Goal: Task Accomplishment & Management: Manage account settings

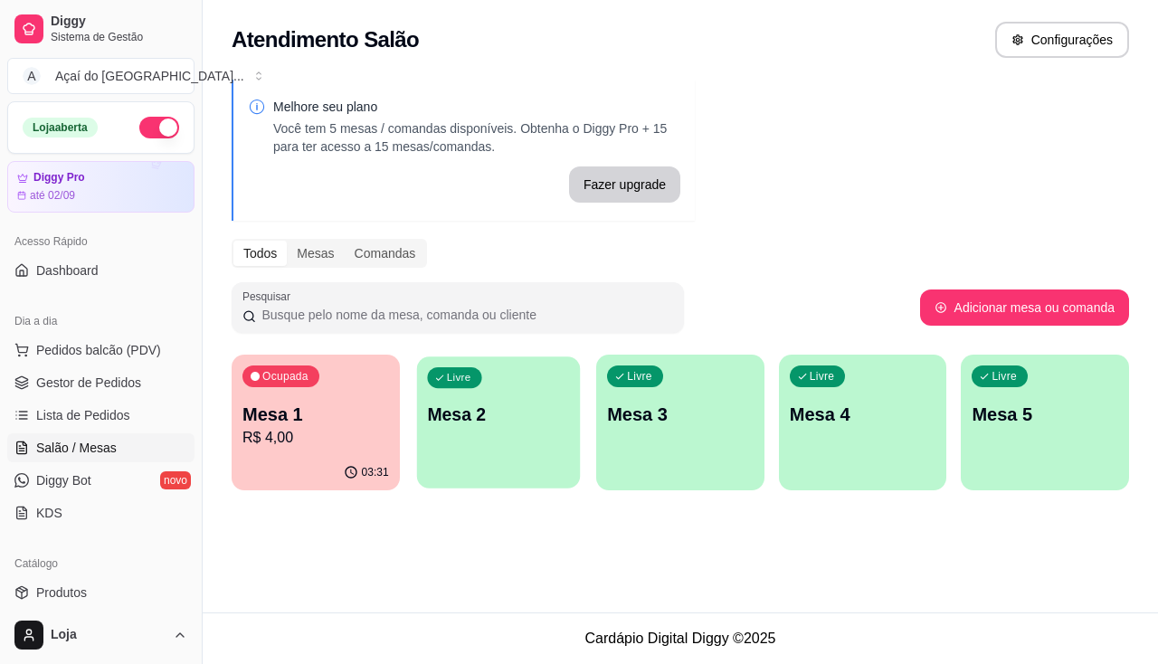
click at [471, 433] on div "Livre Mesa 2" at bounding box center [497, 411] width 163 height 110
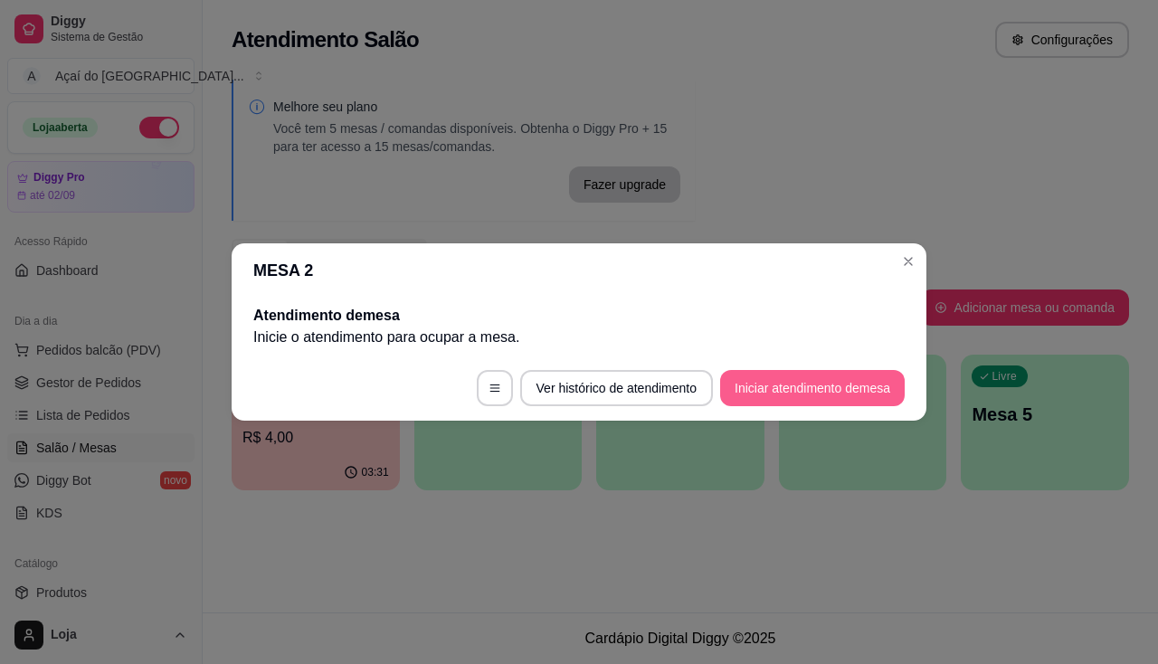
click at [816, 378] on button "Iniciar atendimento de mesa" at bounding box center [812, 388] width 185 height 36
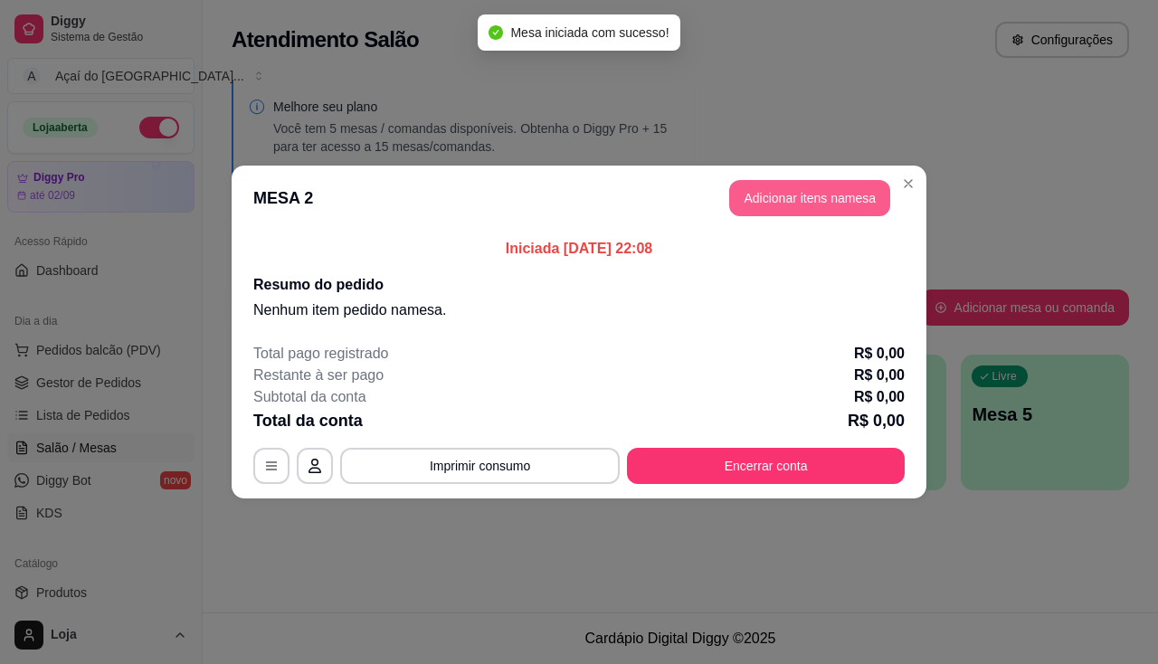
click at [803, 213] on button "Adicionar itens na mesa" at bounding box center [809, 198] width 161 height 36
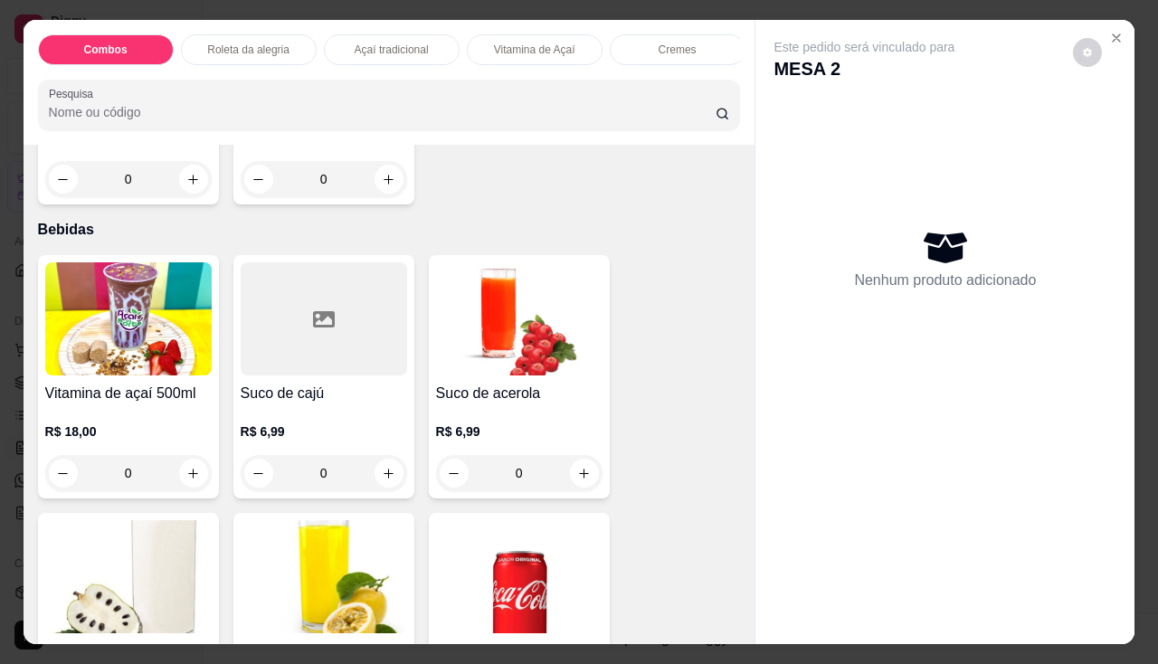
scroll to position [4704, 0]
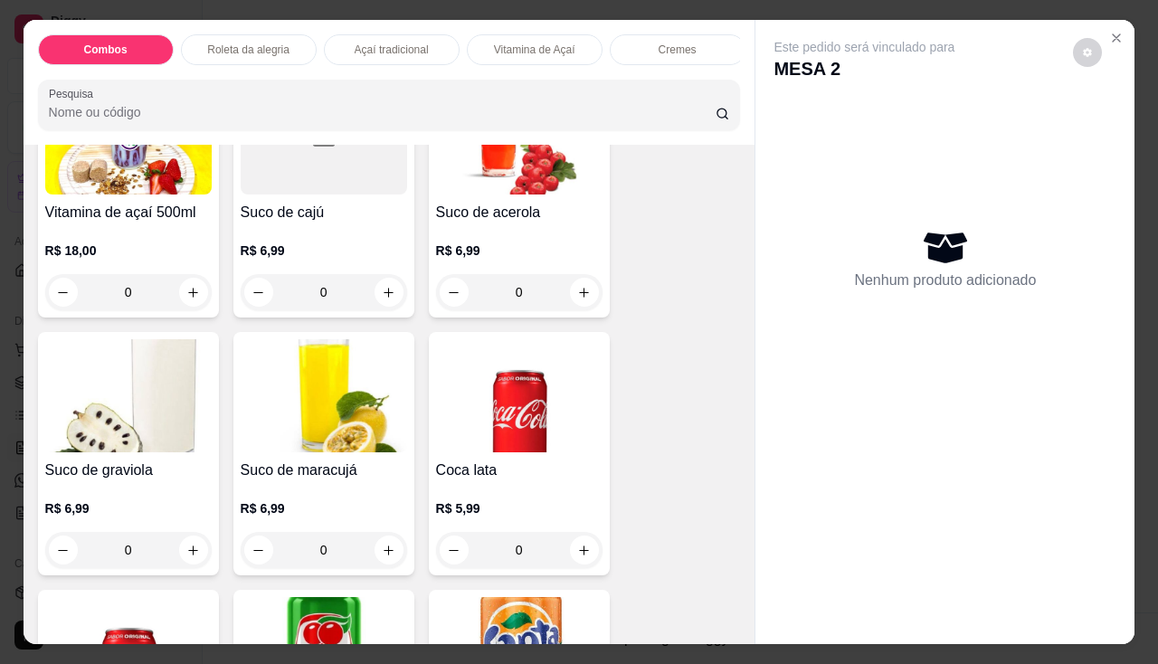
click at [461, 412] on img at bounding box center [519, 395] width 166 height 113
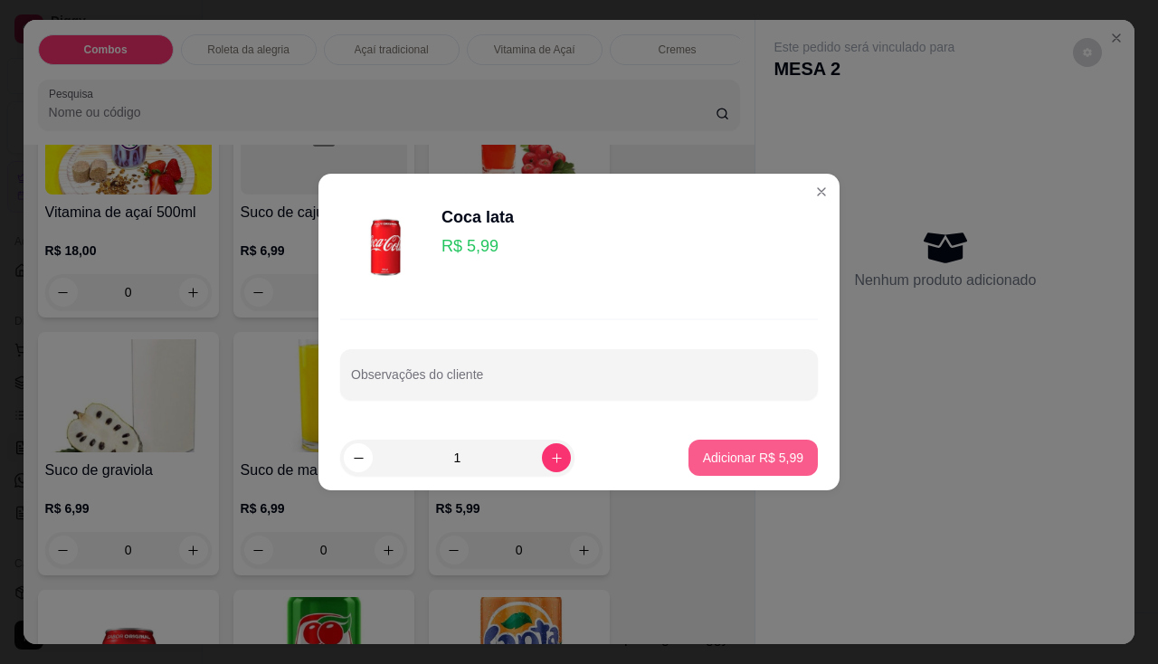
click at [713, 459] on p "Adicionar R$ 5,99" at bounding box center [753, 458] width 100 height 18
type input "1"
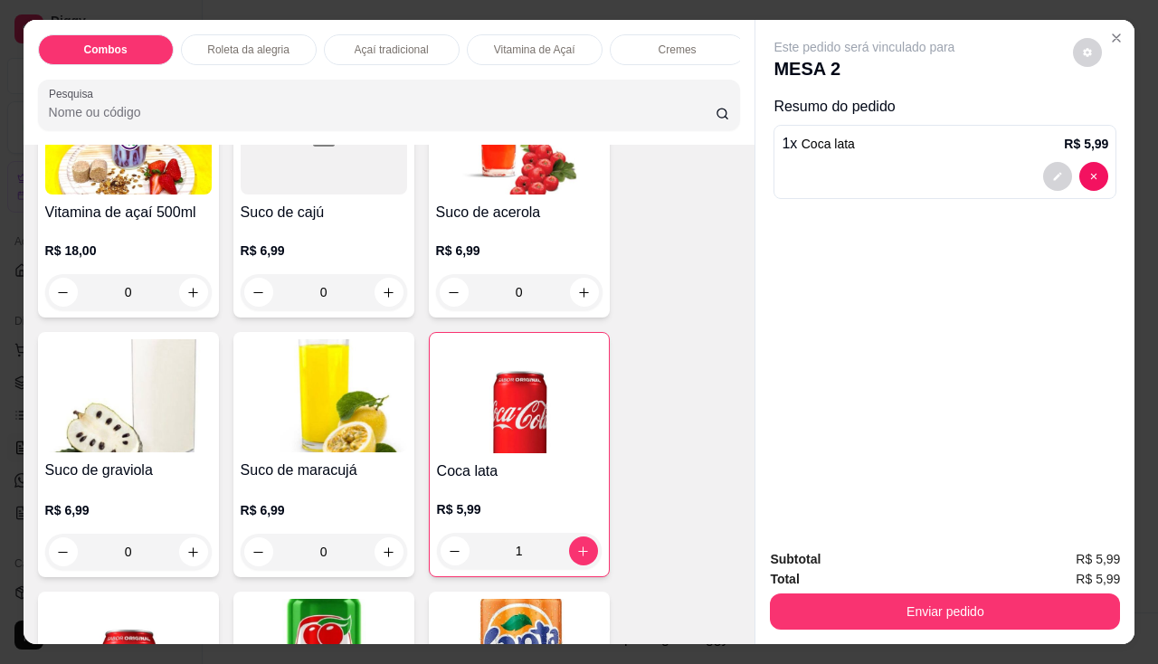
click at [856, 571] on div "Total R$ 5,99" at bounding box center [945, 579] width 350 height 20
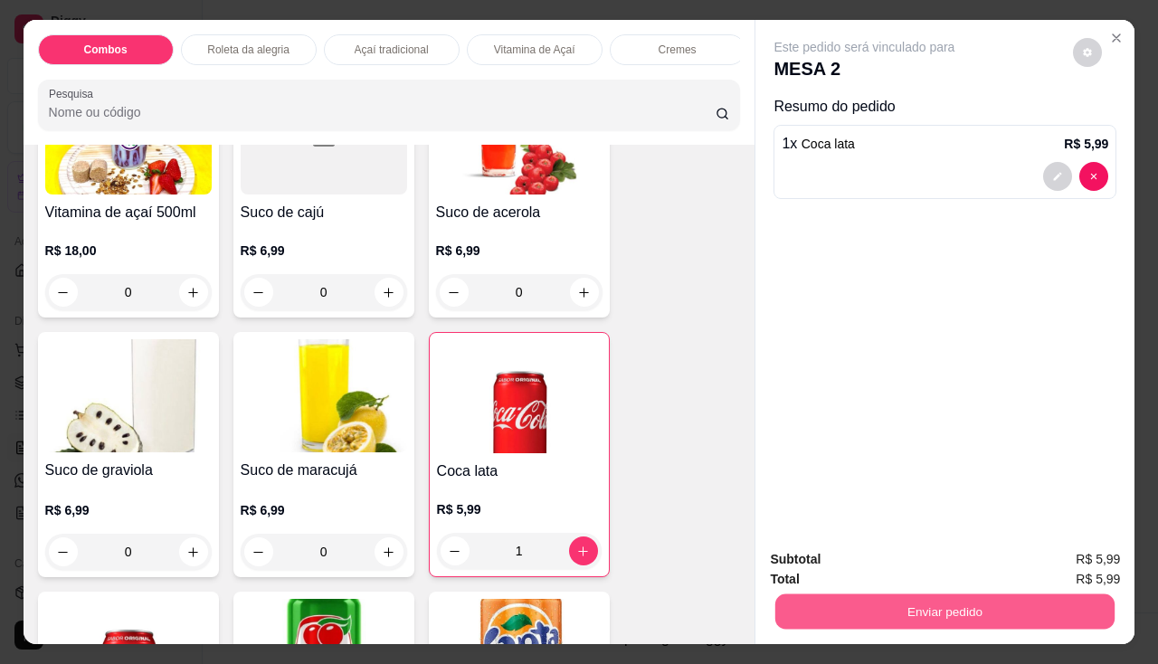
click at [850, 600] on button "Enviar pedido" at bounding box center [944, 611] width 339 height 35
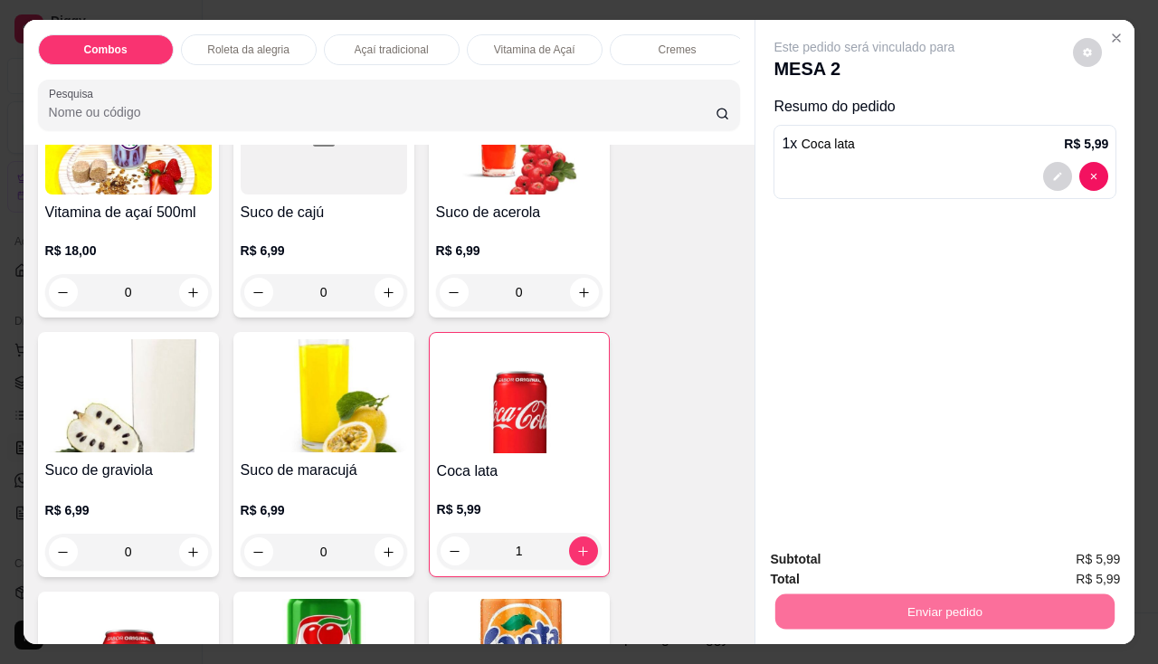
click at [868, 556] on button "Não registrar e enviar pedido" at bounding box center [886, 561] width 188 height 34
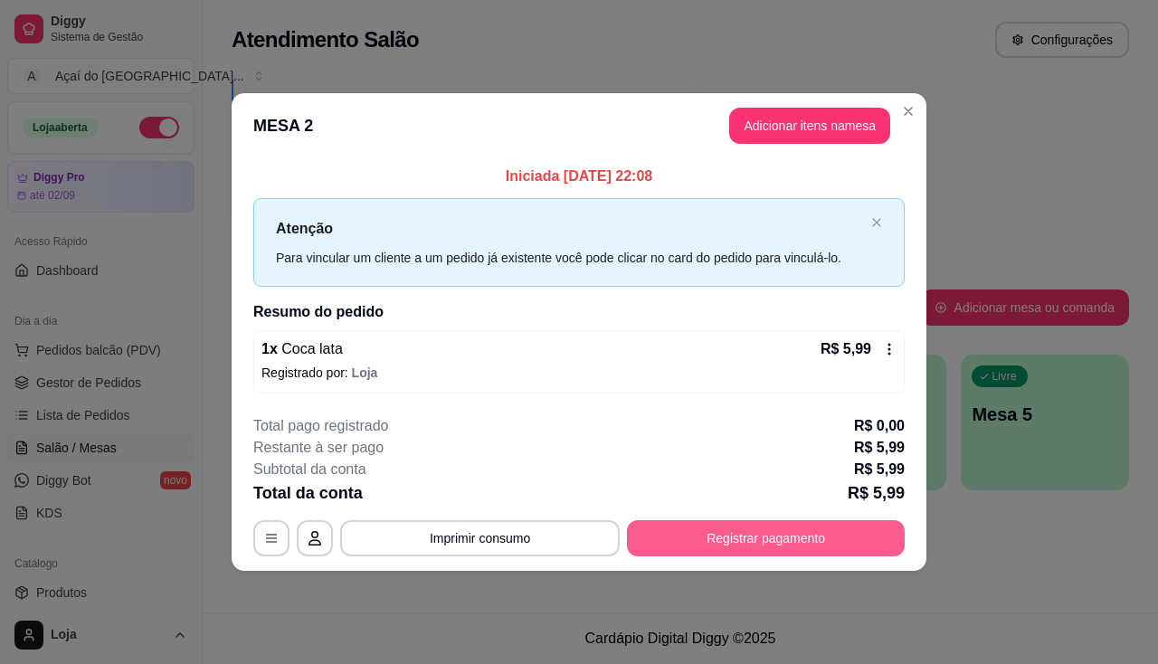
click at [754, 553] on button "Registrar pagamento" at bounding box center [766, 538] width 278 height 36
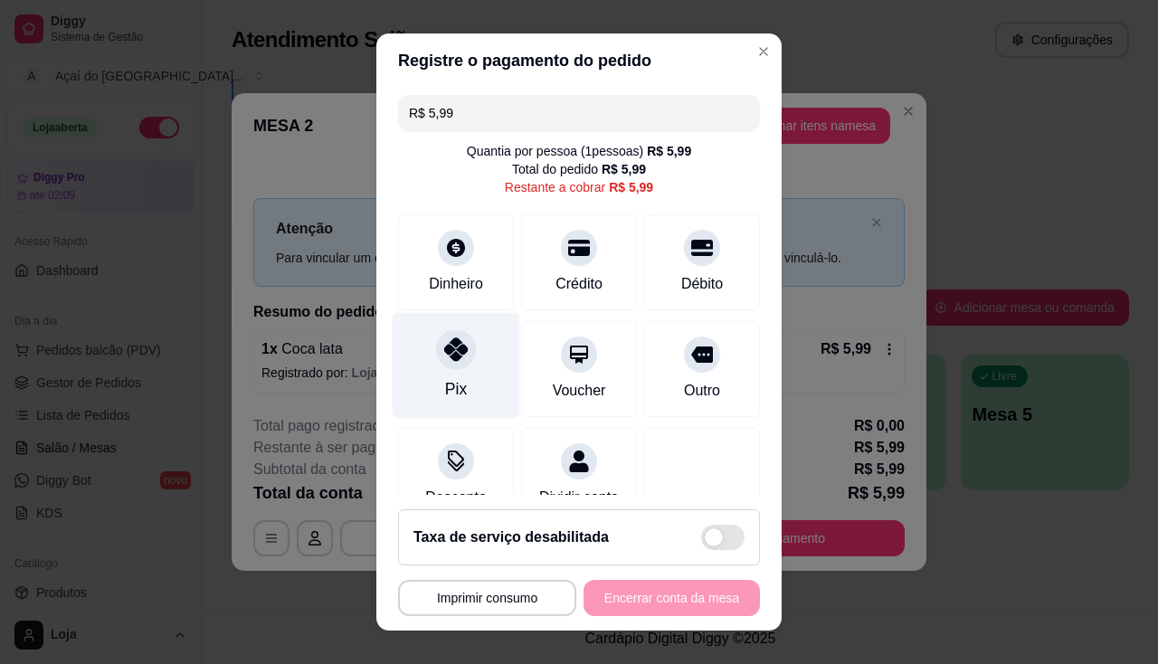
click at [423, 380] on div "Pix" at bounding box center [457, 365] width 128 height 106
type input "R$ 0,00"
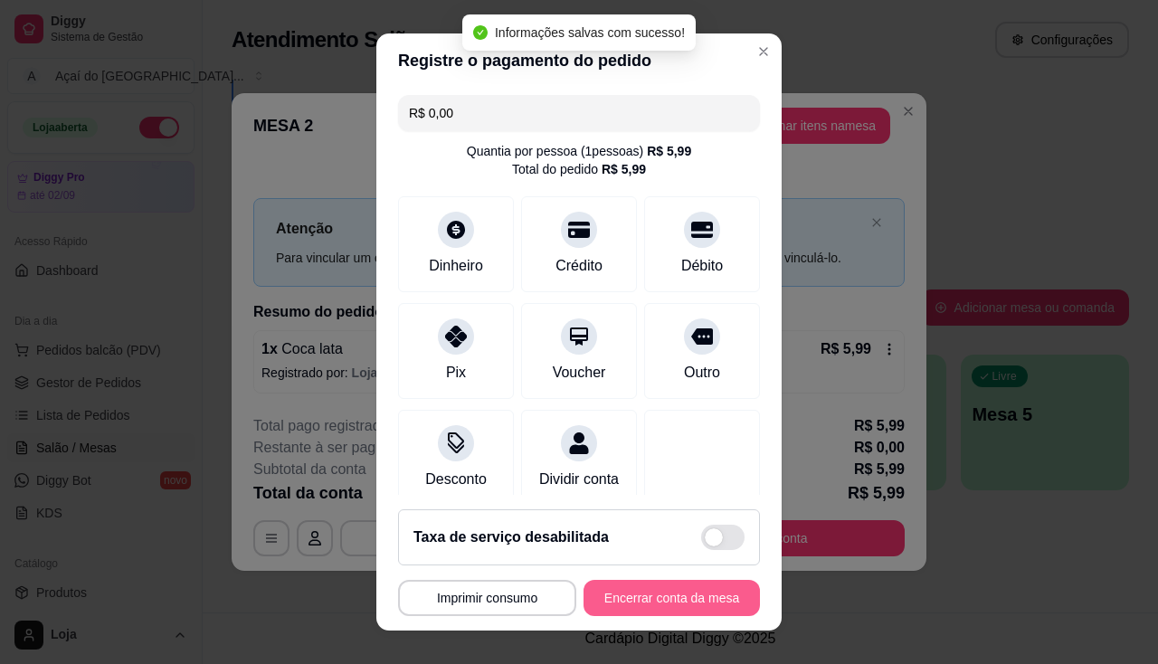
click at [705, 598] on button "Encerrar conta da mesa" at bounding box center [671, 598] width 176 height 36
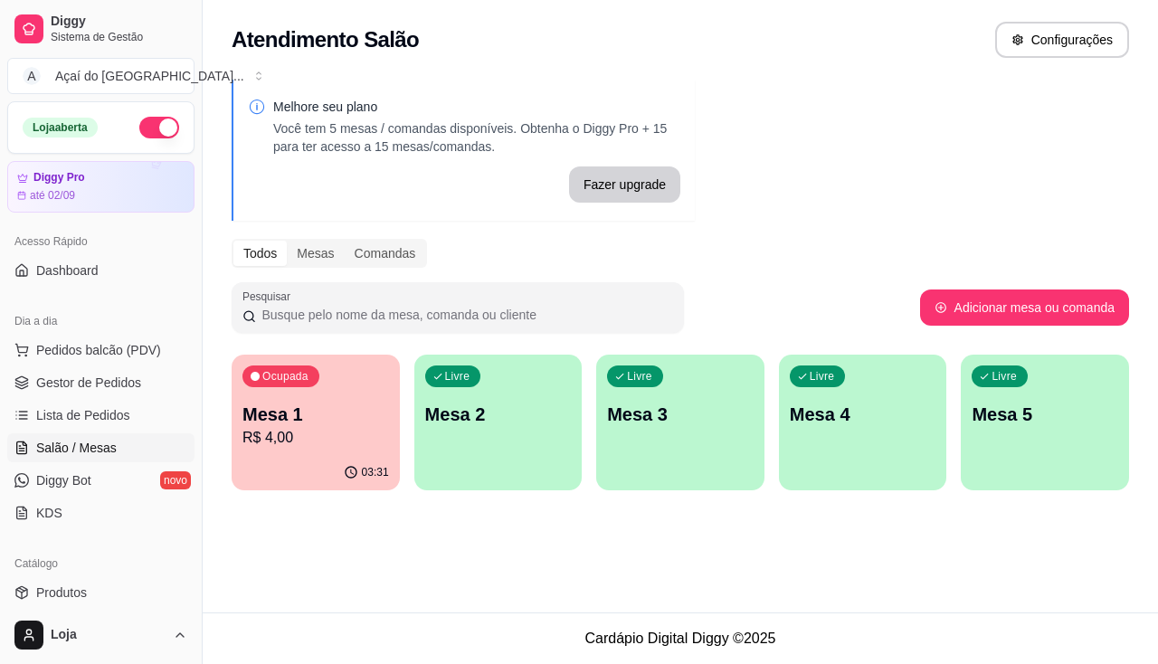
click at [304, 431] on p "R$ 4,00" at bounding box center [315, 438] width 147 height 22
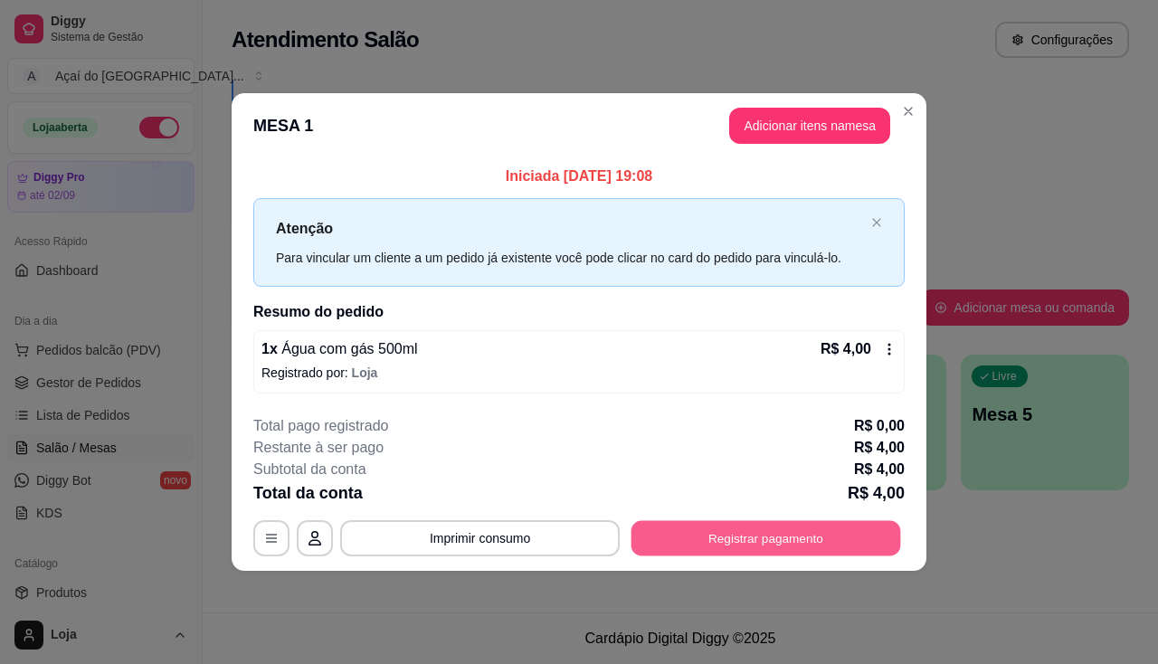
click at [709, 542] on button "Registrar pagamento" at bounding box center [766, 537] width 270 height 35
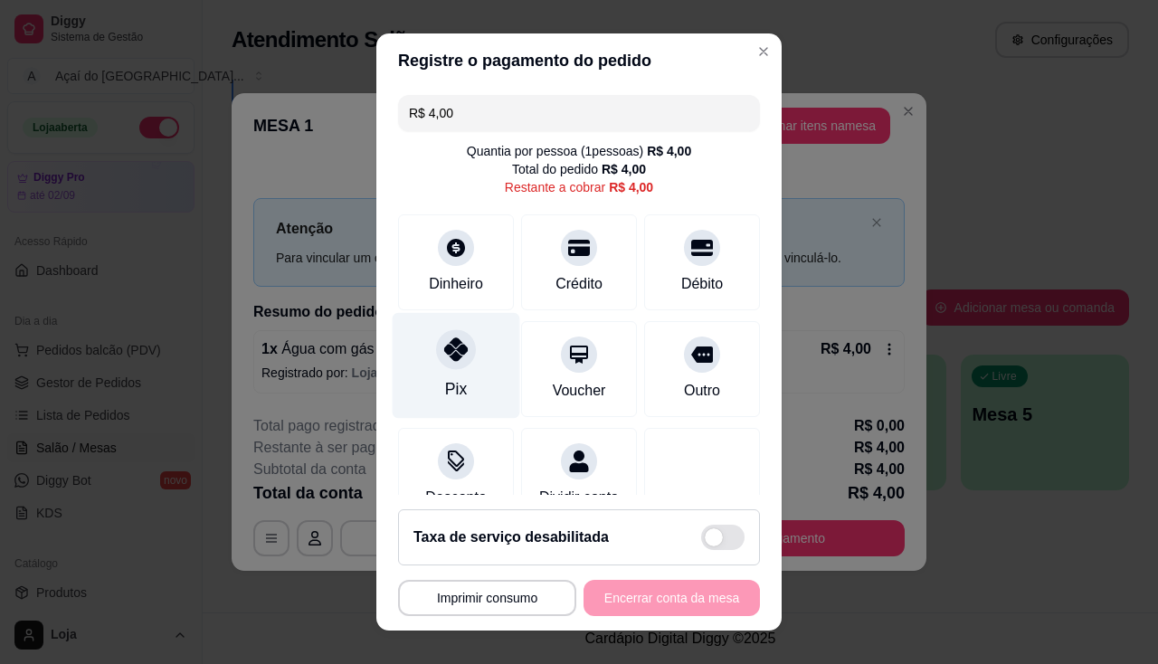
click at [450, 356] on icon at bounding box center [456, 349] width 24 height 24
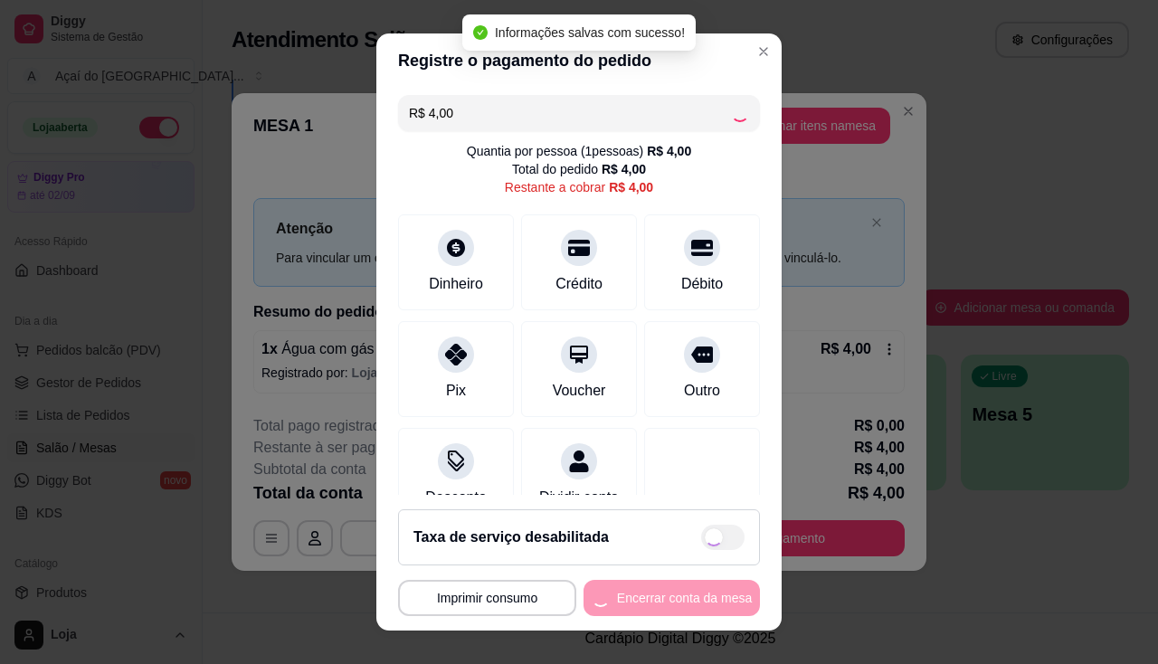
type input "R$ 0,00"
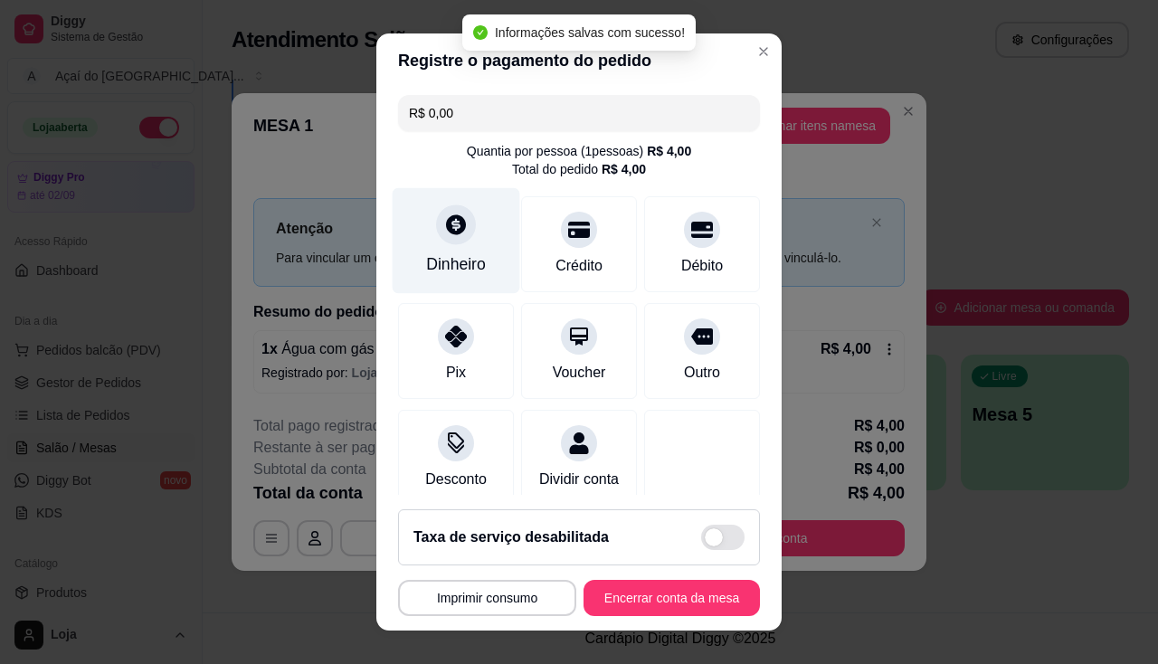
click at [455, 254] on div "Dinheiro" at bounding box center [456, 264] width 60 height 24
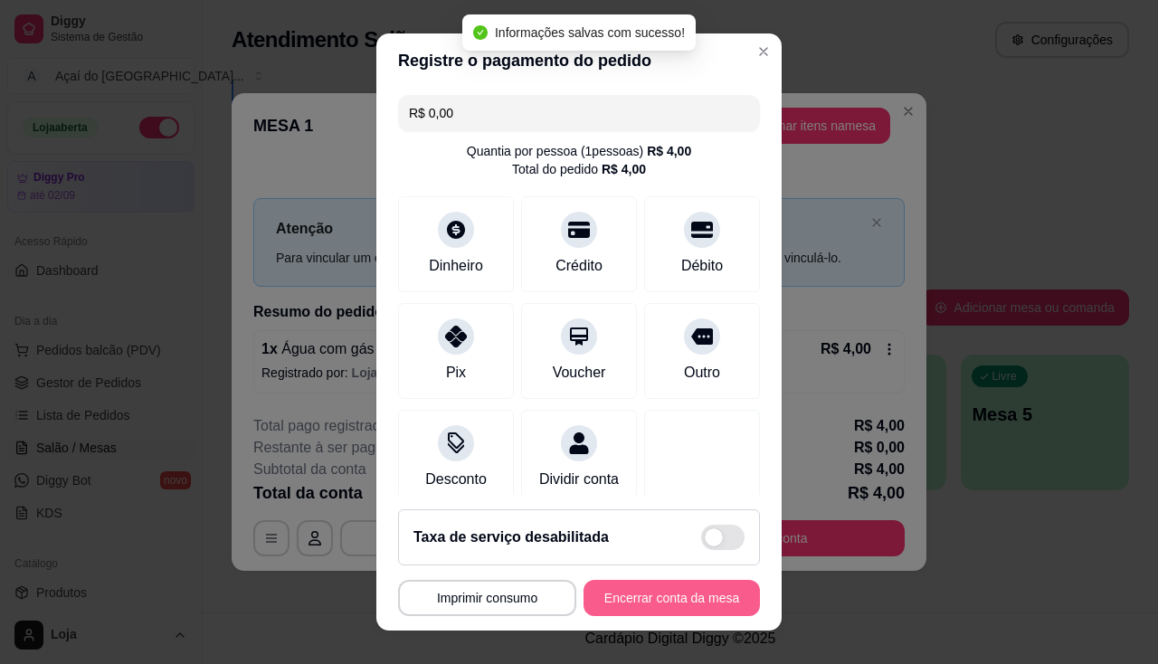
click at [654, 600] on button "Encerrar conta da mesa" at bounding box center [671, 598] width 176 height 36
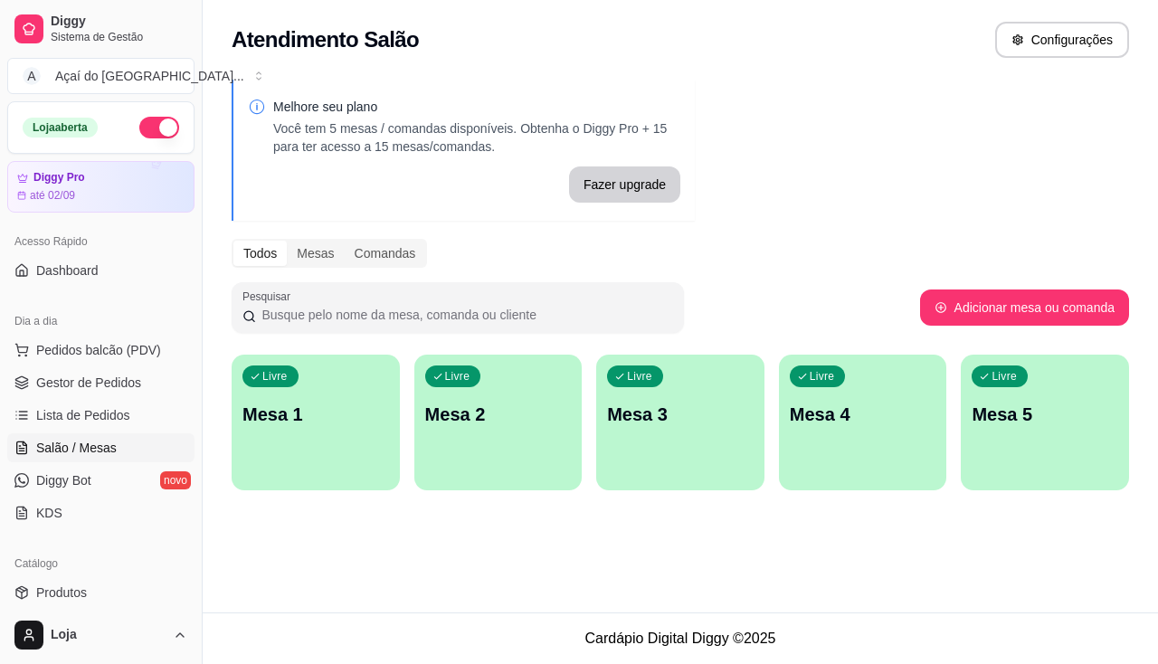
click at [331, 465] on div "Livre Mesa 1" at bounding box center [316, 412] width 168 height 114
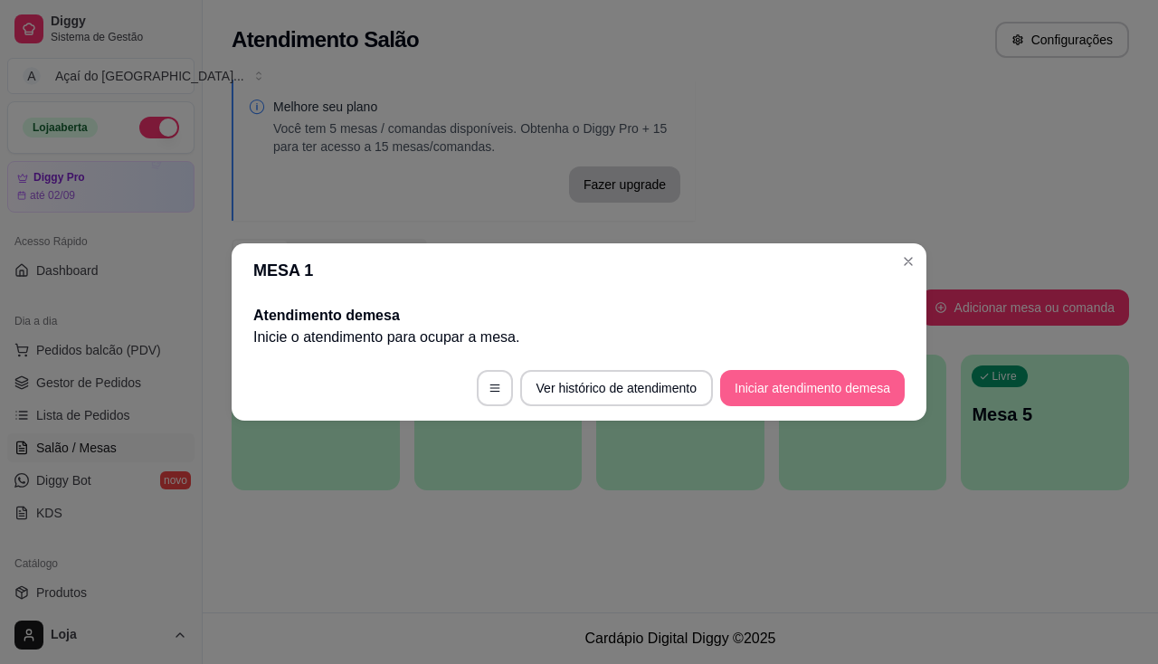
click at [848, 397] on button "Iniciar atendimento de mesa" at bounding box center [812, 388] width 185 height 36
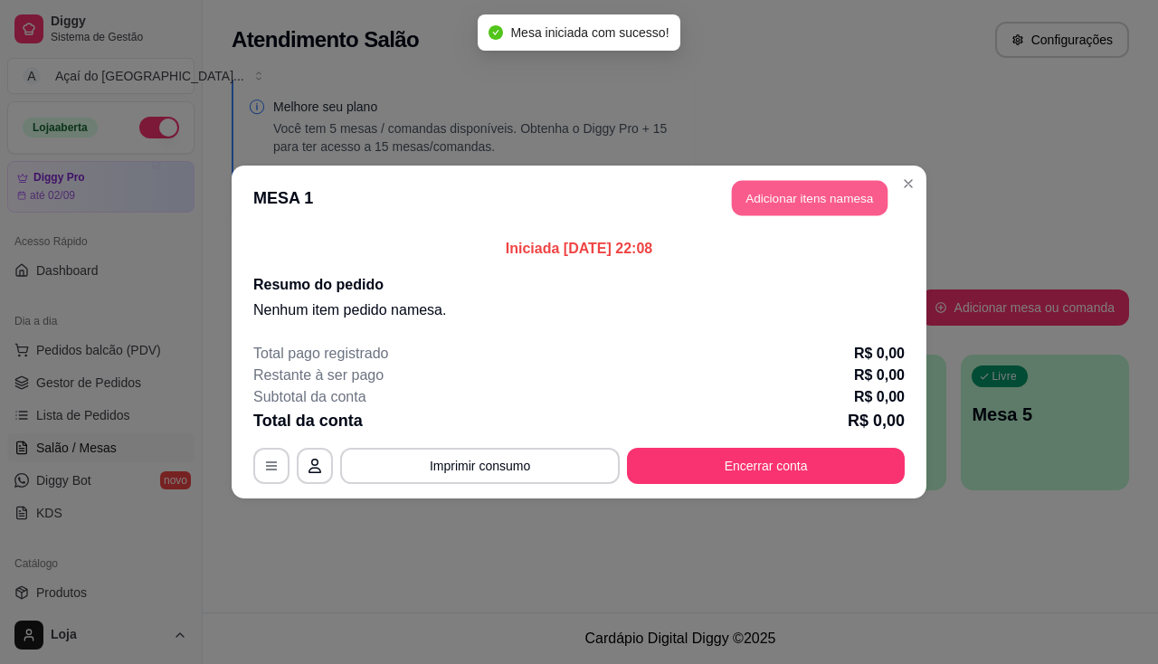
click at [776, 206] on button "Adicionar itens na mesa" at bounding box center [810, 198] width 156 height 35
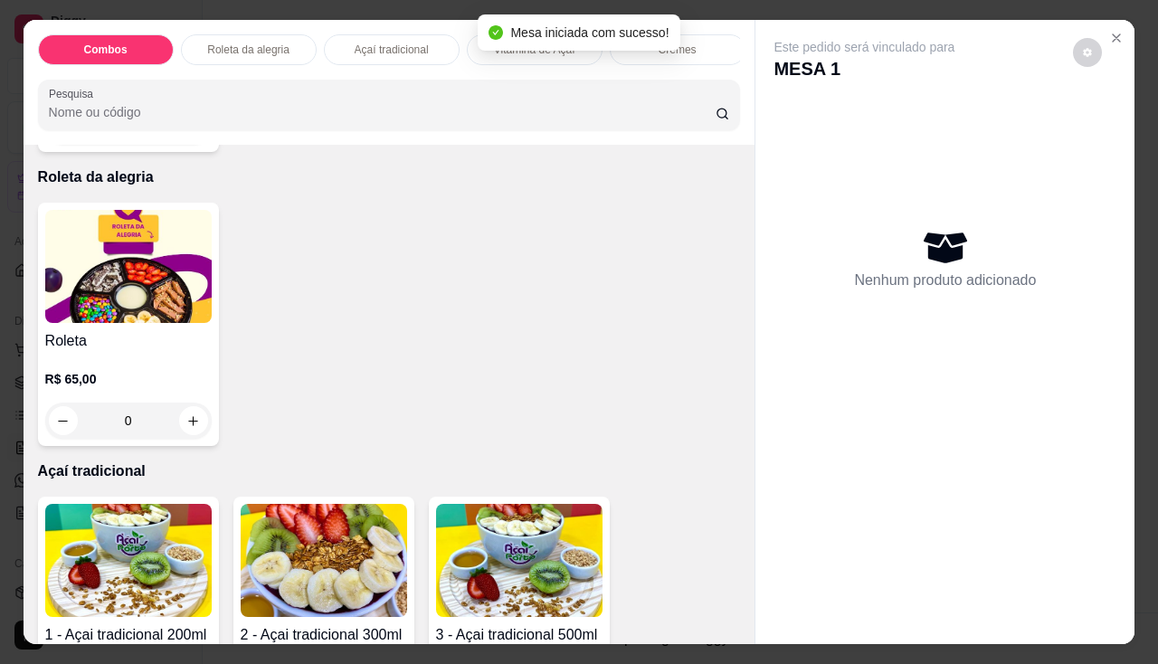
scroll to position [995, 0]
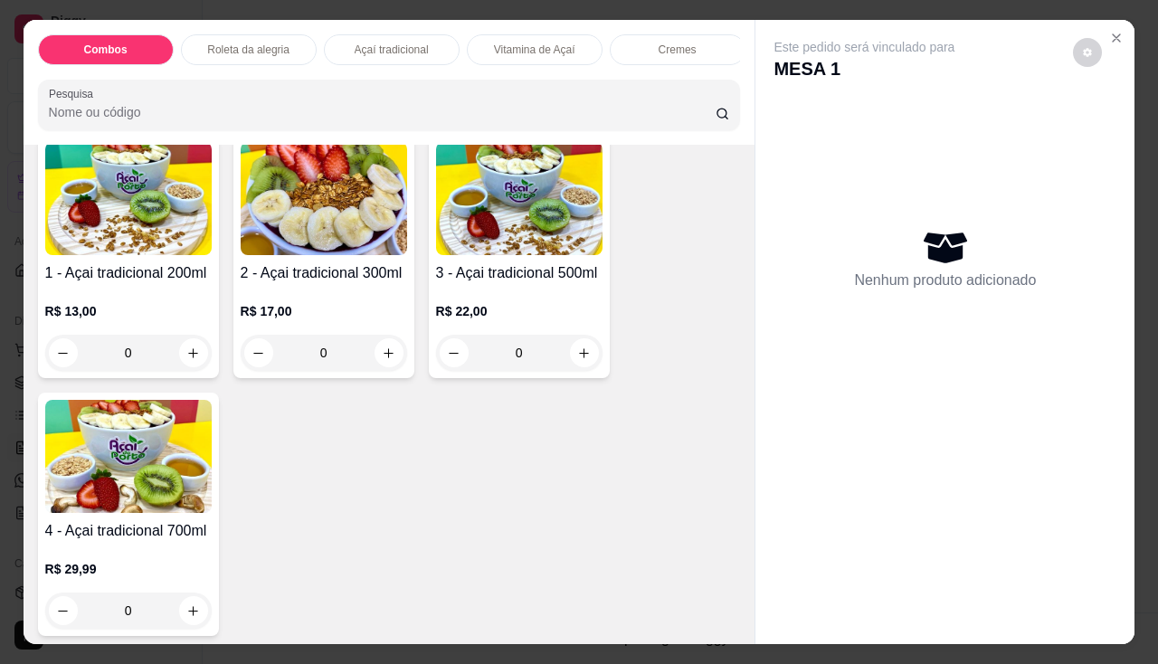
click at [538, 280] on h4 "3 - Açai tradicional 500ml" at bounding box center [519, 273] width 166 height 22
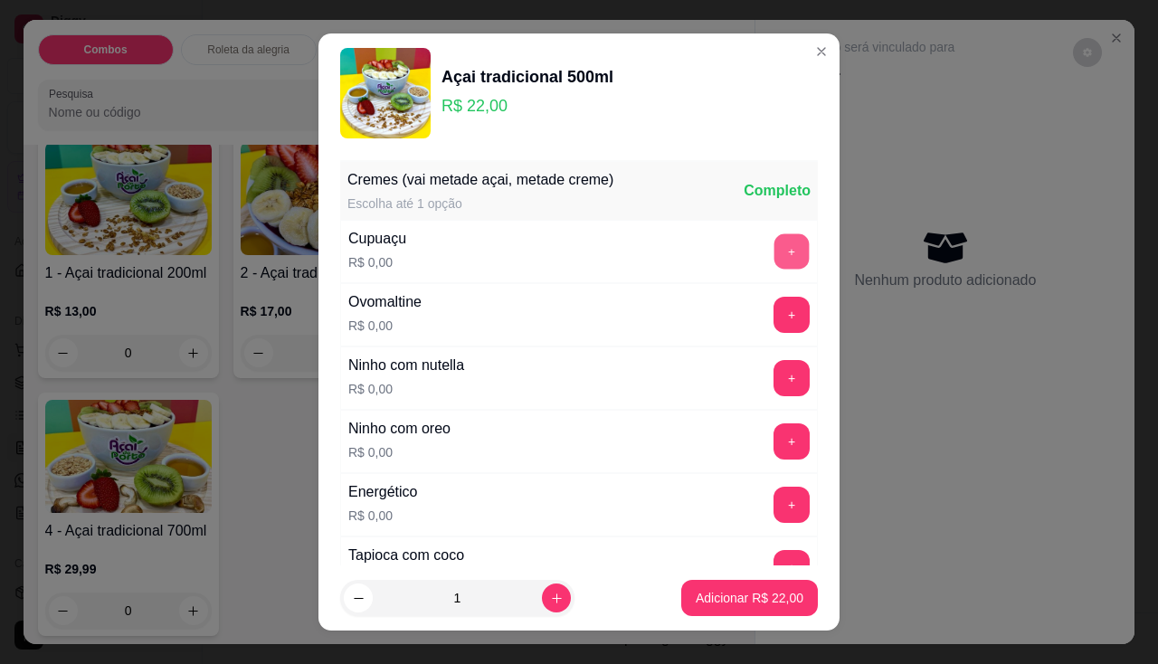
click at [774, 251] on button "+" at bounding box center [791, 250] width 35 height 35
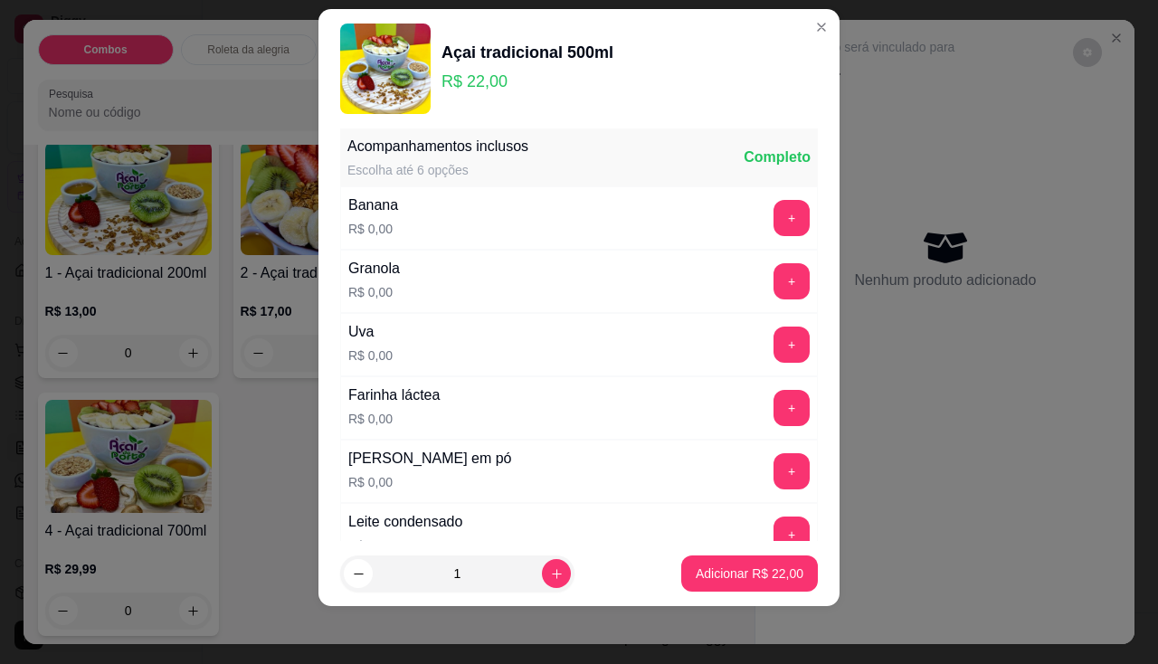
scroll to position [628, 0]
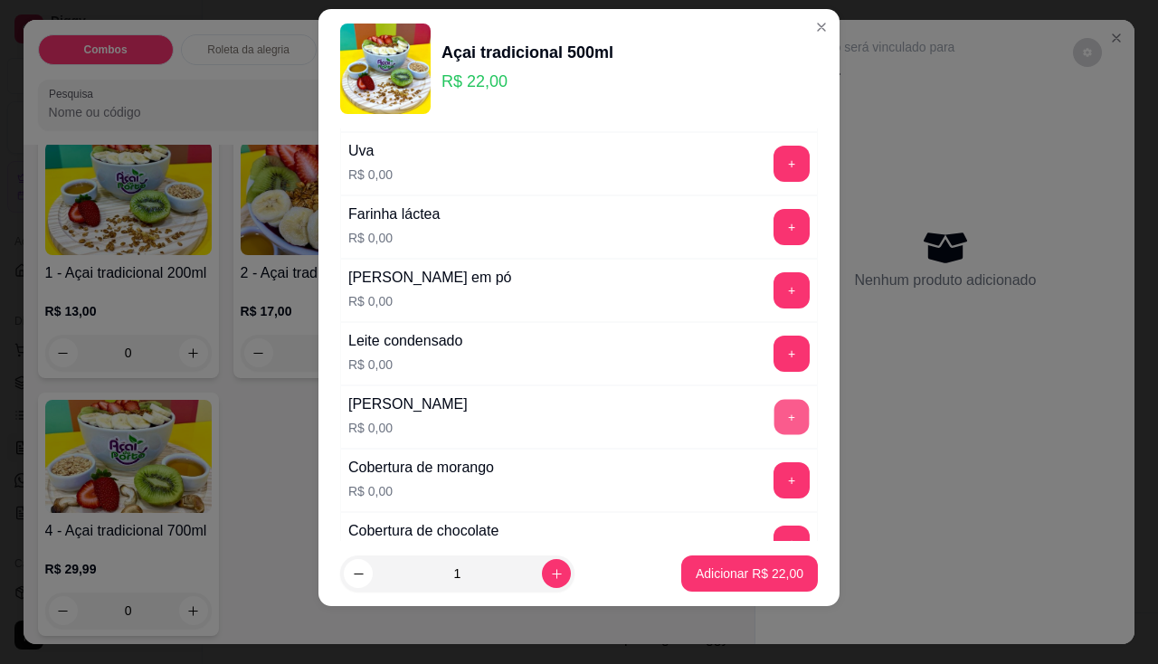
click at [774, 419] on button "+" at bounding box center [791, 416] width 35 height 35
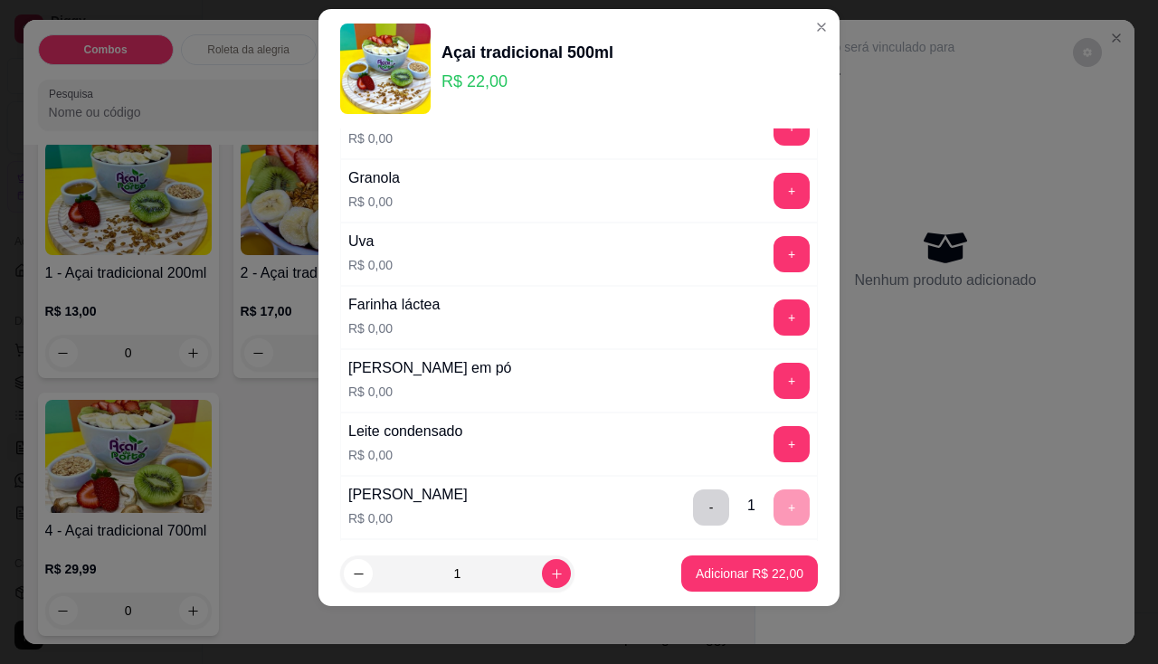
scroll to position [356, 0]
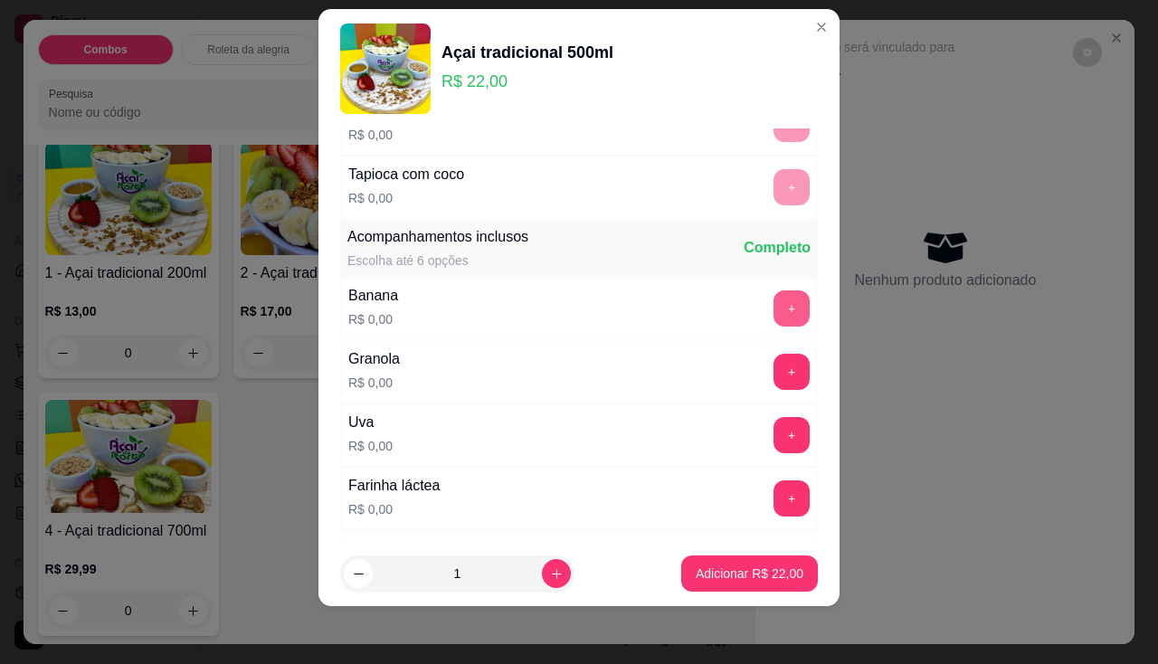
click at [773, 308] on button "+" at bounding box center [791, 308] width 36 height 36
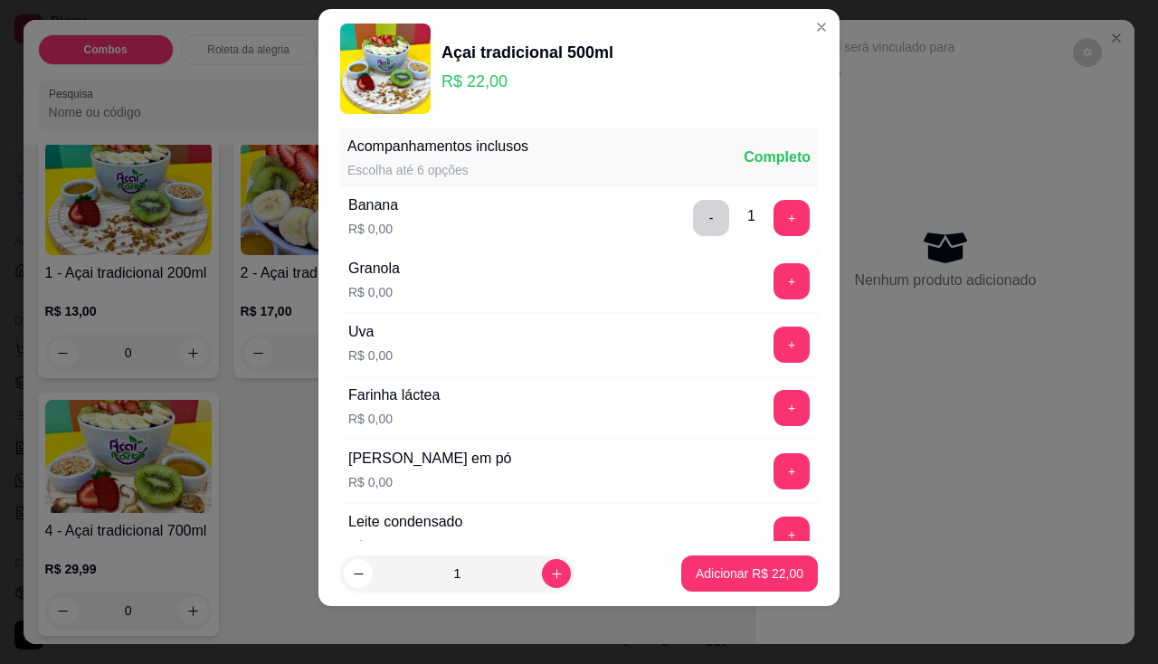
scroll to position [537, 0]
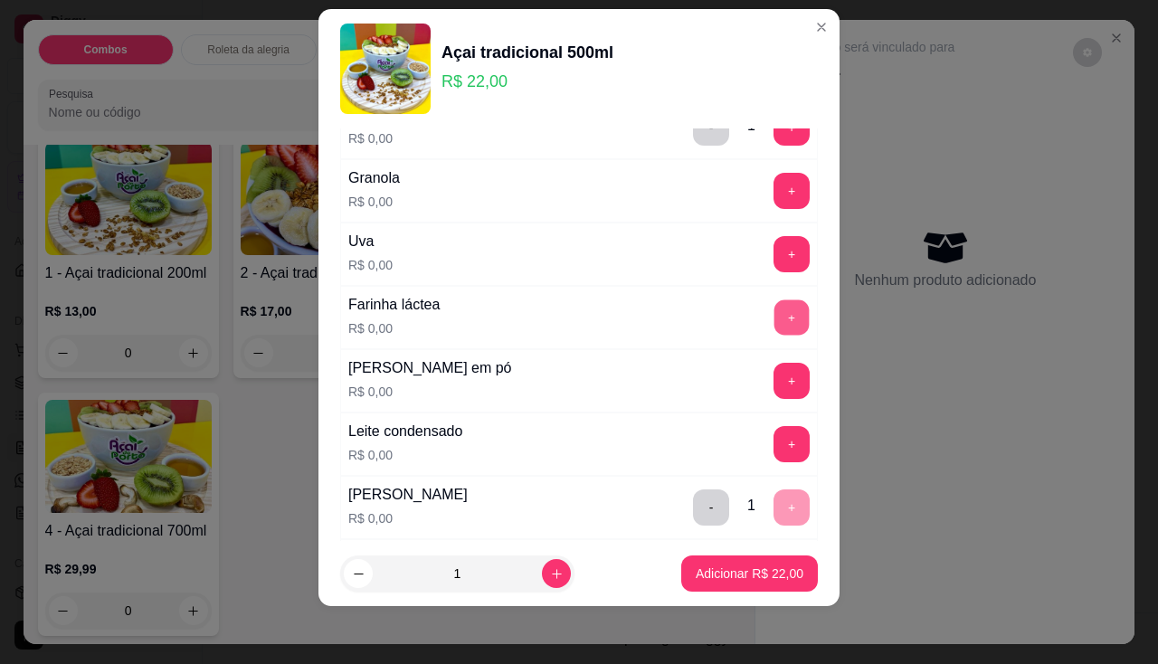
click at [774, 316] on button "+" at bounding box center [791, 316] width 35 height 35
click at [774, 377] on button "+" at bounding box center [791, 380] width 35 height 35
click at [773, 441] on button "+" at bounding box center [791, 444] width 36 height 36
click at [769, 565] on p "Adicionar R$ 22,00" at bounding box center [750, 573] width 108 height 18
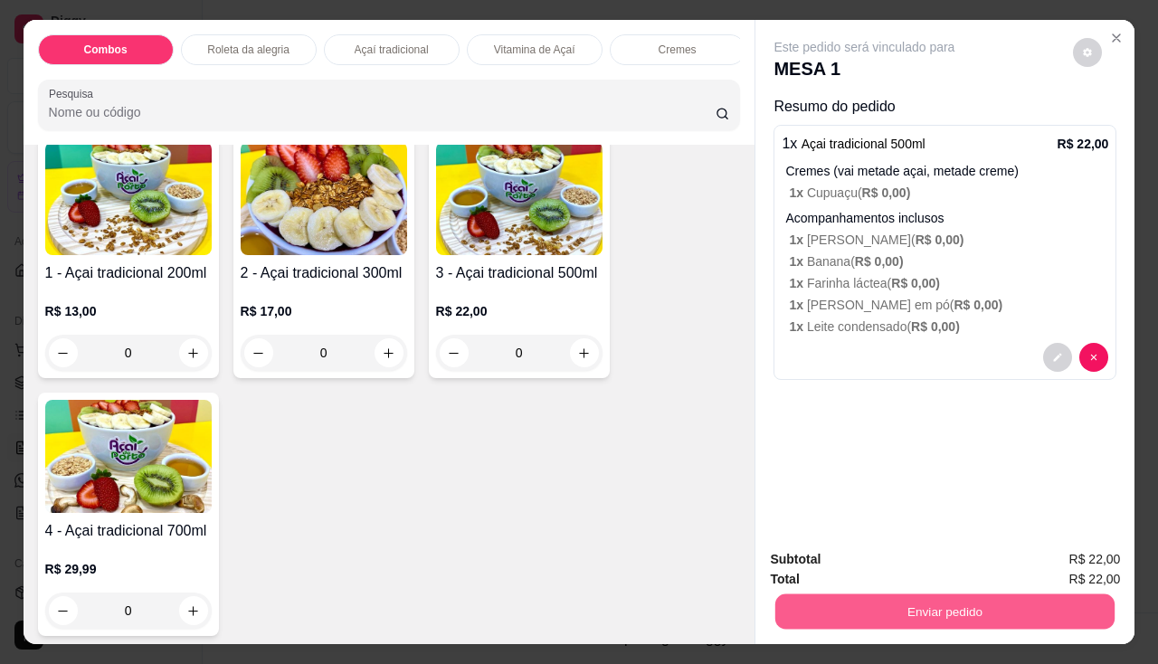
click at [832, 607] on button "Enviar pedido" at bounding box center [944, 611] width 339 height 35
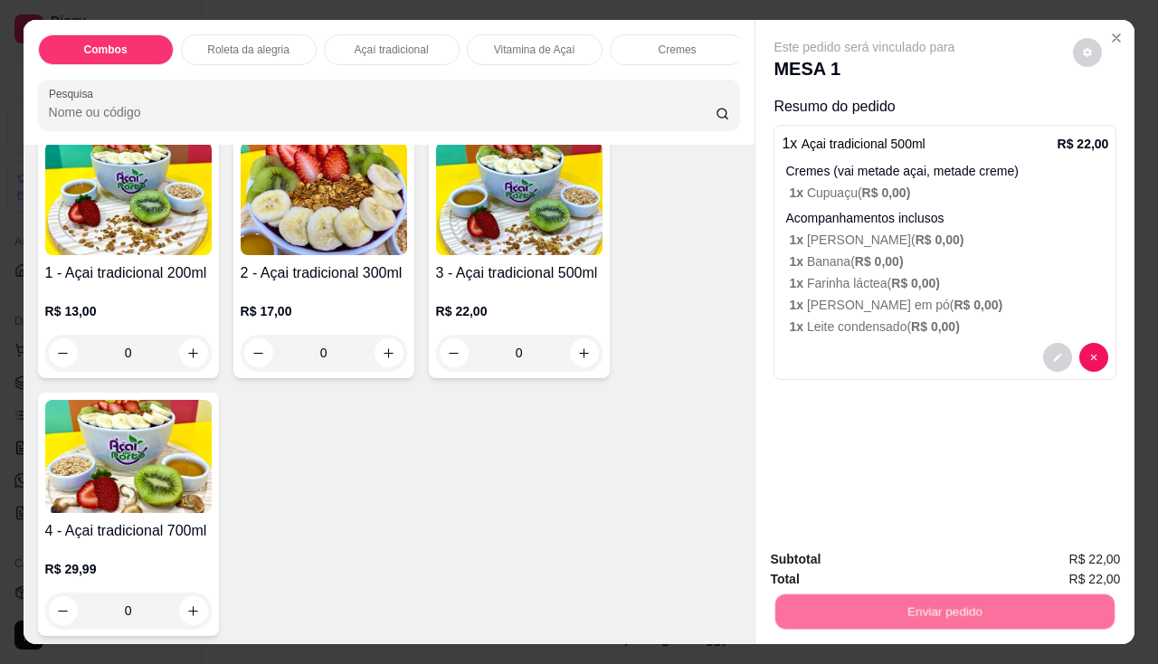
click at [839, 550] on button "Não registrar e enviar pedido" at bounding box center [885, 560] width 183 height 33
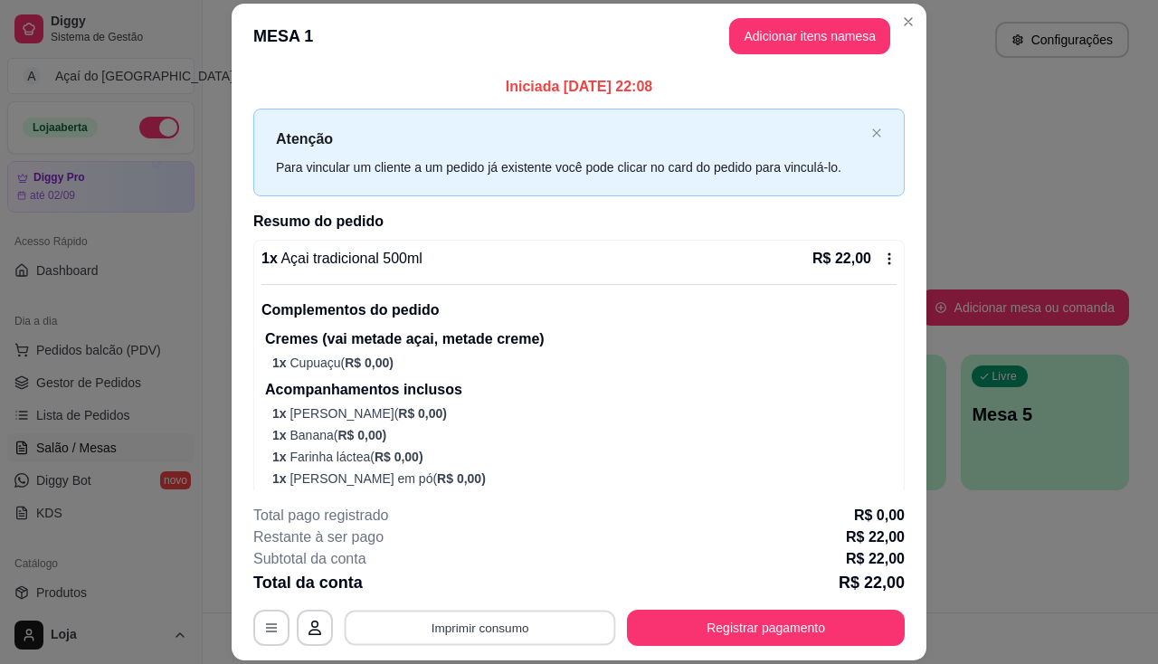
click at [545, 621] on button "Imprimir consumo" at bounding box center [480, 628] width 271 height 35
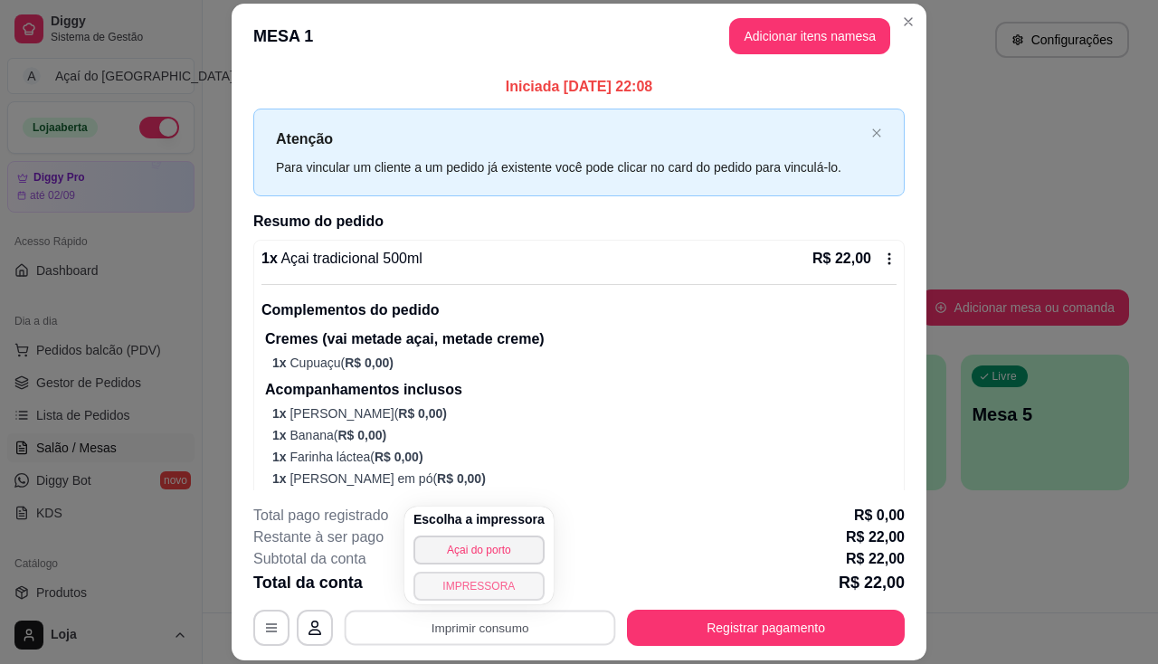
click at [478, 583] on button "IMPRESSORA" at bounding box center [478, 586] width 131 height 29
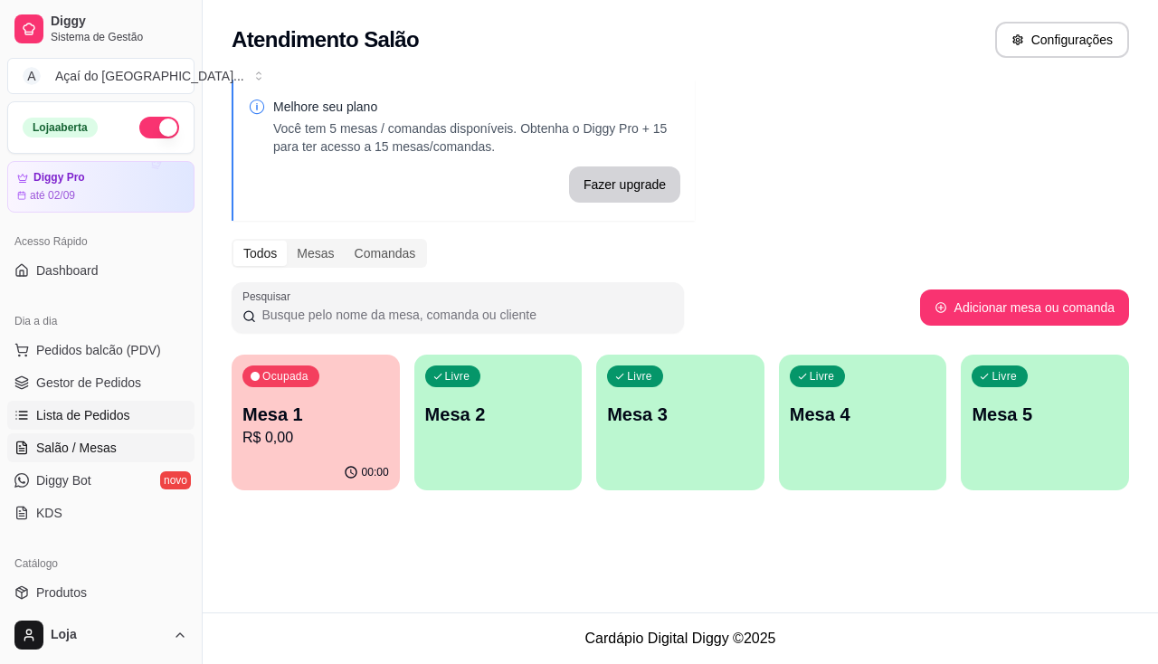
click at [107, 417] on span "Lista de Pedidos" at bounding box center [83, 415] width 94 height 18
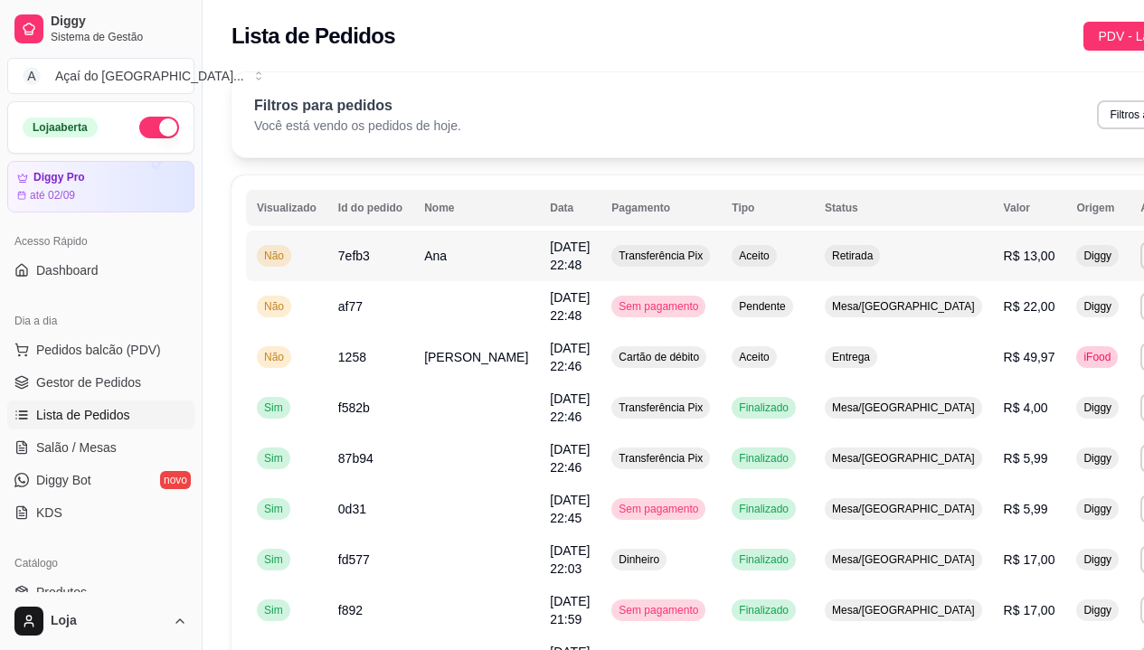
click at [394, 252] on td "7efb3" at bounding box center [370, 256] width 86 height 51
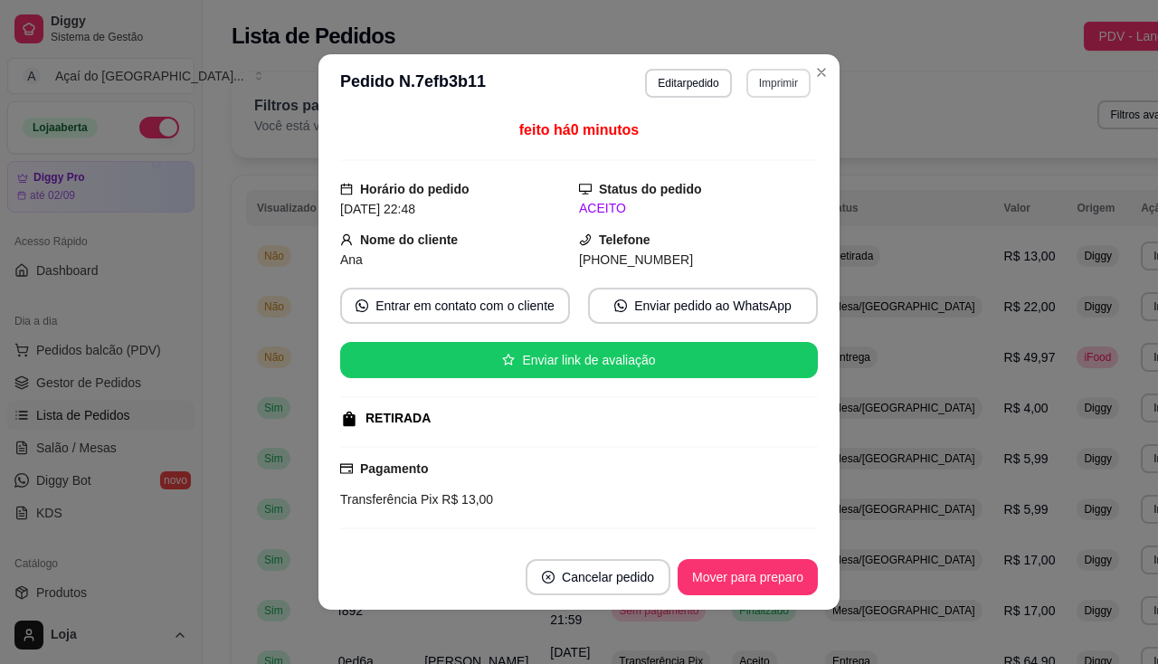
click at [754, 85] on button "Imprimir" at bounding box center [778, 83] width 64 height 29
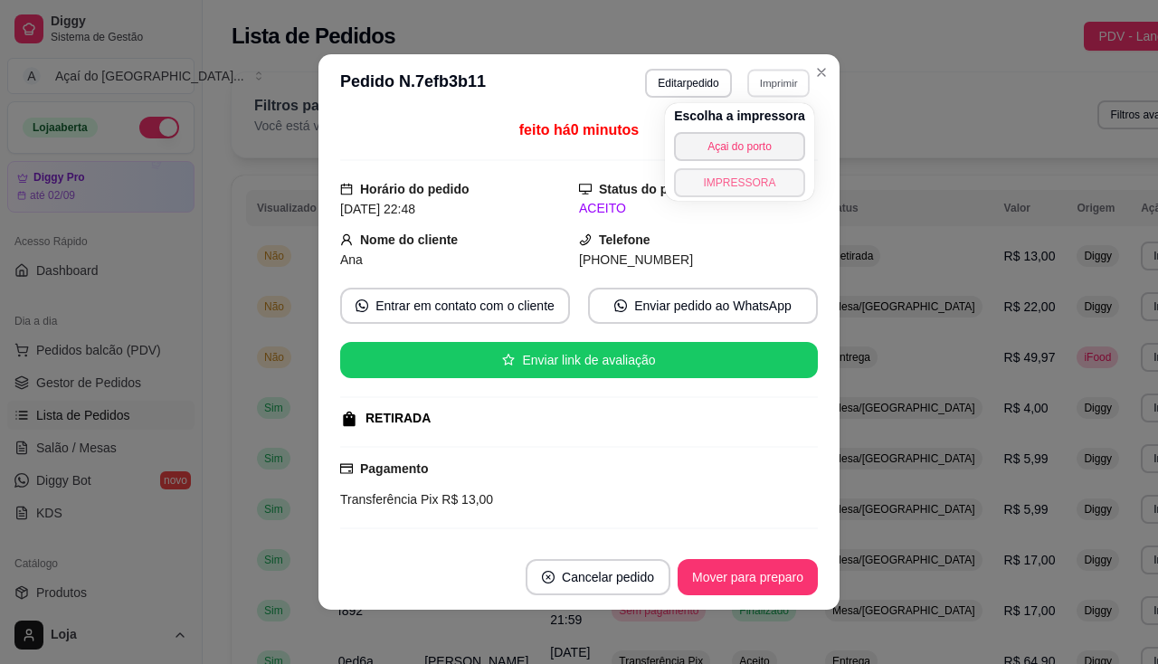
click at [749, 173] on button "IMPRESSORA" at bounding box center [739, 182] width 131 height 29
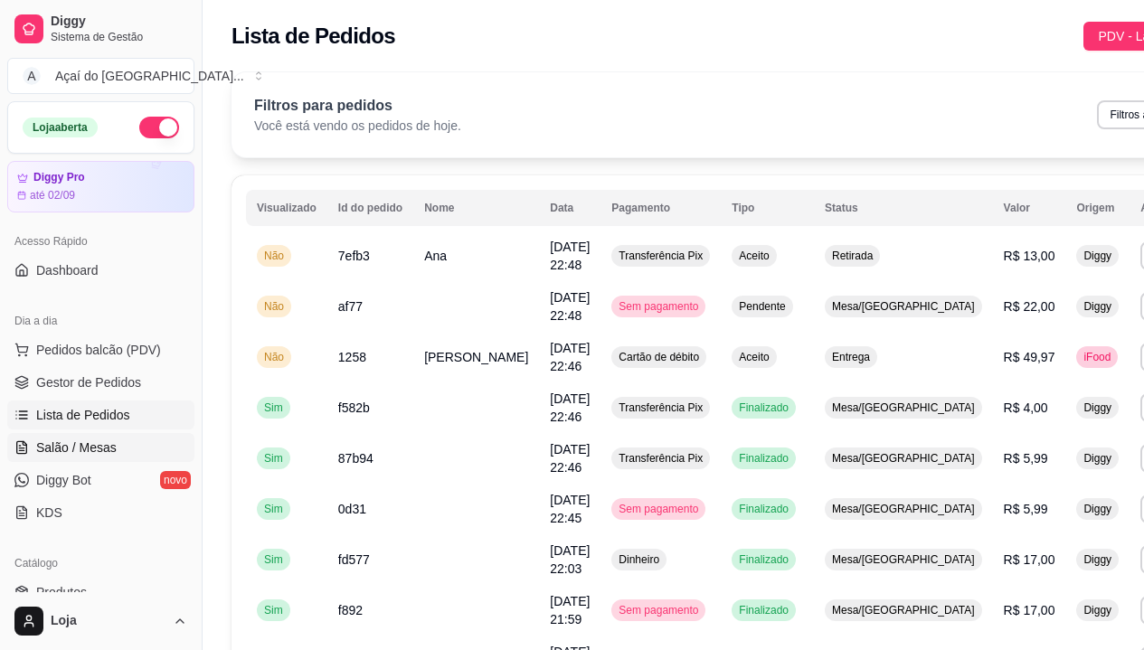
click at [93, 449] on span "Salão / Mesas" at bounding box center [76, 448] width 81 height 18
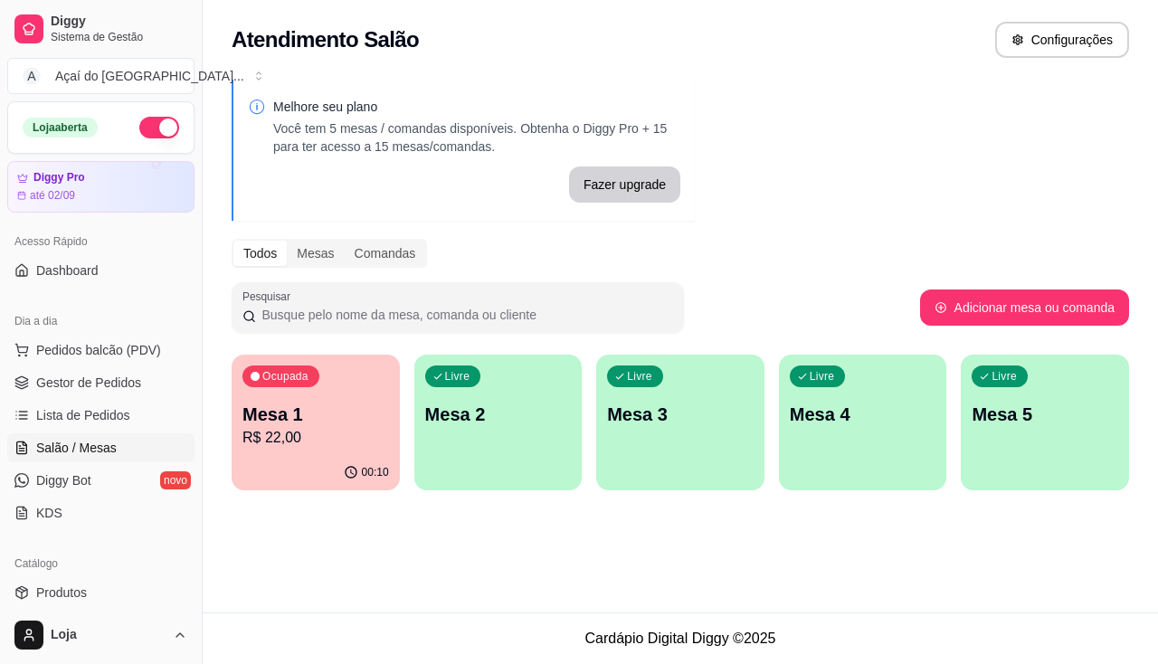
click at [485, 414] on p "Mesa 2" at bounding box center [498, 414] width 147 height 25
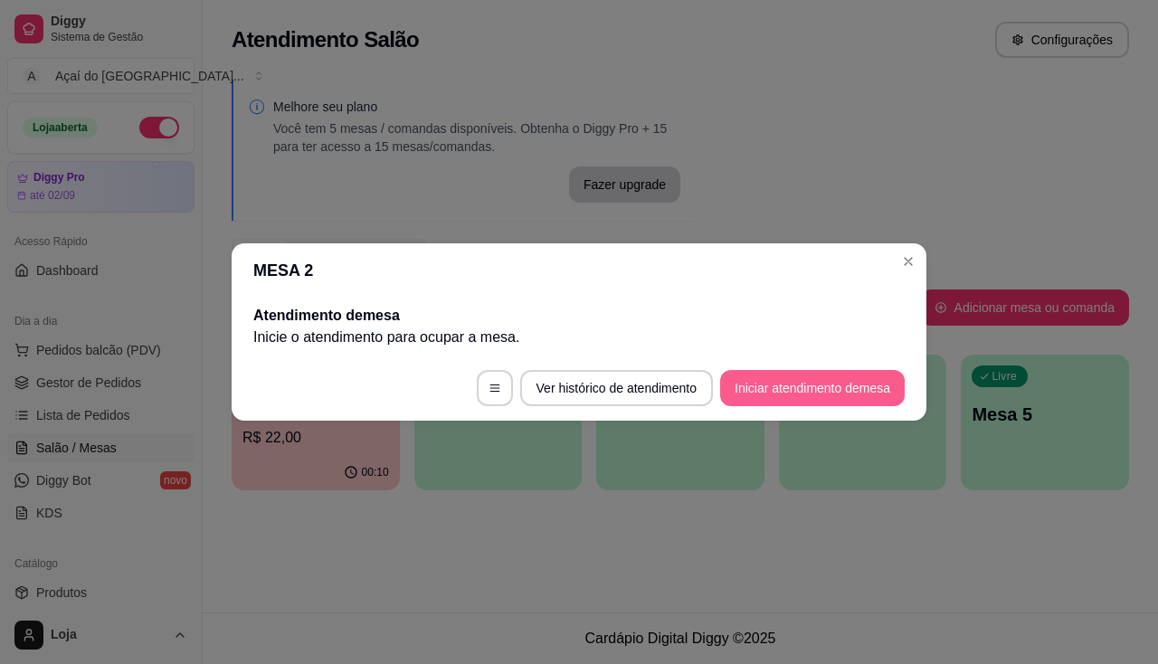
click at [801, 407] on footer "Ver histórico de atendimento Iniciar atendimento de mesa" at bounding box center [579, 388] width 695 height 65
click at [804, 402] on button "Iniciar atendimento de mesa" at bounding box center [812, 388] width 185 height 36
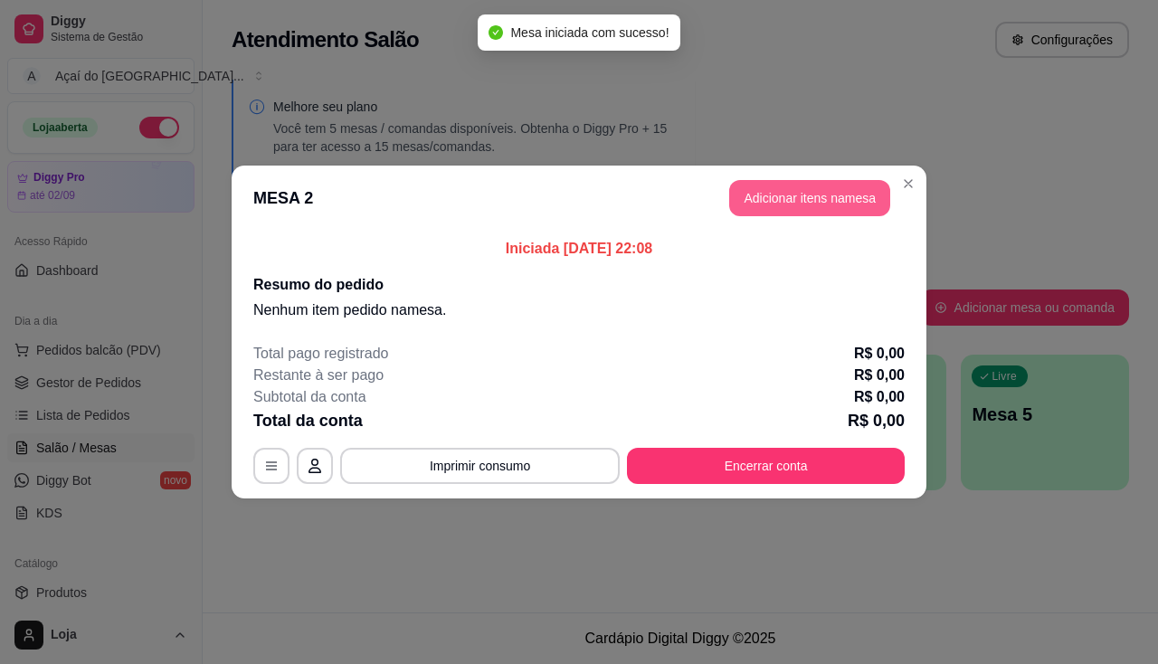
click at [811, 199] on button "Adicionar itens na mesa" at bounding box center [809, 198] width 161 height 36
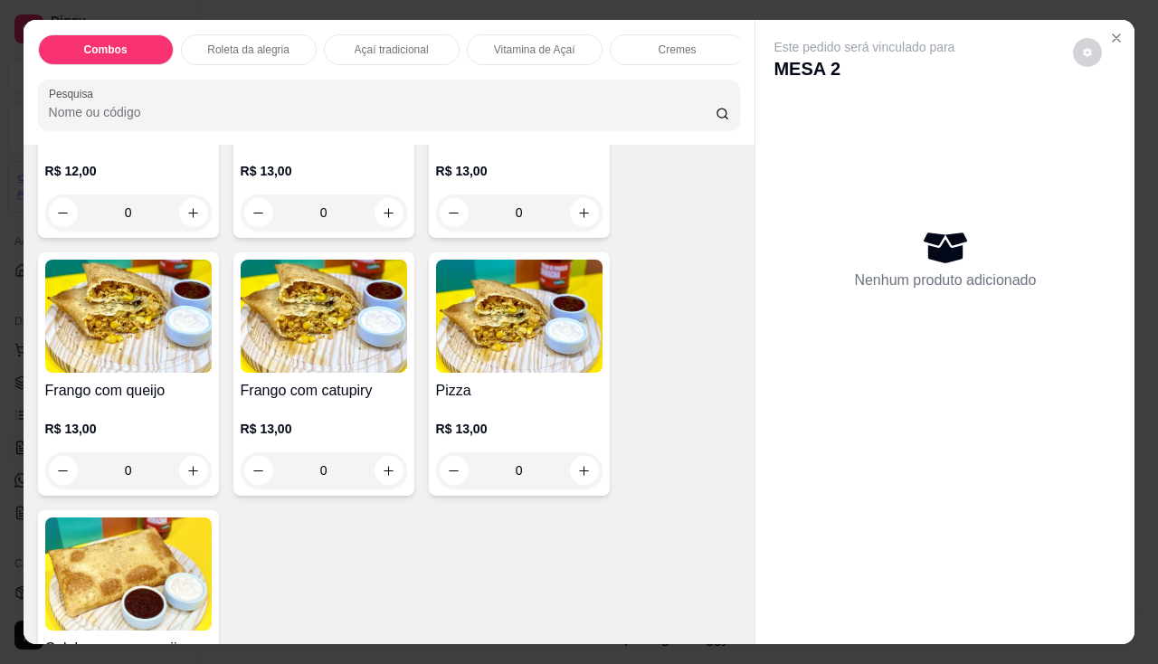
scroll to position [2442, 0]
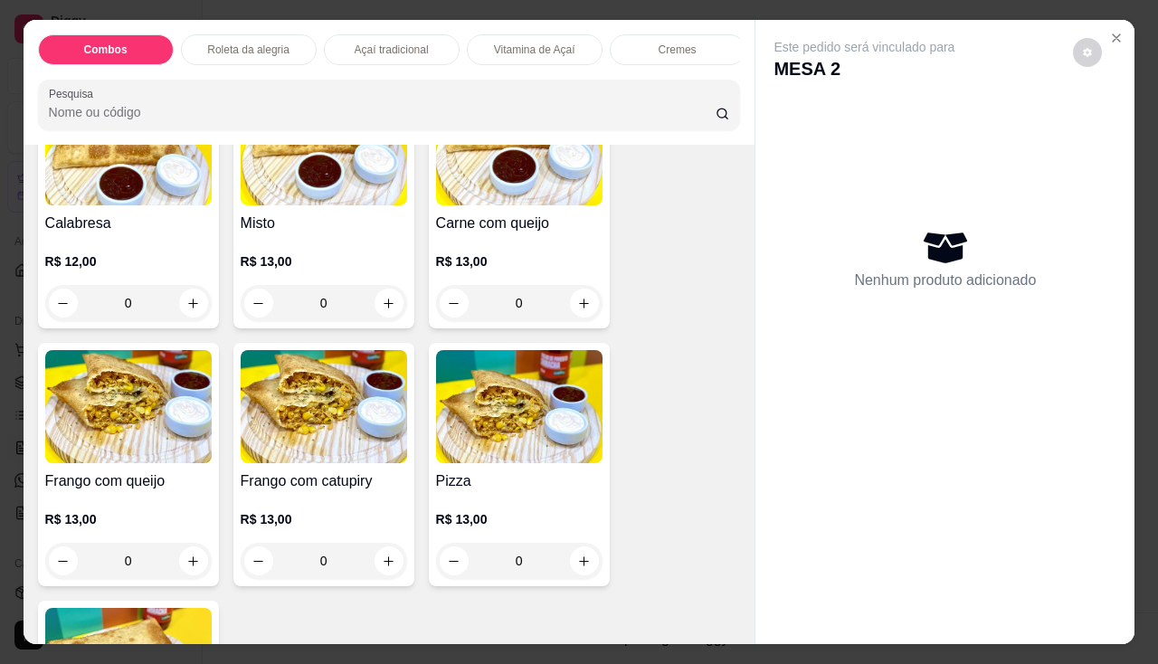
click at [473, 234] on h4 "Carne com queijo" at bounding box center [519, 224] width 166 height 22
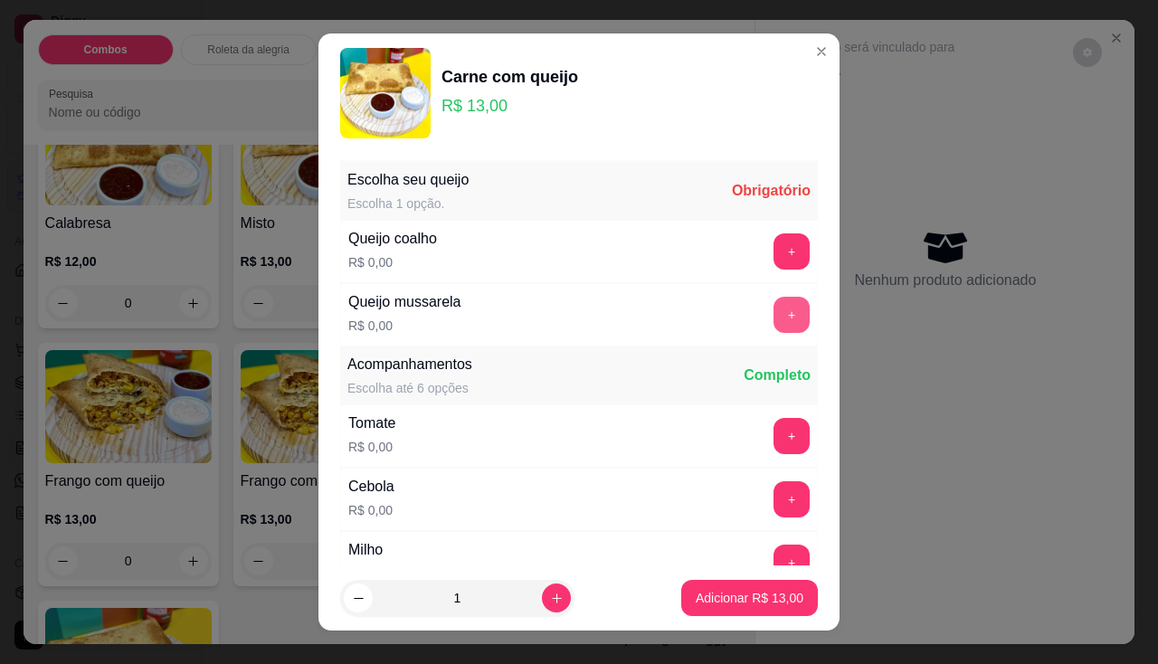
click at [773, 318] on button "+" at bounding box center [791, 315] width 36 height 36
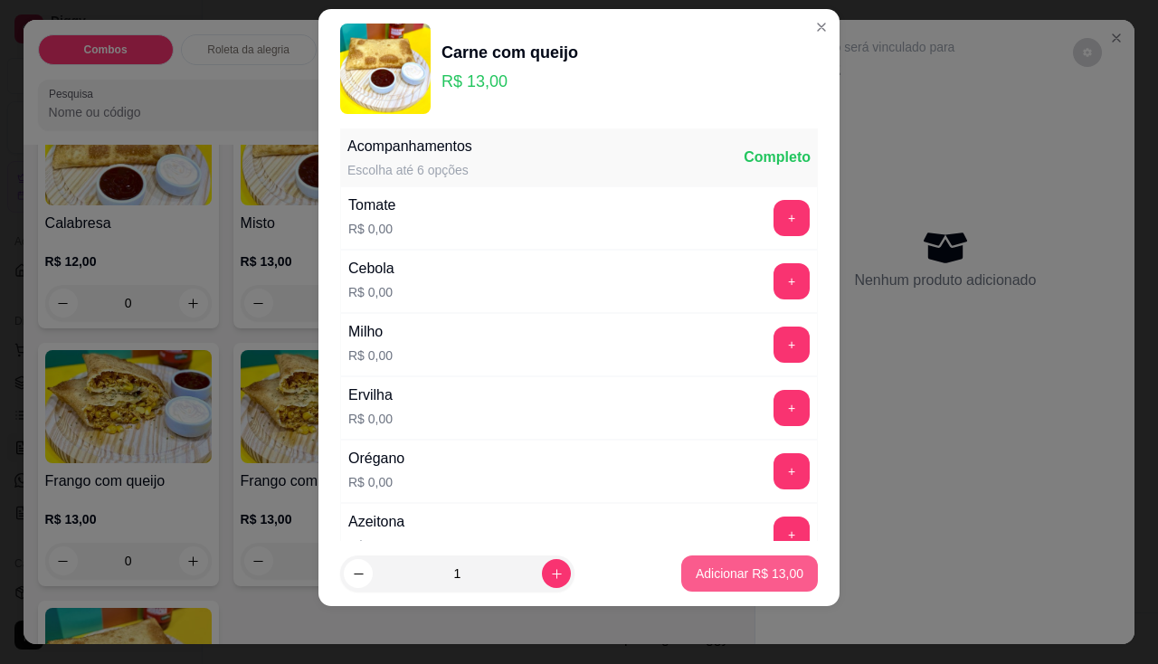
click at [751, 575] on p "Adicionar R$ 13,00" at bounding box center [750, 573] width 108 height 18
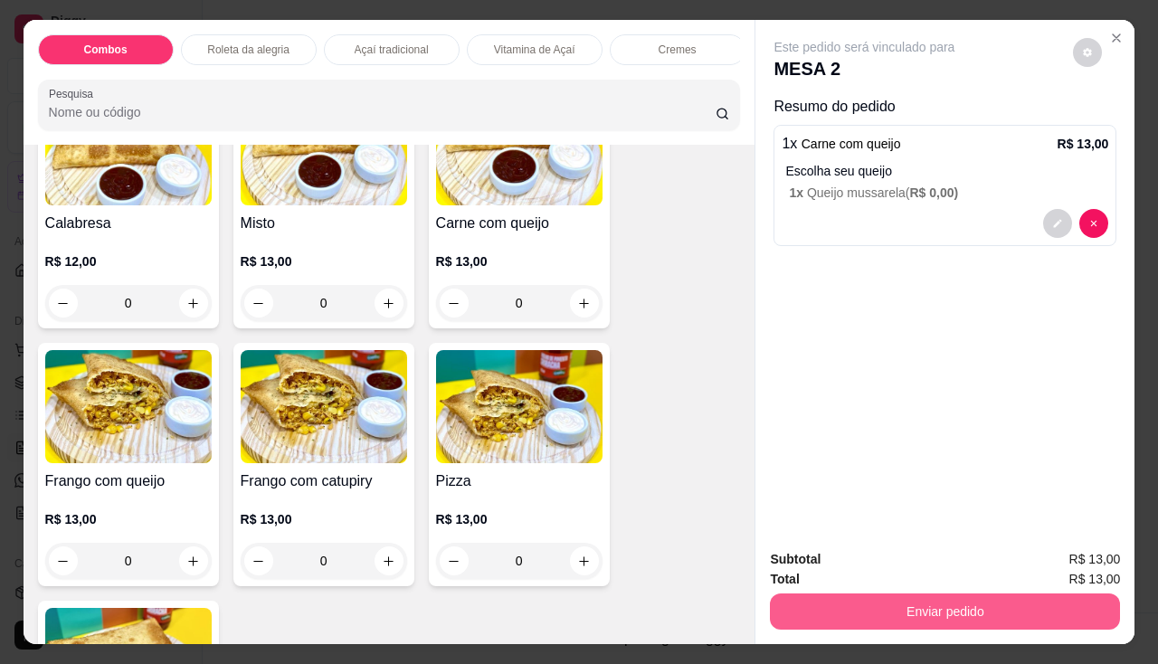
click at [794, 601] on button "Enviar pedido" at bounding box center [945, 611] width 350 height 36
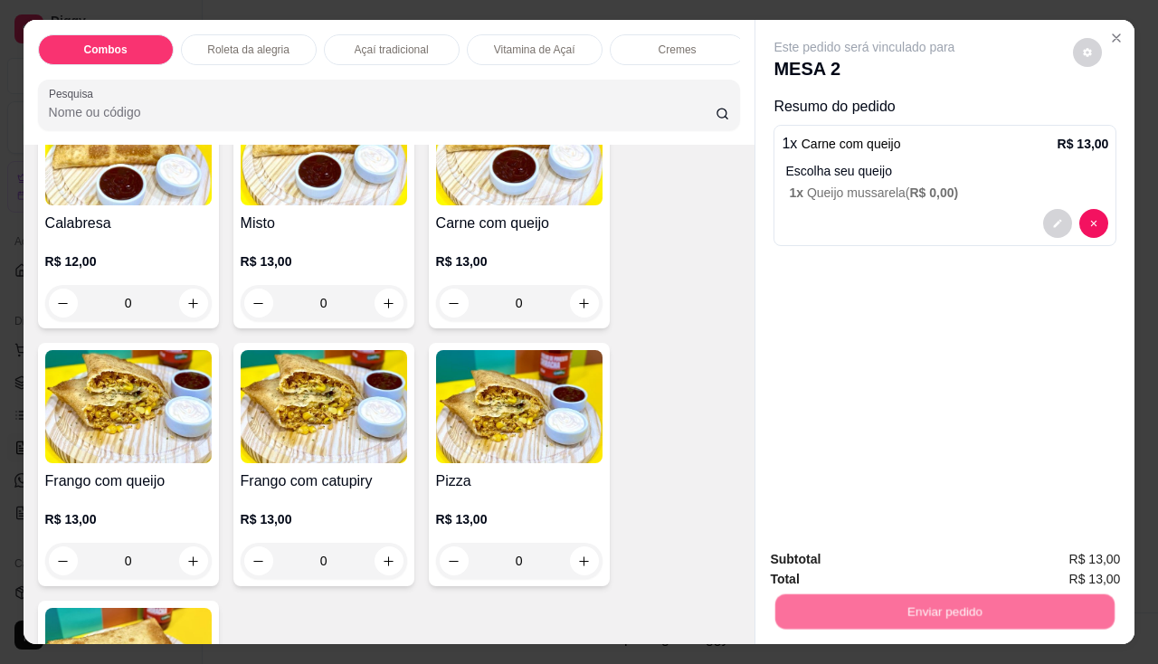
click at [860, 555] on button "Não registrar e enviar pedido" at bounding box center [886, 561] width 188 height 34
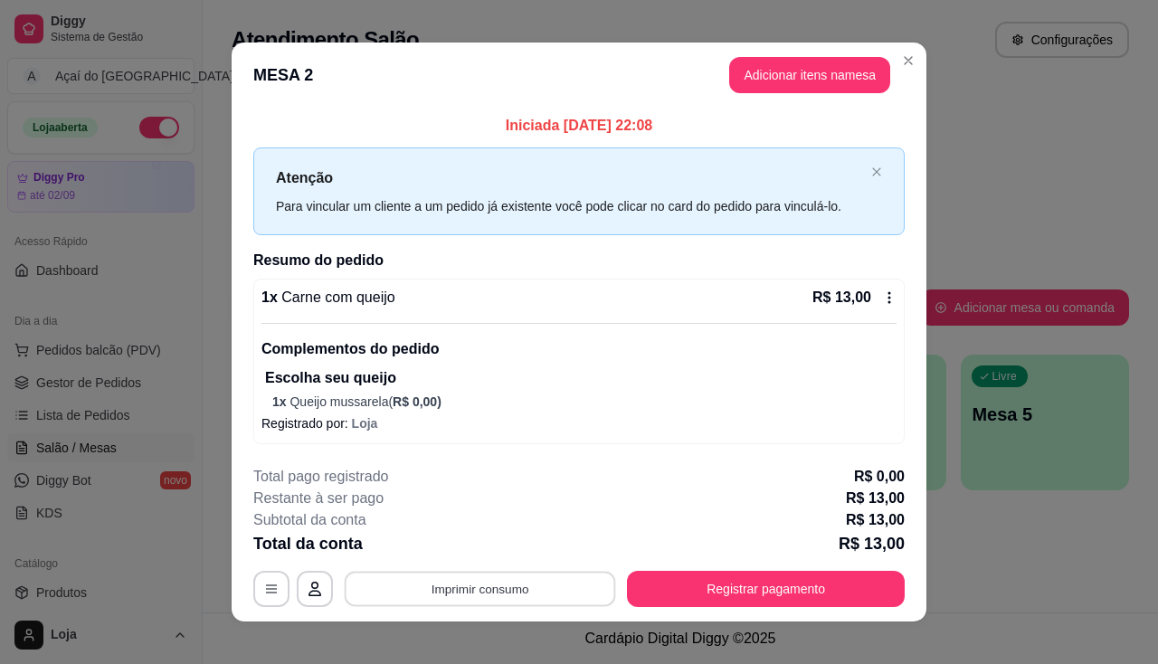
click at [527, 585] on button "Imprimir consumo" at bounding box center [480, 589] width 271 height 35
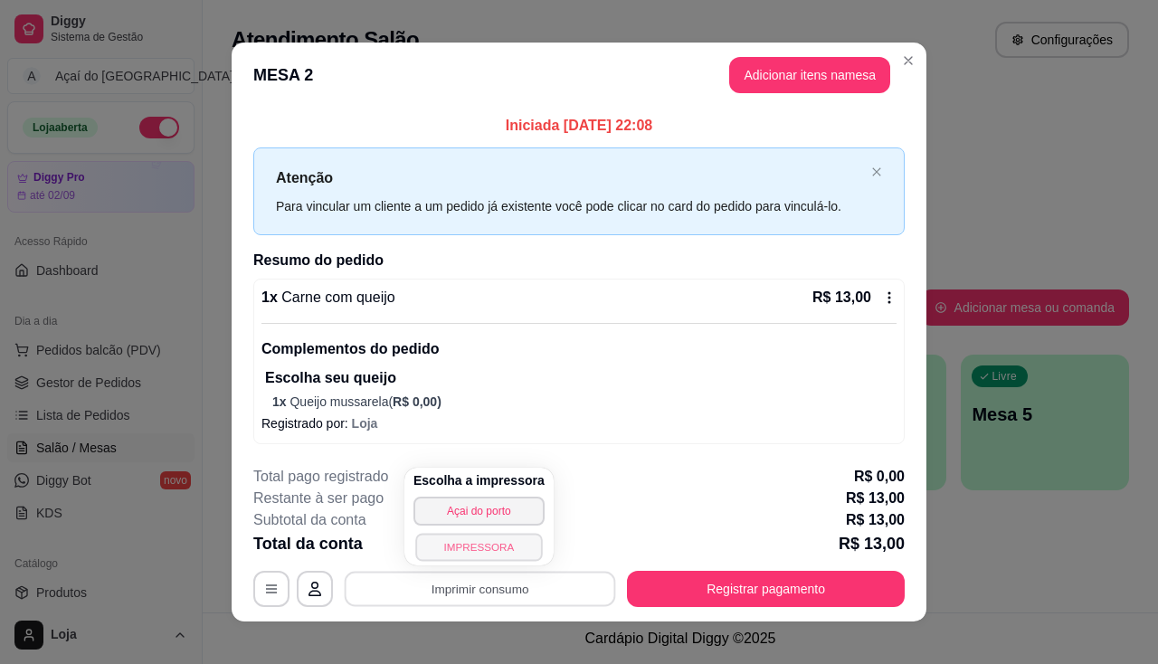
click at [504, 556] on button "IMPRESSORA" at bounding box center [478, 547] width 127 height 28
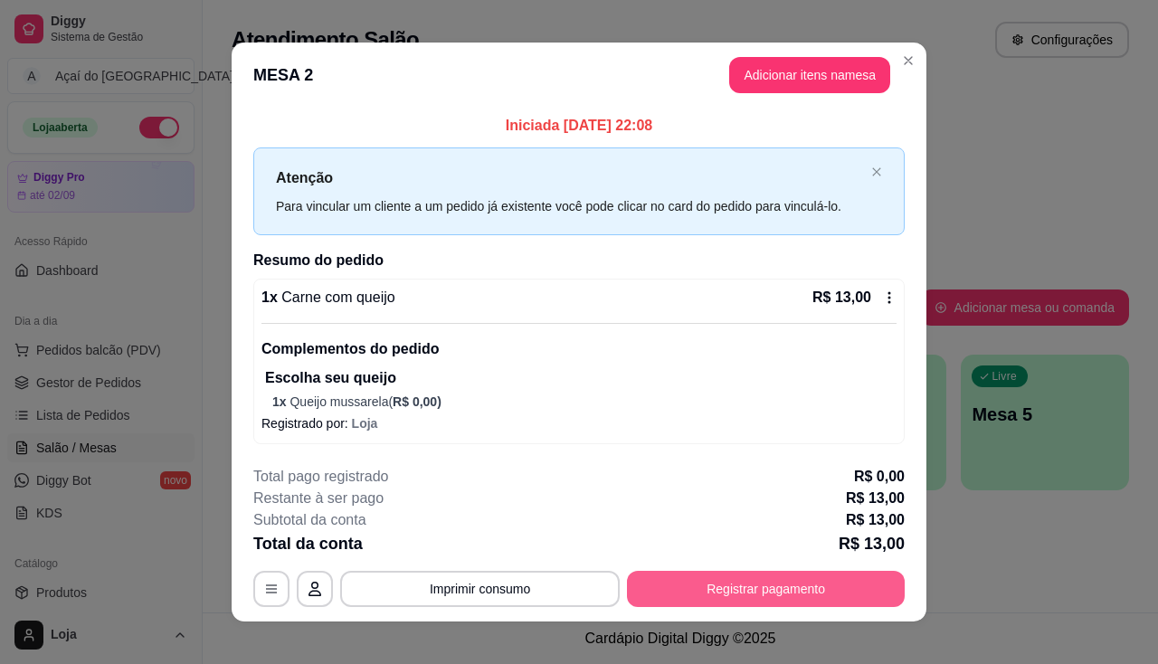
click at [808, 576] on button "Registrar pagamento" at bounding box center [766, 589] width 278 height 36
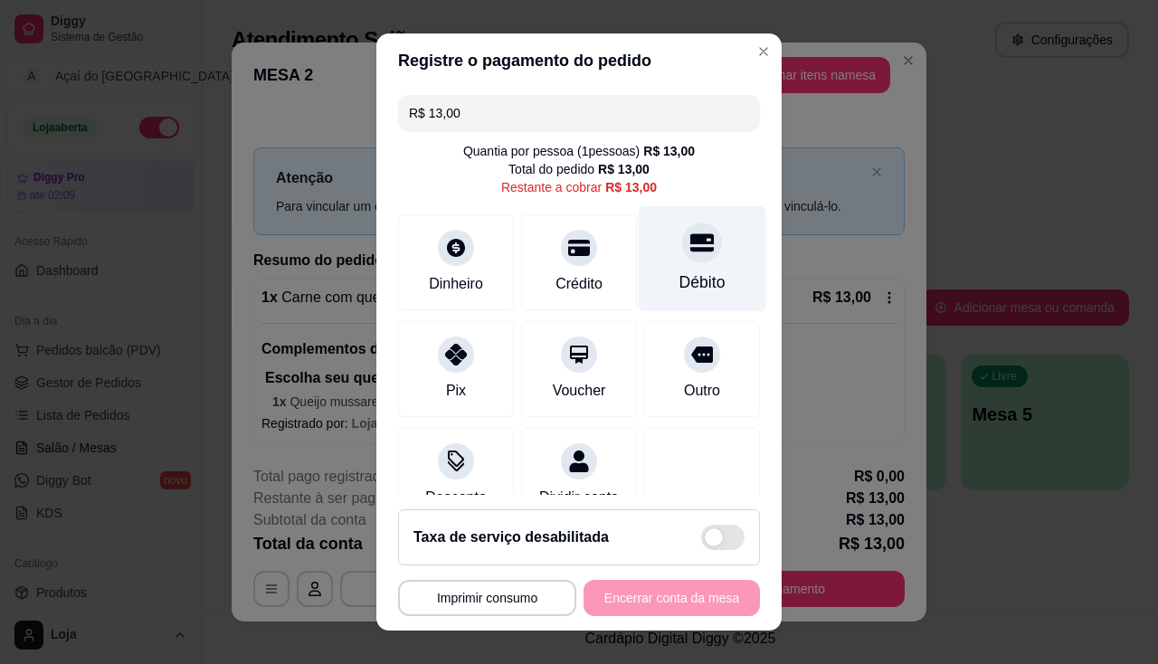
click at [673, 299] on div "Débito" at bounding box center [703, 258] width 128 height 106
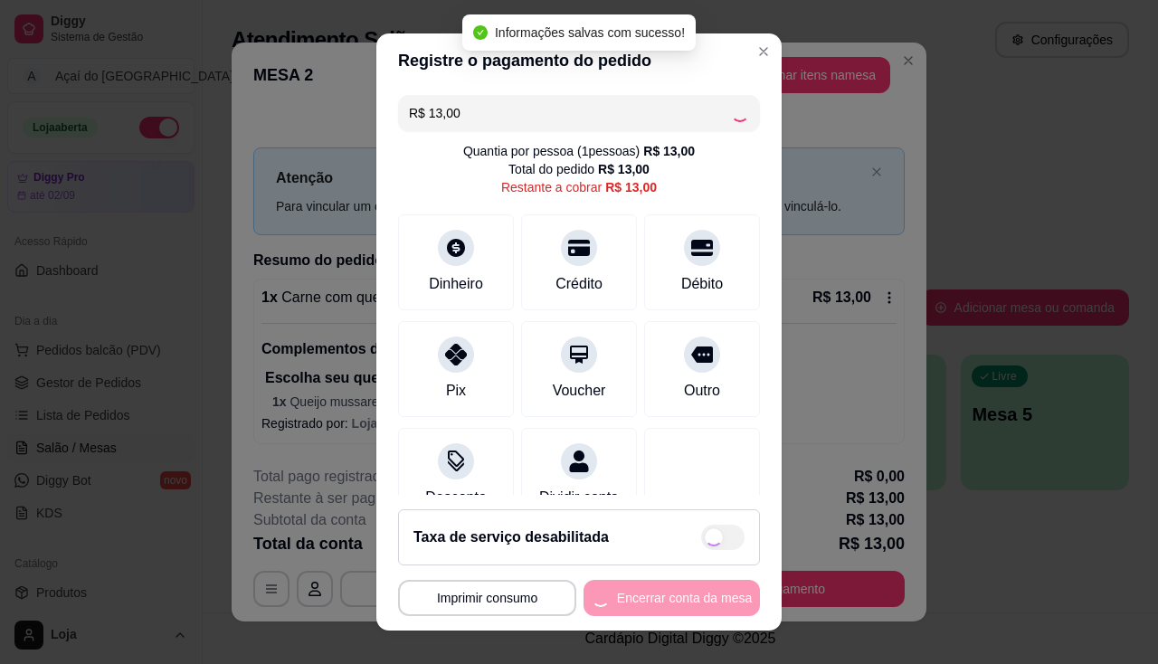
type input "R$ 0,00"
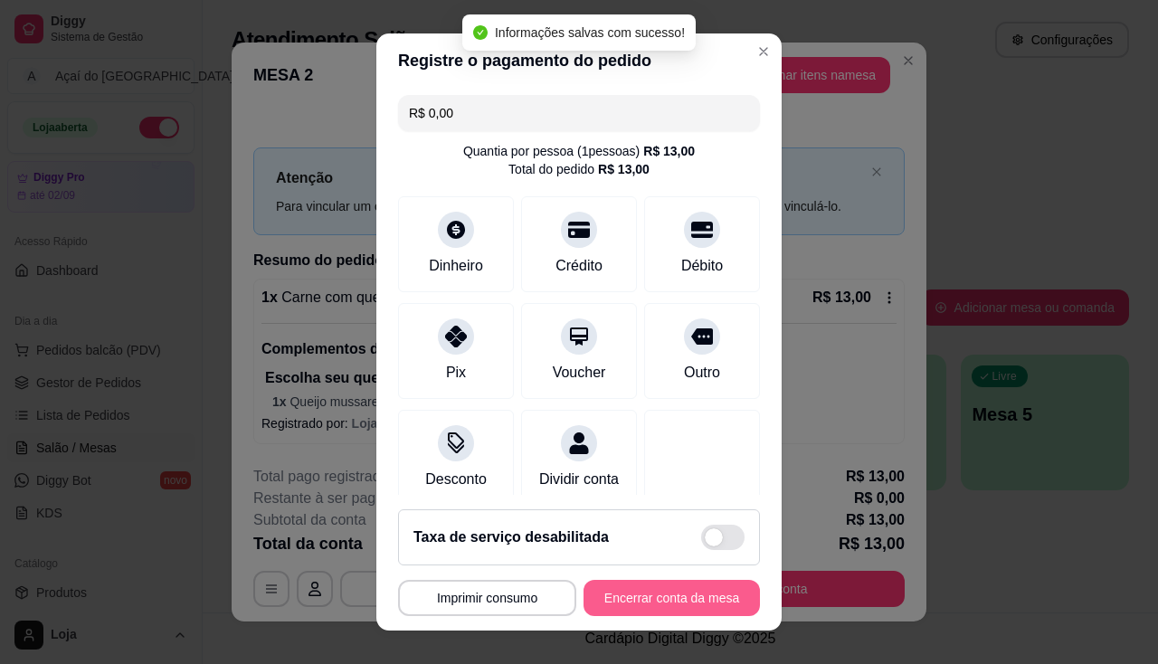
click at [686, 605] on button "Encerrar conta da mesa" at bounding box center [671, 598] width 176 height 36
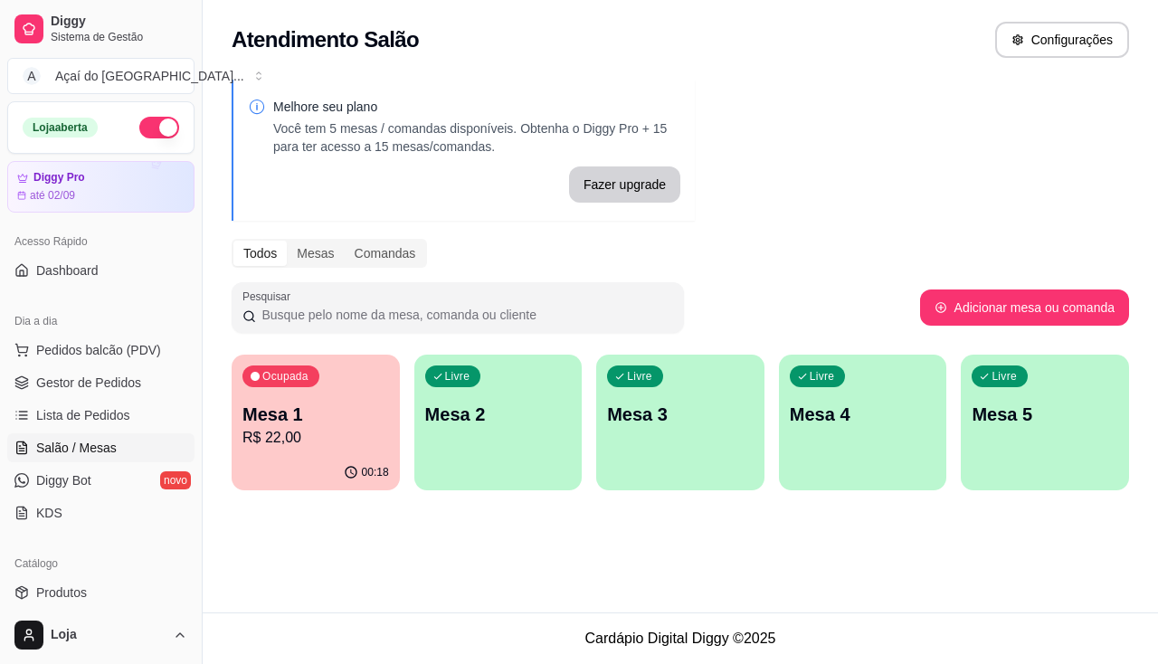
click at [289, 420] on p "Mesa 1" at bounding box center [315, 414] width 147 height 25
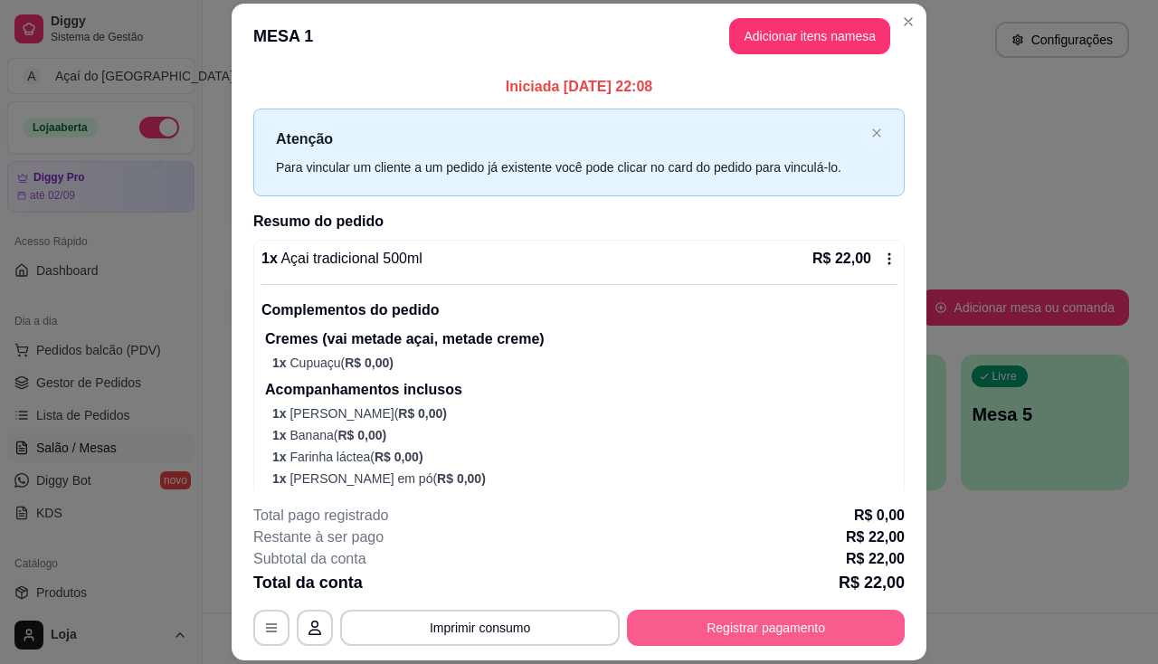
click at [800, 635] on button "Registrar pagamento" at bounding box center [766, 628] width 278 height 36
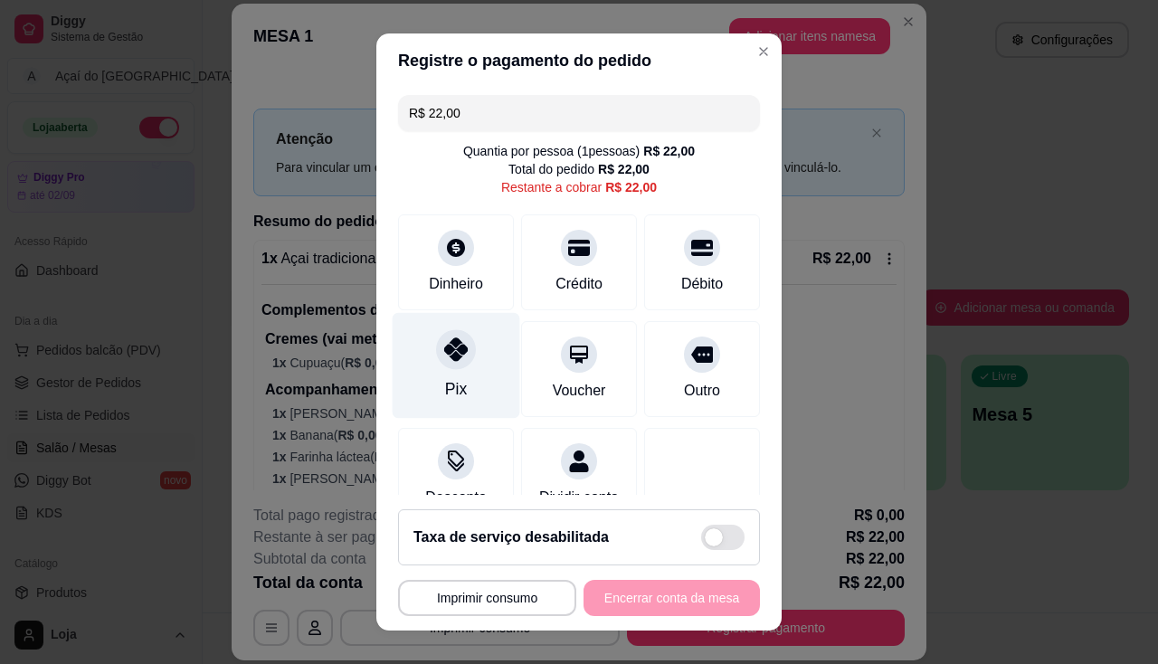
click at [458, 378] on div "Pix" at bounding box center [457, 365] width 128 height 106
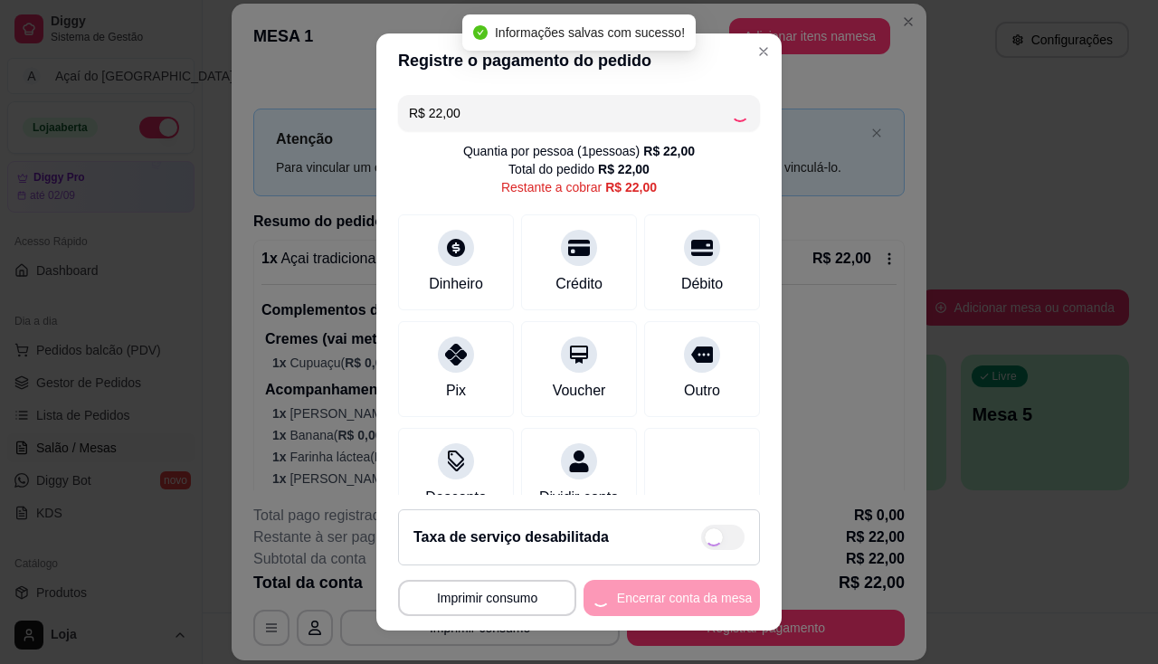
type input "R$ 0,00"
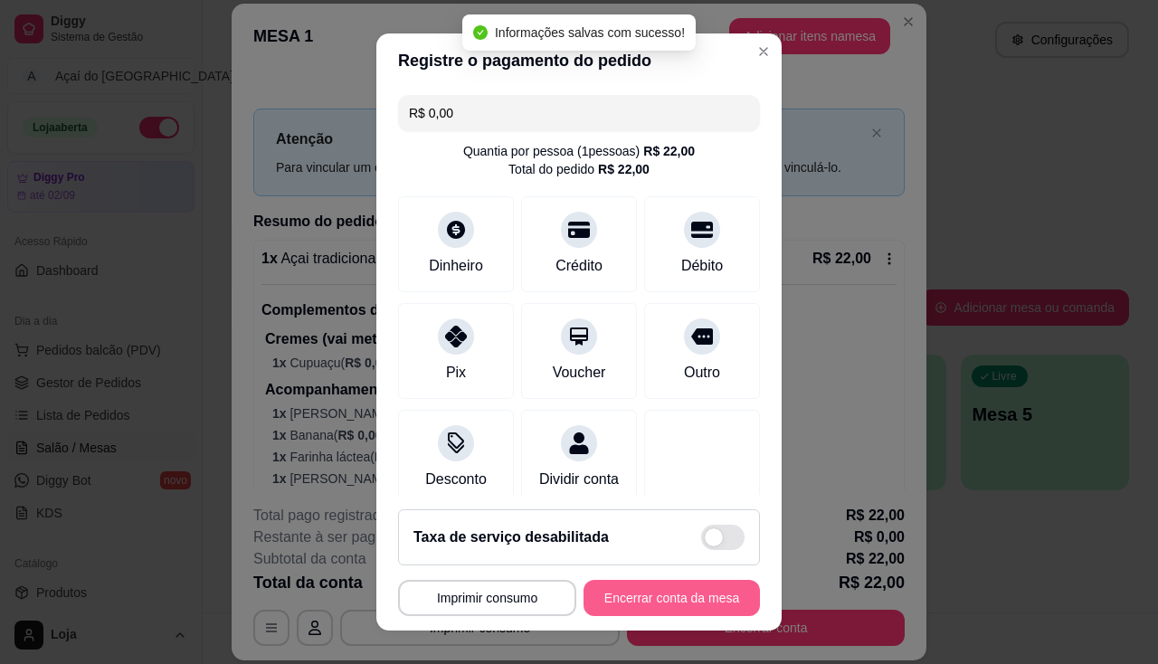
click at [655, 592] on button "Encerrar conta da mesa" at bounding box center [671, 598] width 176 height 36
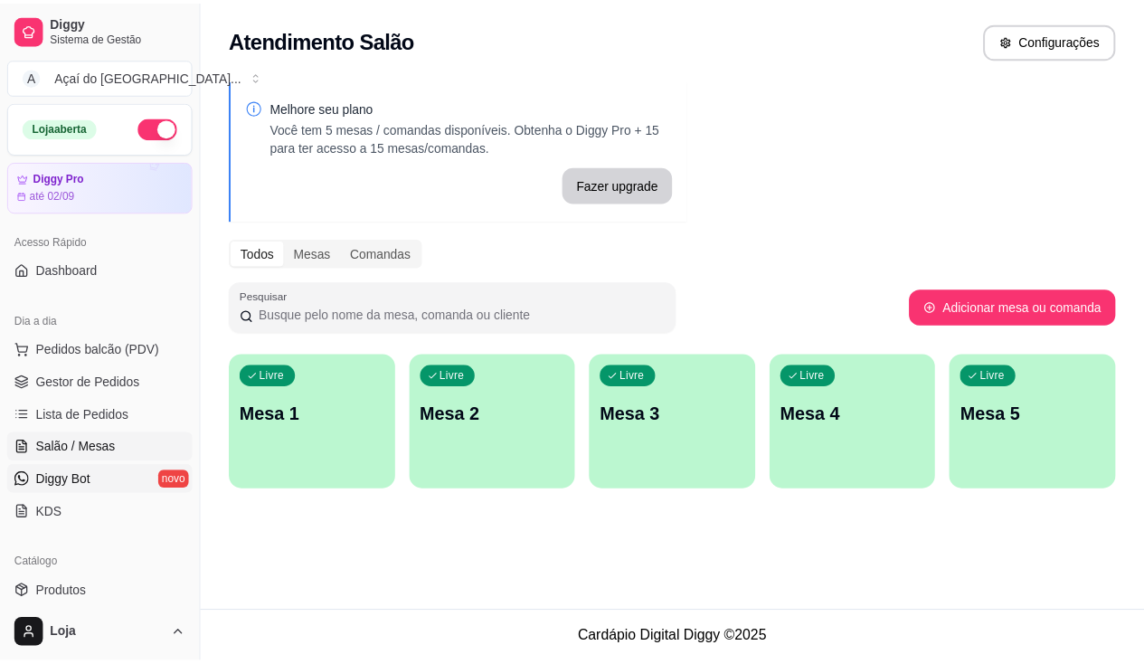
scroll to position [181, 0]
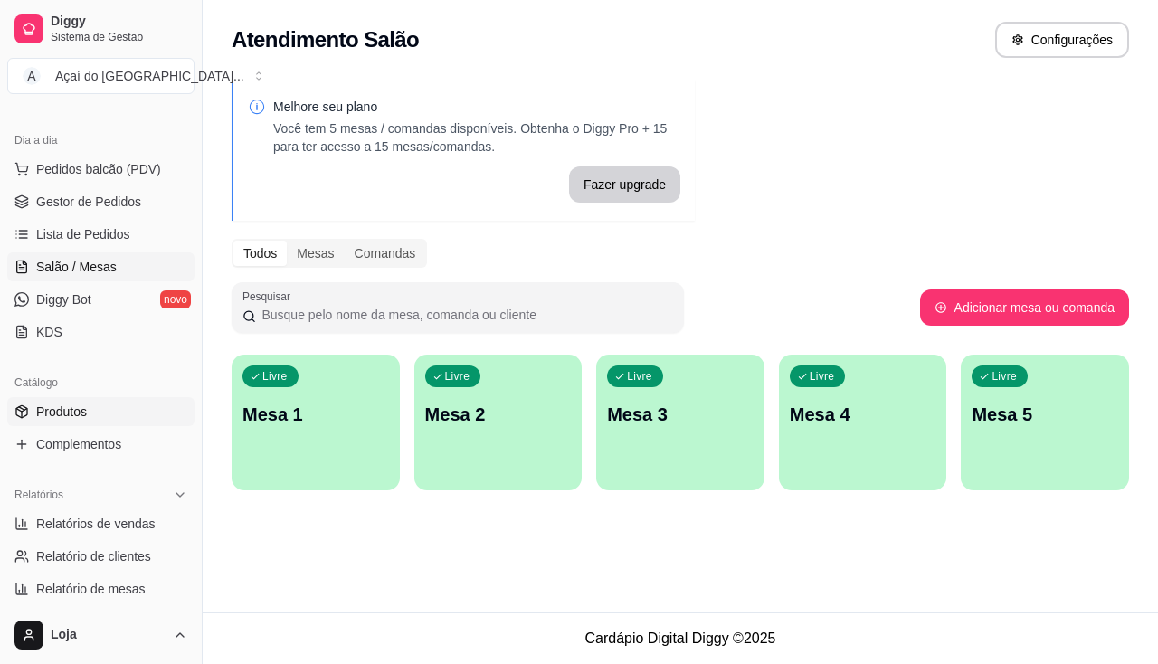
click at [84, 404] on span "Produtos" at bounding box center [61, 412] width 51 height 18
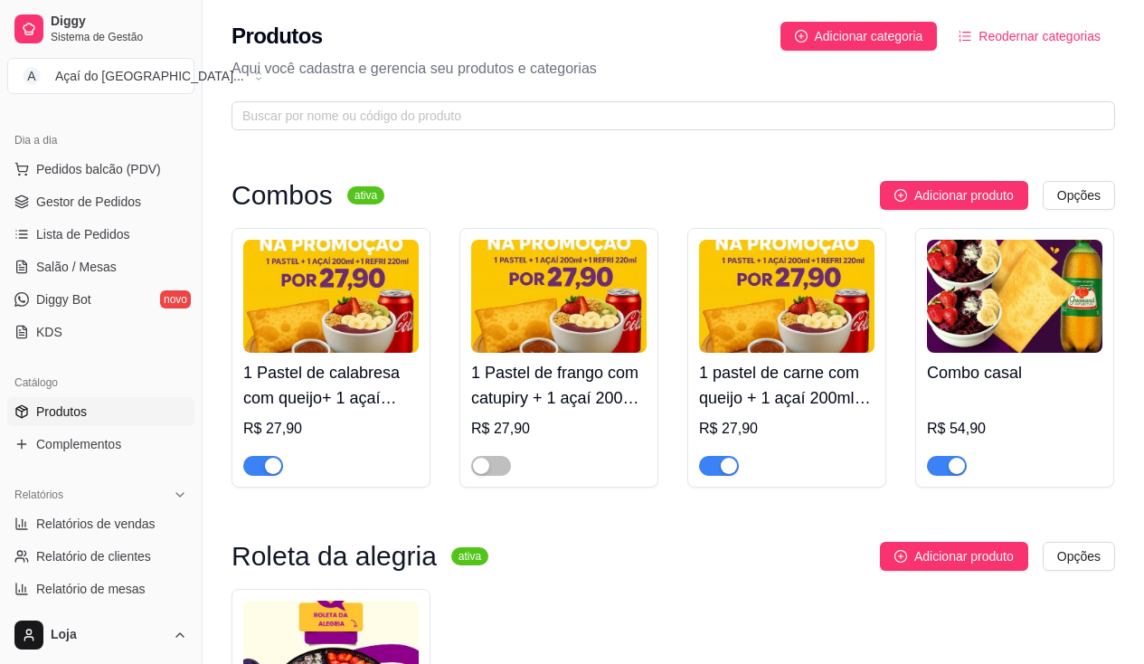
click at [728, 466] on div "button" at bounding box center [729, 466] width 16 height 16
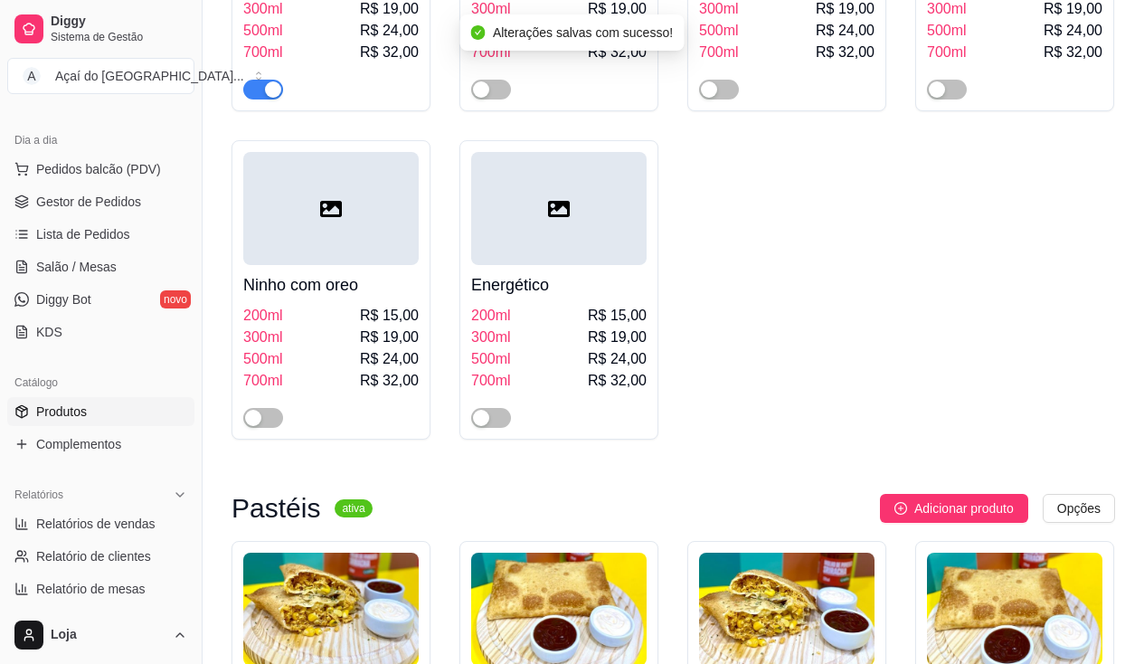
scroll to position [2171, 0]
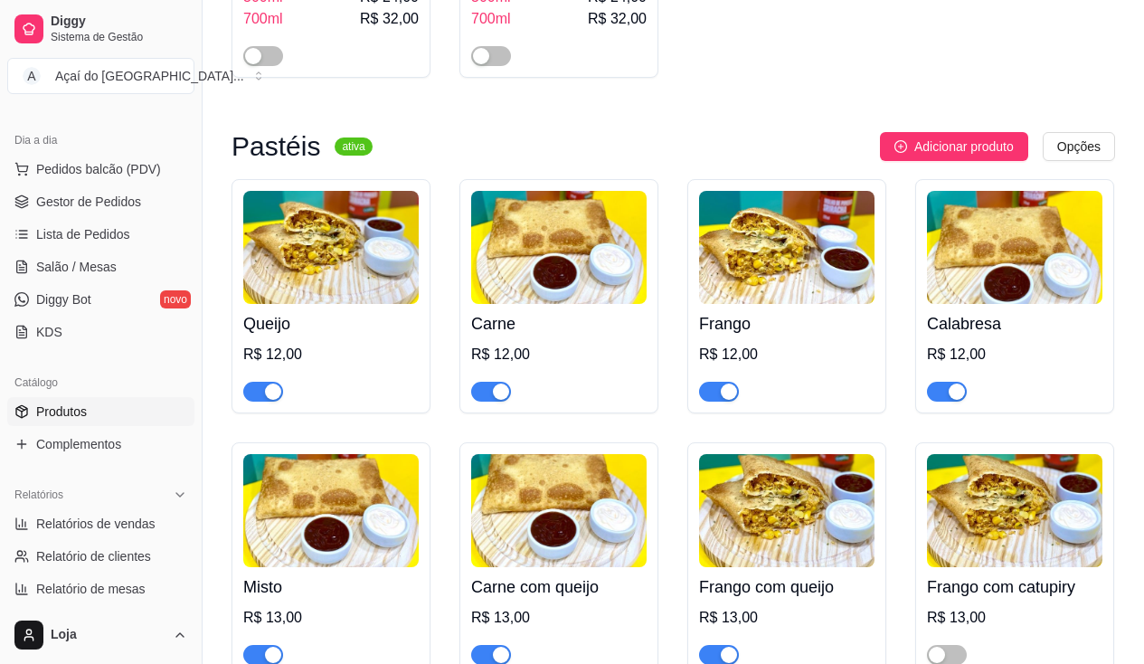
click at [486, 401] on span "button" at bounding box center [491, 392] width 40 height 20
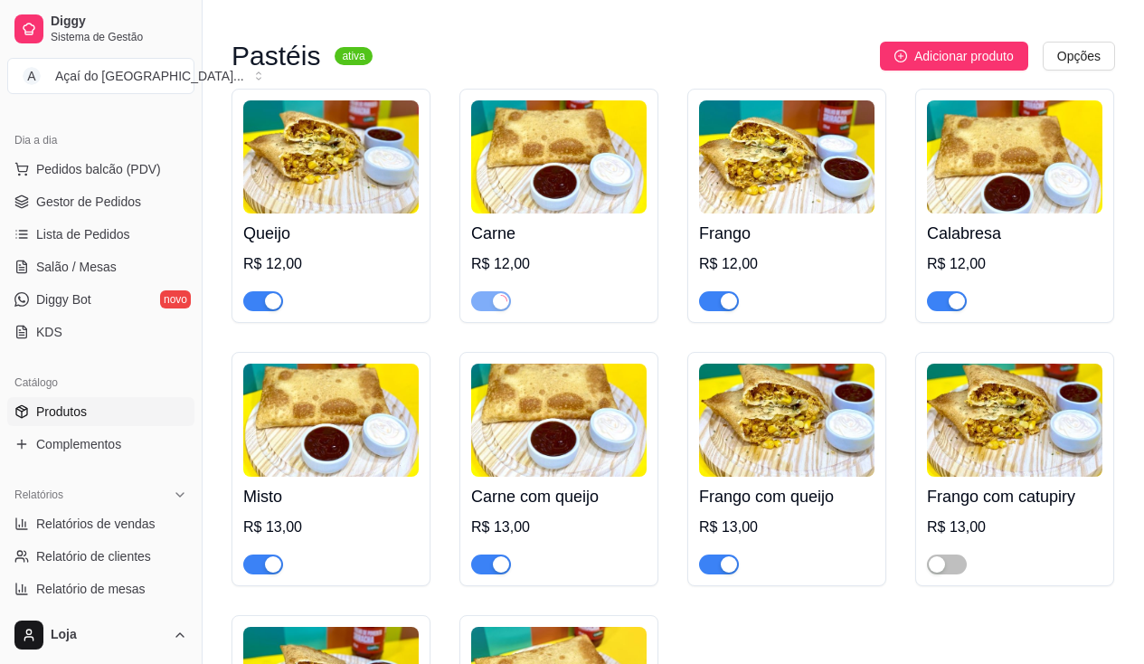
scroll to position [2442, 0]
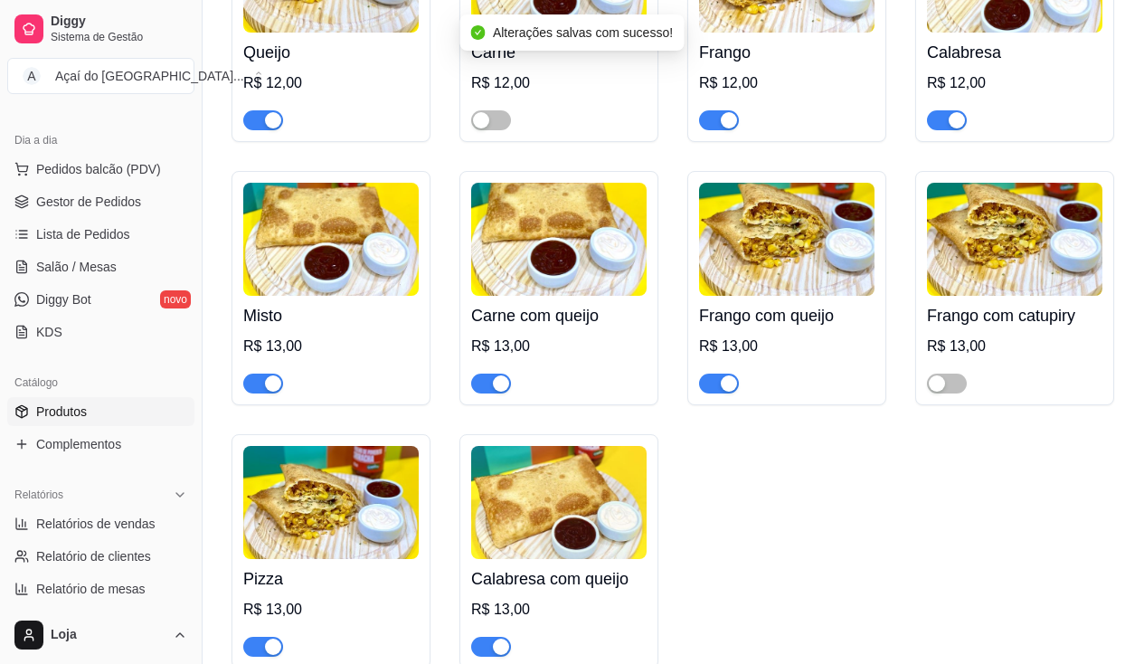
click at [488, 381] on span "button" at bounding box center [491, 384] width 40 height 20
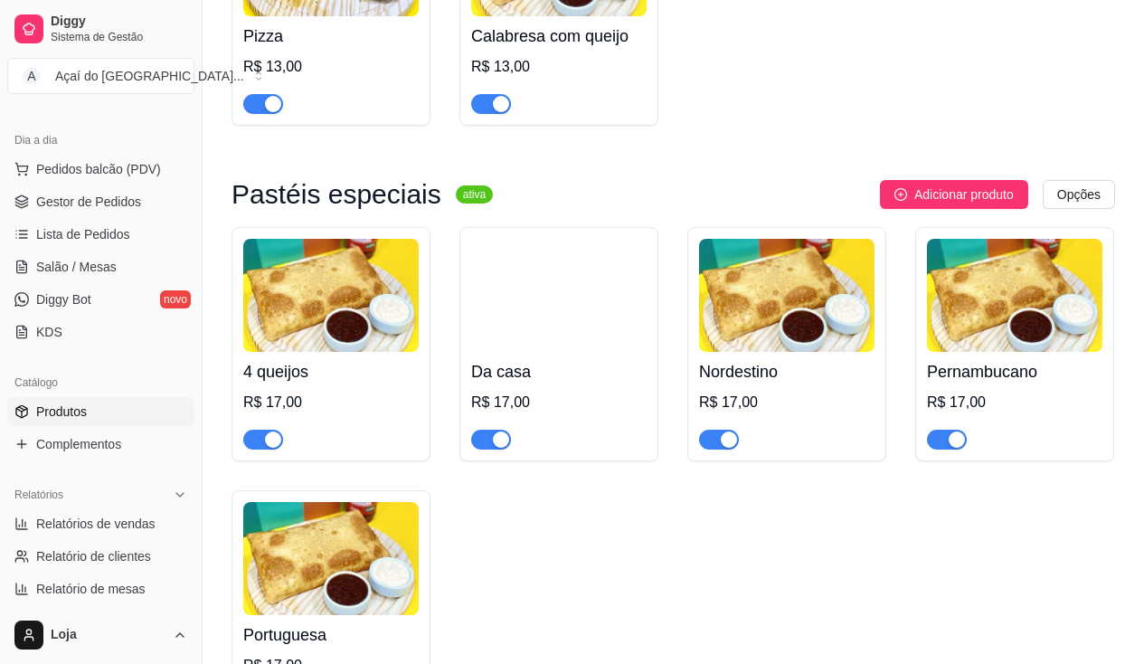
scroll to position [3166, 0]
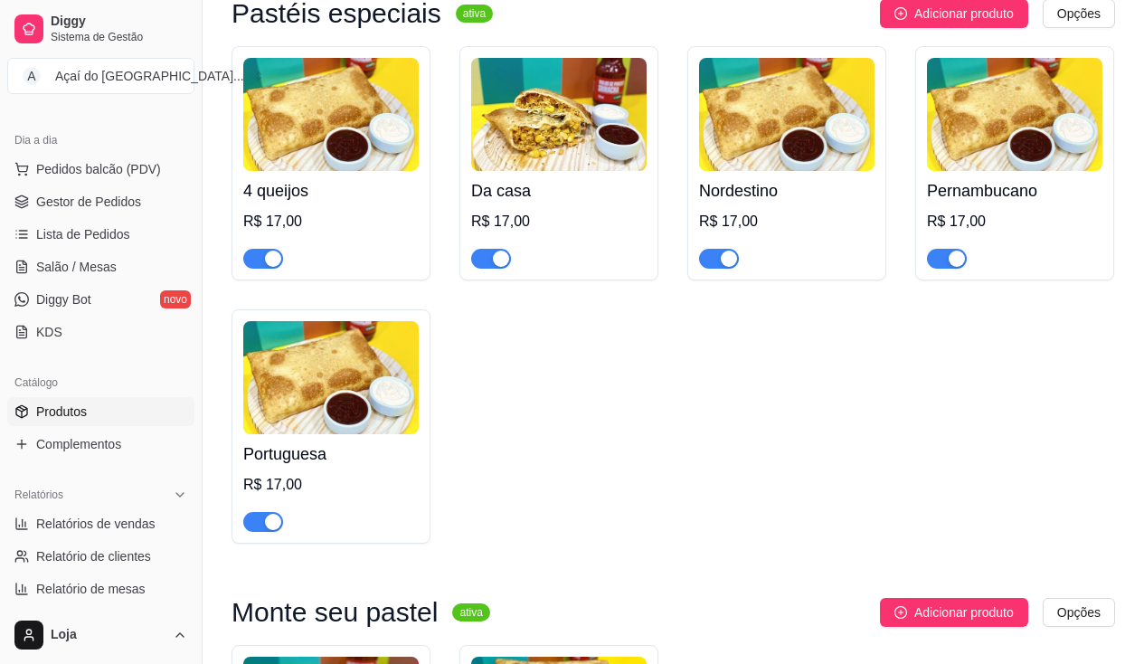
click at [943, 261] on span "button" at bounding box center [947, 259] width 40 height 20
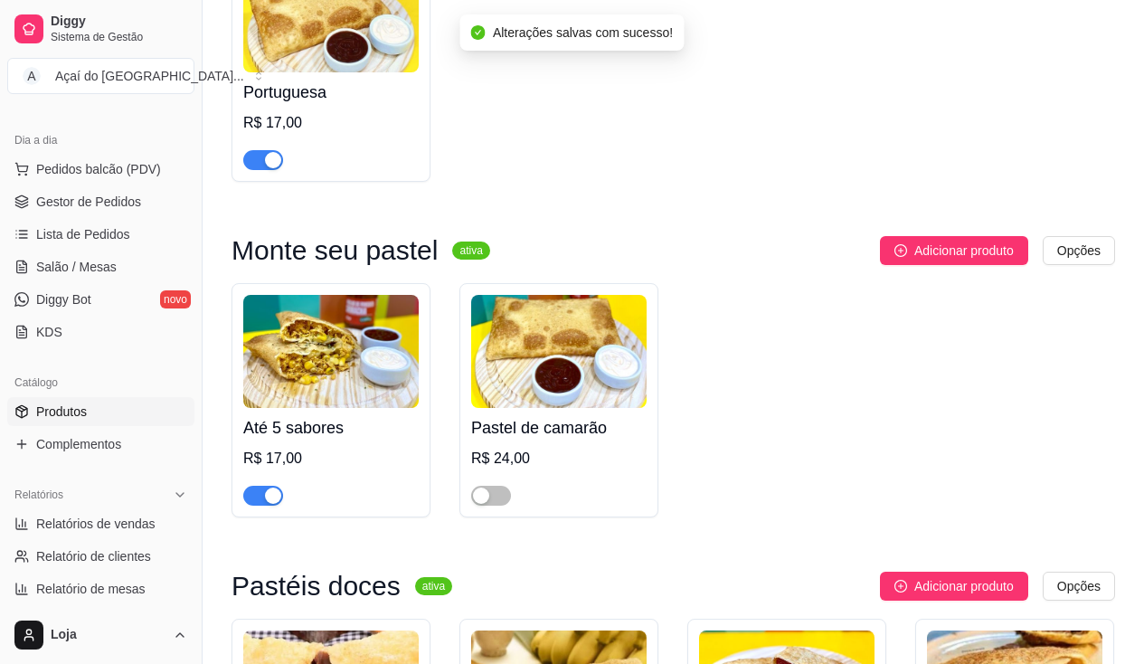
scroll to position [3618, 0]
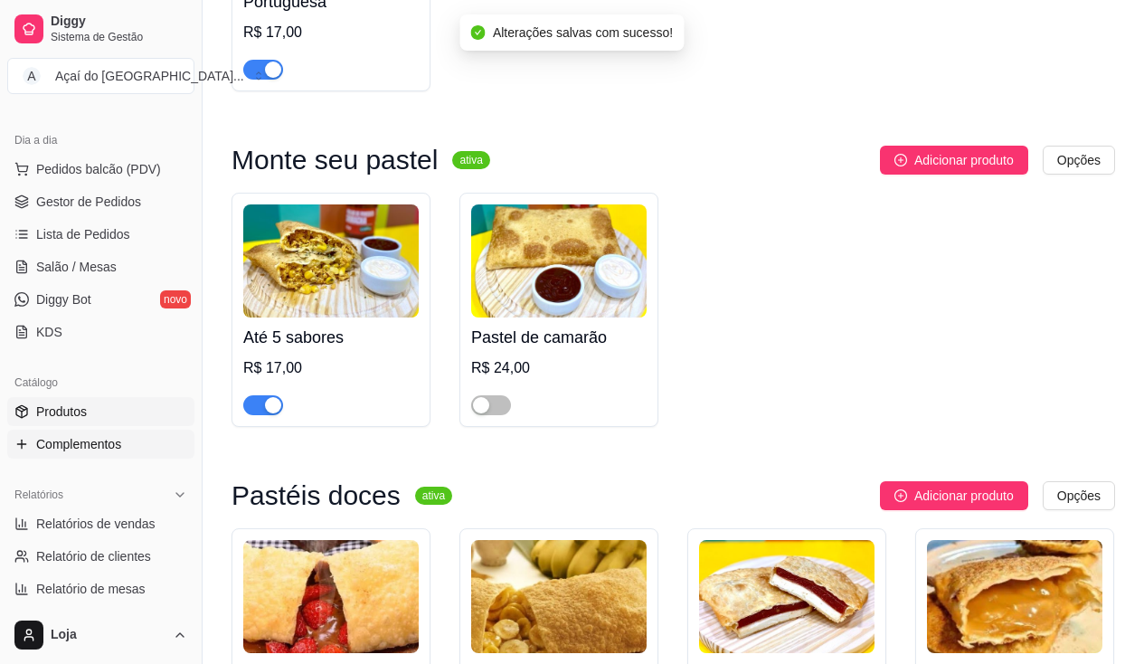
click at [113, 439] on span "Complementos" at bounding box center [78, 444] width 85 height 18
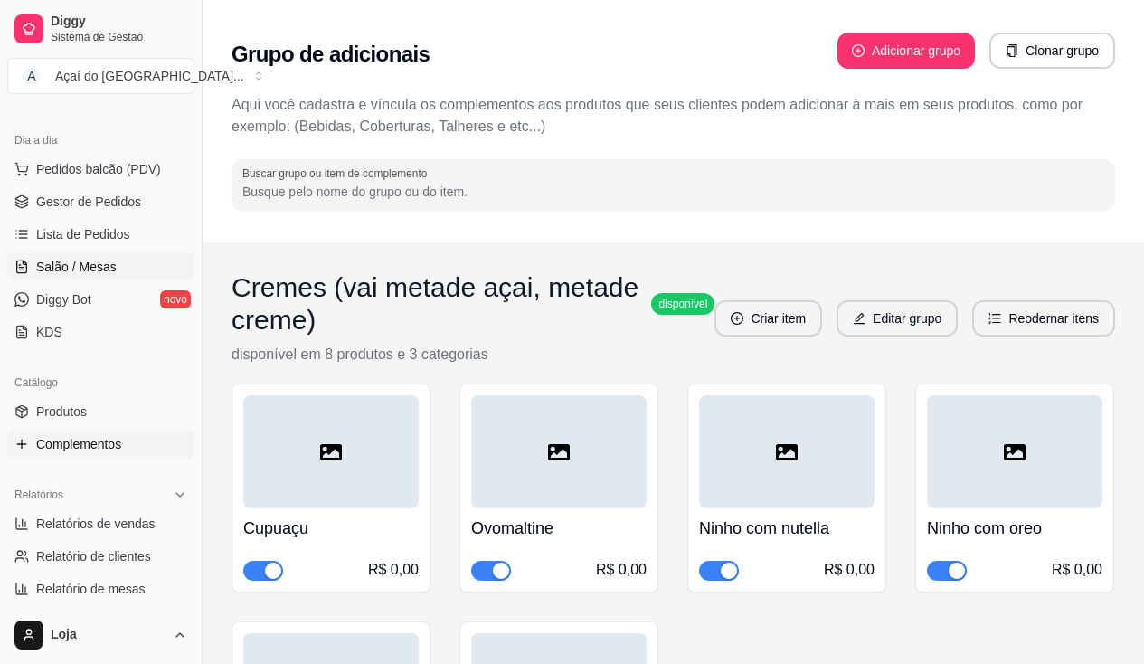
click at [97, 256] on link "Salão / Mesas" at bounding box center [100, 266] width 187 height 29
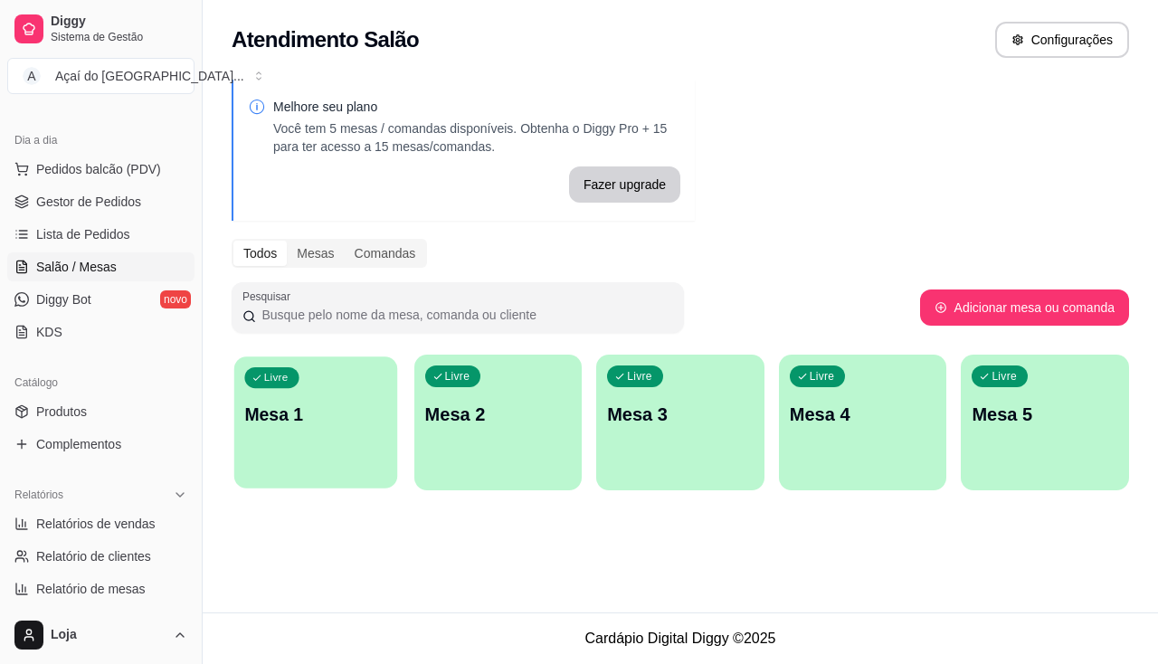
click at [365, 410] on p "Mesa 1" at bounding box center [315, 415] width 142 height 24
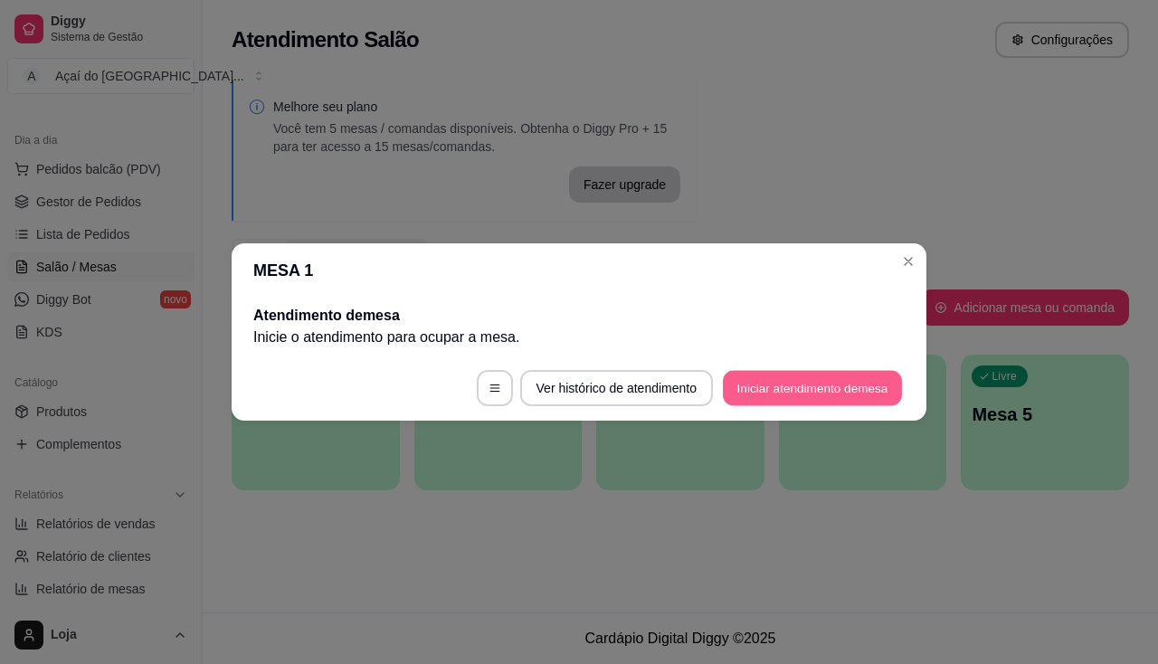
click at [772, 393] on button "Iniciar atendimento de mesa" at bounding box center [812, 388] width 179 height 35
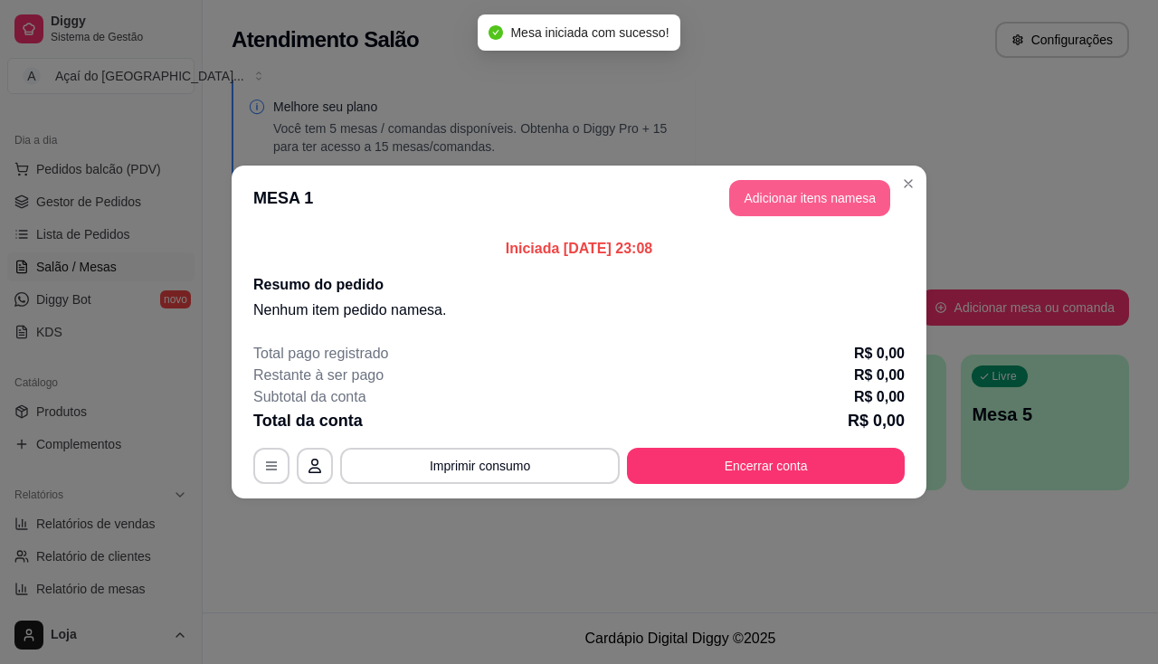
click at [807, 210] on button "Adicionar itens na mesa" at bounding box center [809, 198] width 161 height 36
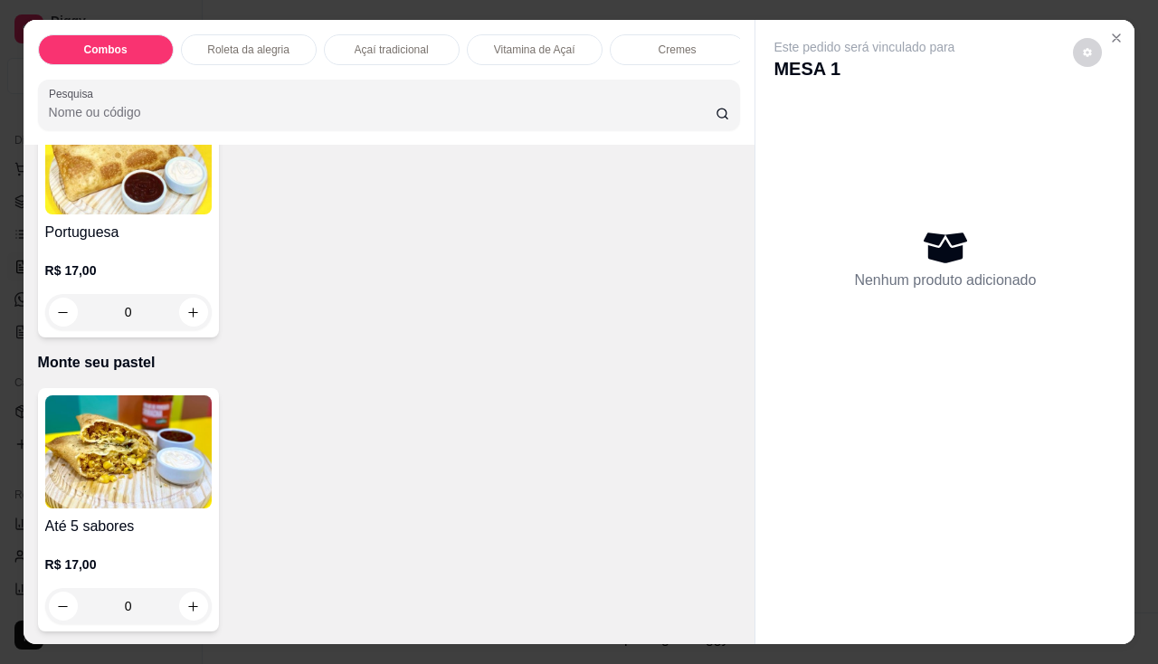
scroll to position [3076, 0]
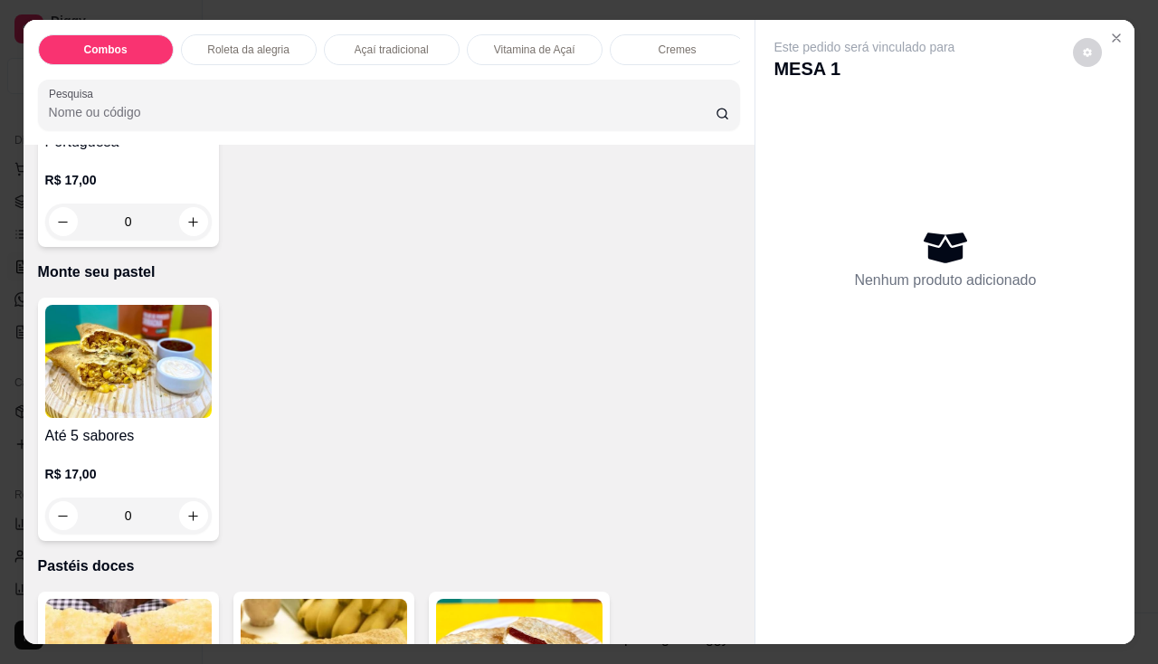
click at [156, 441] on h4 "Até 5 sabores" at bounding box center [128, 436] width 166 height 22
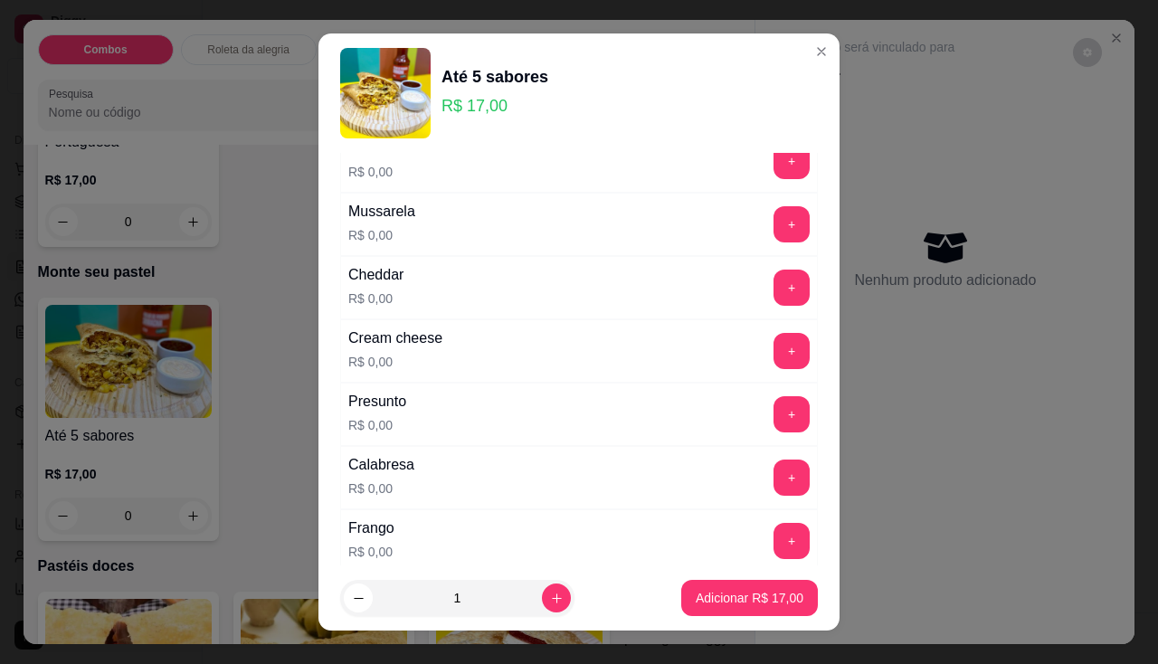
scroll to position [181, 0]
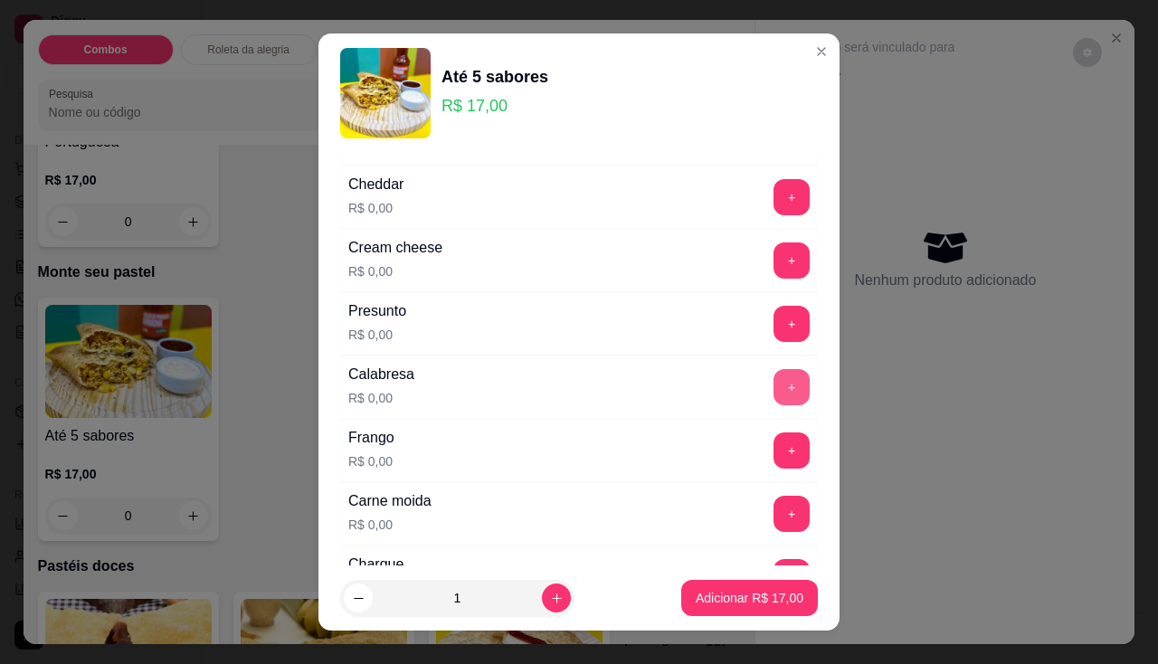
click at [773, 382] on button "+" at bounding box center [791, 387] width 36 height 36
click at [773, 253] on button "+" at bounding box center [791, 260] width 36 height 36
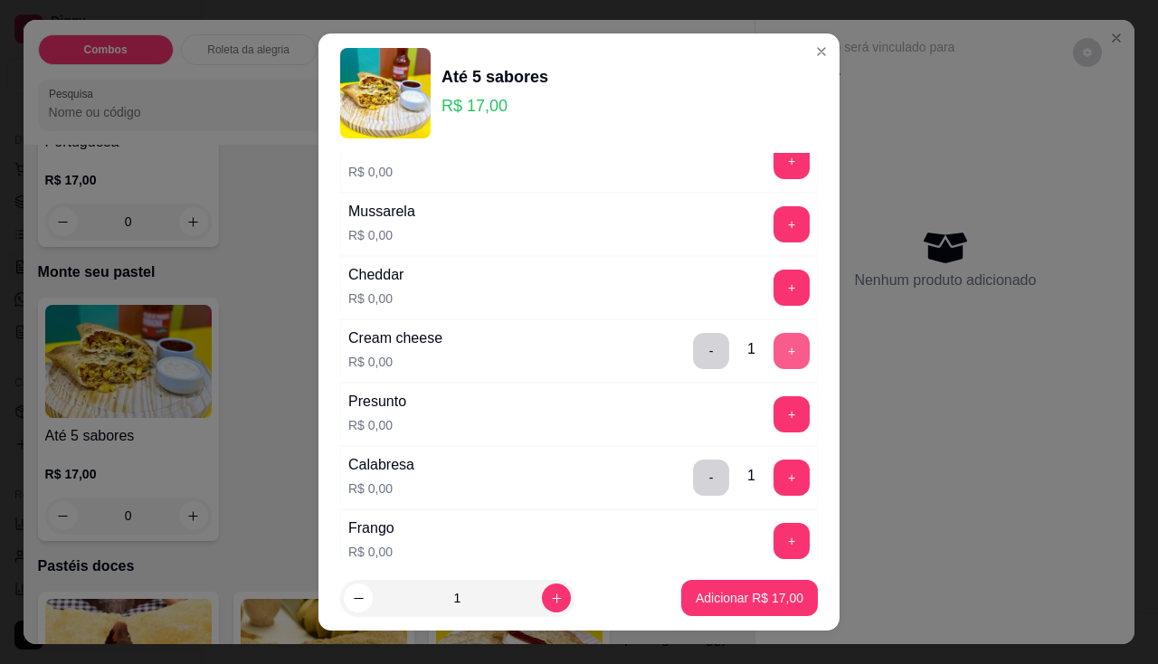
scroll to position [0, 0]
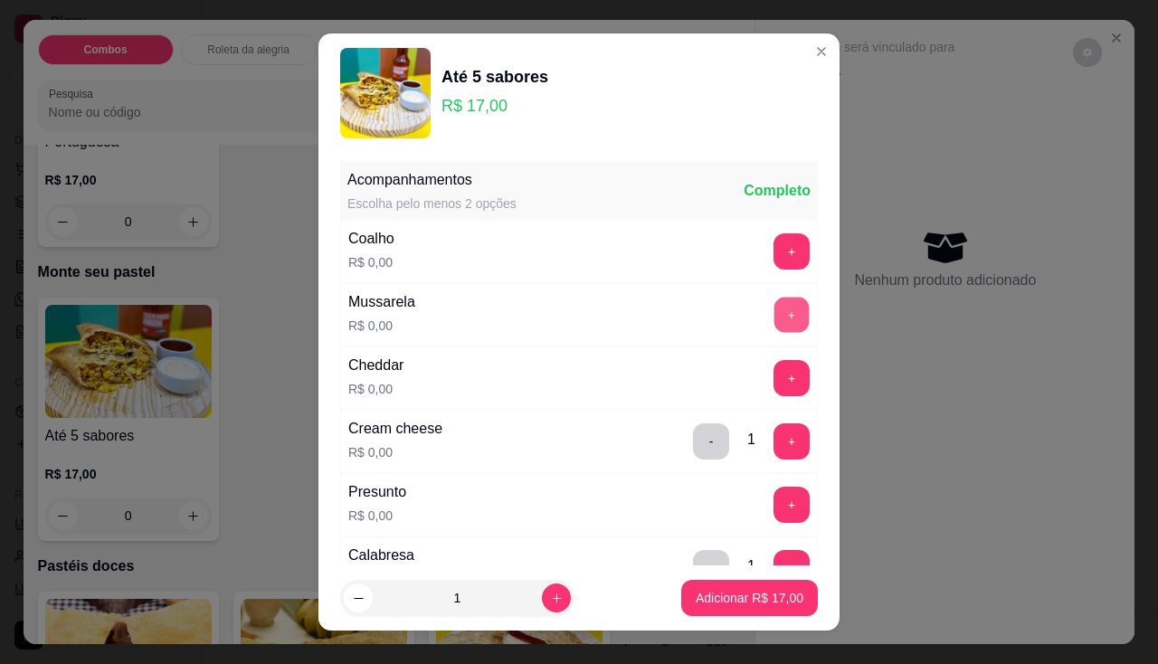
click at [774, 323] on button "+" at bounding box center [791, 314] width 35 height 35
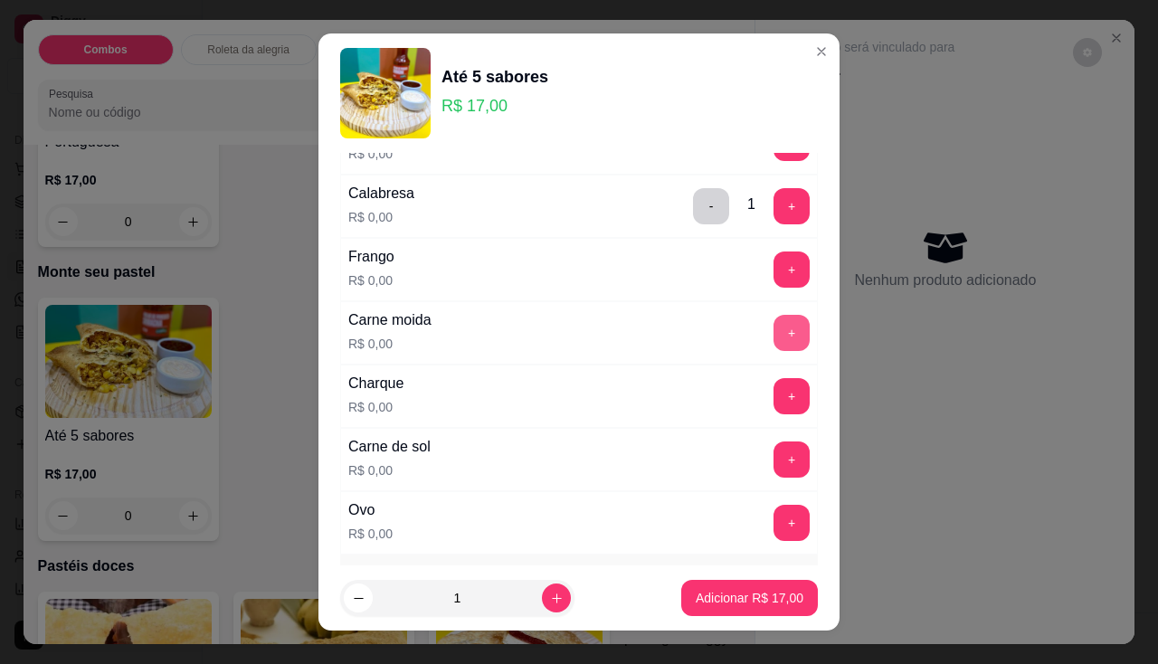
scroll to position [452, 0]
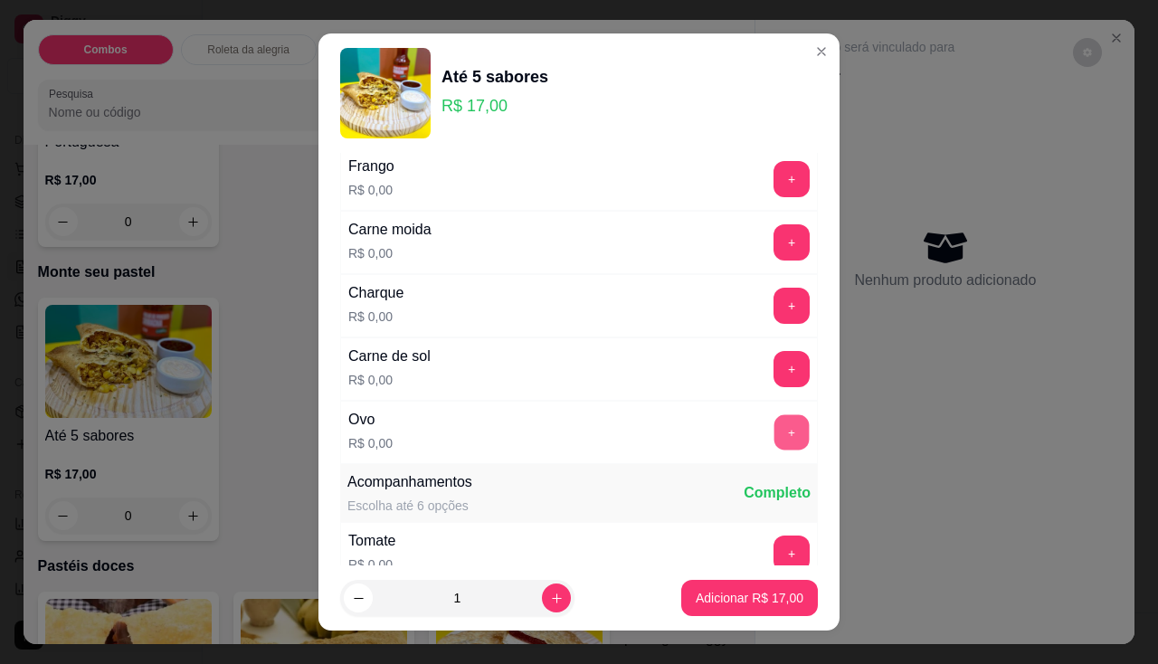
click at [774, 435] on button "+" at bounding box center [791, 431] width 35 height 35
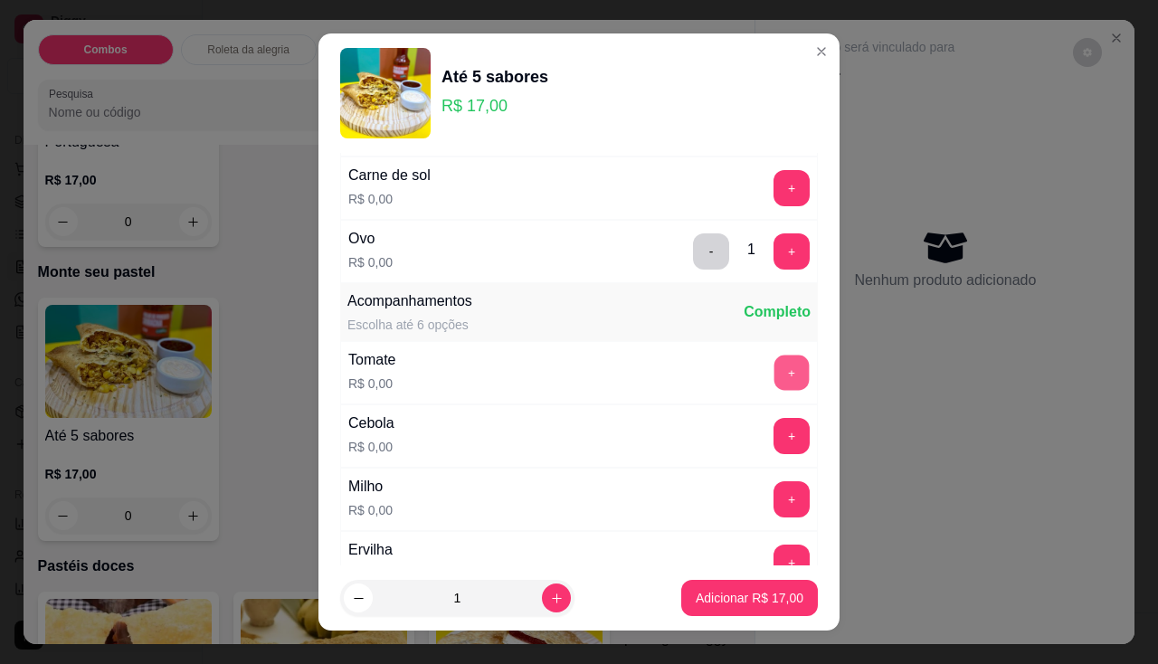
click at [774, 373] on button "+" at bounding box center [791, 372] width 35 height 35
click at [774, 424] on button "+" at bounding box center [791, 435] width 35 height 35
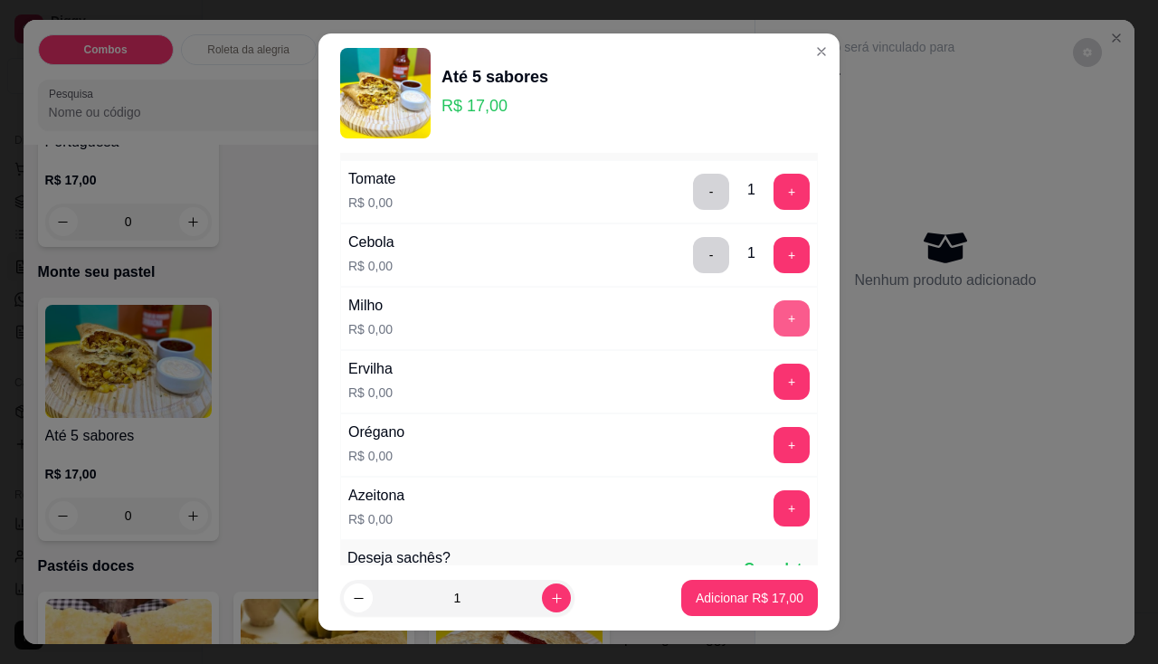
click at [773, 324] on button "+" at bounding box center [791, 318] width 36 height 36
click at [774, 392] on button "+" at bounding box center [791, 381] width 35 height 35
click at [773, 445] on button "+" at bounding box center [791, 445] width 36 height 36
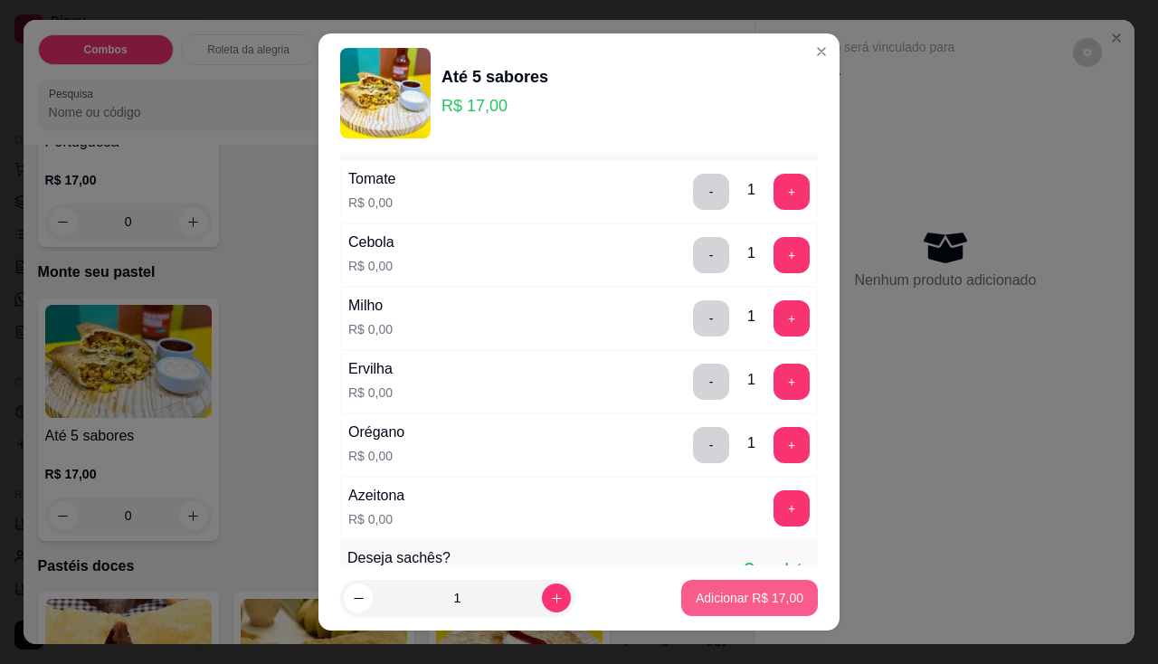
click at [751, 592] on p "Adicionar R$ 17,00" at bounding box center [750, 598] width 108 height 18
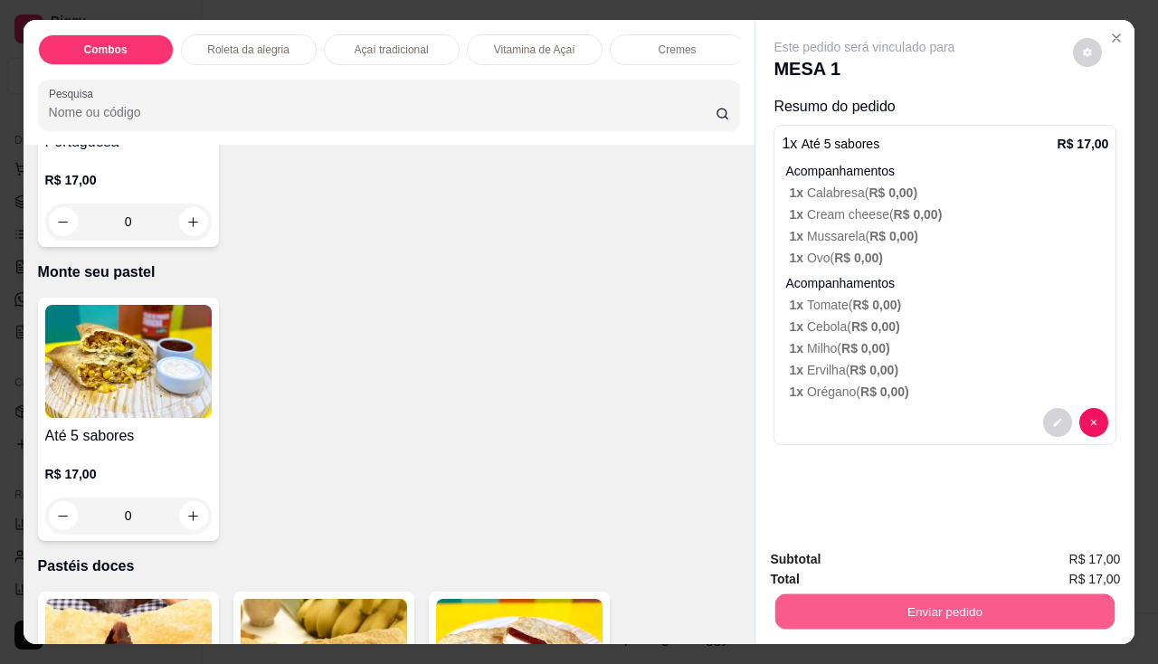
click at [781, 594] on button "Enviar pedido" at bounding box center [944, 611] width 339 height 35
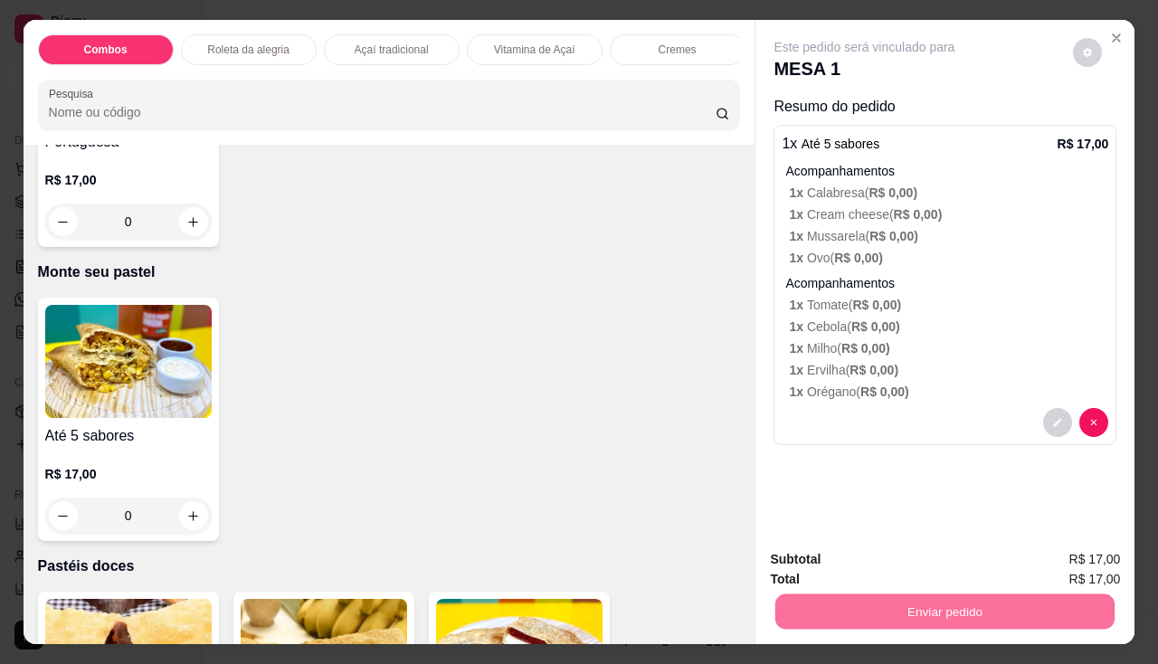
click at [813, 572] on button "Não registrar e enviar pedido" at bounding box center [886, 561] width 188 height 34
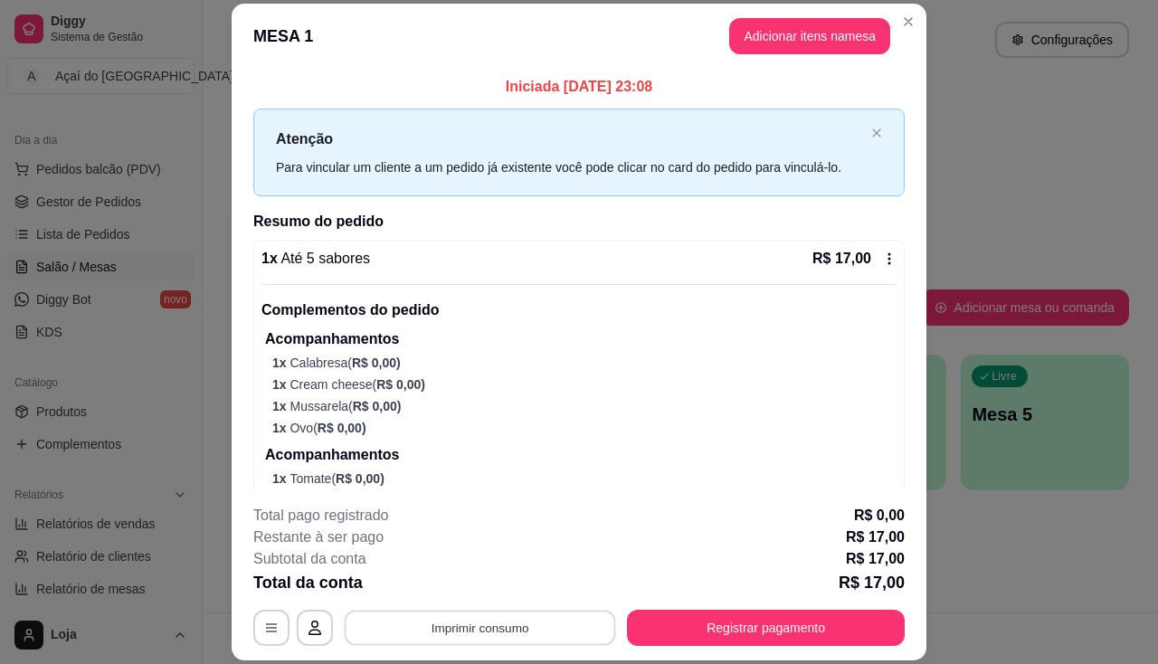
click at [522, 634] on button "Imprimir consumo" at bounding box center [480, 628] width 271 height 35
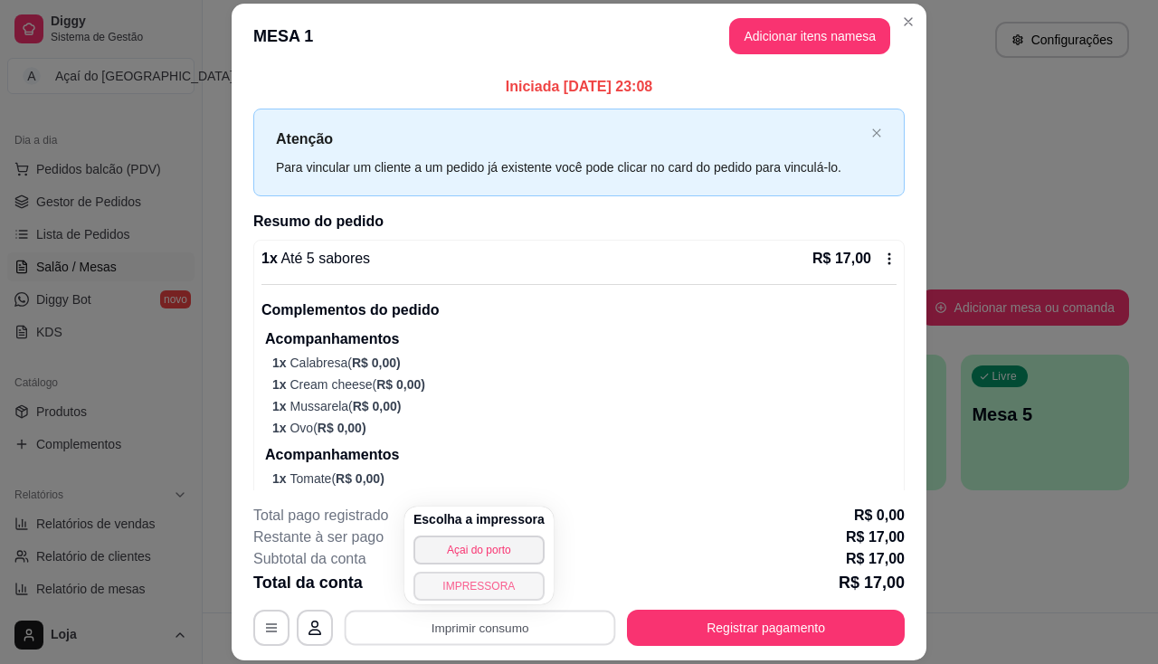
click at [489, 590] on button "IMPRESSORA" at bounding box center [478, 586] width 131 height 29
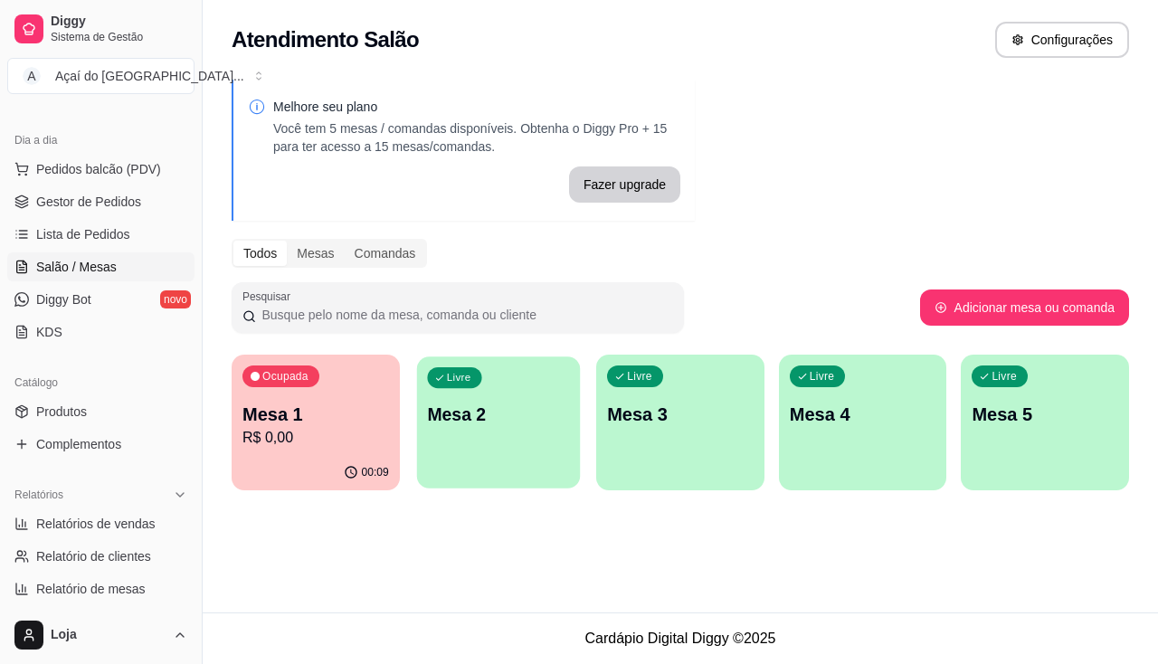
click at [446, 416] on p "Mesa 2" at bounding box center [498, 415] width 142 height 24
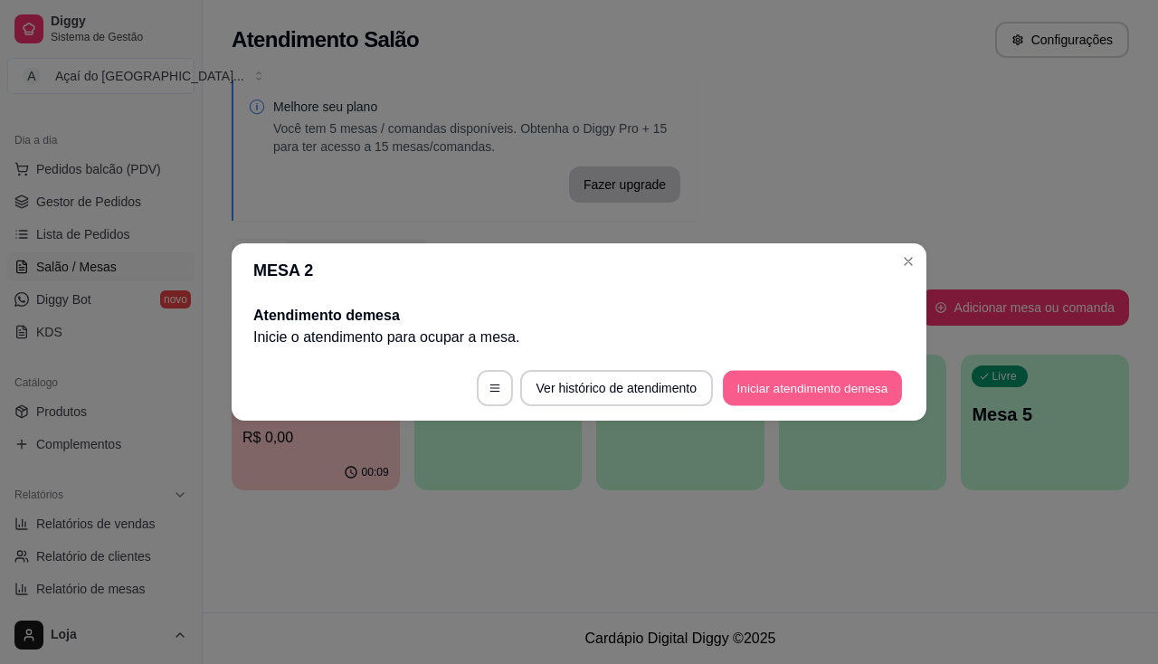
click at [742, 385] on button "Iniciar atendimento de mesa" at bounding box center [812, 388] width 179 height 35
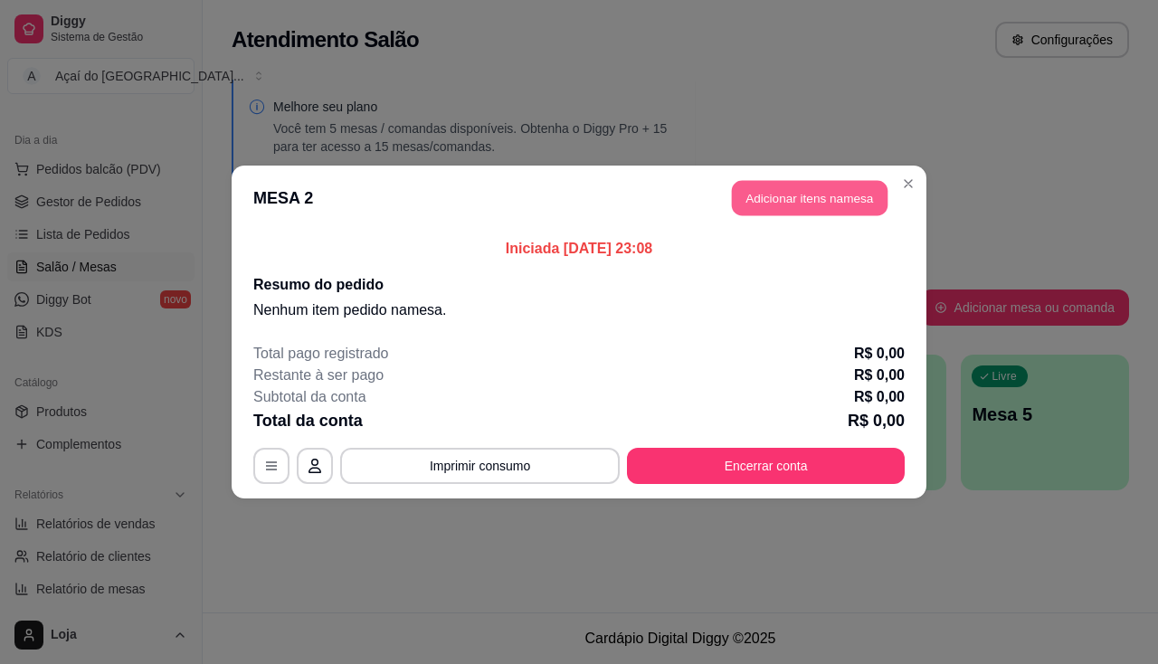
click at [812, 207] on button "Adicionar itens na mesa" at bounding box center [810, 198] width 156 height 35
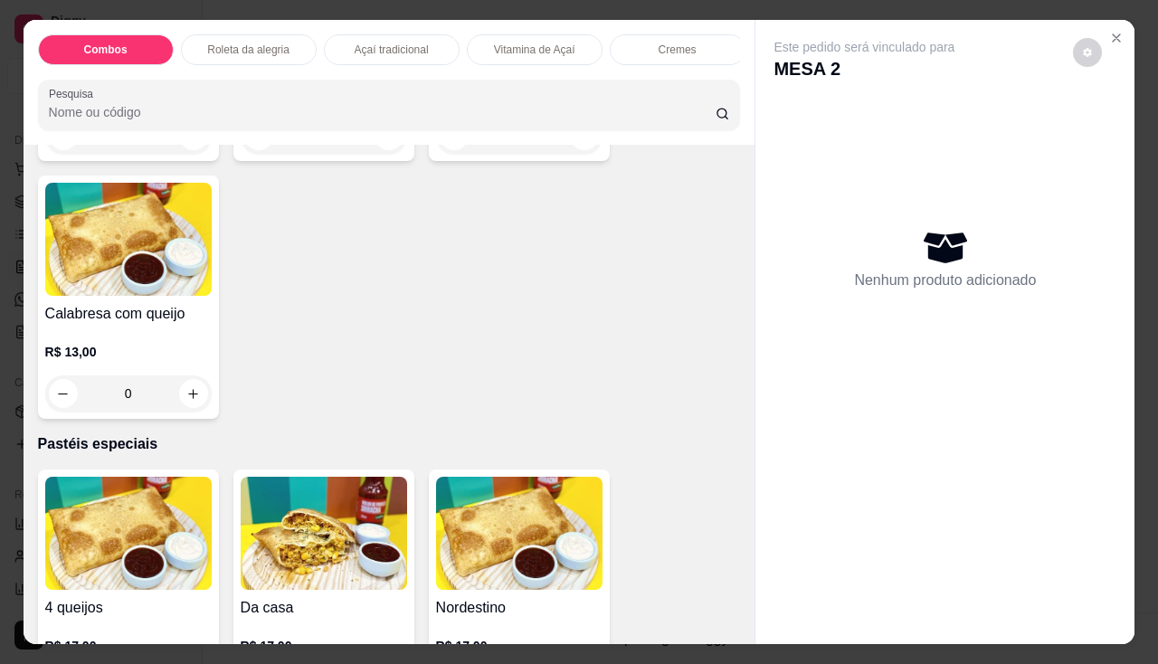
scroll to position [2081, 0]
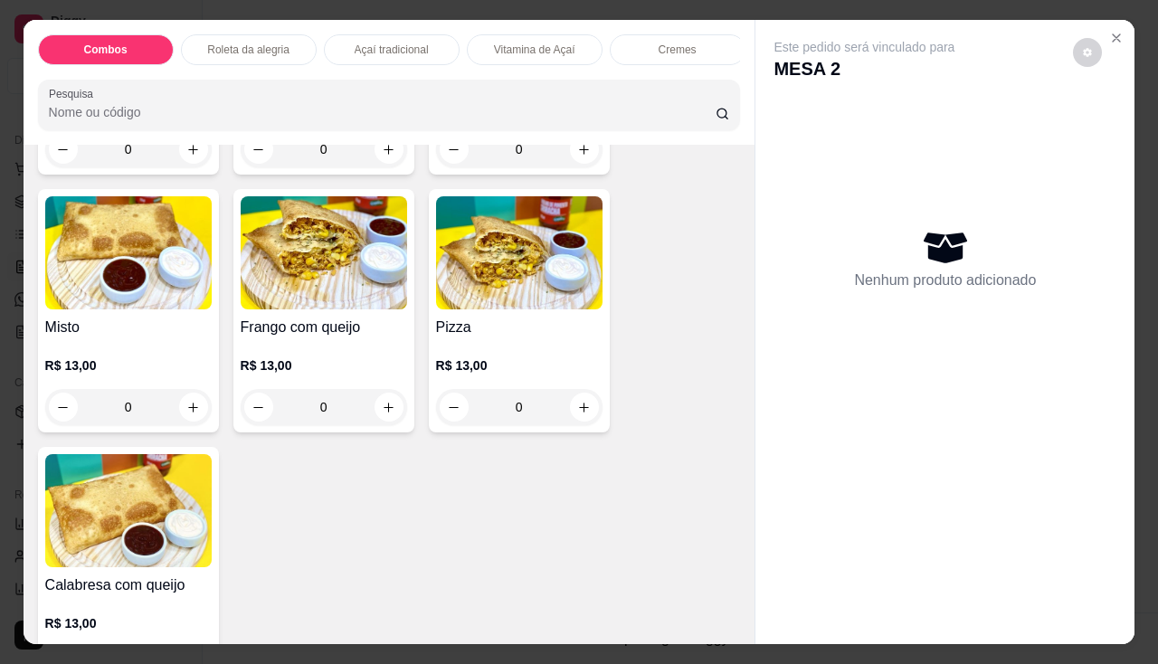
click at [307, 294] on img at bounding box center [324, 252] width 166 height 113
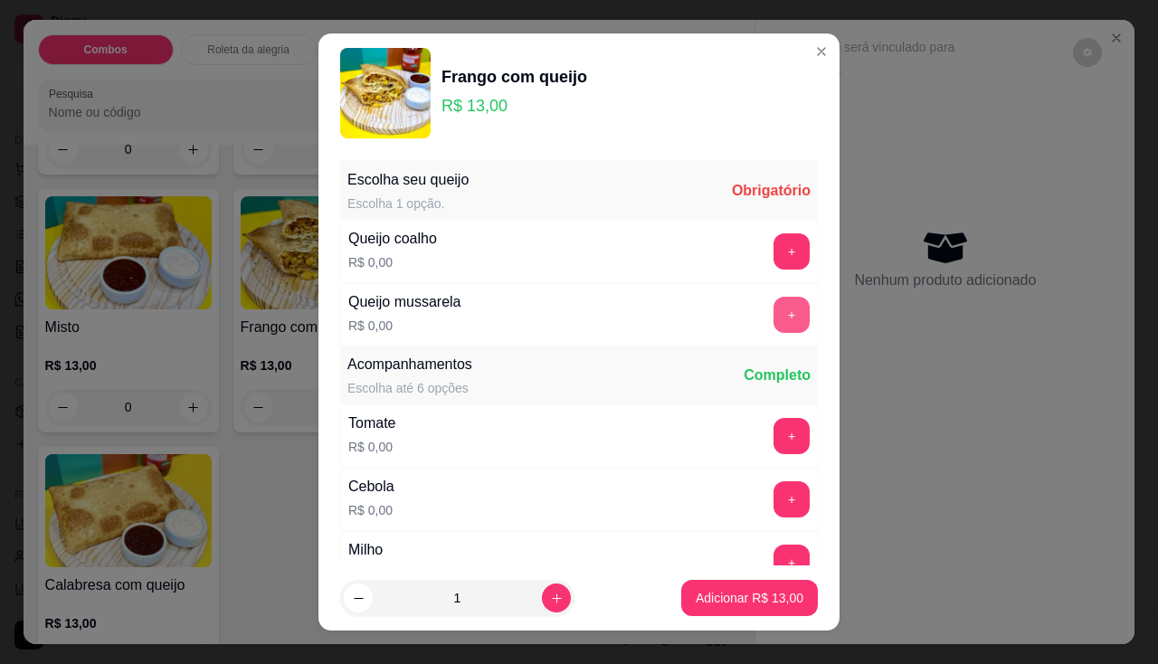
click at [773, 308] on button "+" at bounding box center [791, 315] width 36 height 36
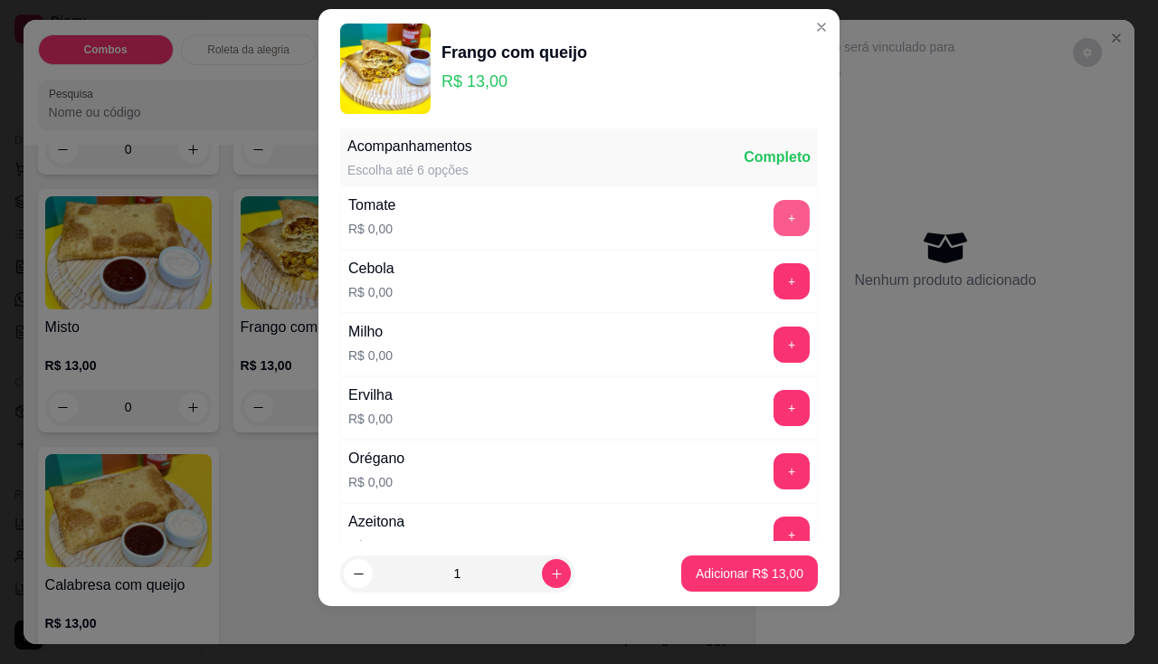
click at [773, 223] on button "+" at bounding box center [791, 218] width 36 height 36
click at [773, 282] on button "+" at bounding box center [791, 281] width 36 height 36
click at [774, 350] on button "+" at bounding box center [791, 344] width 35 height 35
click at [773, 409] on button "+" at bounding box center [791, 408] width 36 height 36
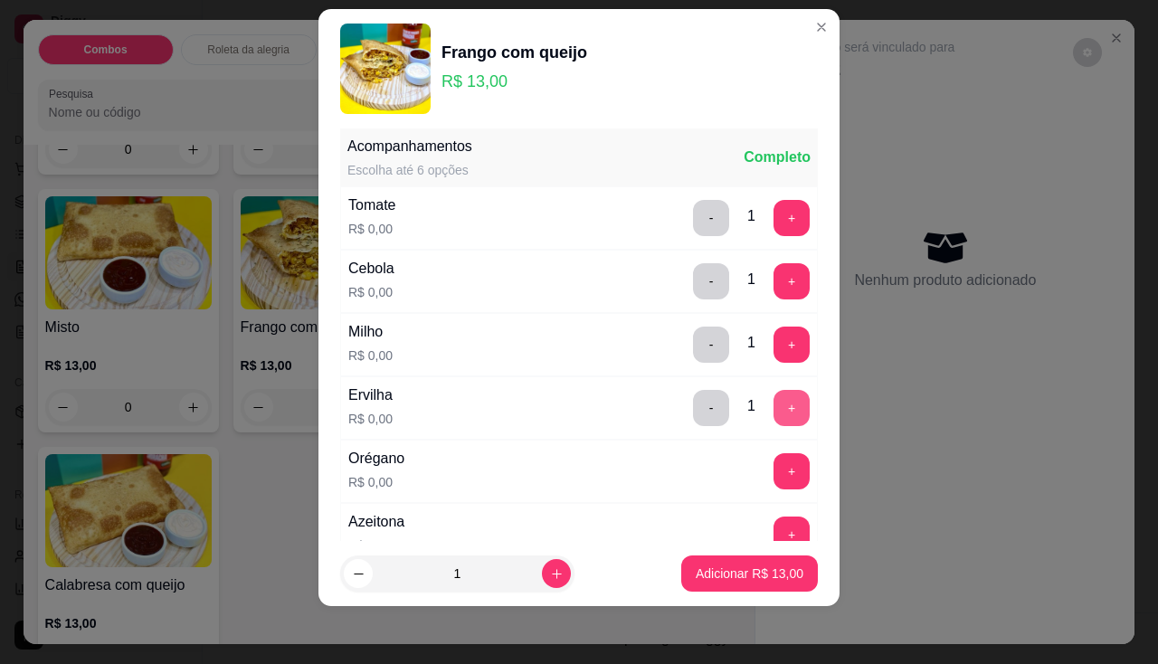
scroll to position [375, 0]
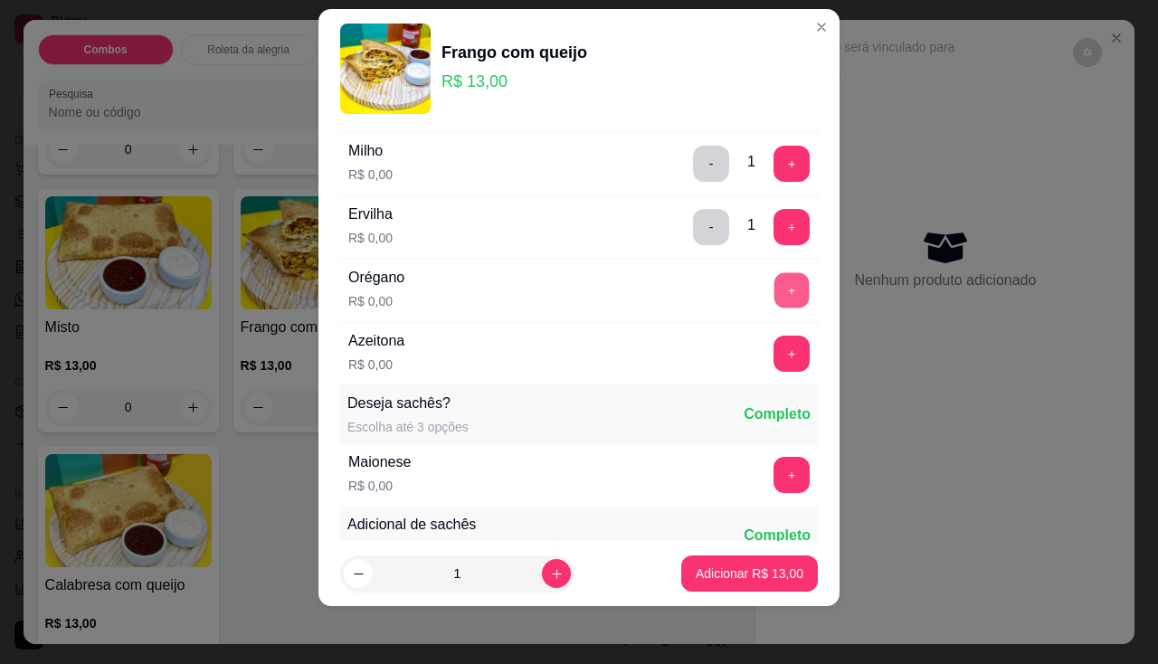
click at [774, 302] on button "+" at bounding box center [791, 289] width 35 height 35
click at [773, 362] on button "+" at bounding box center [791, 354] width 36 height 36
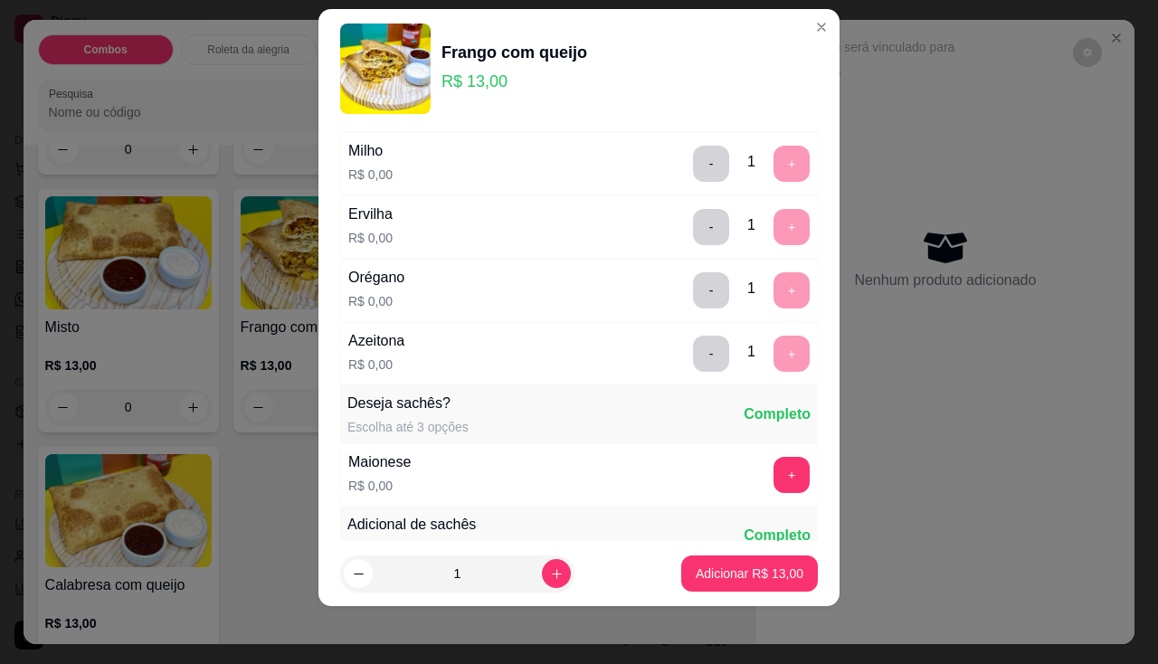
scroll to position [631, 0]
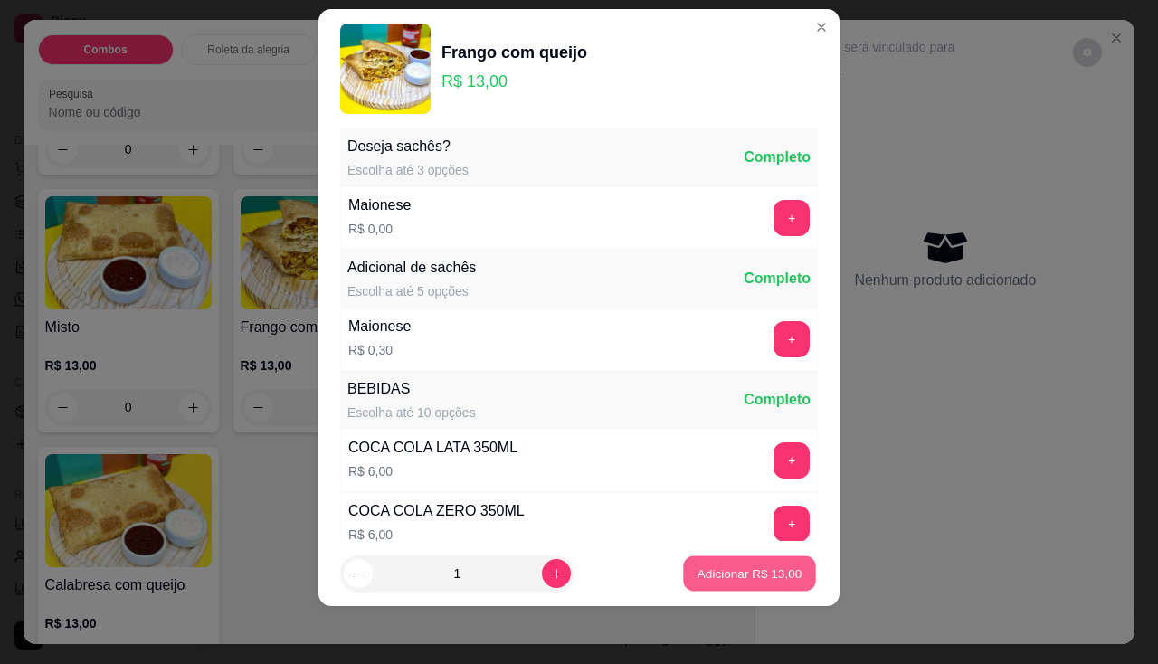
click at [738, 559] on button "Adicionar R$ 13,00" at bounding box center [749, 573] width 133 height 35
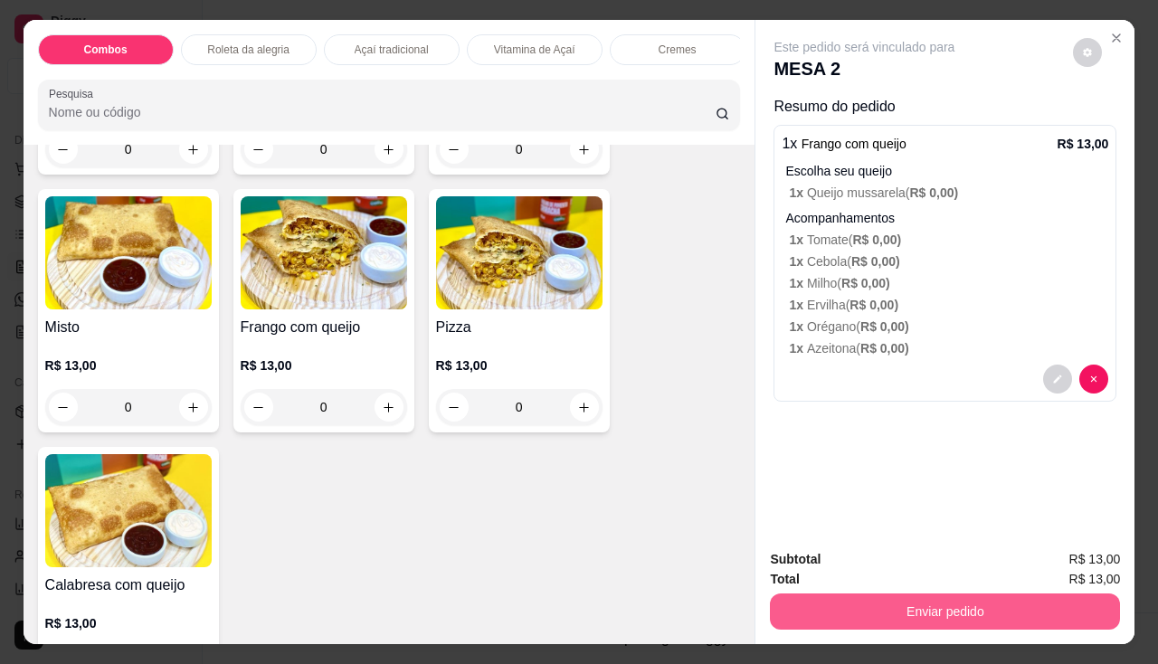
click at [790, 599] on button "Enviar pedido" at bounding box center [945, 611] width 350 height 36
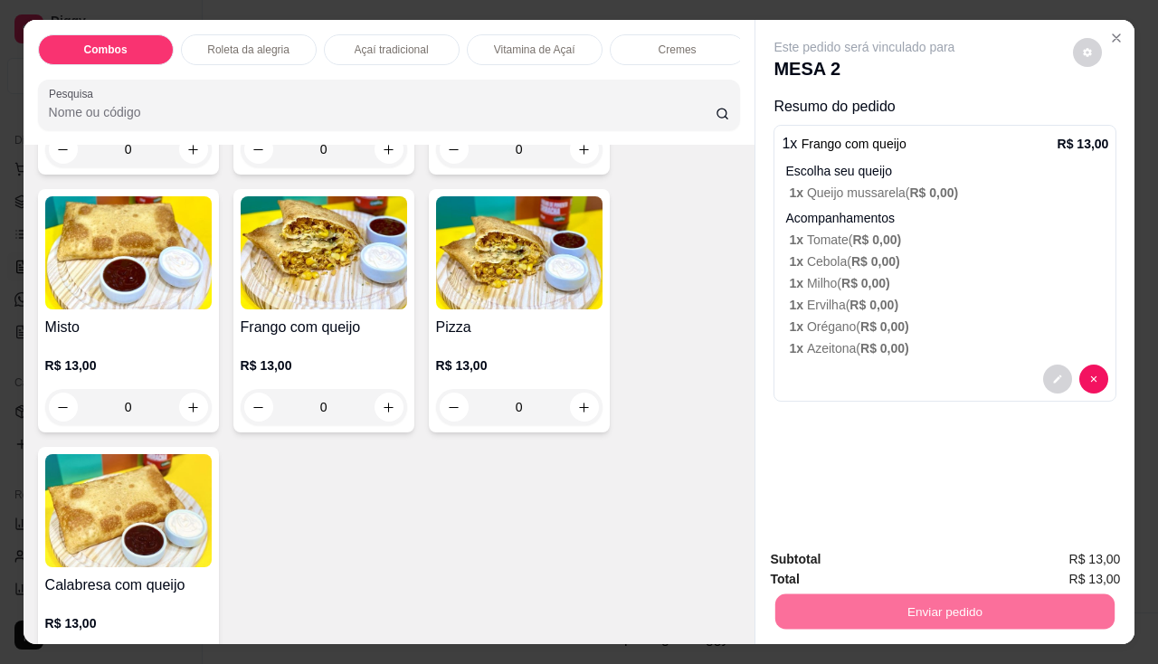
click at [808, 565] on button "Não registrar e enviar pedido" at bounding box center [885, 560] width 183 height 33
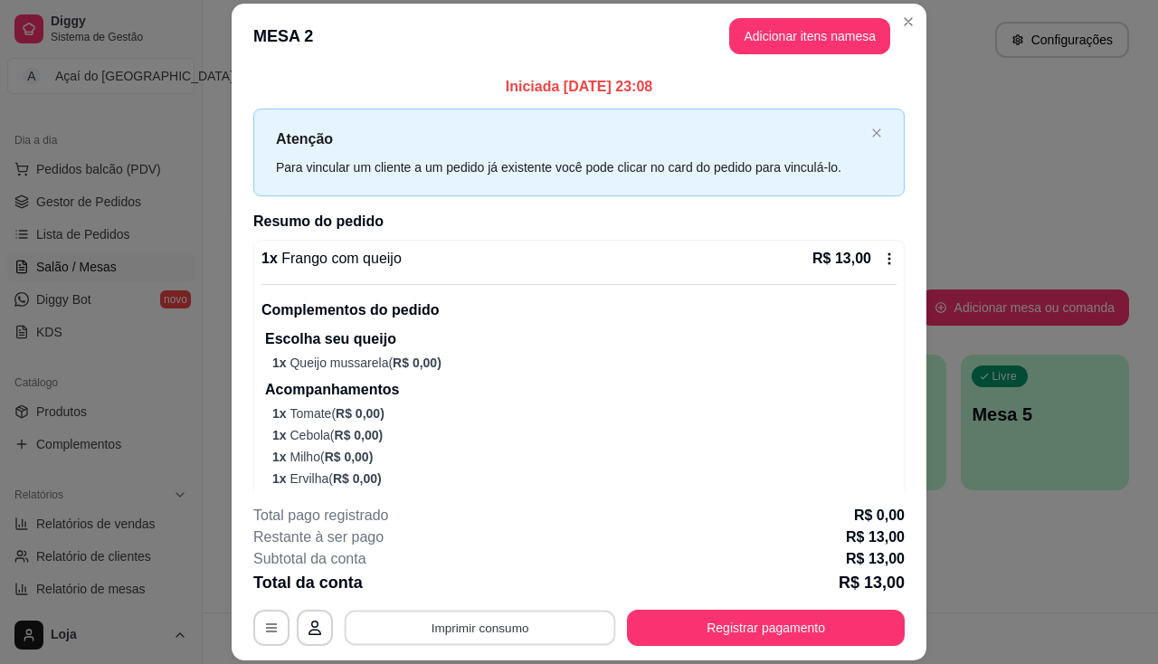
click at [539, 624] on button "Imprimir consumo" at bounding box center [480, 628] width 271 height 35
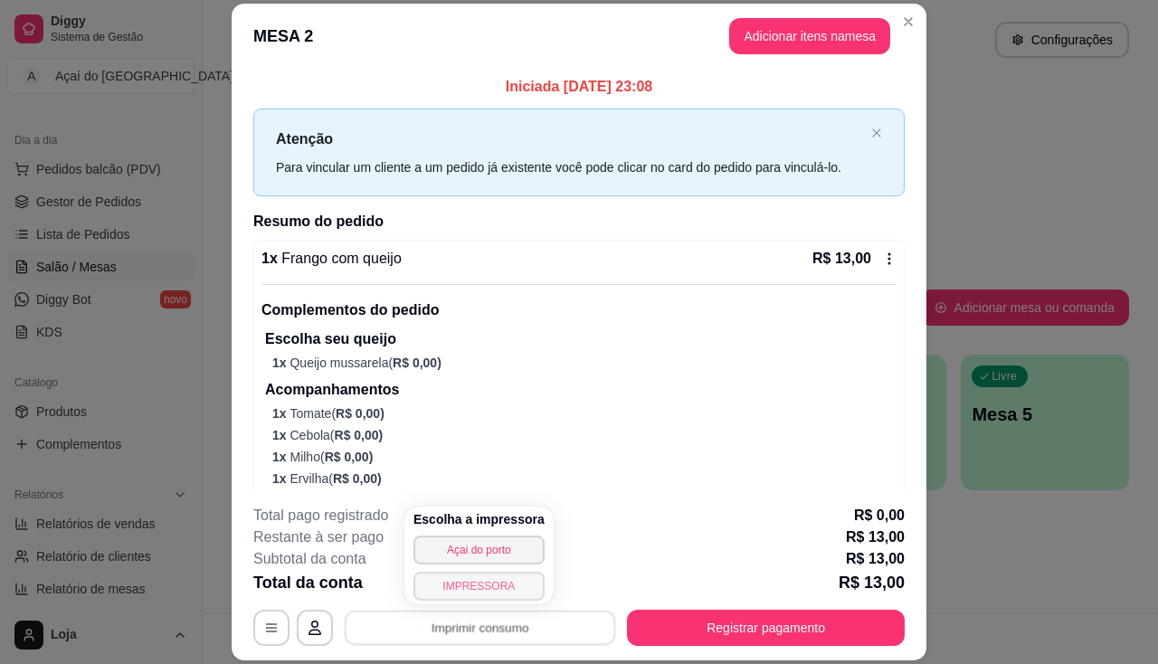
click at [467, 586] on button "IMPRESSORA" at bounding box center [478, 586] width 131 height 29
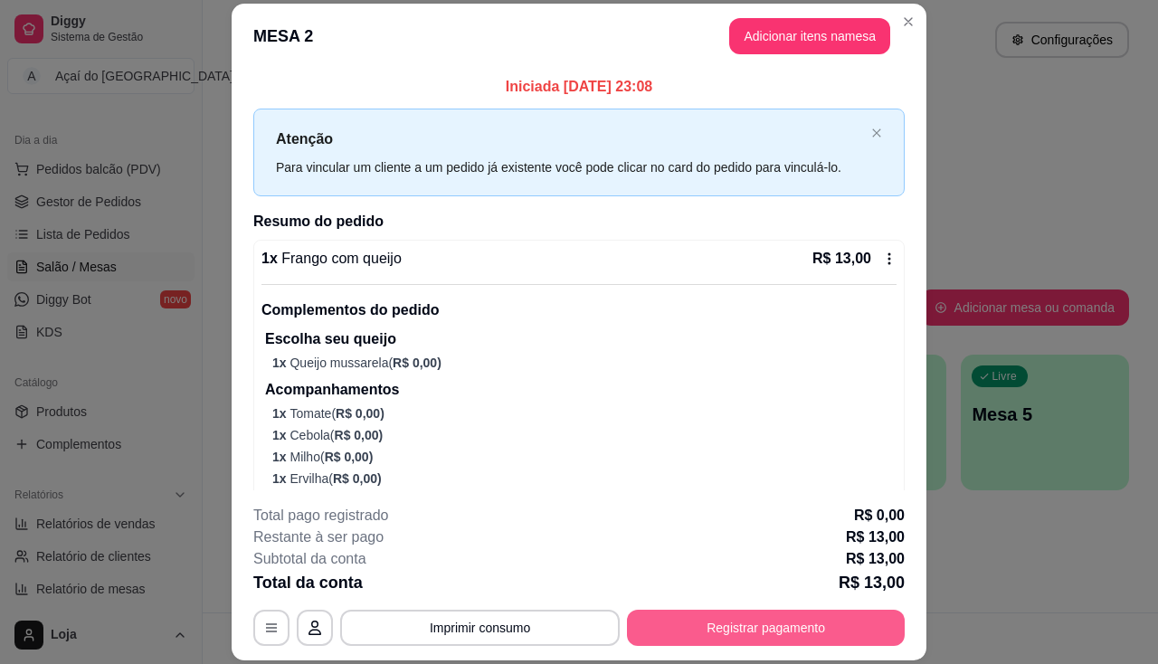
click at [683, 629] on button "Registrar pagamento" at bounding box center [766, 628] width 278 height 36
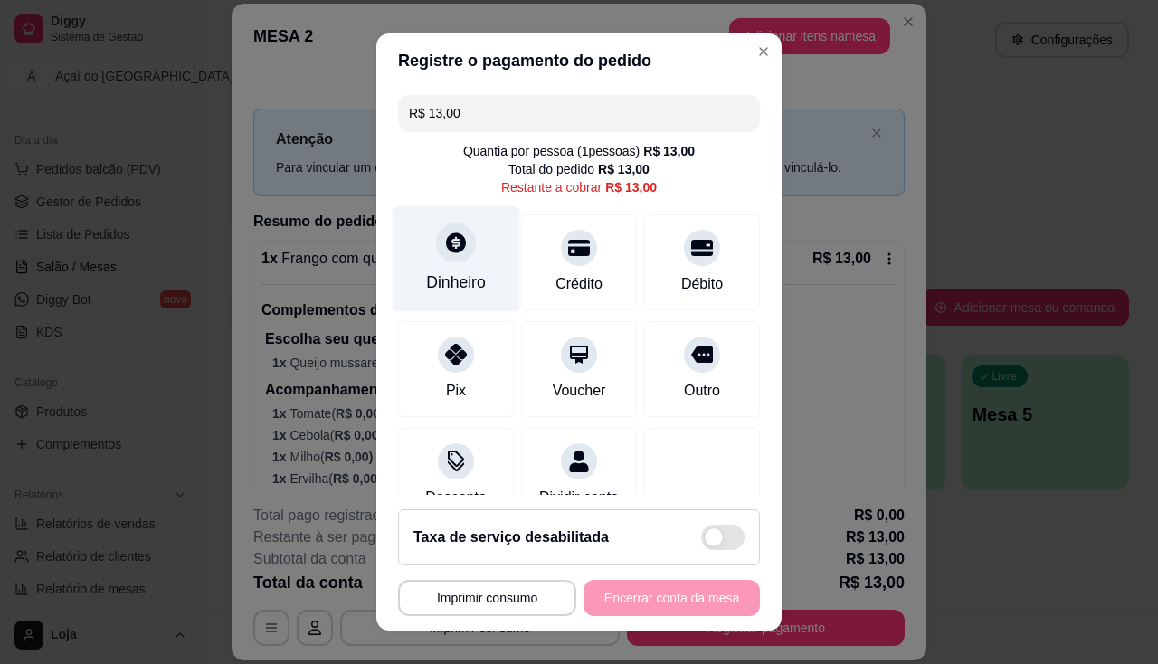
click at [461, 257] on div "Dinheiro" at bounding box center [457, 258] width 128 height 106
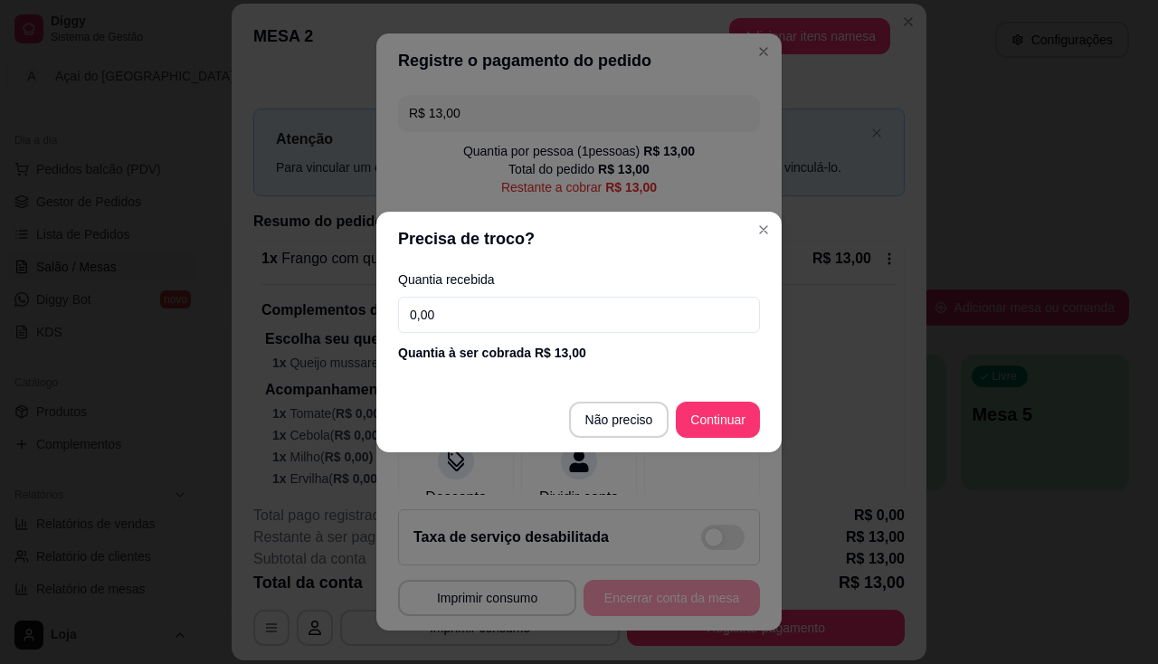
click at [546, 309] on input "0,00" at bounding box center [579, 315] width 362 height 36
drag, startPoint x: 483, startPoint y: 287, endPoint x: 483, endPoint y: 300, distance: 13.6
click at [483, 290] on div "Quantia recebida 0,00 Quantia à ser cobrada R$ 13,00" at bounding box center [578, 317] width 405 height 103
drag, startPoint x: 483, startPoint y: 300, endPoint x: 483, endPoint y: 315, distance: 14.5
click at [483, 310] on input "0,00" at bounding box center [579, 315] width 362 height 36
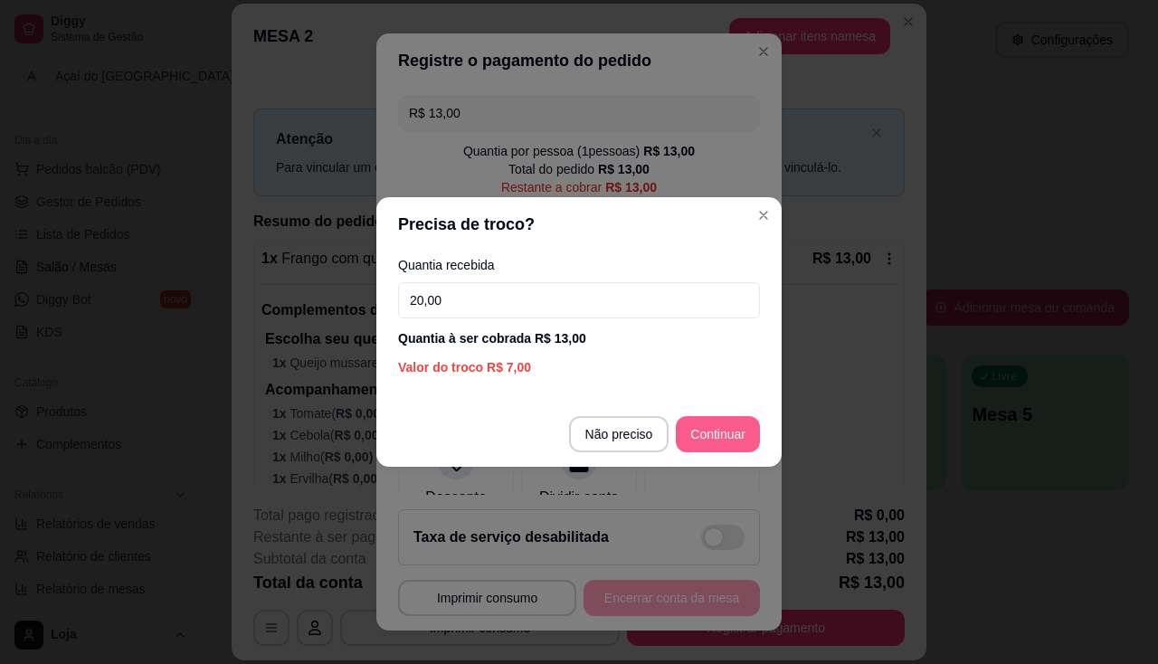
type input "20,00"
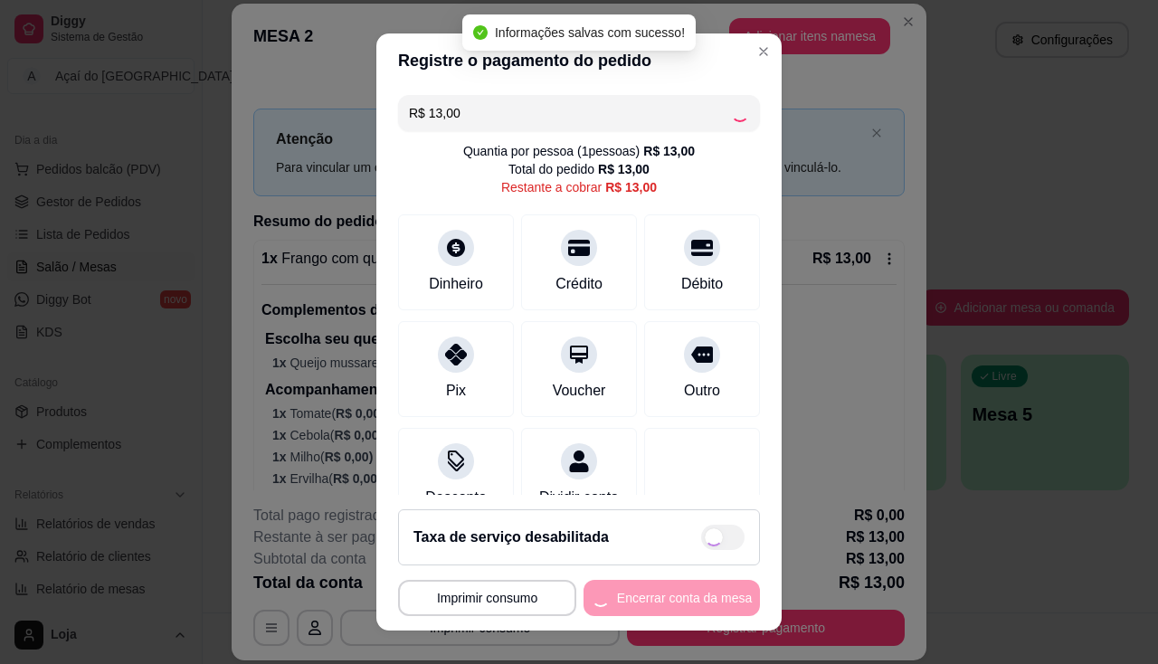
type input "R$ 0,00"
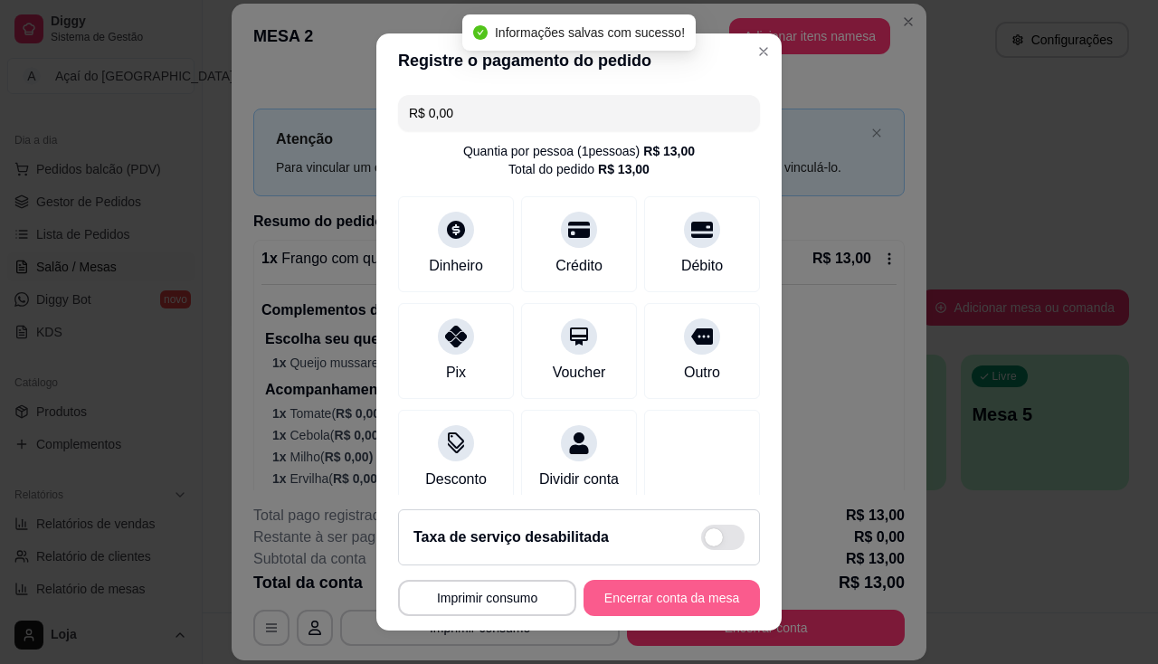
click at [708, 594] on button "Encerrar conta da mesa" at bounding box center [671, 598] width 176 height 36
click at [708, 594] on div "**********" at bounding box center [579, 598] width 362 height 36
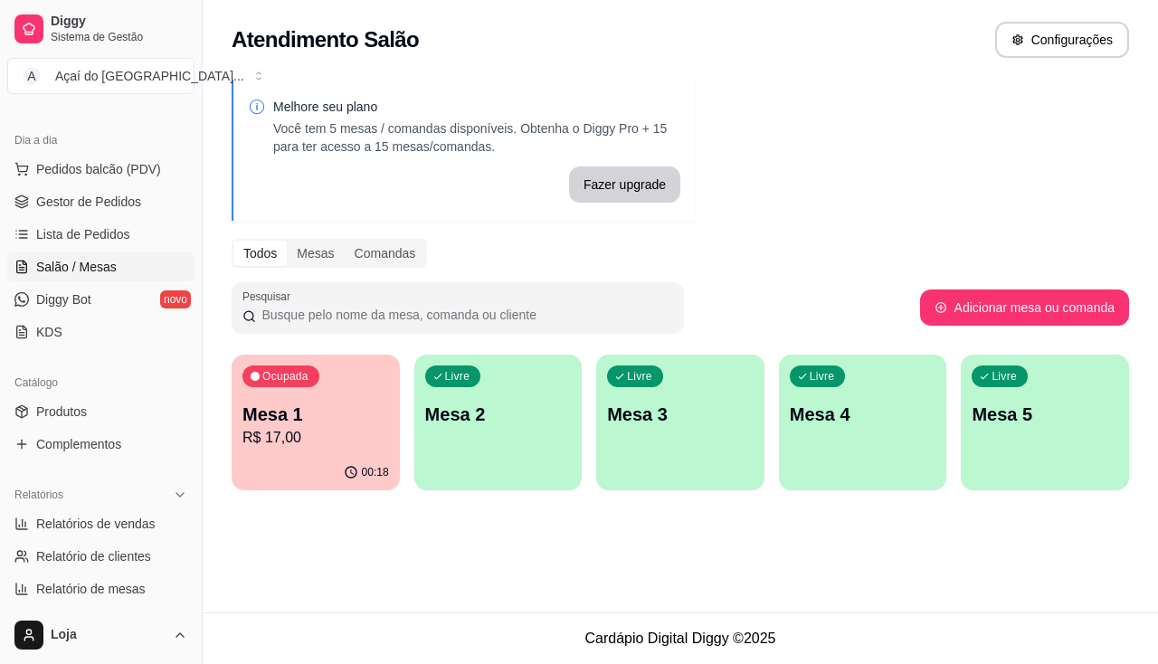
click at [271, 438] on p "R$ 17,00" at bounding box center [315, 438] width 147 height 22
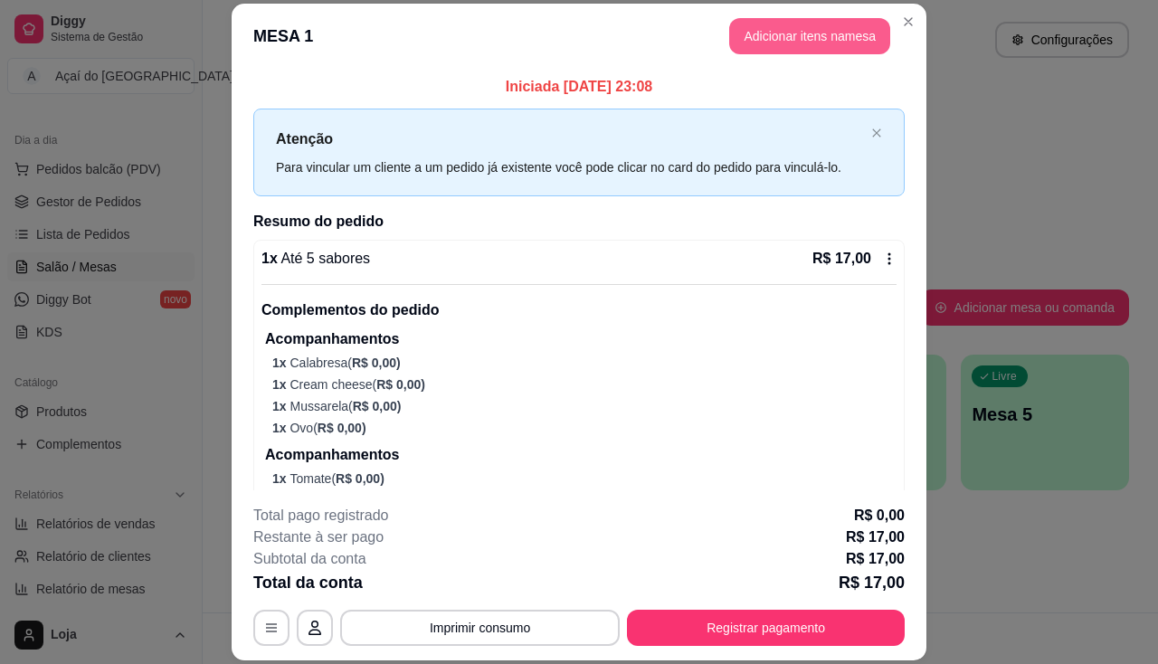
click at [784, 39] on button "Adicionar itens na mesa" at bounding box center [809, 36] width 161 height 36
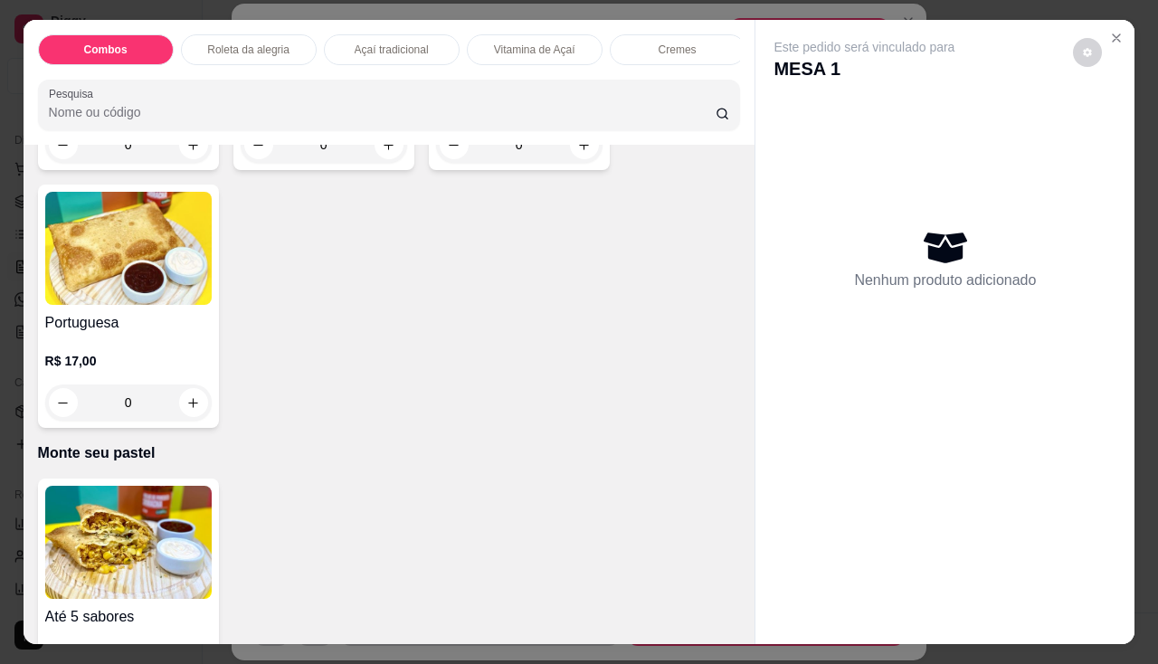
scroll to position [3166, 0]
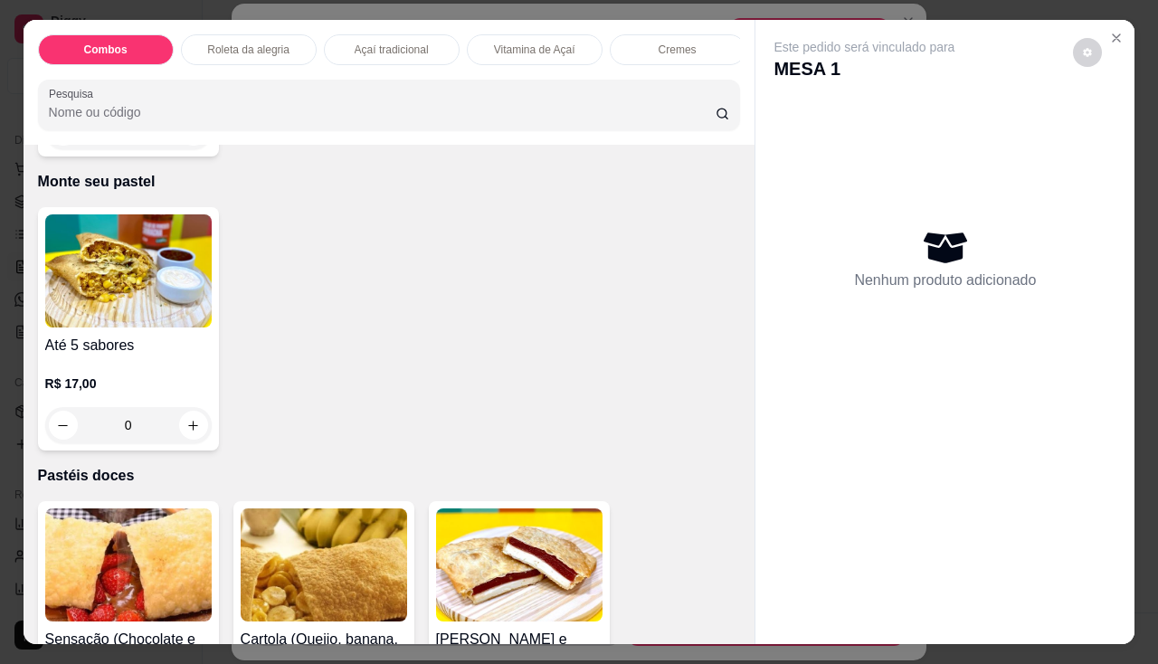
click at [141, 374] on div "R$ 17,00 0" at bounding box center [128, 399] width 166 height 87
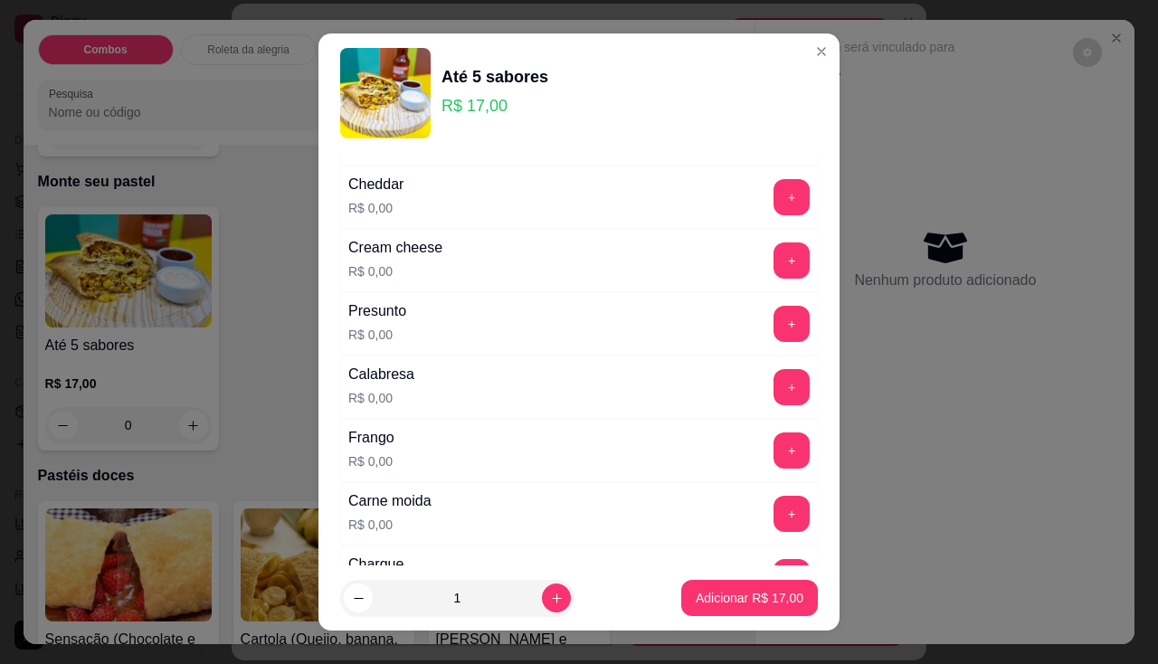
scroll to position [362, 0]
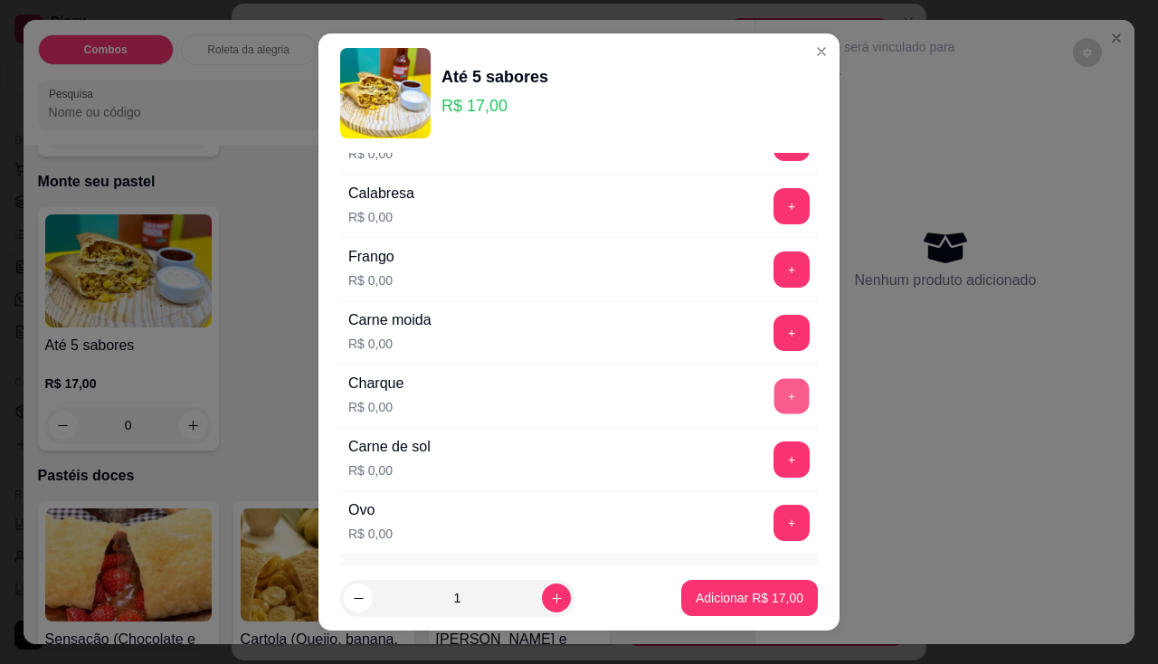
click at [774, 403] on button "+" at bounding box center [791, 395] width 35 height 35
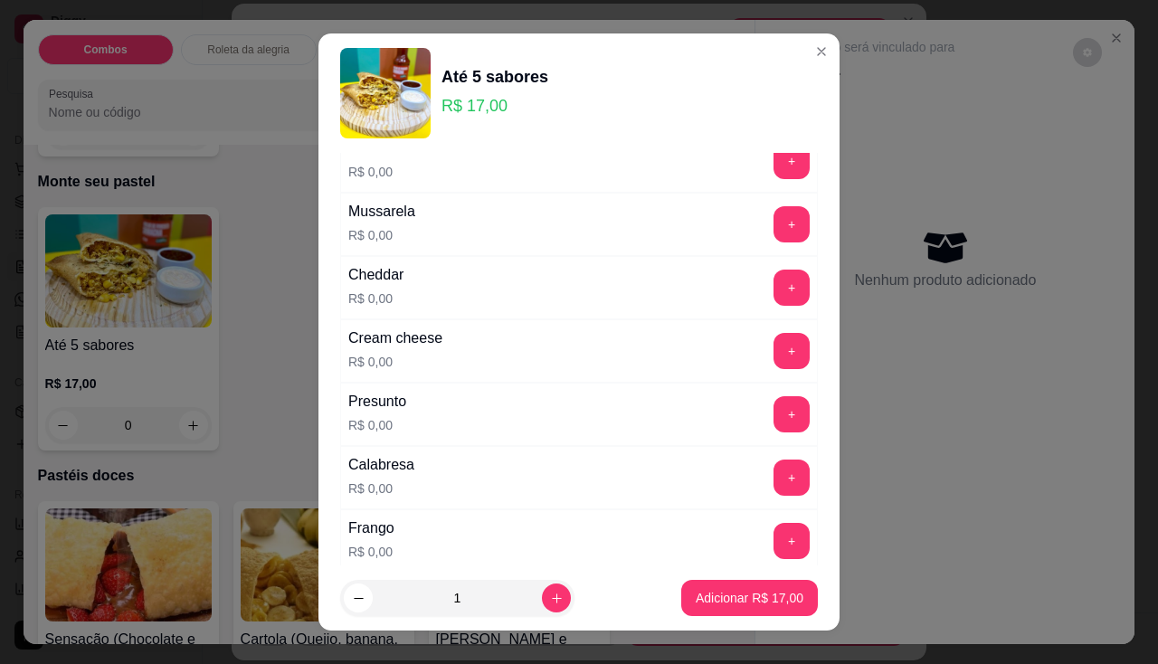
scroll to position [0, 0]
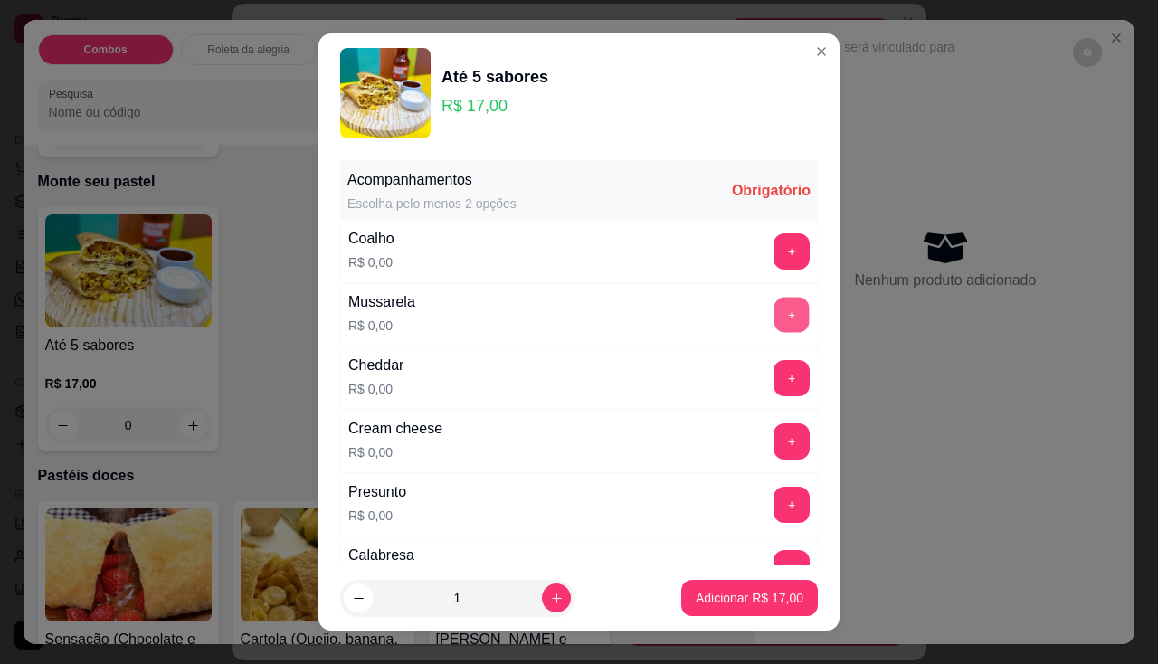
click at [774, 322] on button "+" at bounding box center [791, 314] width 35 height 35
click at [773, 237] on button "+" at bounding box center [791, 251] width 36 height 36
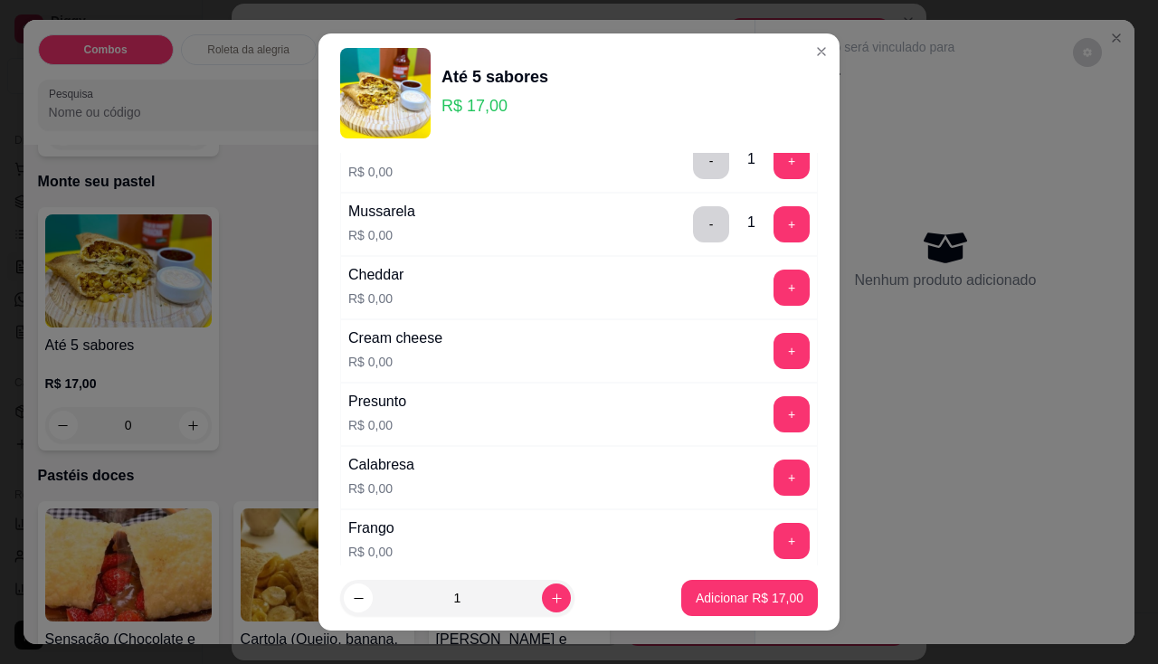
scroll to position [181, 0]
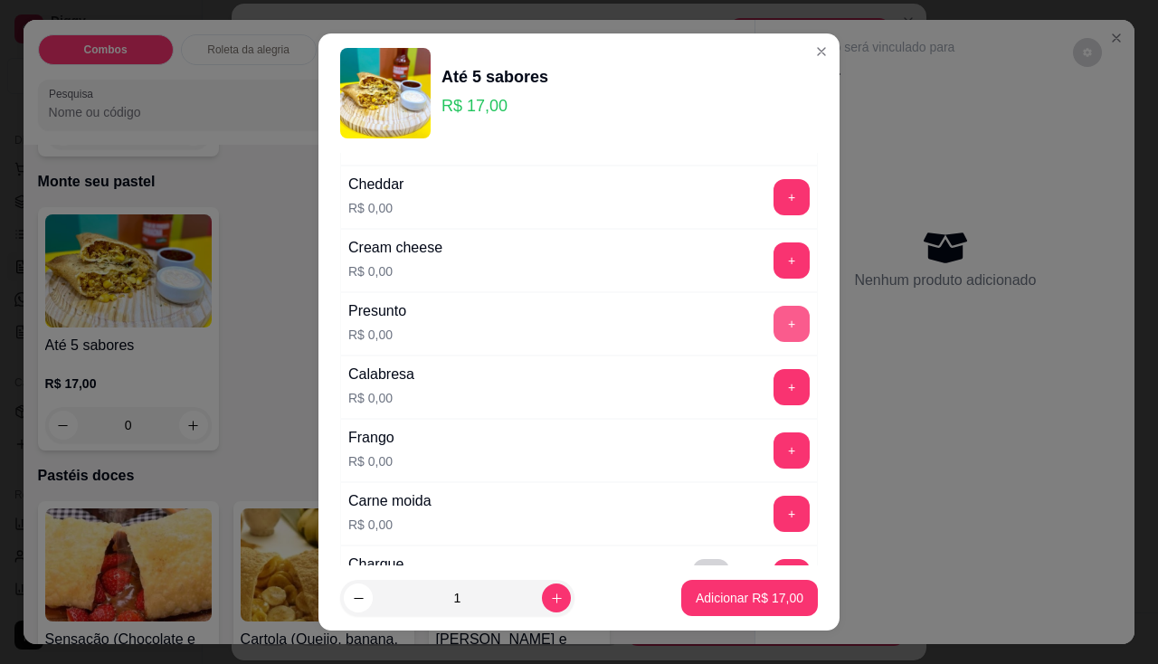
click at [773, 313] on button "+" at bounding box center [791, 324] width 36 height 36
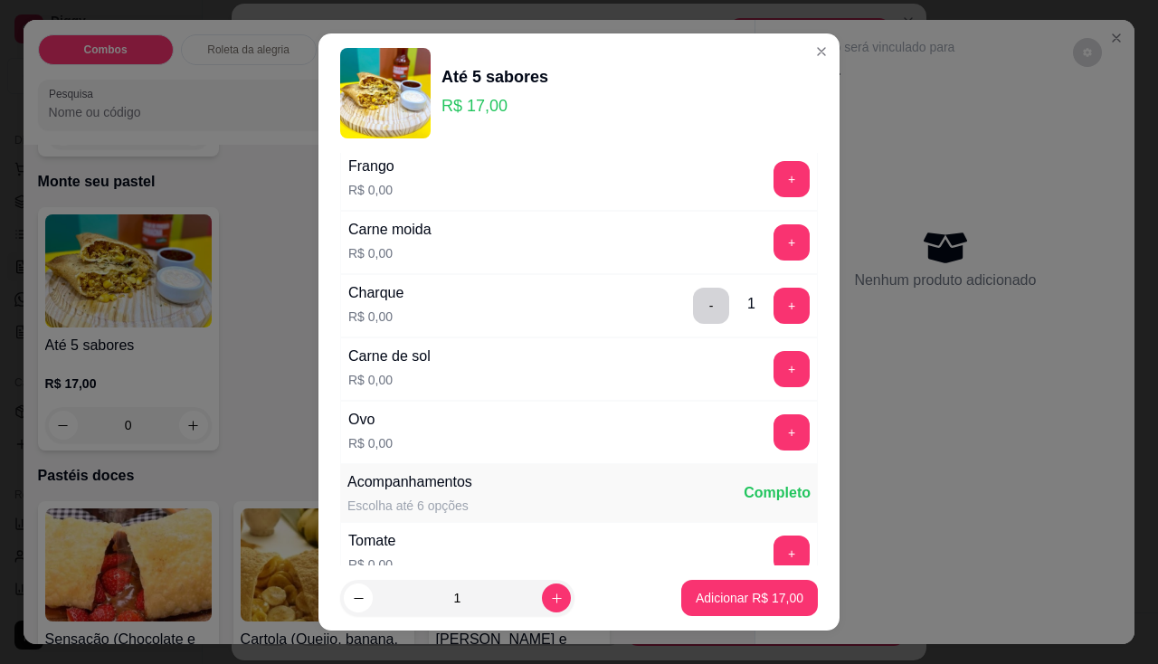
scroll to position [543, 0]
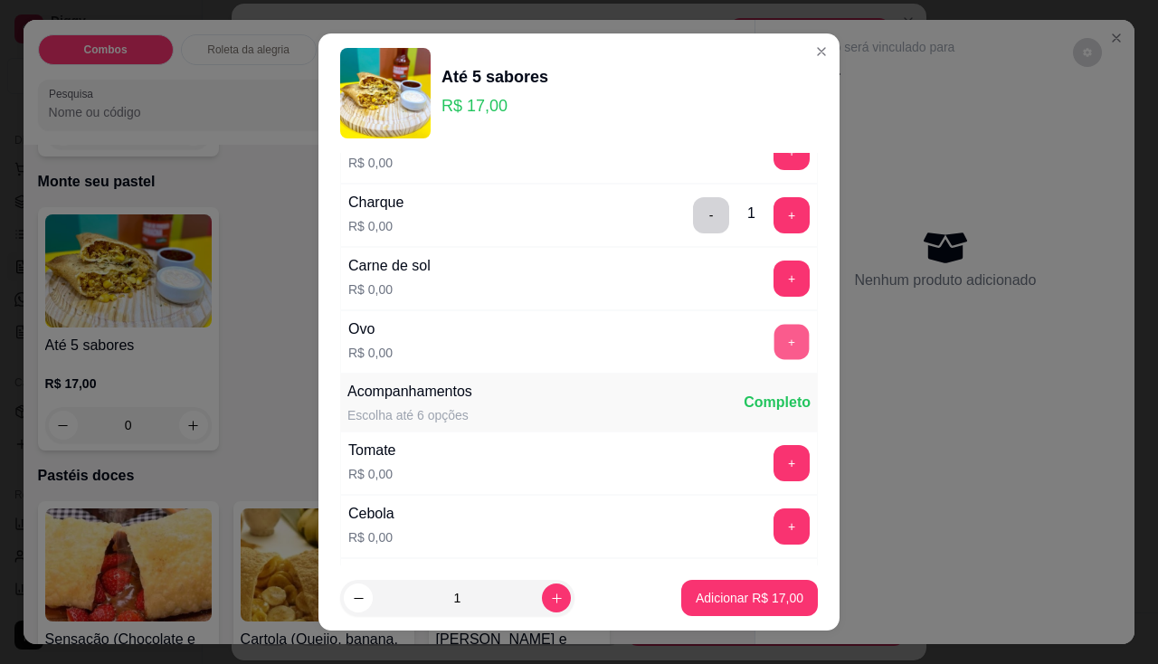
click at [774, 335] on button "+" at bounding box center [791, 341] width 35 height 35
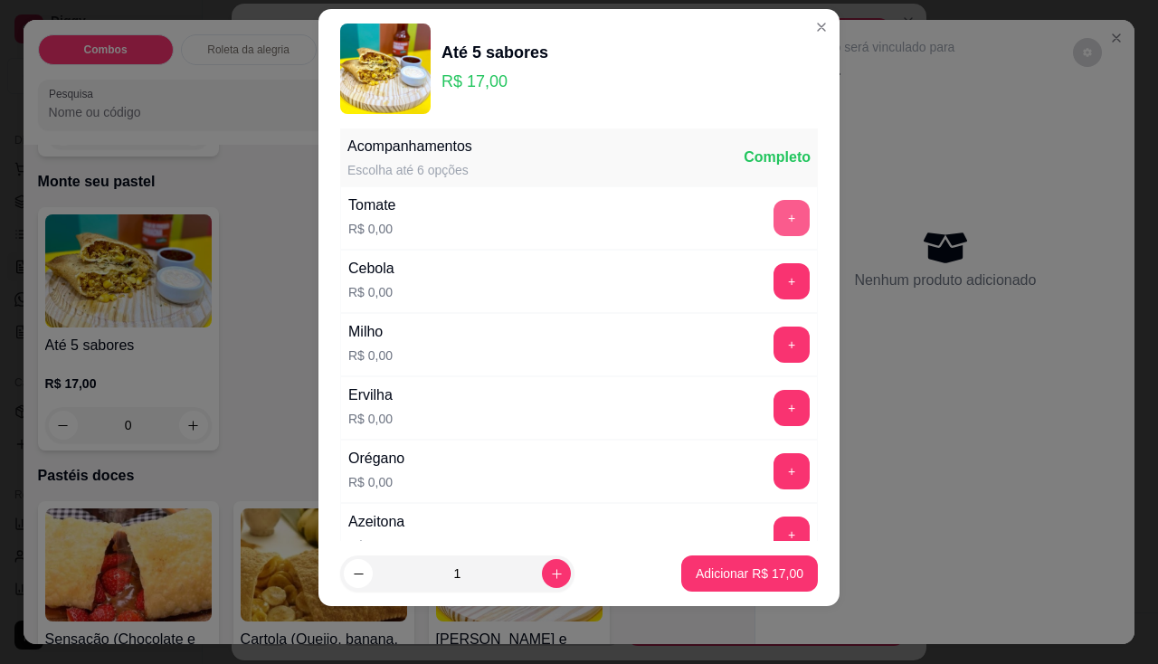
click at [773, 211] on button "+" at bounding box center [791, 218] width 36 height 36
click at [774, 291] on button "+" at bounding box center [791, 280] width 35 height 35
click at [766, 360] on div "+" at bounding box center [791, 345] width 51 height 36
click at [773, 341] on button "+" at bounding box center [791, 345] width 36 height 36
click at [773, 407] on button "+" at bounding box center [791, 408] width 36 height 36
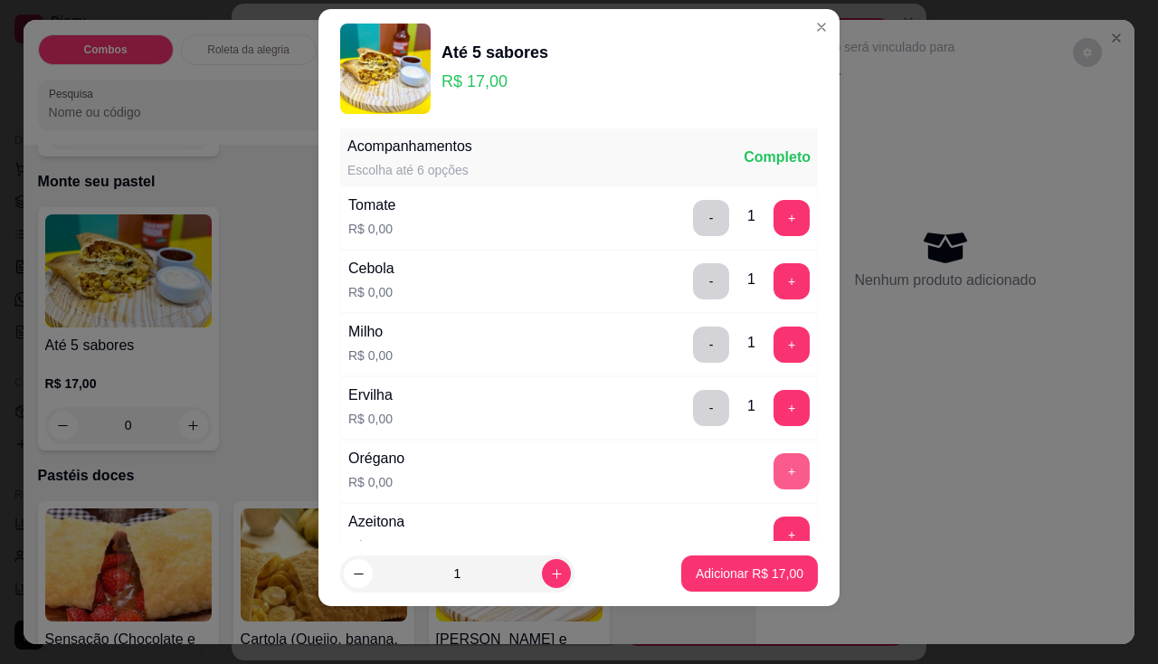
click at [773, 475] on button "+" at bounding box center [791, 471] width 36 height 36
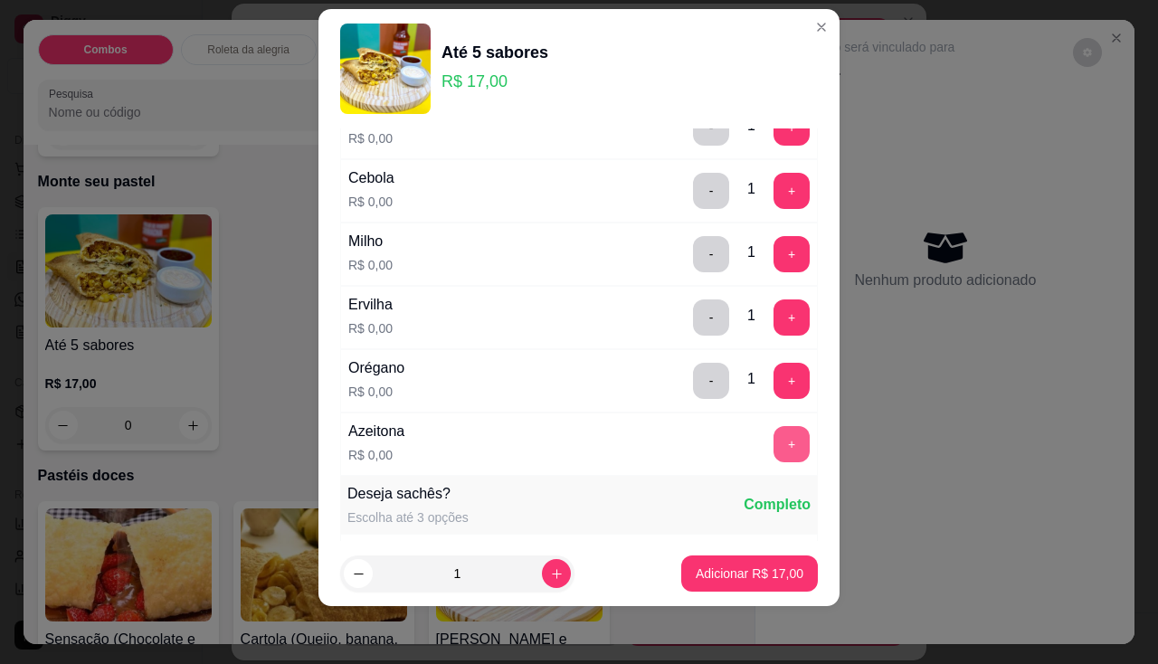
click at [773, 450] on button "+" at bounding box center [791, 444] width 36 height 36
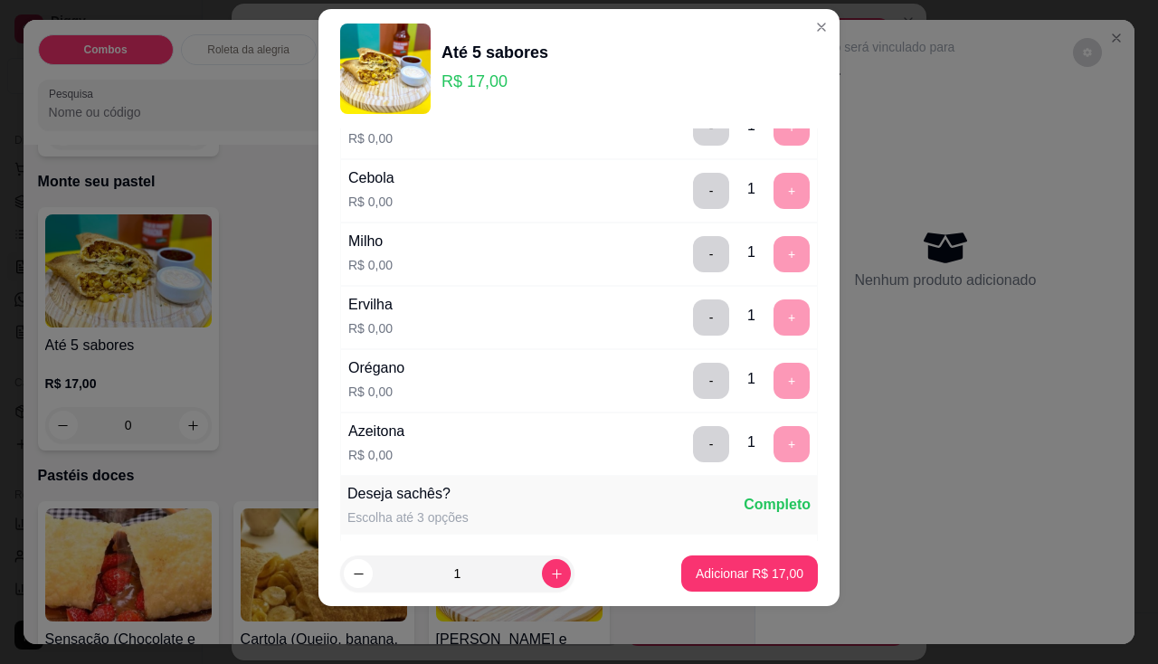
scroll to position [1201, 0]
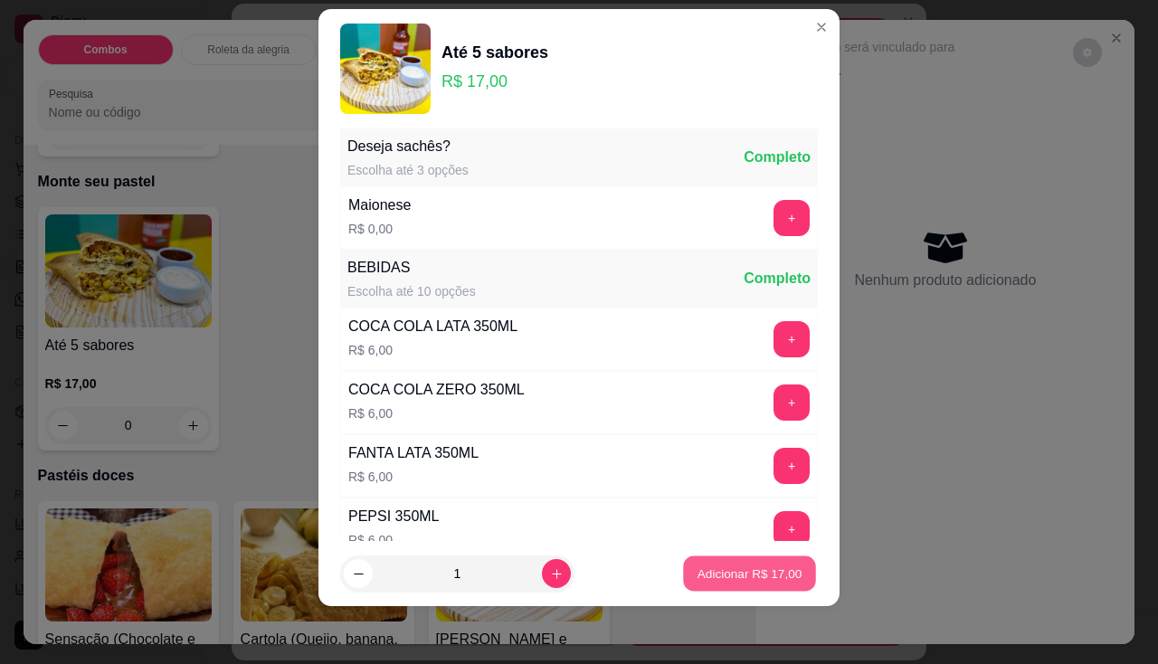
click at [753, 586] on button "Adicionar R$ 17,00" at bounding box center [749, 573] width 133 height 35
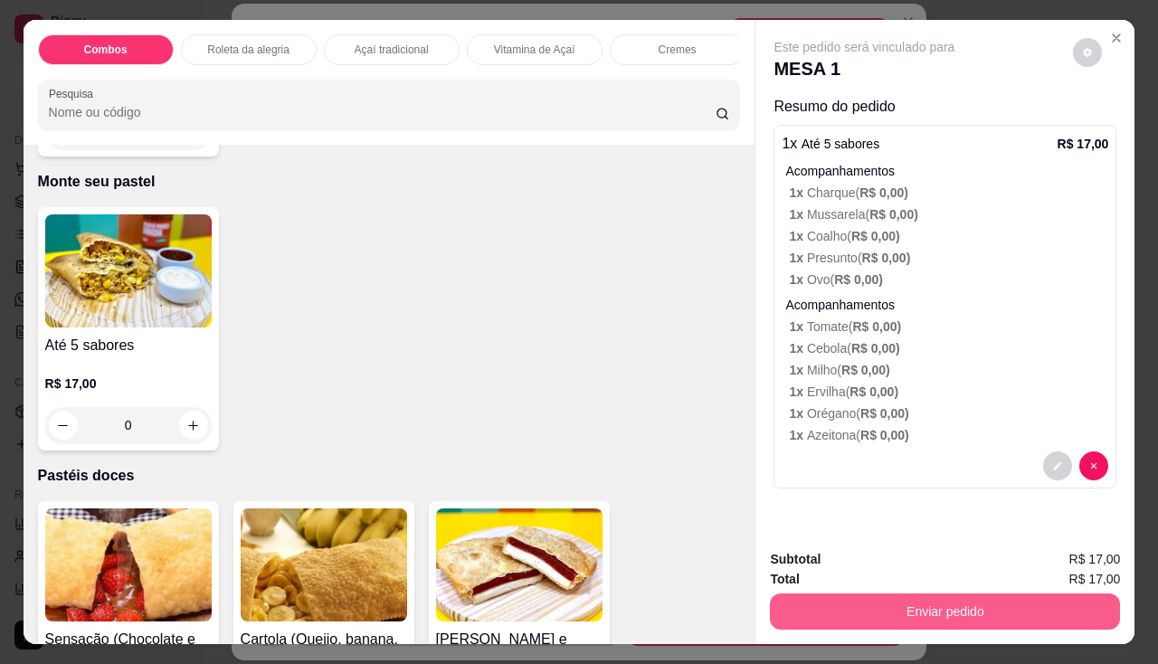
click at [797, 606] on button "Enviar pedido" at bounding box center [945, 611] width 350 height 36
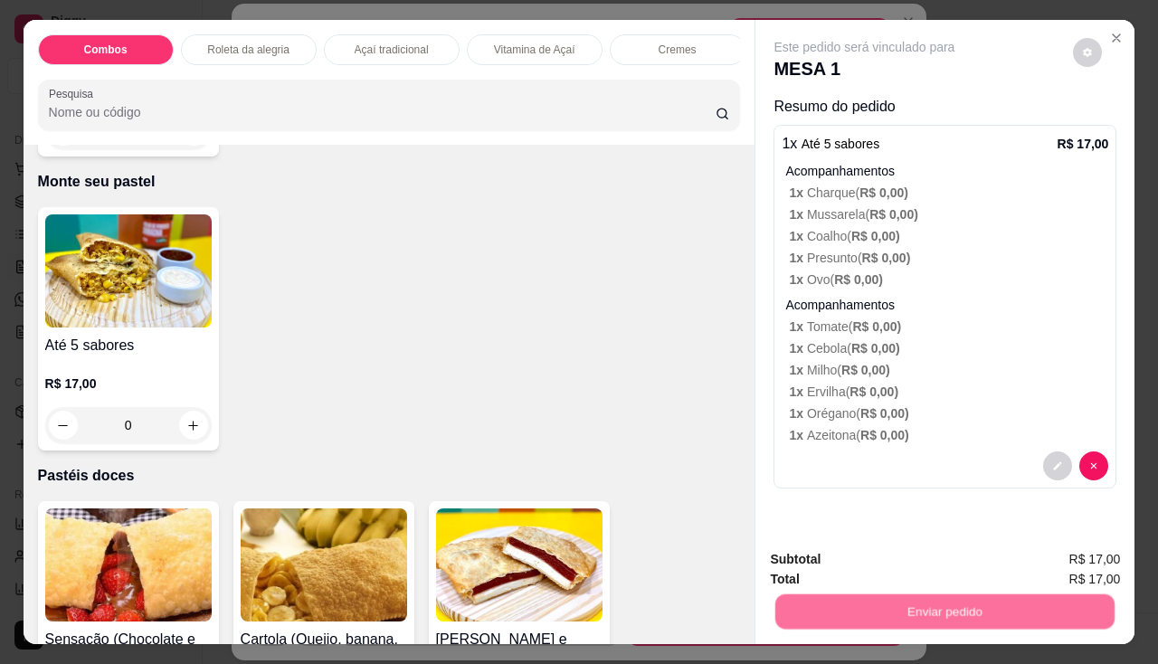
click at [809, 564] on button "Não registrar e enviar pedido" at bounding box center [886, 561] width 188 height 34
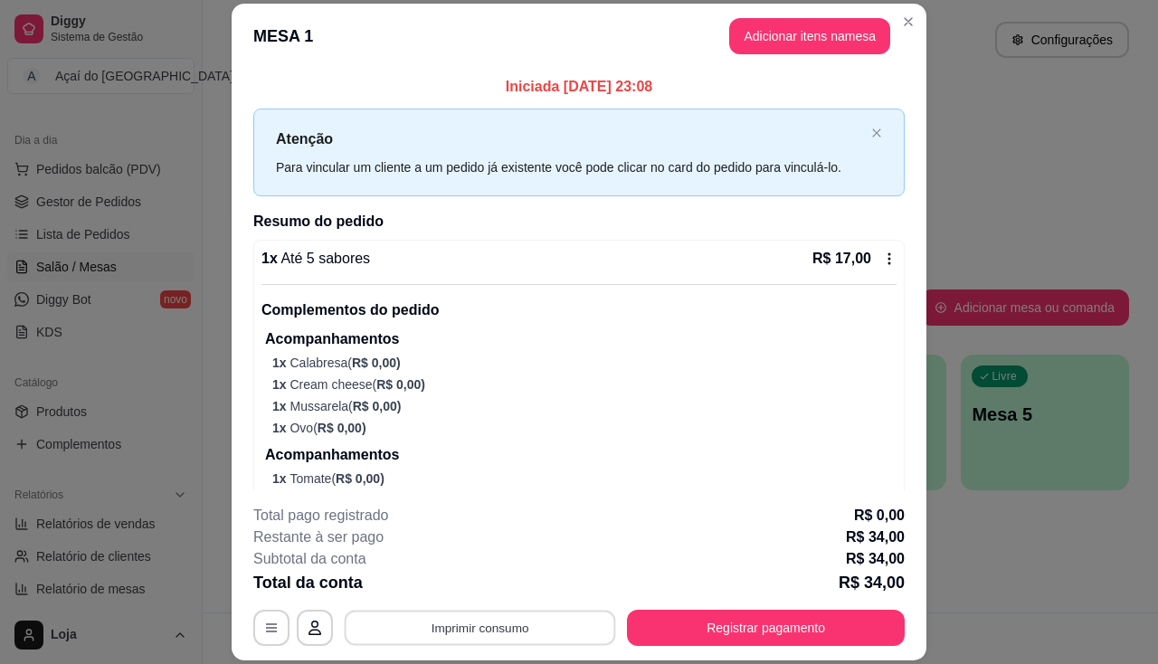
click at [458, 617] on button "Imprimir consumo" at bounding box center [480, 628] width 271 height 35
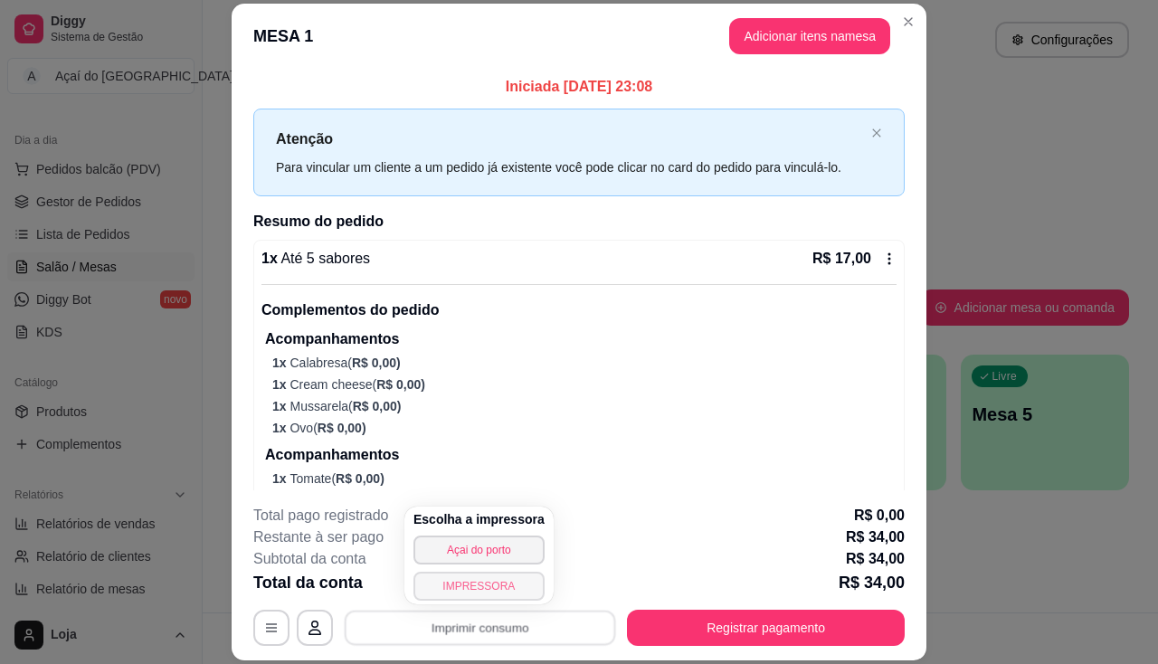
click at [463, 583] on button "IMPRESSORA" at bounding box center [478, 586] width 131 height 29
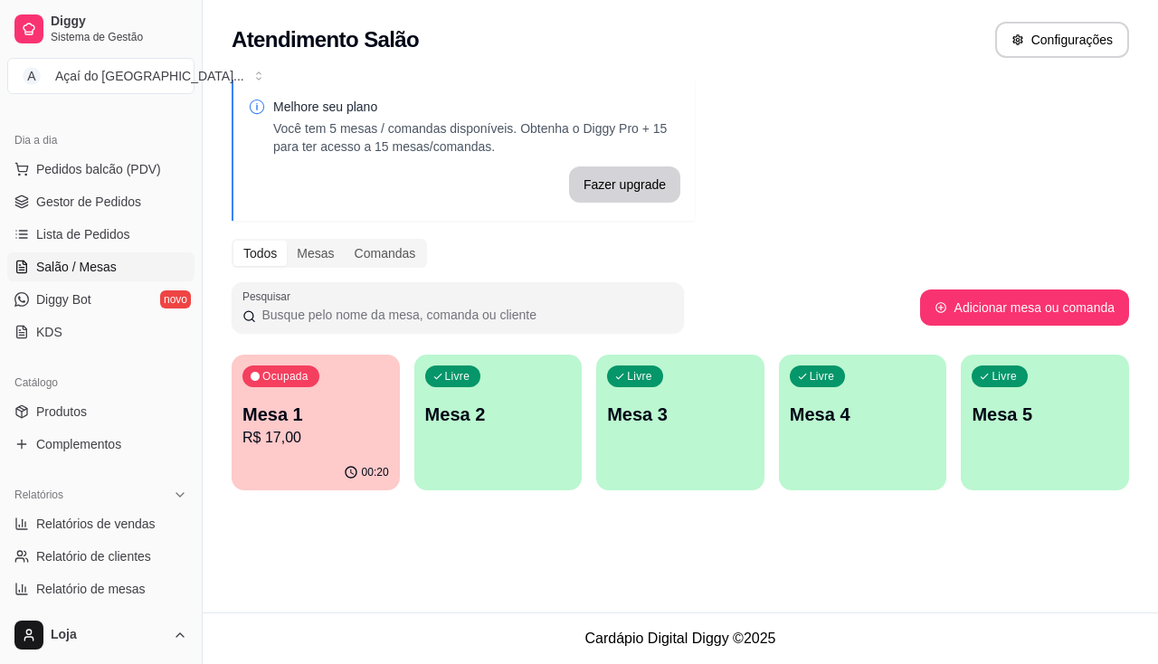
click at [442, 442] on div "Livre Mesa 2" at bounding box center [498, 412] width 168 height 114
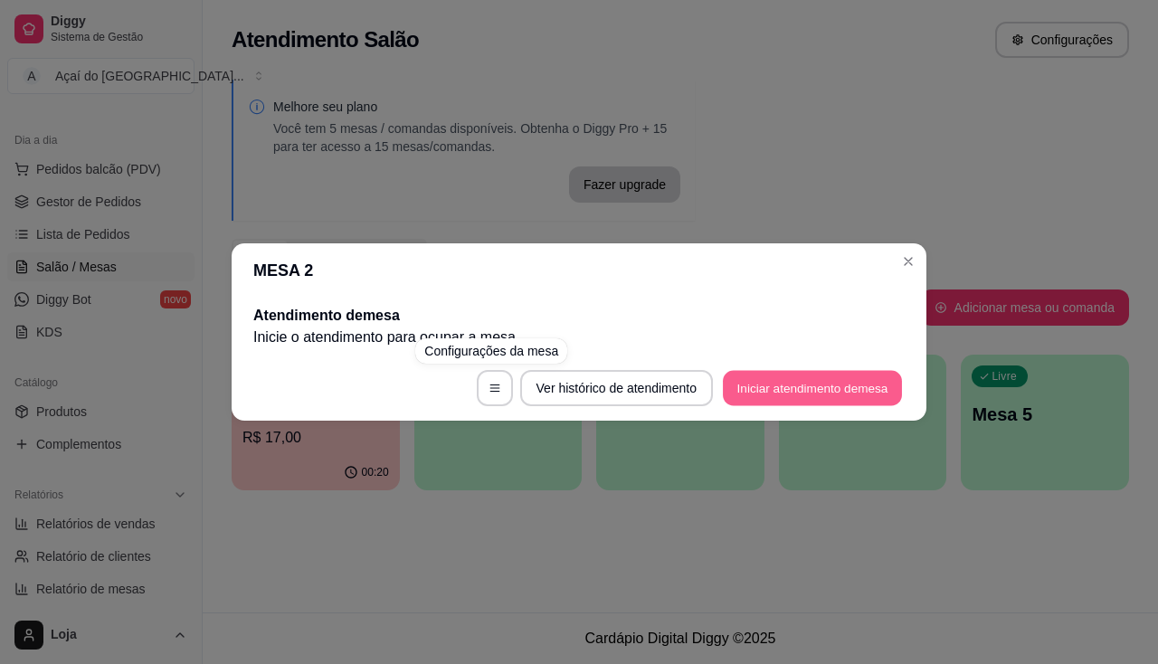
click at [853, 372] on button "Iniciar atendimento de mesa" at bounding box center [812, 388] width 179 height 35
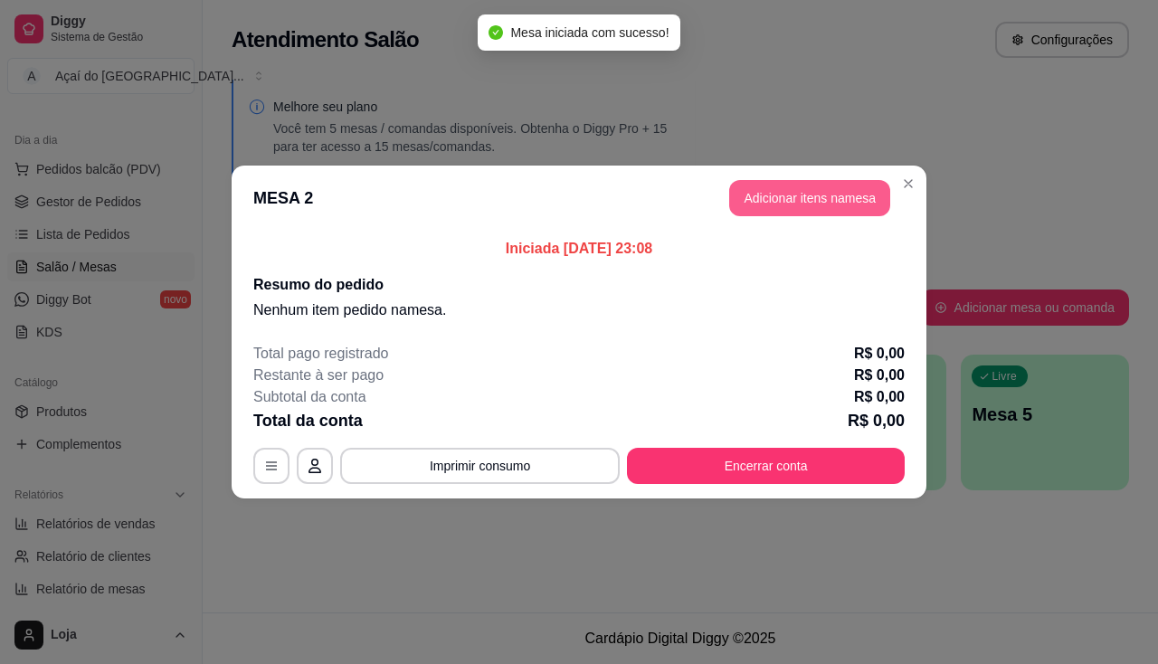
click at [801, 202] on button "Adicionar itens na mesa" at bounding box center [809, 198] width 161 height 36
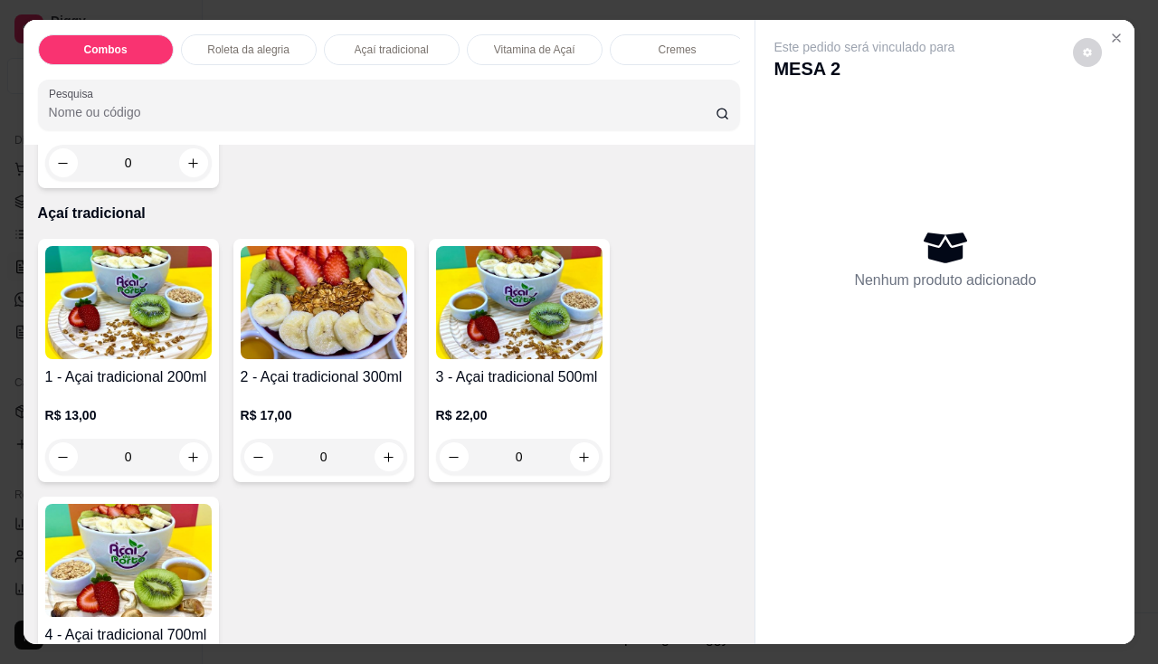
scroll to position [724, 0]
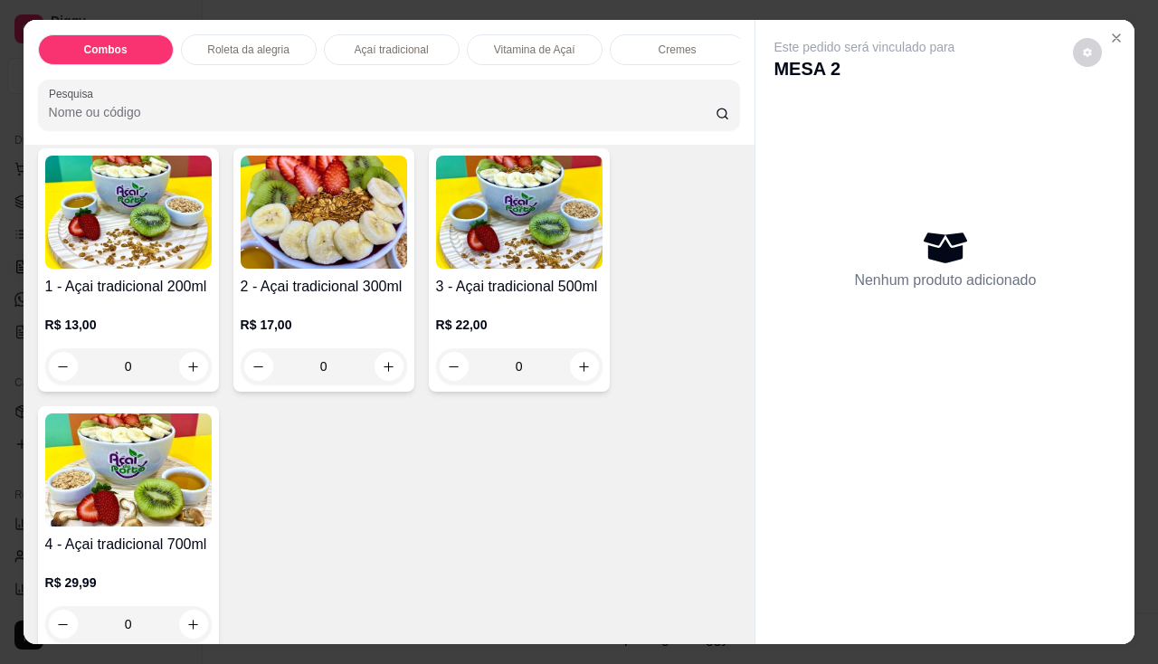
click at [523, 308] on div "R$ 22,00 0" at bounding box center [519, 341] width 166 height 87
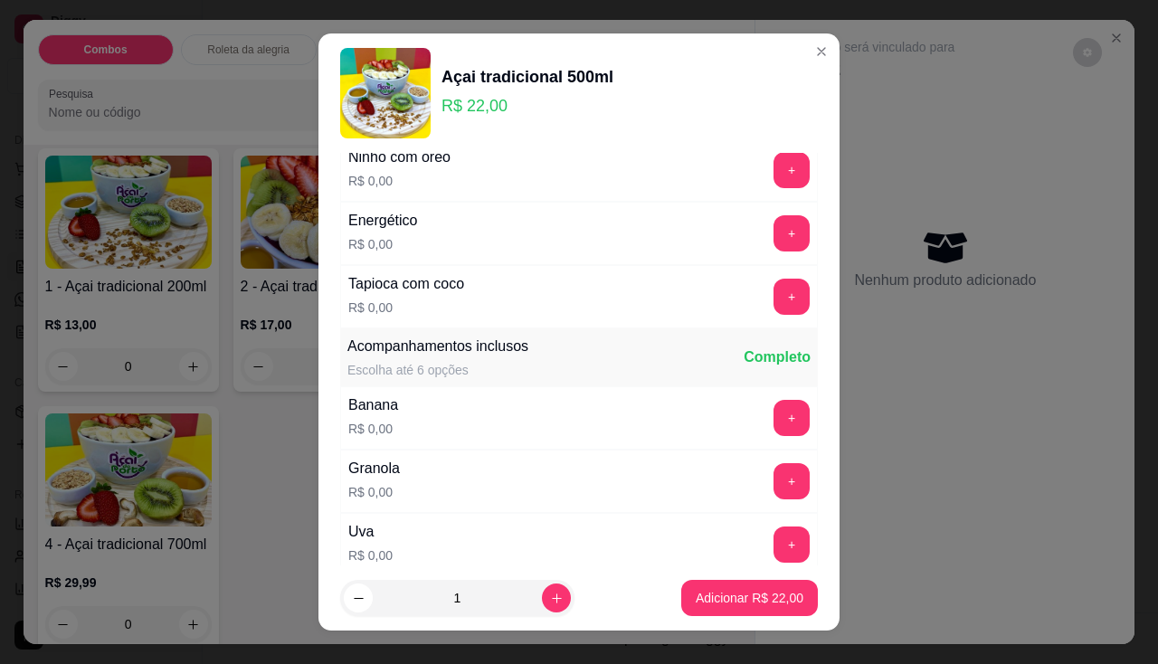
scroll to position [452, 0]
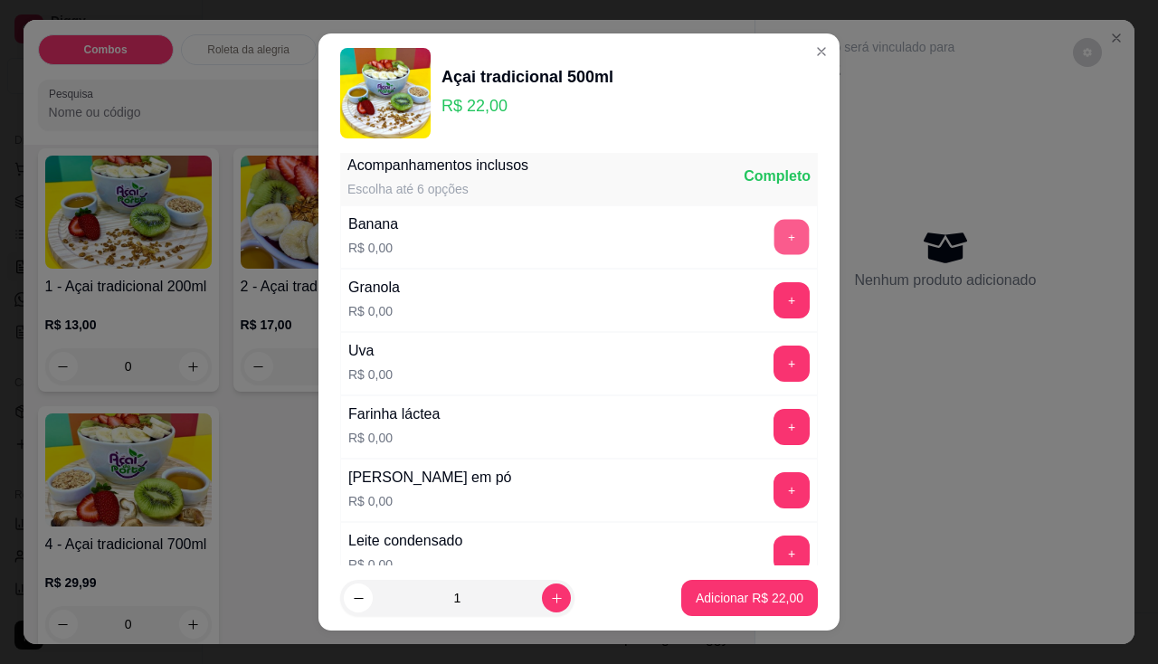
click at [774, 229] on button "+" at bounding box center [791, 236] width 35 height 35
click at [773, 299] on button "+" at bounding box center [791, 300] width 36 height 36
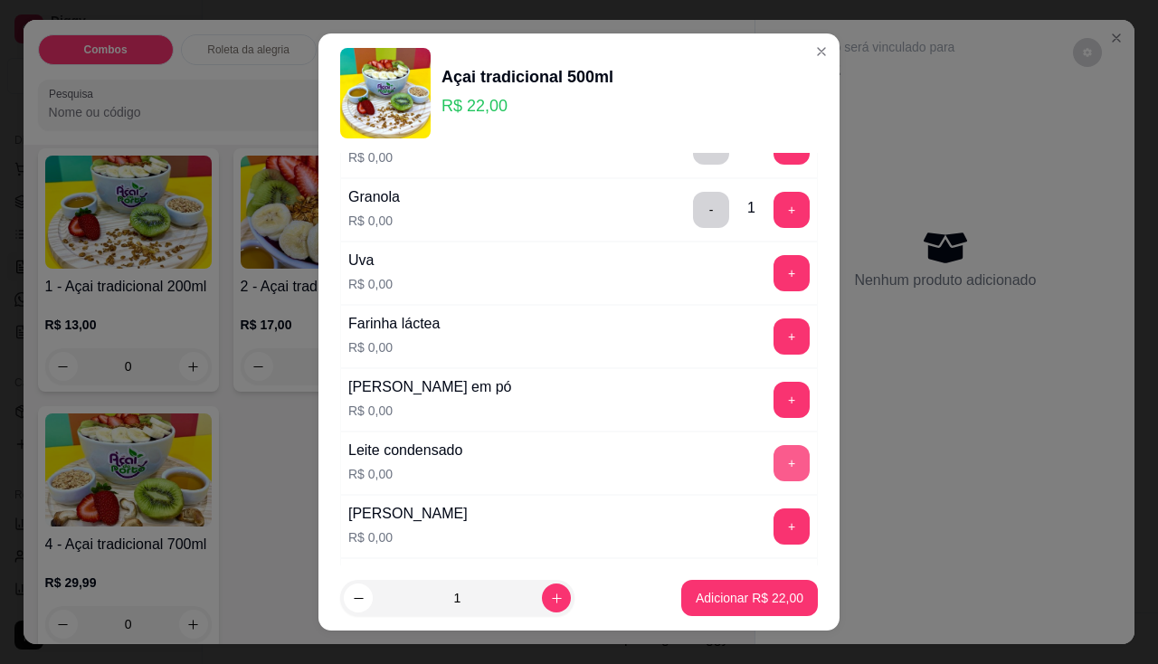
click at [773, 460] on button "+" at bounding box center [791, 463] width 36 height 36
click at [773, 408] on button "+" at bounding box center [791, 400] width 36 height 36
click at [773, 347] on button "+" at bounding box center [791, 336] width 36 height 36
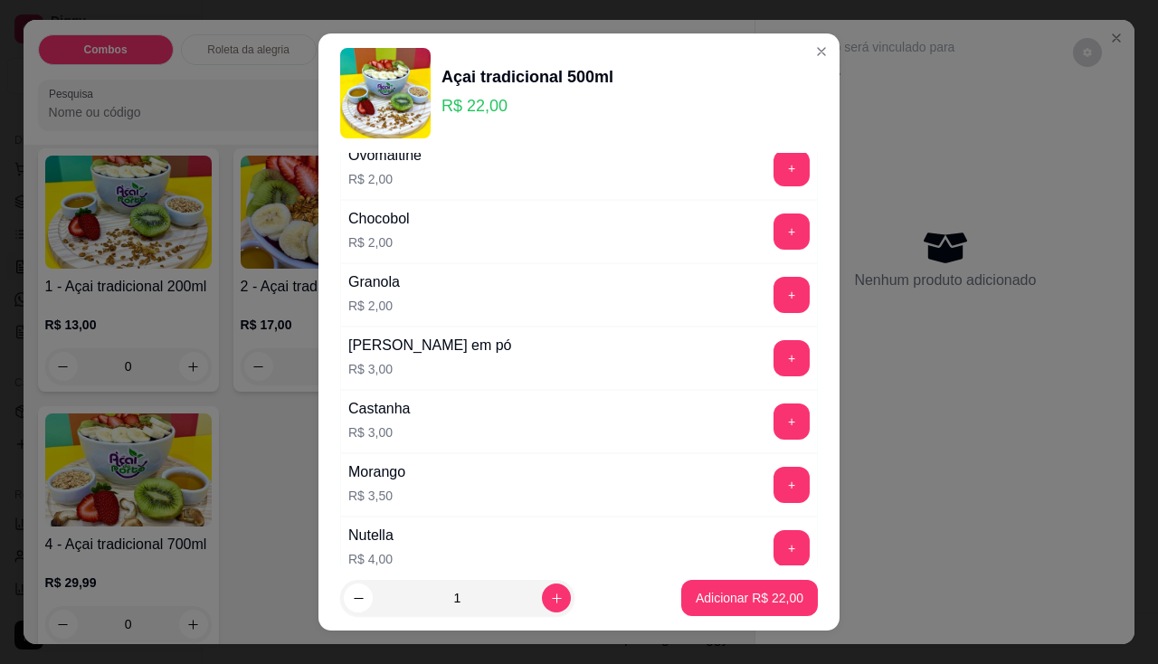
scroll to position [1990, 0]
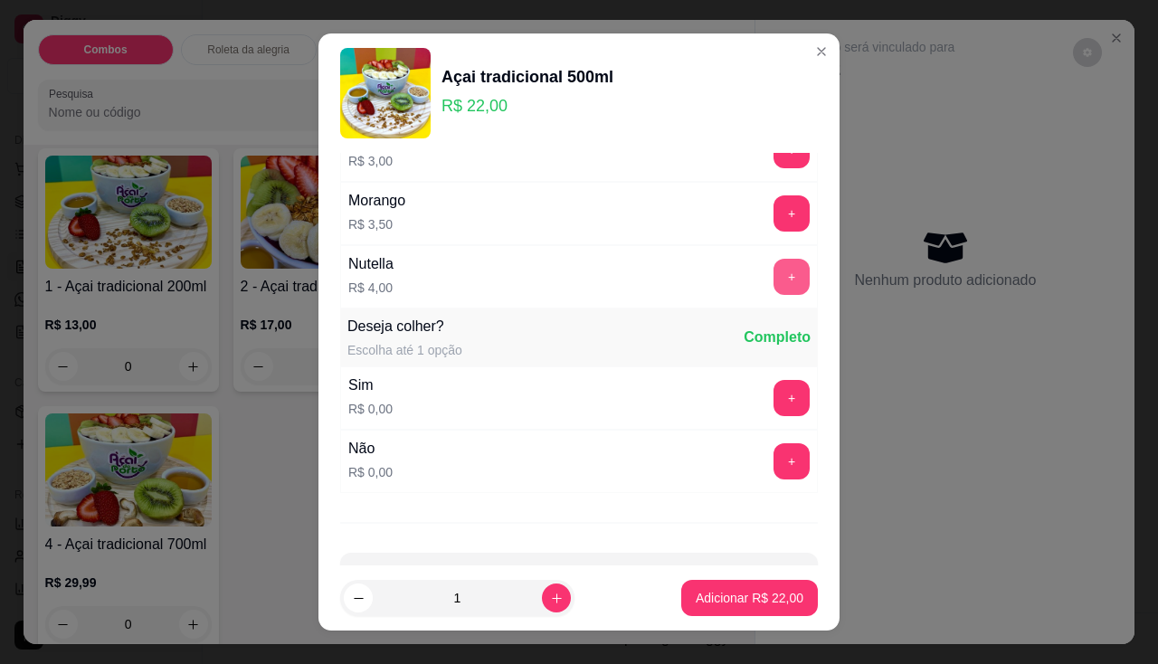
click at [773, 278] on button "+" at bounding box center [791, 277] width 36 height 36
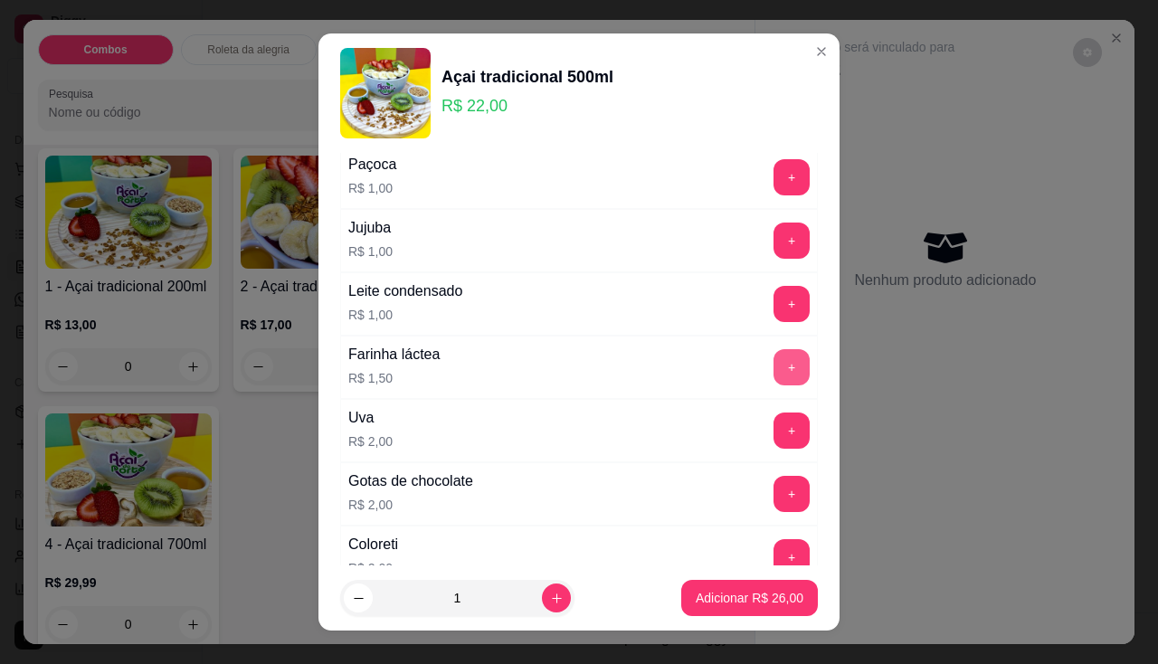
scroll to position [1176, 0]
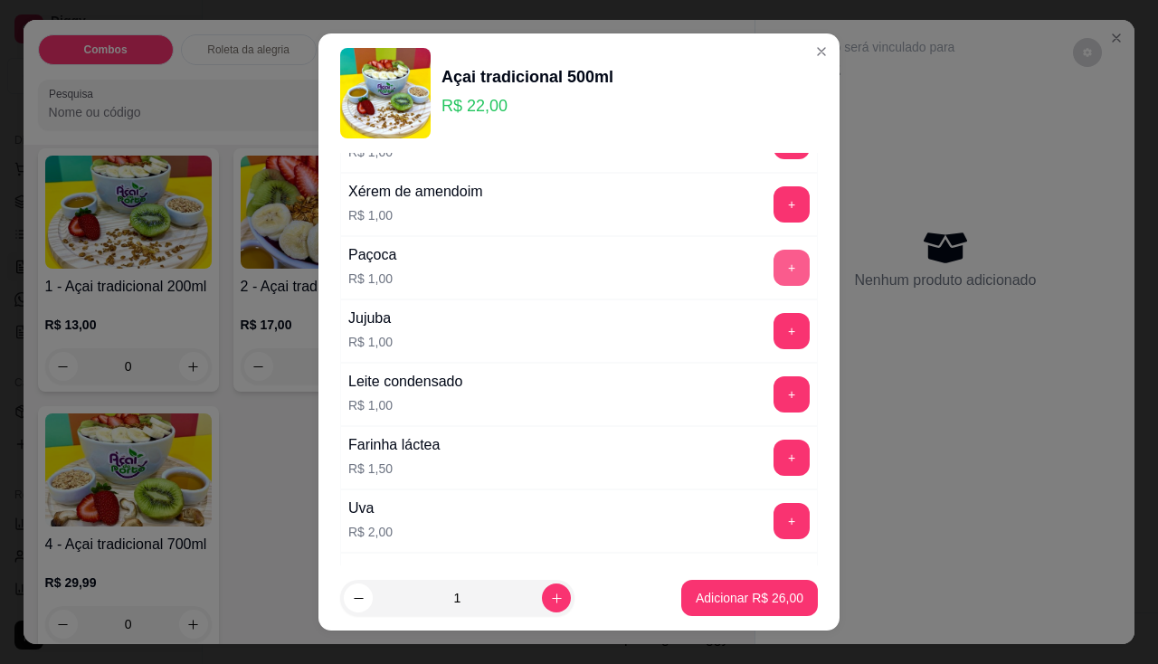
click at [773, 270] on button "+" at bounding box center [791, 268] width 36 height 36
click at [740, 599] on p "Adicionar R$ 27,00" at bounding box center [750, 598] width 108 height 18
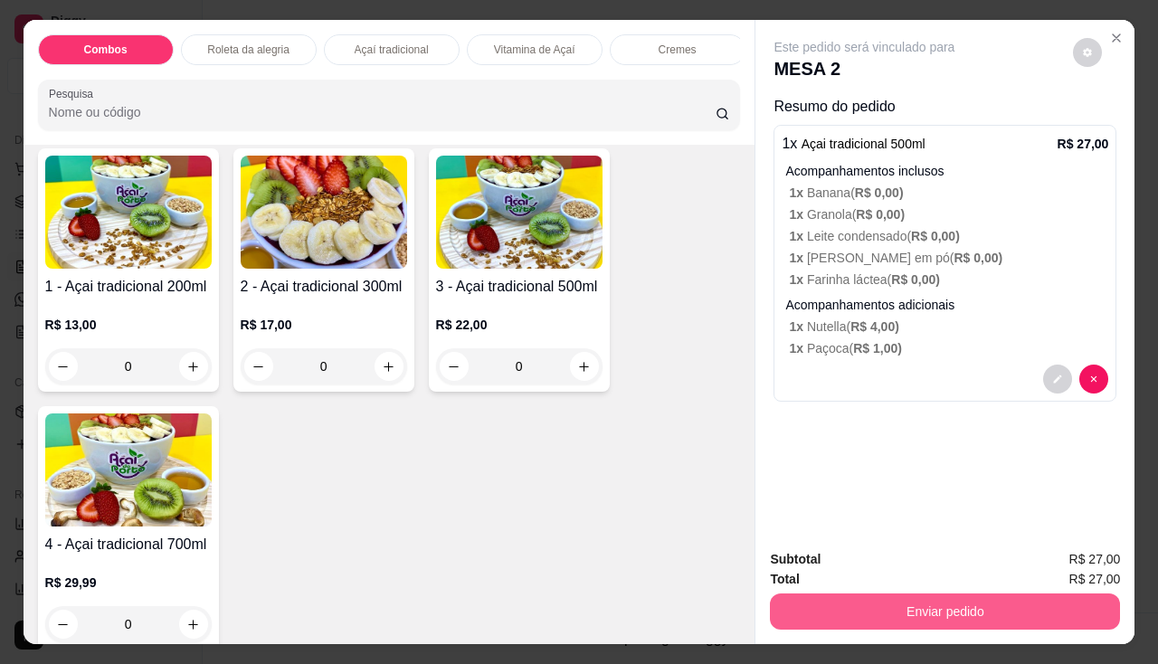
click at [918, 594] on button "Enviar pedido" at bounding box center [945, 611] width 350 height 36
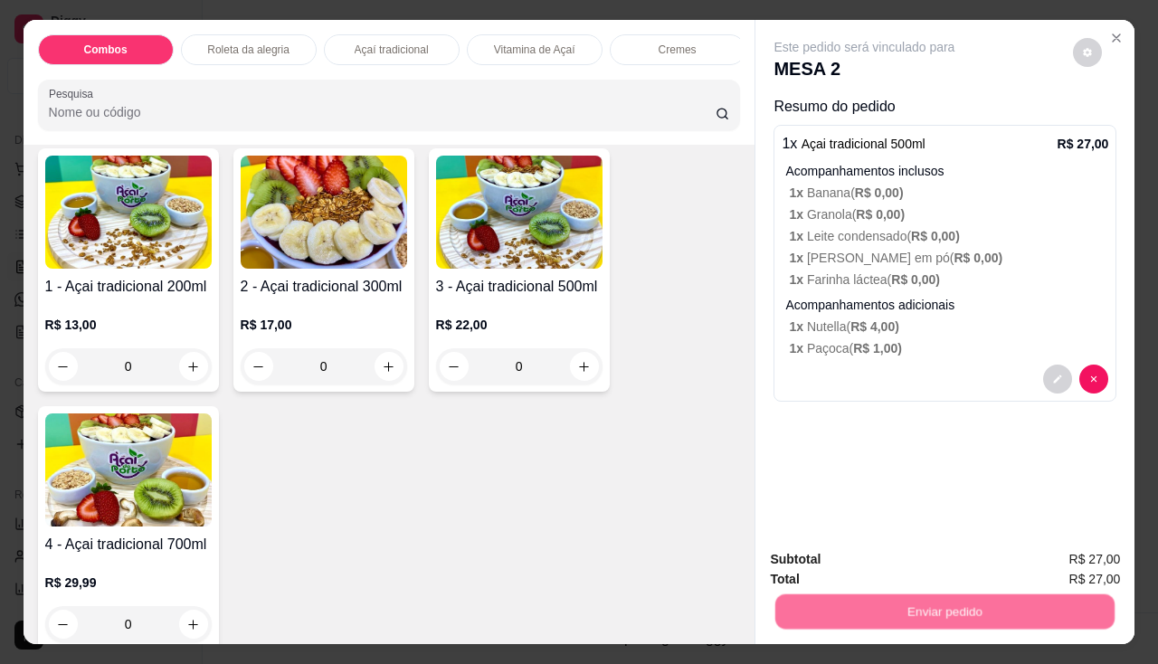
click at [862, 557] on button "Não registrar e enviar pedido" at bounding box center [886, 561] width 188 height 34
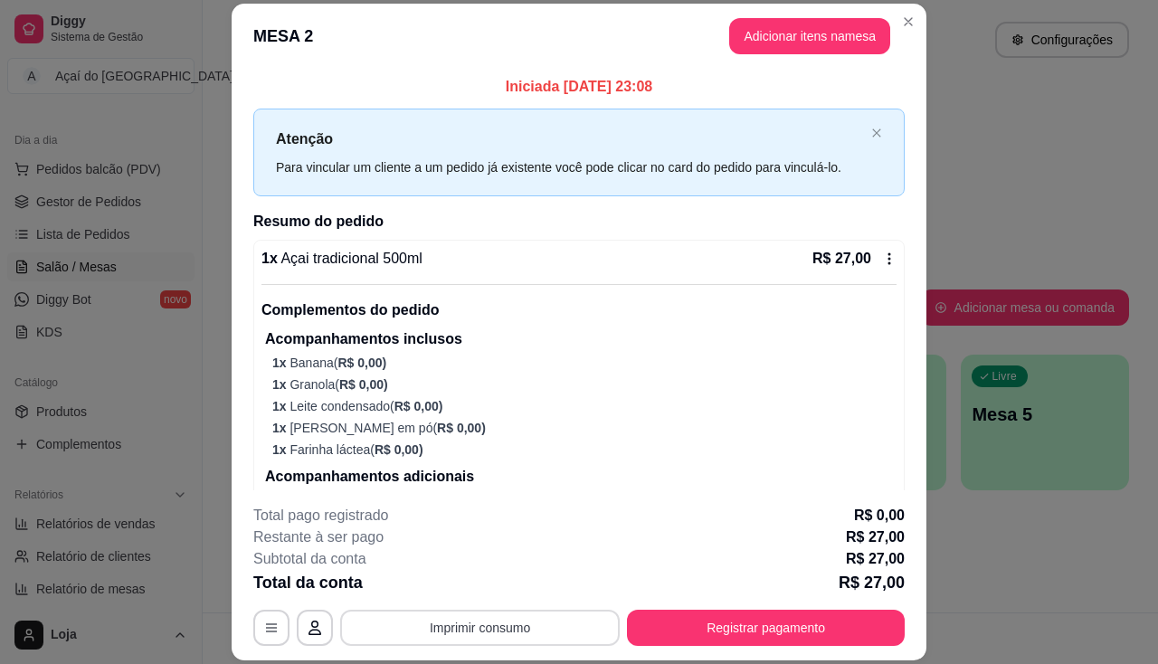
click at [497, 630] on button "Imprimir consumo" at bounding box center [480, 628] width 280 height 36
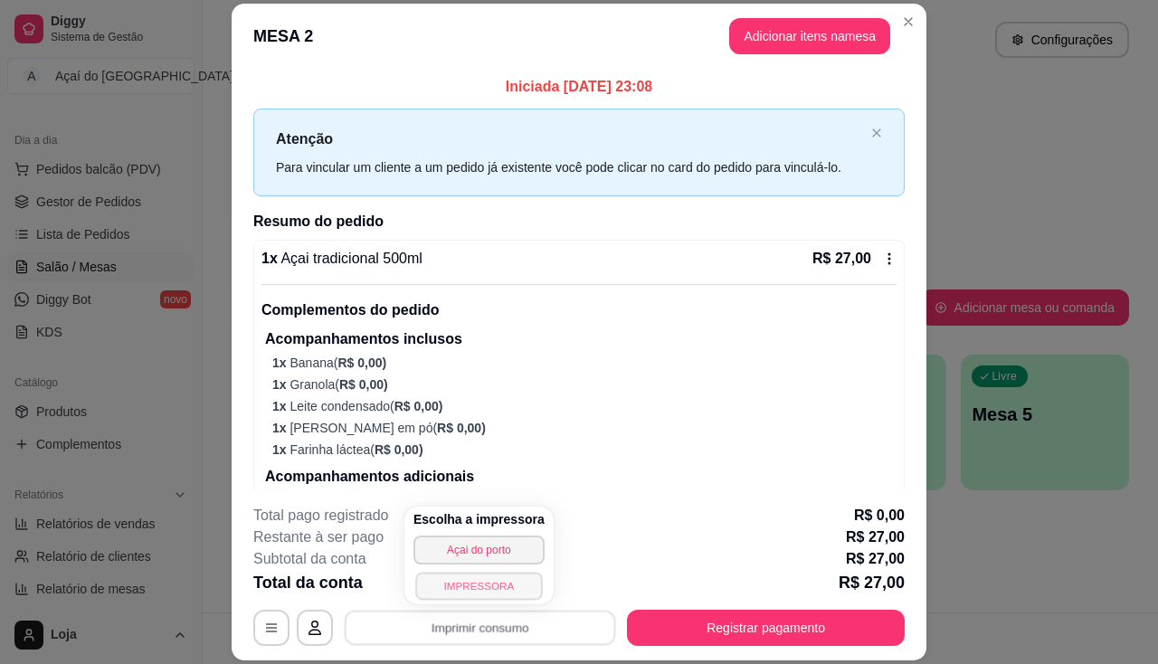
click at [500, 587] on button "IMPRESSORA" at bounding box center [478, 586] width 127 height 28
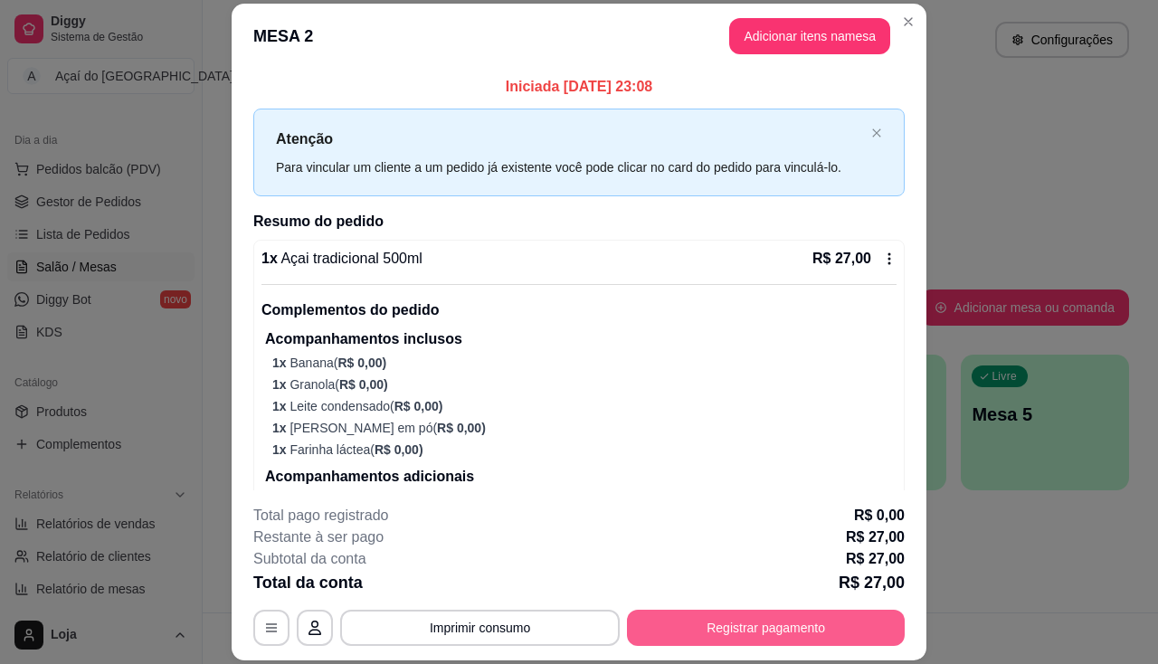
click at [875, 643] on button "Registrar pagamento" at bounding box center [766, 628] width 278 height 36
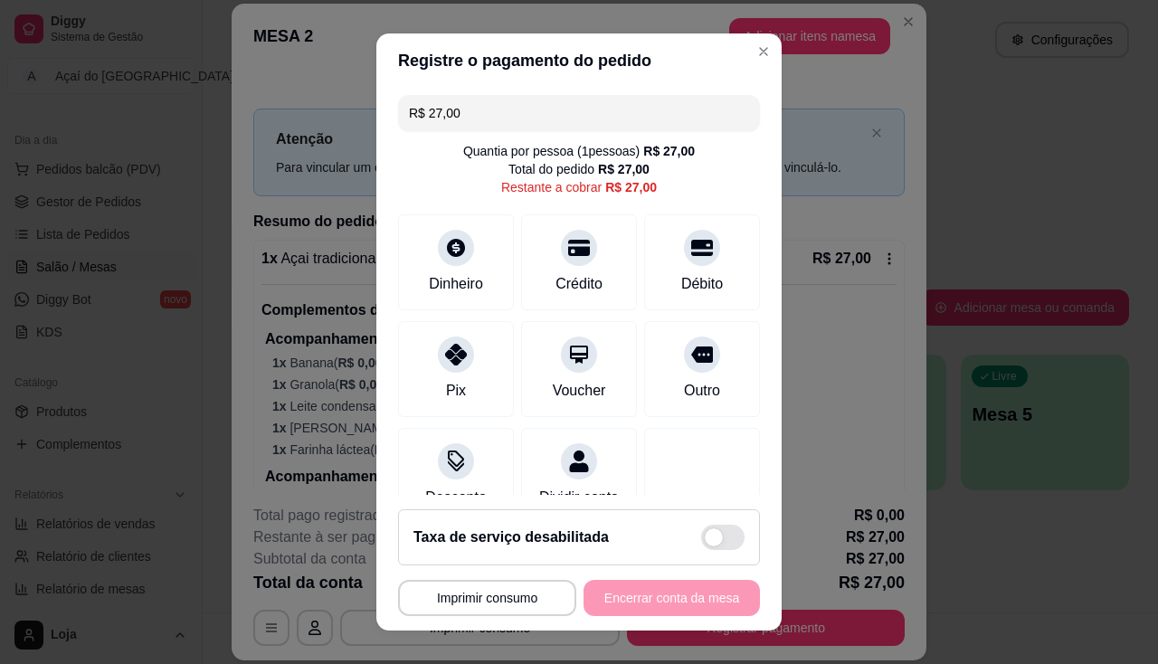
drag, startPoint x: 458, startPoint y: 357, endPoint x: 645, endPoint y: 503, distance: 237.2
click at [460, 359] on div at bounding box center [456, 355] width 36 height 36
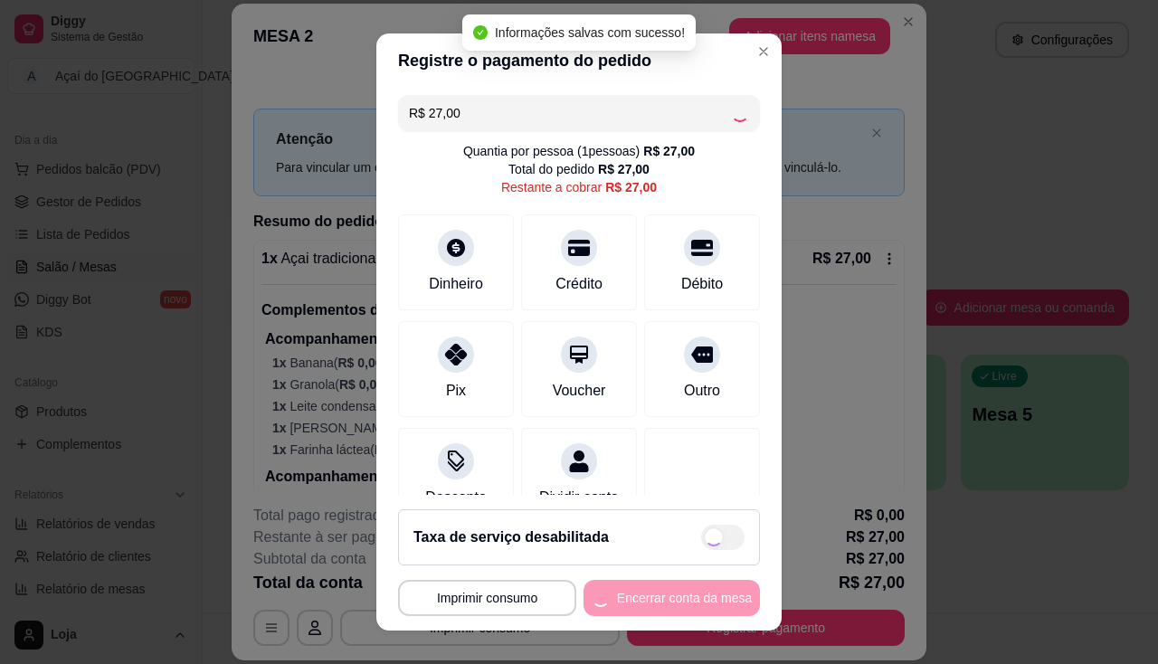
type input "R$ 0,00"
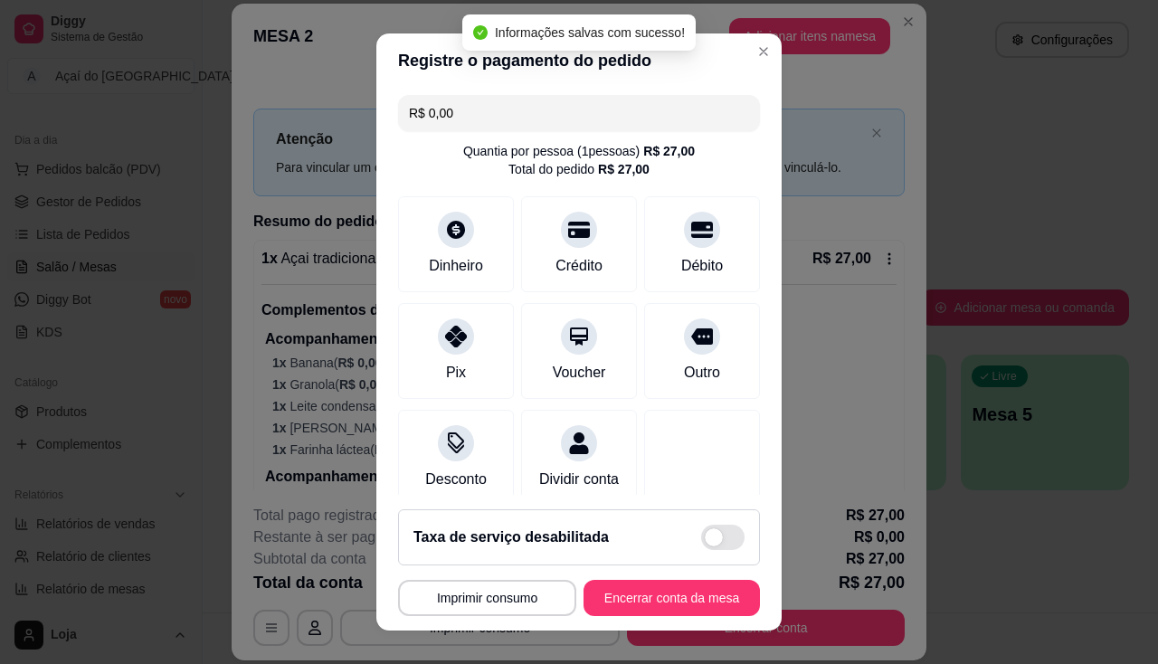
click at [703, 617] on footer "**********" at bounding box center [578, 563] width 405 height 136
click at [702, 605] on button "Encerrar conta da mesa" at bounding box center [671, 598] width 176 height 36
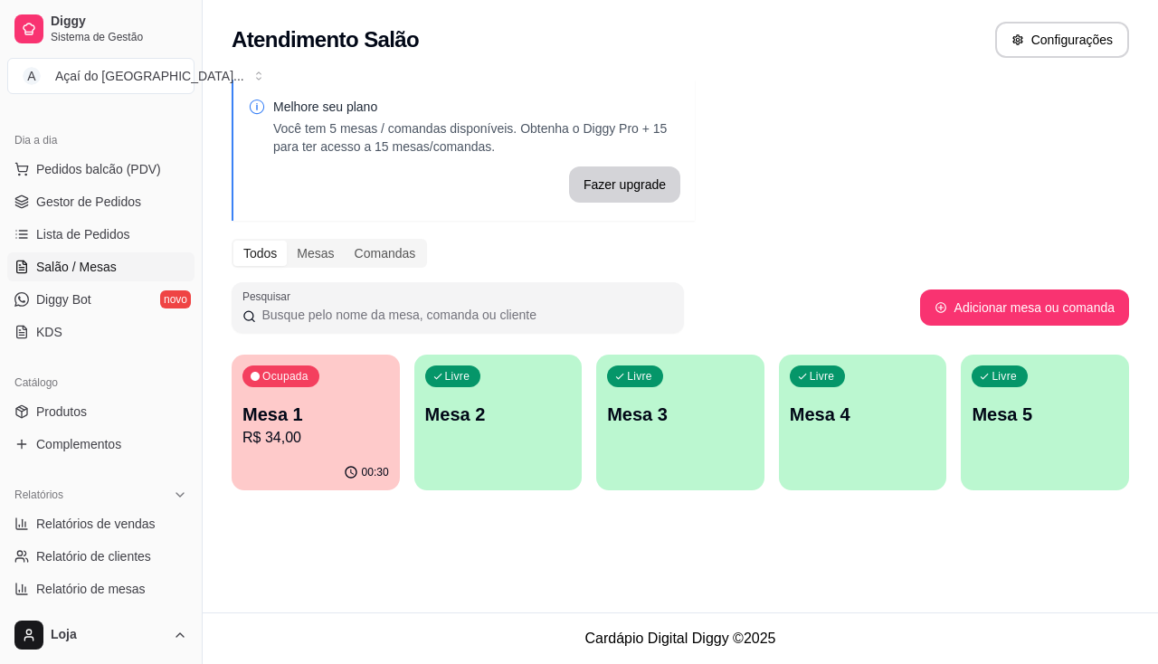
click at [506, 473] on div "button" at bounding box center [498, 480] width 168 height 22
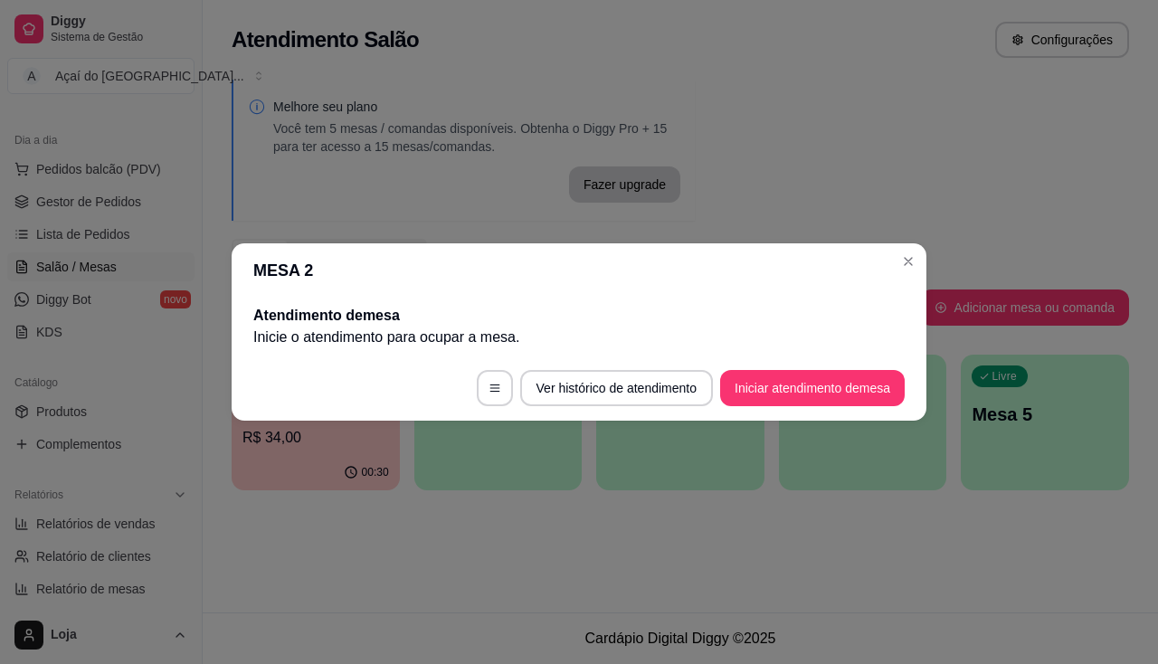
click at [779, 403] on button "Iniciar atendimento de mesa" at bounding box center [812, 388] width 185 height 36
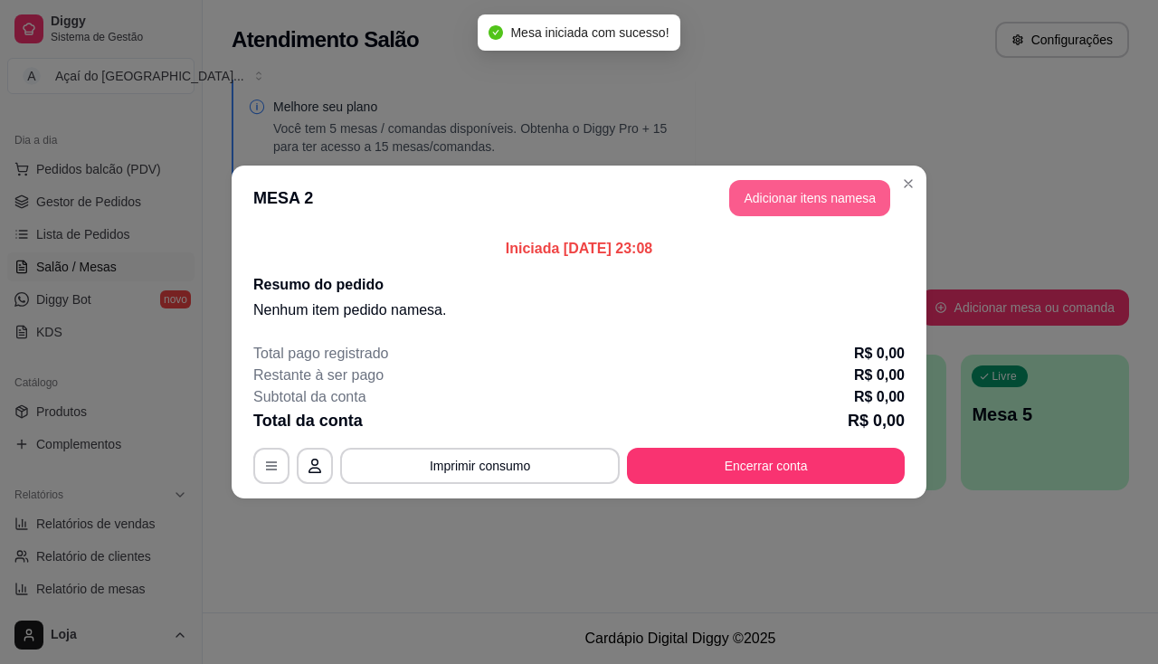
click at [823, 188] on button "Adicionar itens na mesa" at bounding box center [809, 198] width 161 height 36
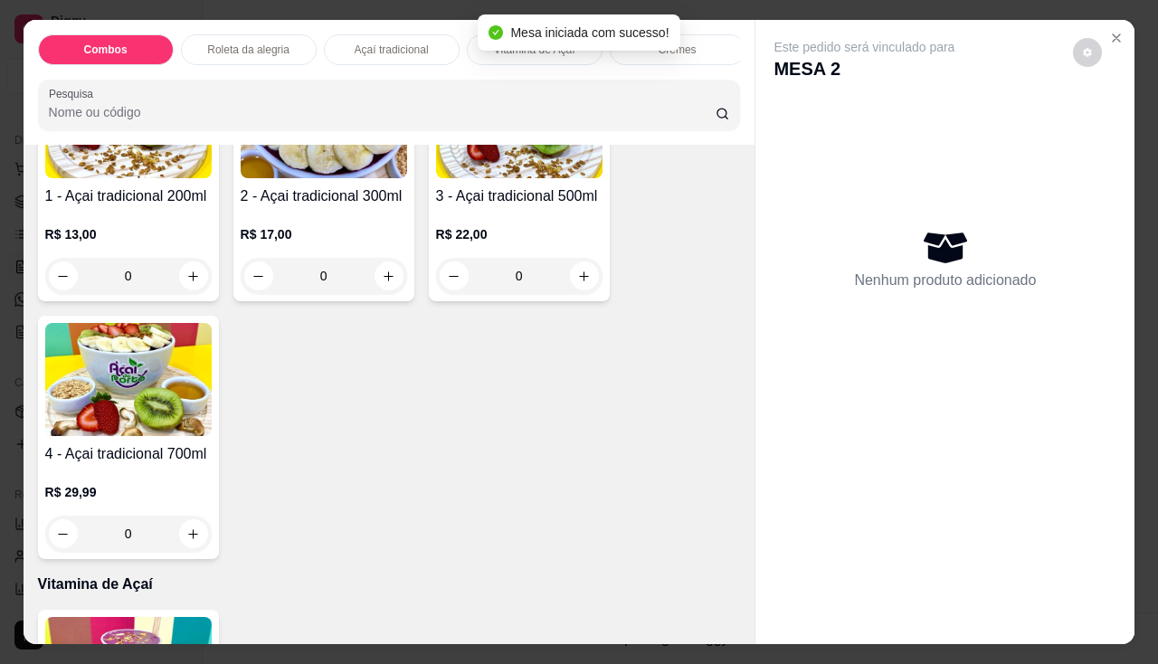
scroll to position [633, 0]
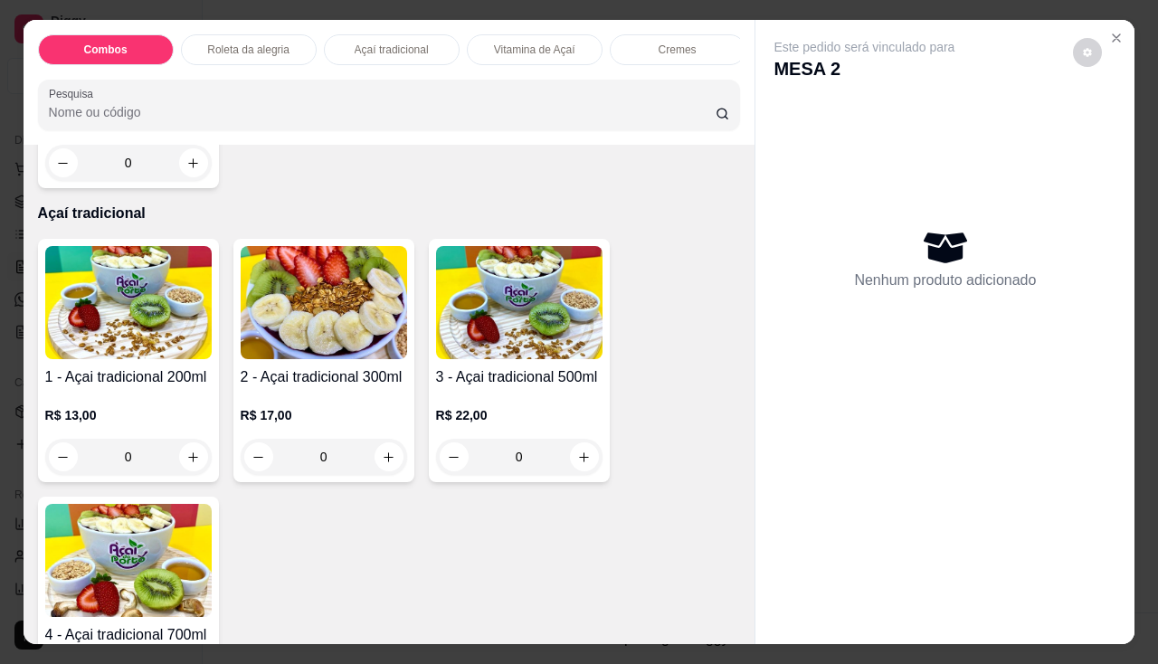
click at [490, 357] on img at bounding box center [519, 302] width 166 height 113
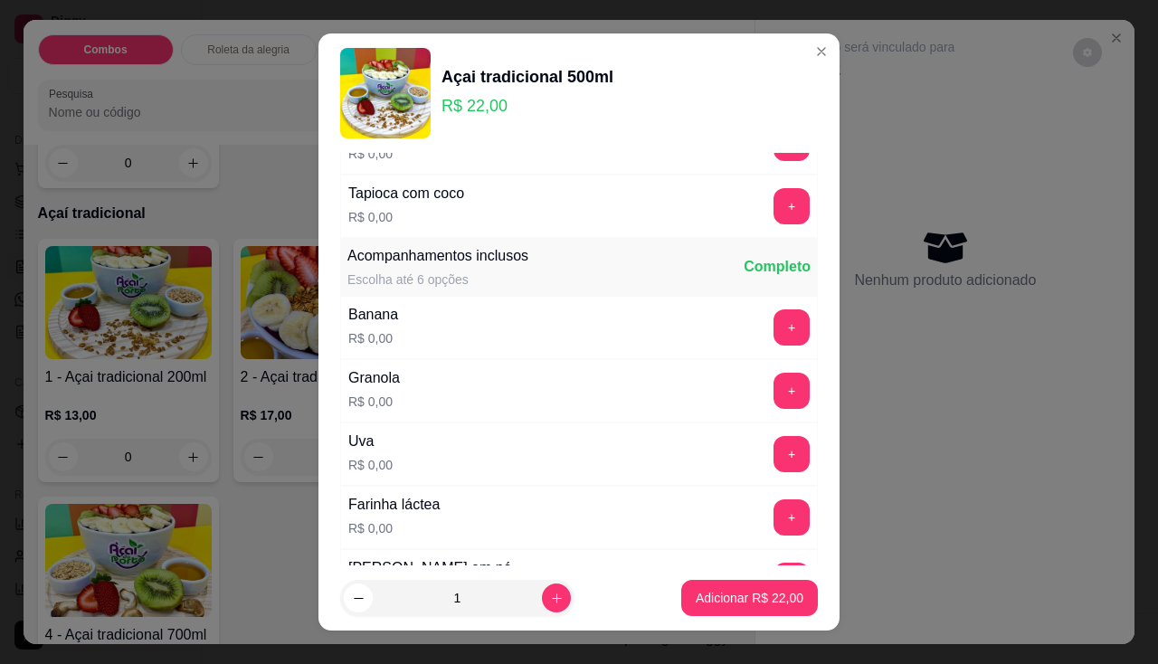
scroll to position [452, 0]
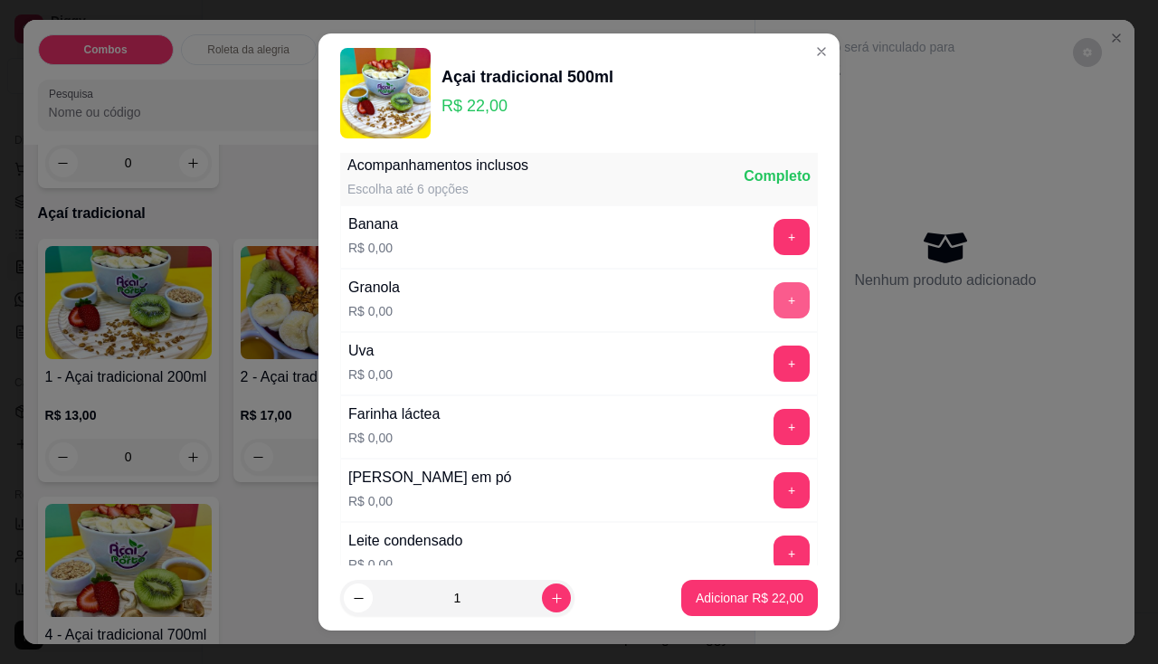
click at [773, 295] on button "+" at bounding box center [791, 300] width 36 height 36
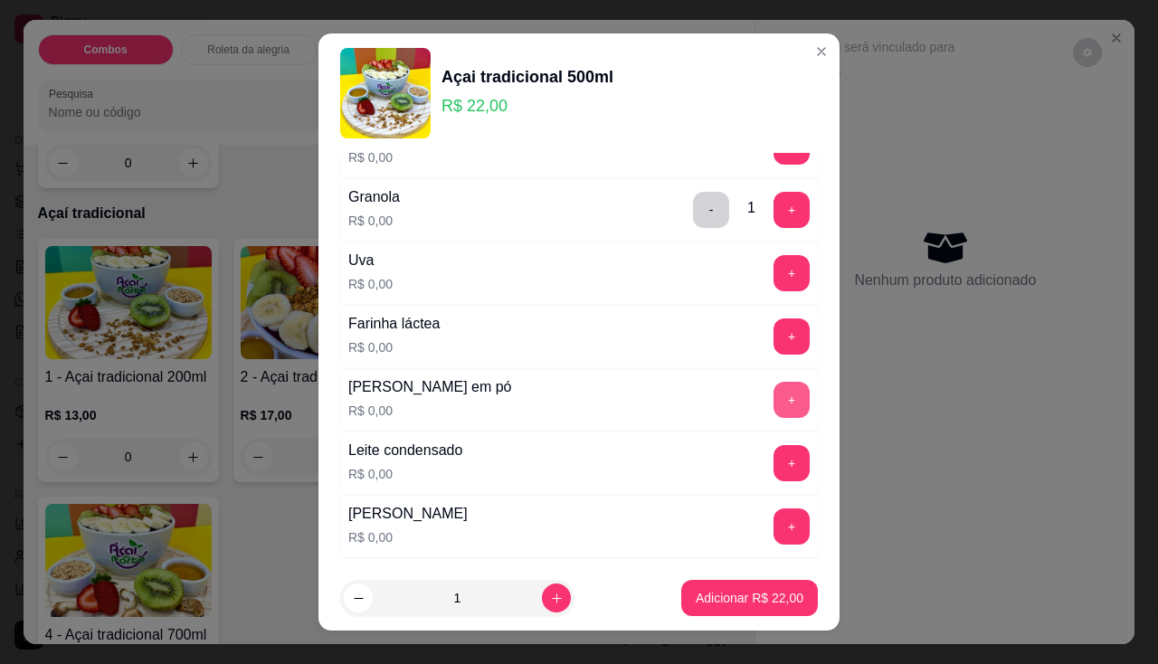
click at [773, 400] on button "+" at bounding box center [791, 400] width 36 height 36
click at [773, 458] on button "+" at bounding box center [791, 463] width 36 height 36
click at [774, 338] on button "+" at bounding box center [791, 335] width 35 height 35
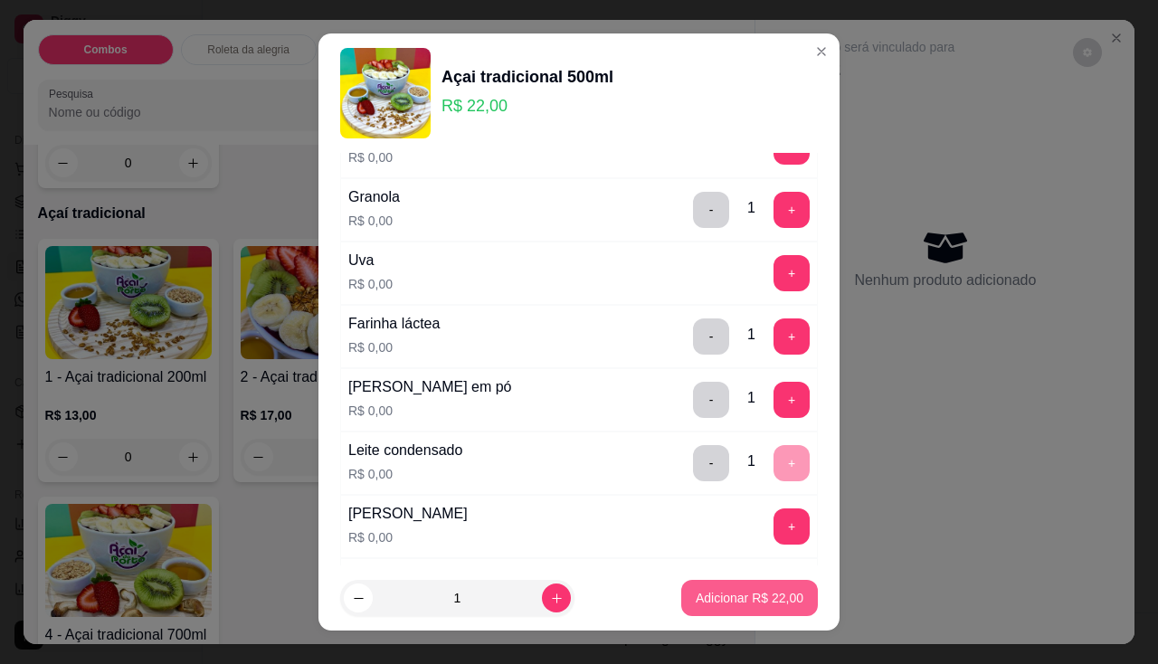
click at [719, 592] on p "Adicionar R$ 22,00" at bounding box center [750, 598] width 108 height 18
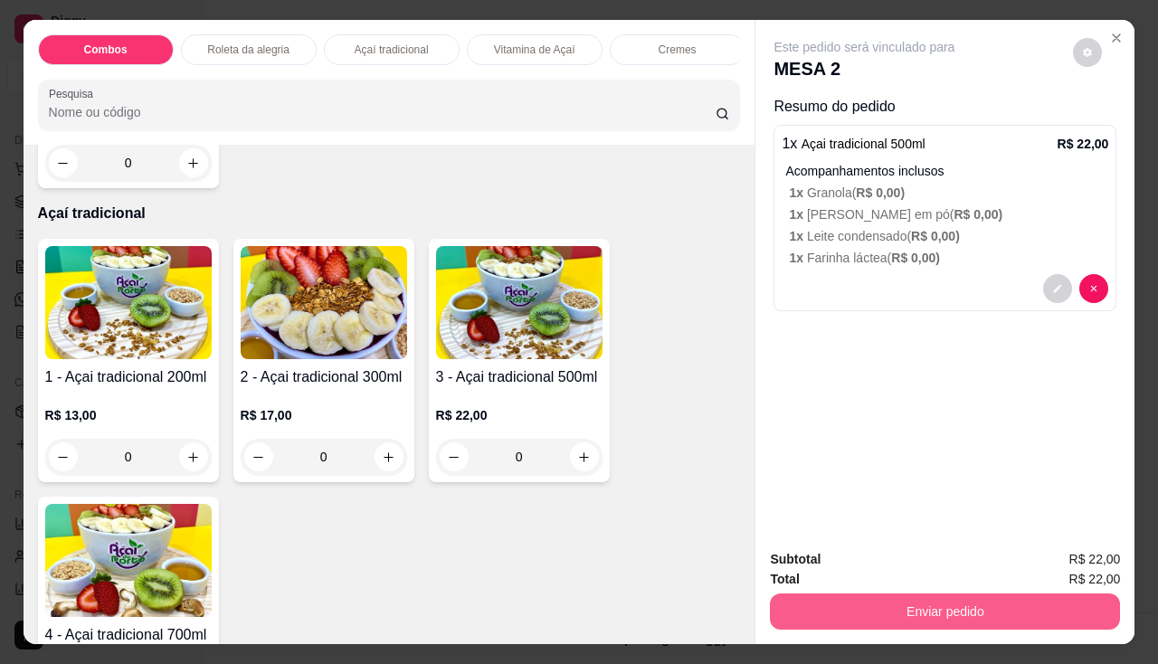
click at [792, 595] on button "Enviar pedido" at bounding box center [945, 611] width 350 height 36
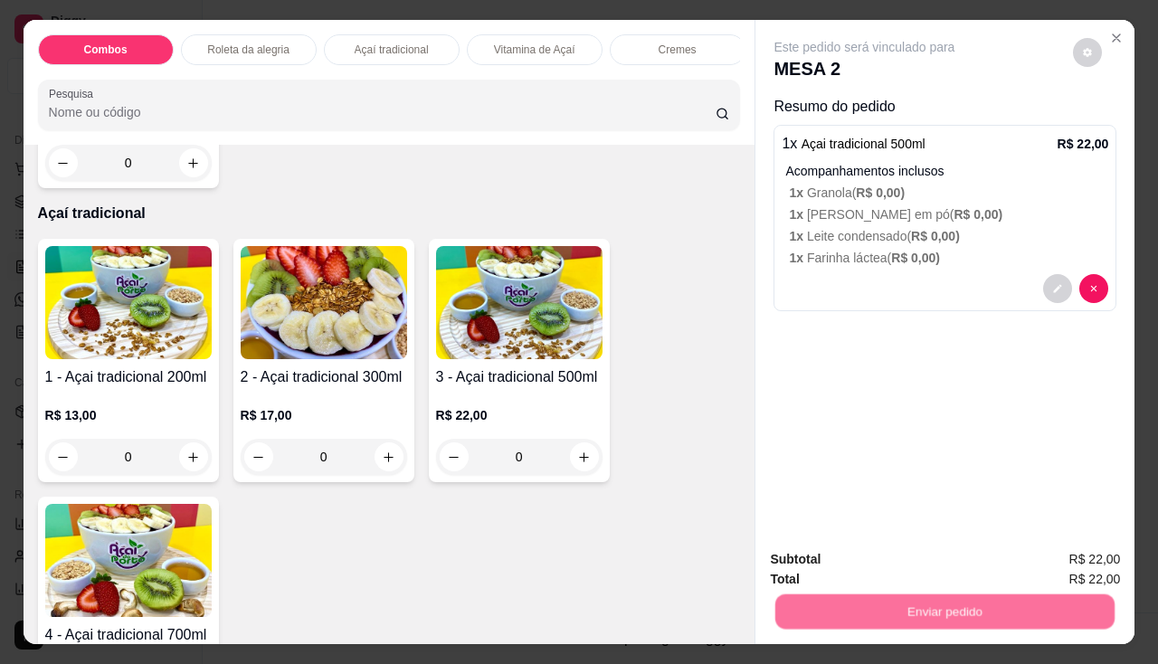
click at [812, 566] on button "Não registrar e enviar pedido" at bounding box center [885, 560] width 183 height 33
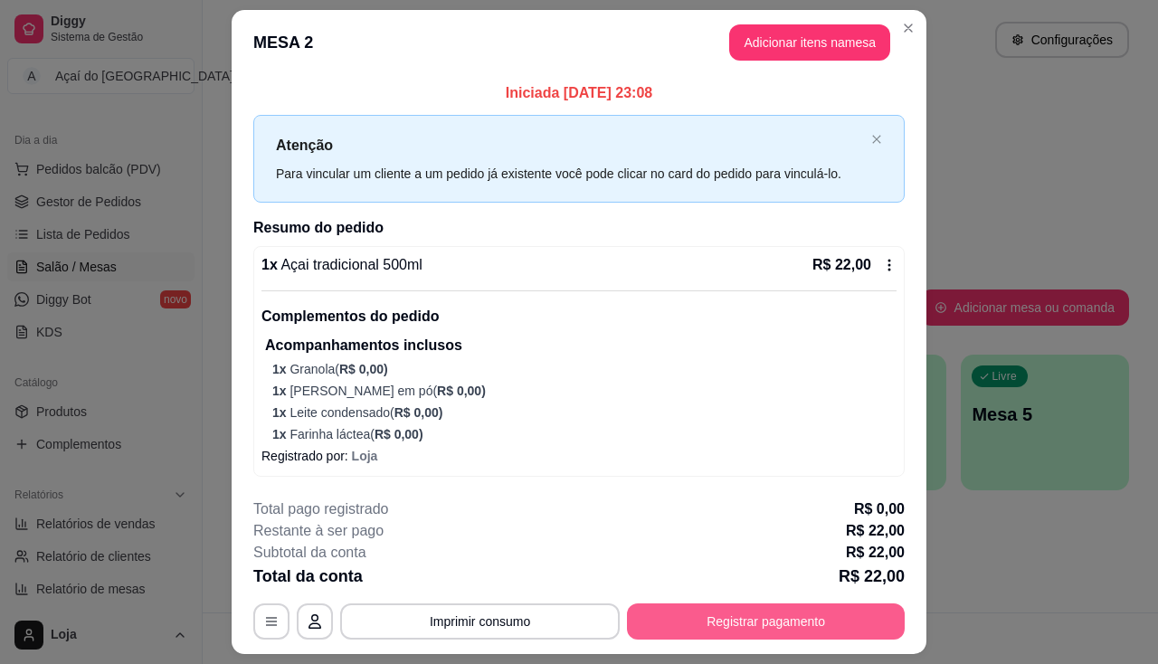
click at [716, 621] on button "Registrar pagamento" at bounding box center [766, 621] width 278 height 36
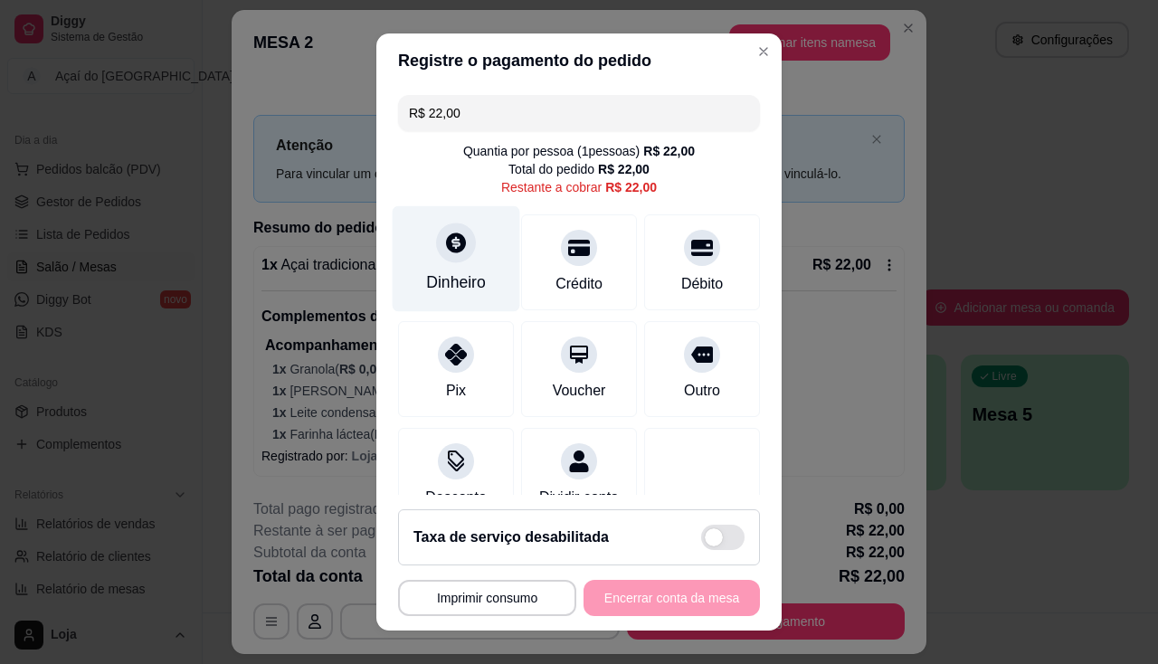
click at [457, 270] on div "Dinheiro" at bounding box center [457, 258] width 128 height 106
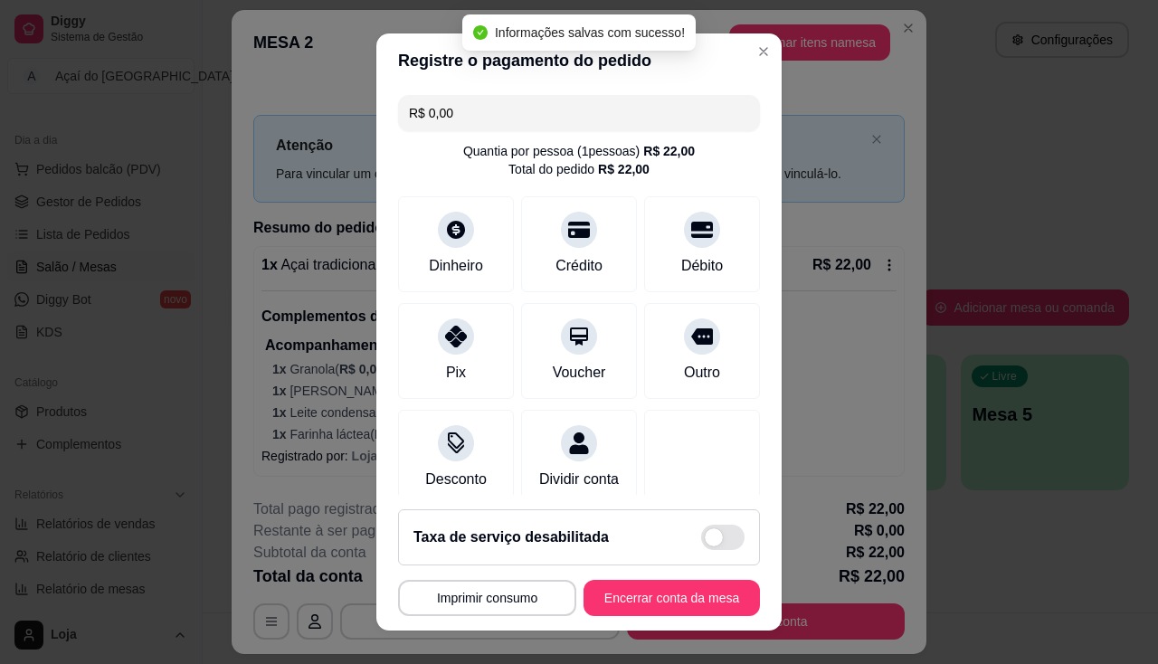
type input "R$ 0,00"
click at [638, 600] on button "Encerrar conta da mesa" at bounding box center [671, 598] width 176 height 36
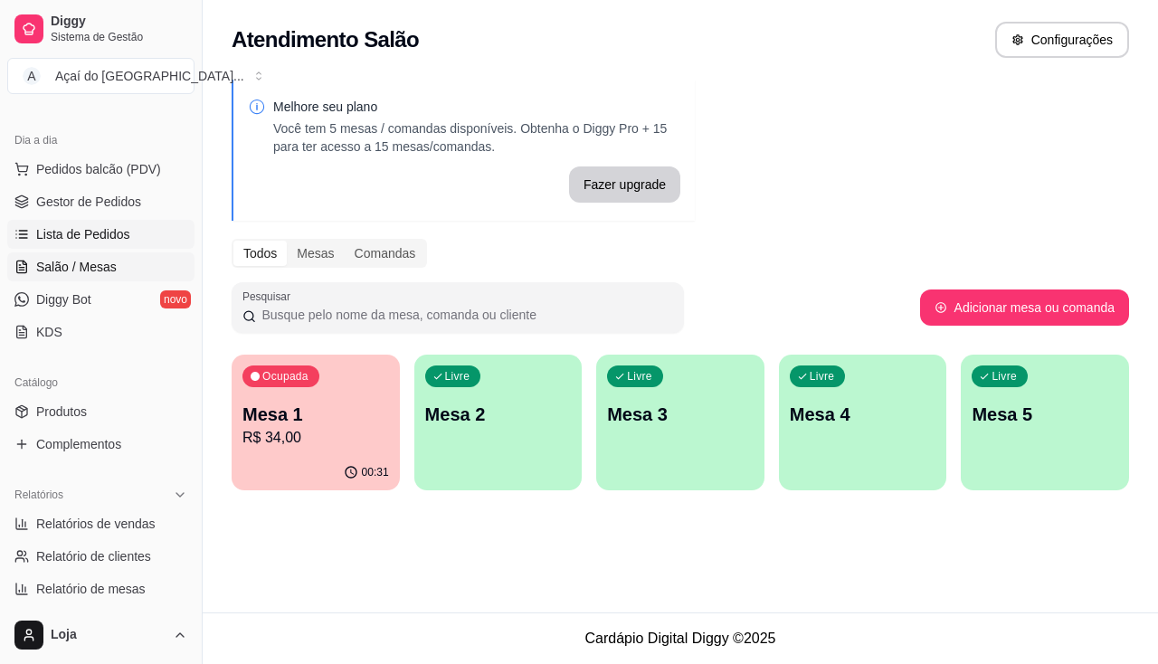
click at [48, 232] on span "Lista de Pedidos" at bounding box center [83, 234] width 94 height 18
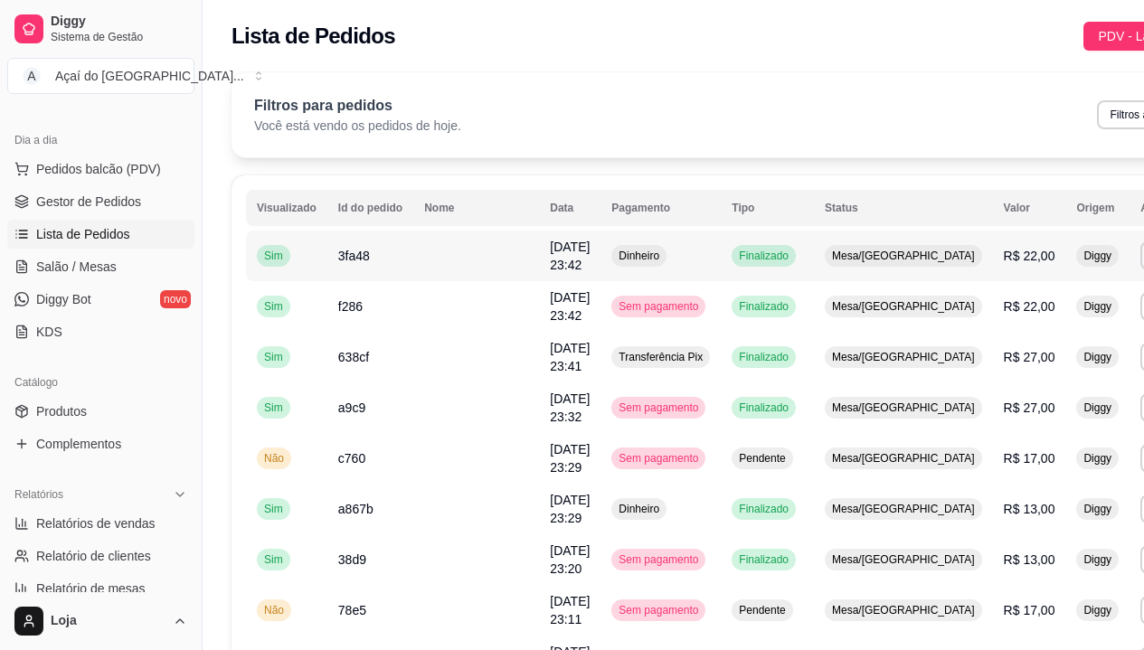
click at [441, 241] on td at bounding box center [476, 256] width 126 height 51
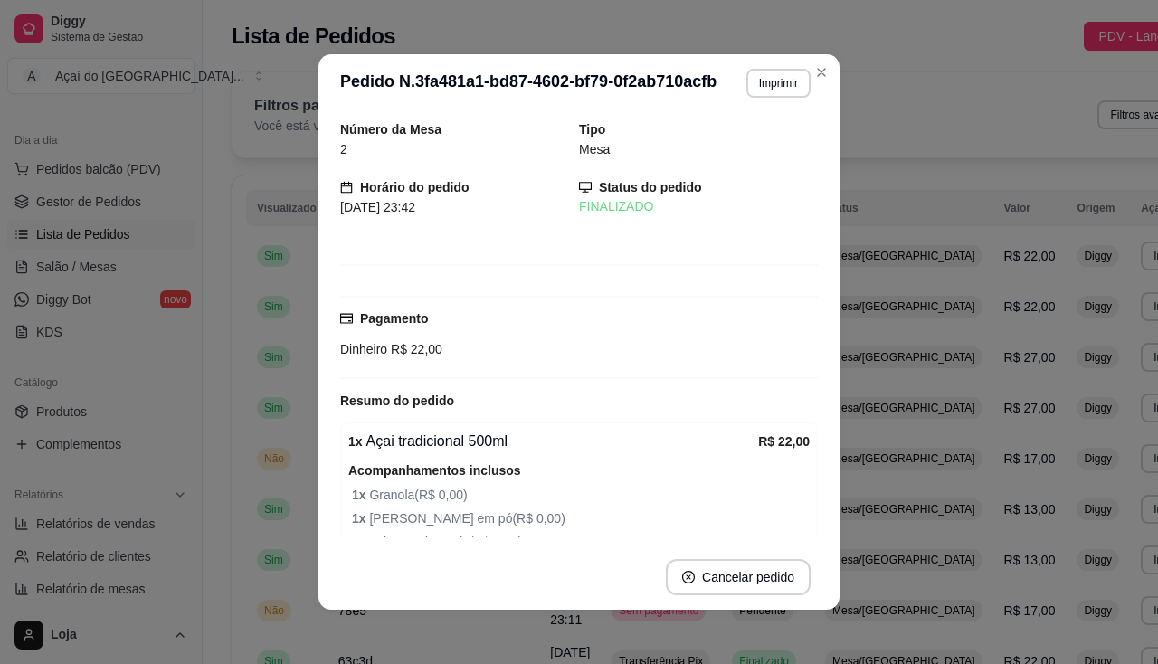
scroll to position [117, 0]
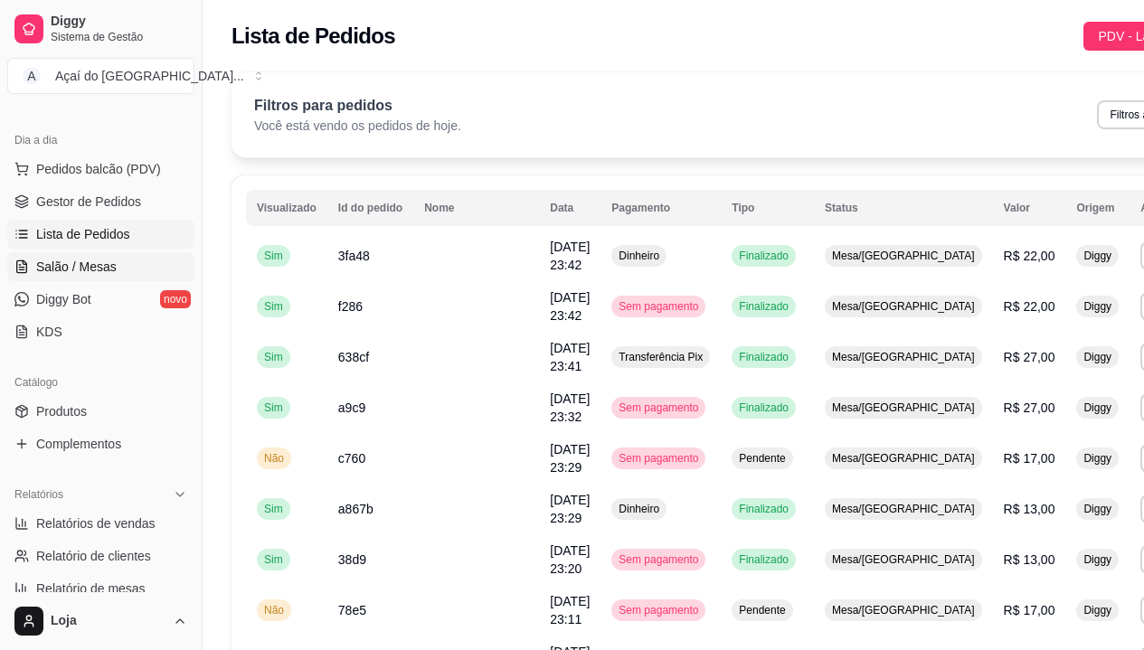
click at [99, 261] on span "Salão / Mesas" at bounding box center [76, 267] width 81 height 18
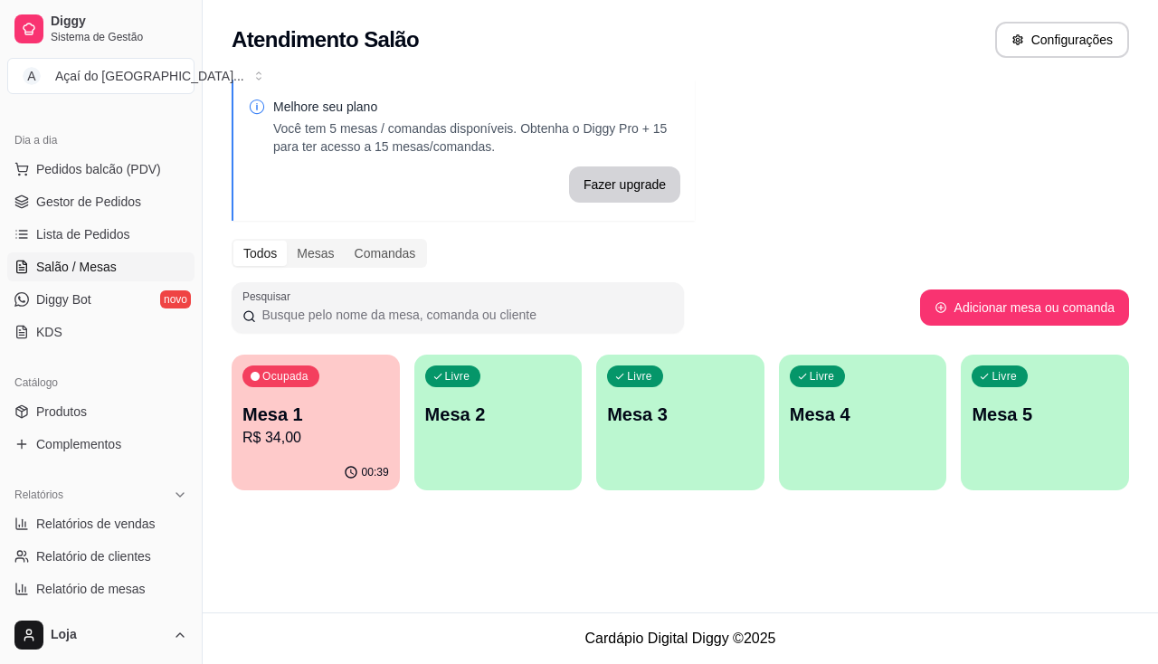
click at [307, 441] on p "R$ 34,00" at bounding box center [315, 438] width 147 height 22
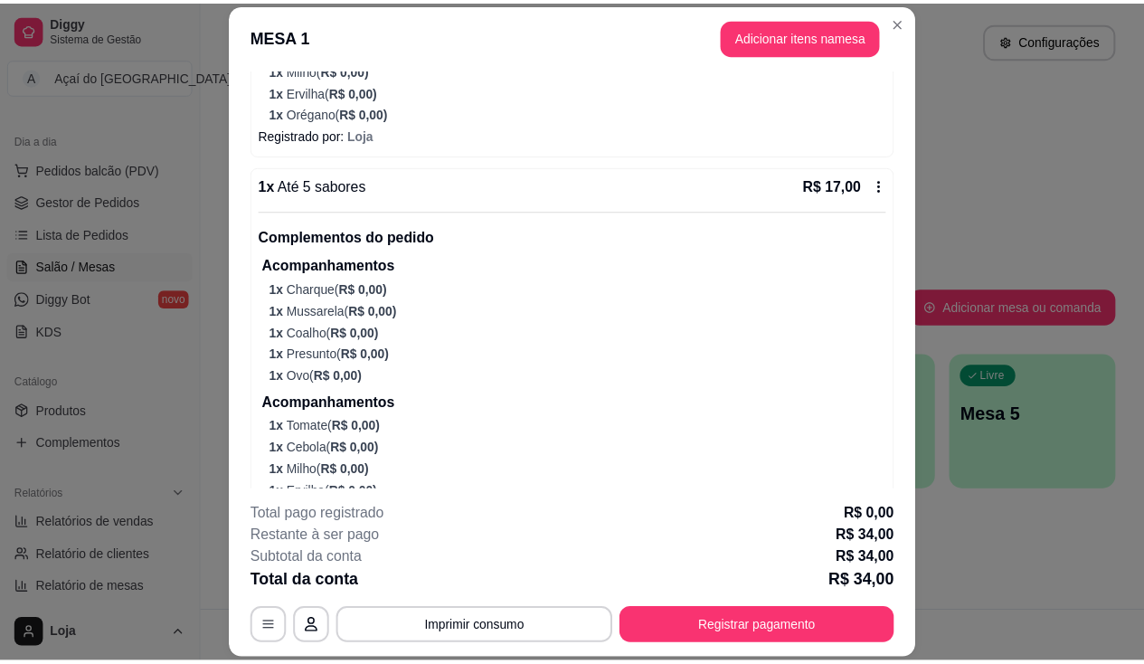
scroll to position [546, 0]
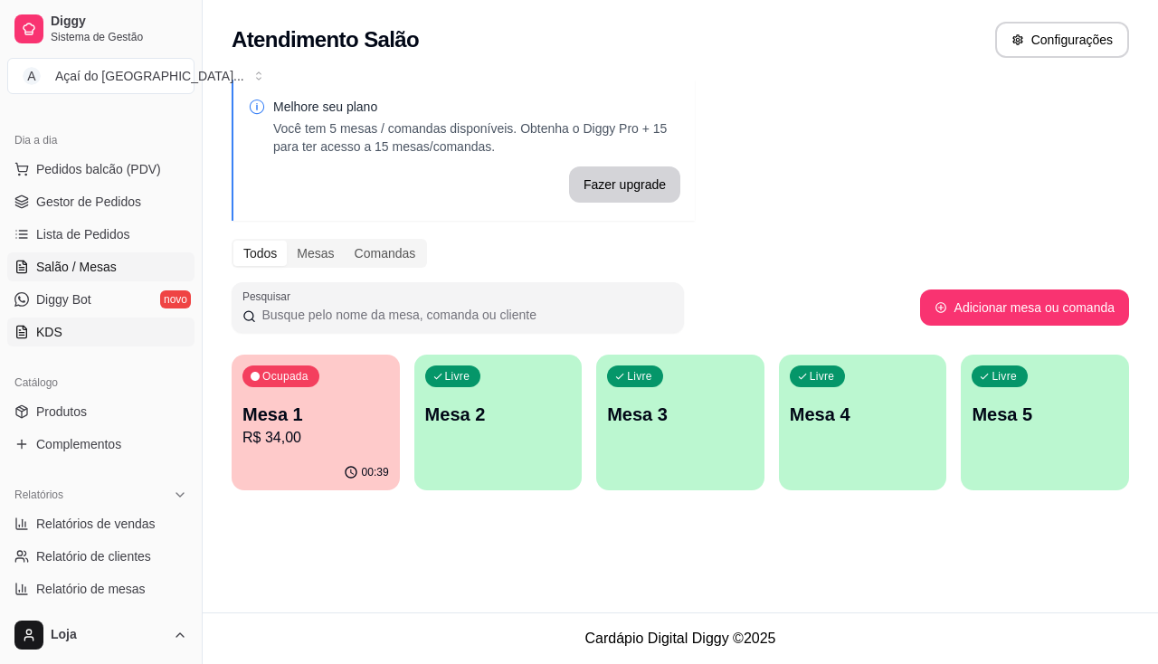
click at [116, 332] on link "KDS" at bounding box center [100, 332] width 187 height 29
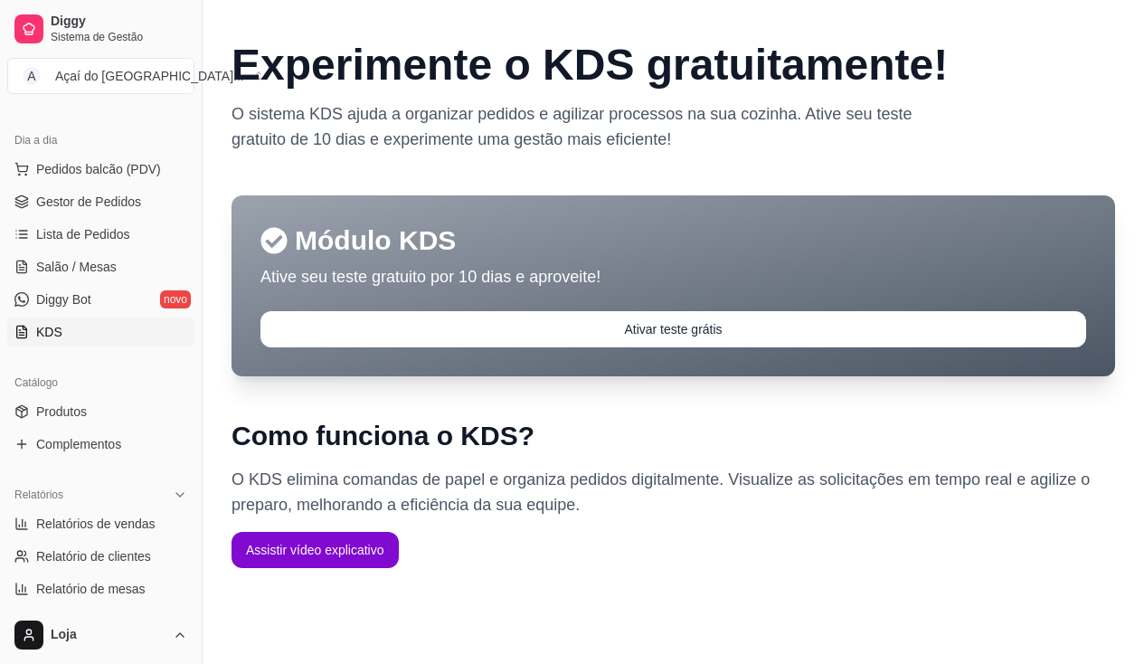
click at [62, 249] on ul "Pedidos balcão (PDV) Gestor de Pedidos Lista de Pedidos Salão / Mesas Diggy Bot…" at bounding box center [100, 251] width 187 height 192
click at [96, 258] on span "Salão / Mesas" at bounding box center [76, 267] width 81 height 18
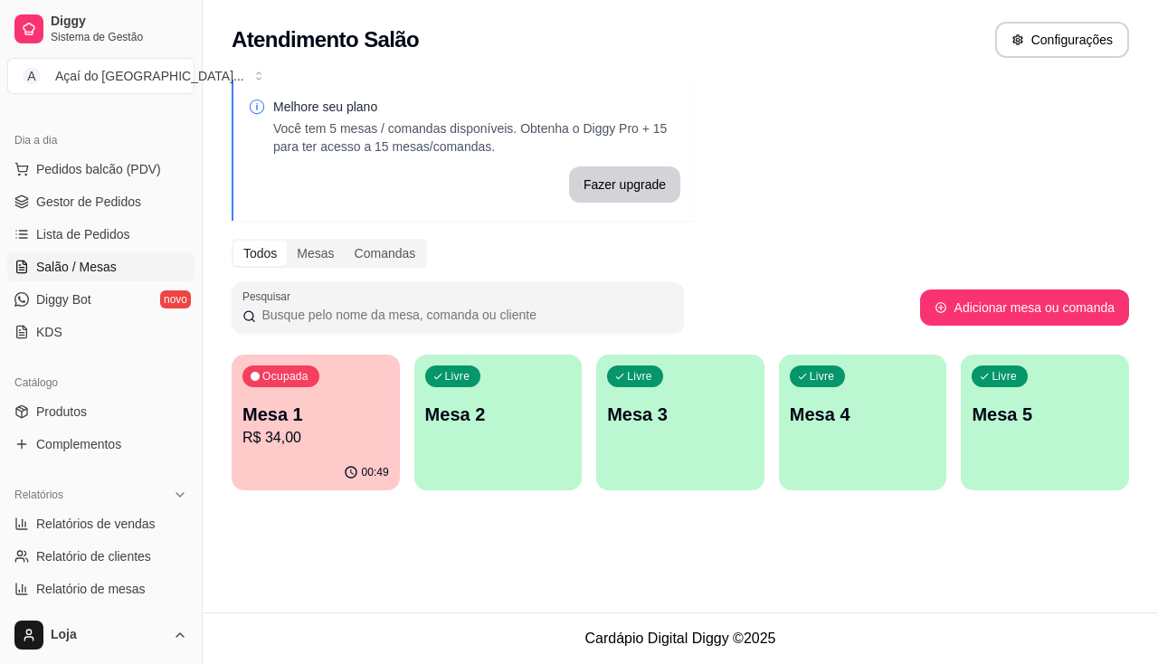
click at [302, 371] on p "Ocupada" at bounding box center [285, 376] width 46 height 14
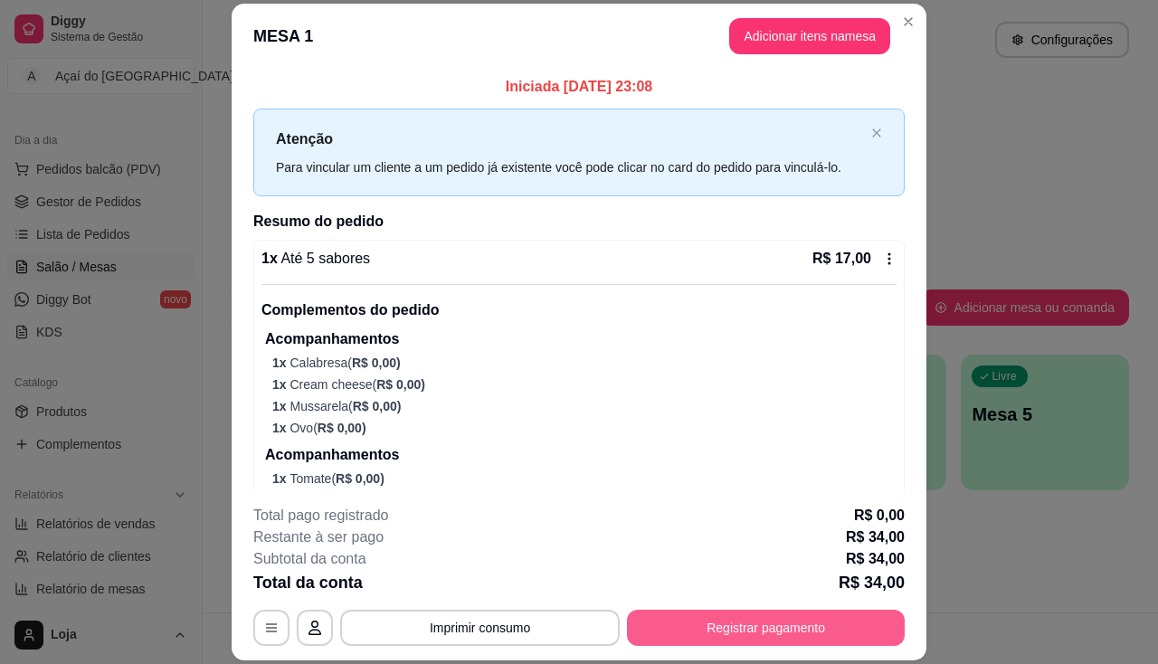
click at [741, 628] on button "Registrar pagamento" at bounding box center [766, 628] width 278 height 36
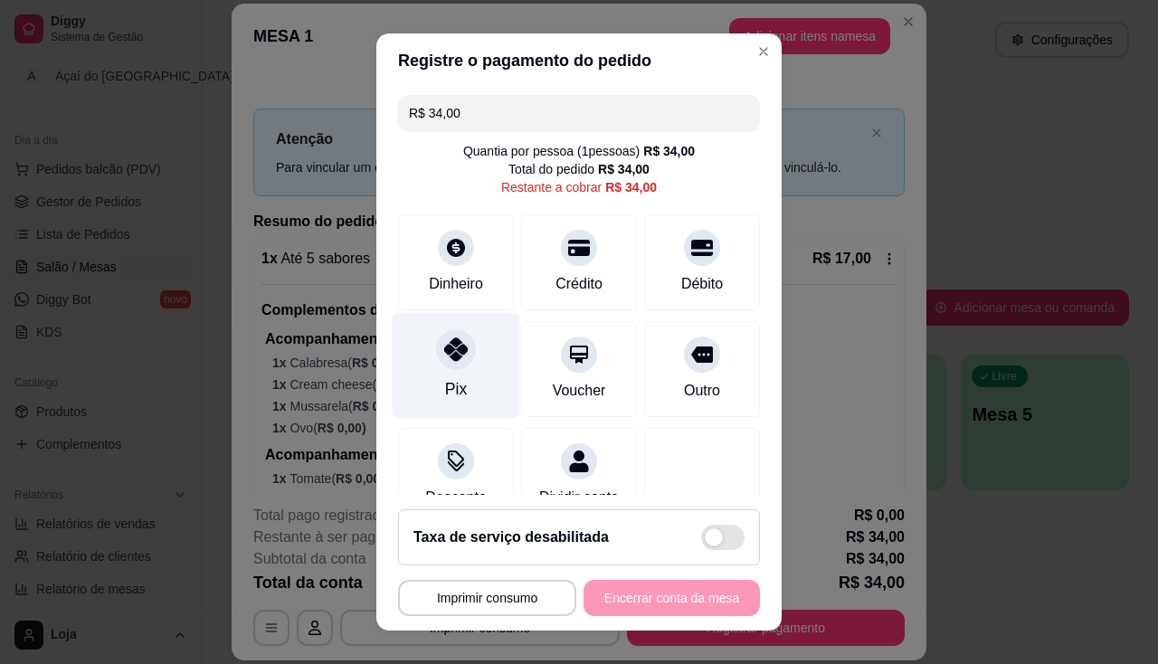
click at [454, 353] on icon at bounding box center [456, 349] width 24 height 24
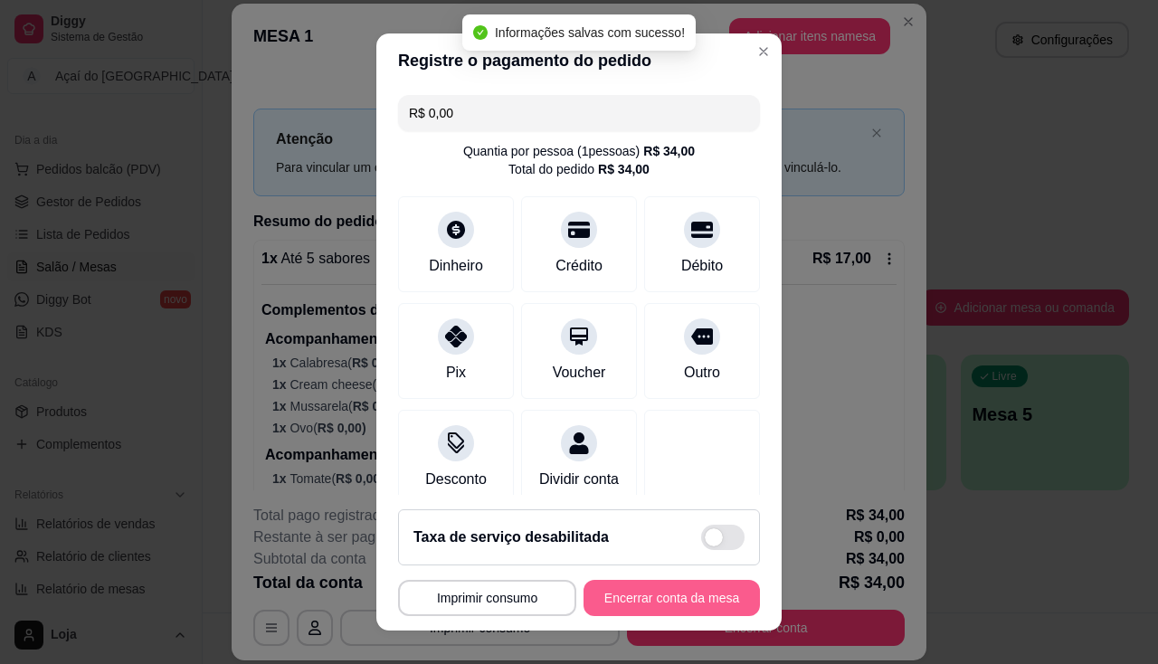
type input "R$ 0,00"
click at [596, 595] on button "Encerrar conta da mesa" at bounding box center [671, 598] width 171 height 35
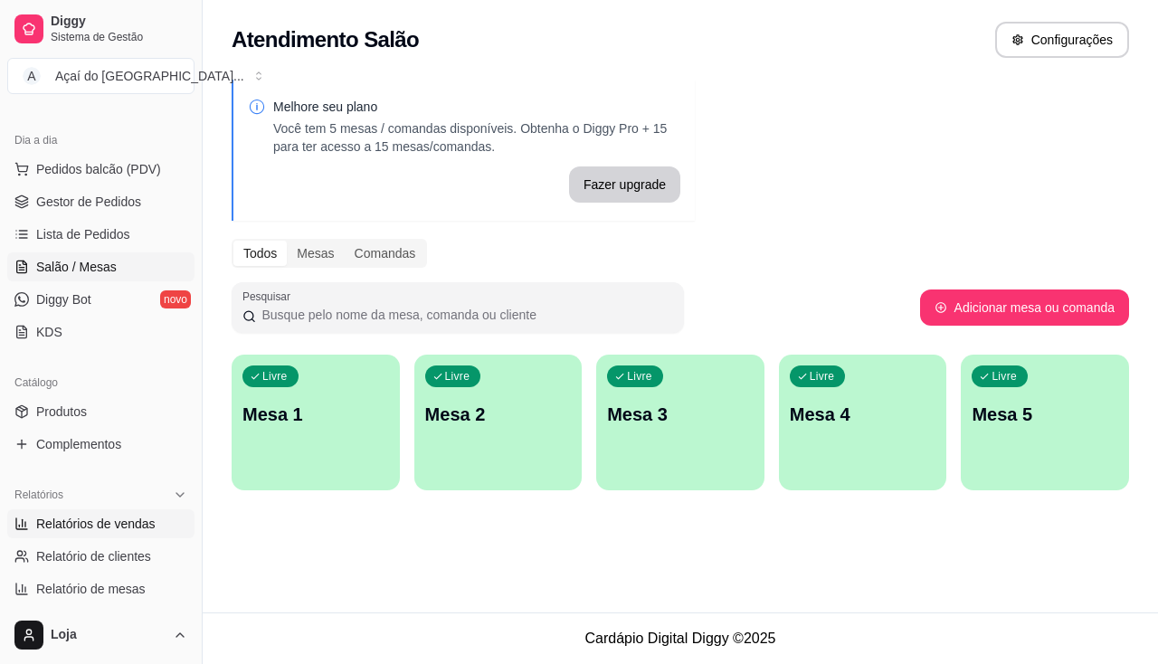
click at [99, 532] on span "Relatórios de vendas" at bounding box center [95, 524] width 119 height 18
select select "ALL"
select select "0"
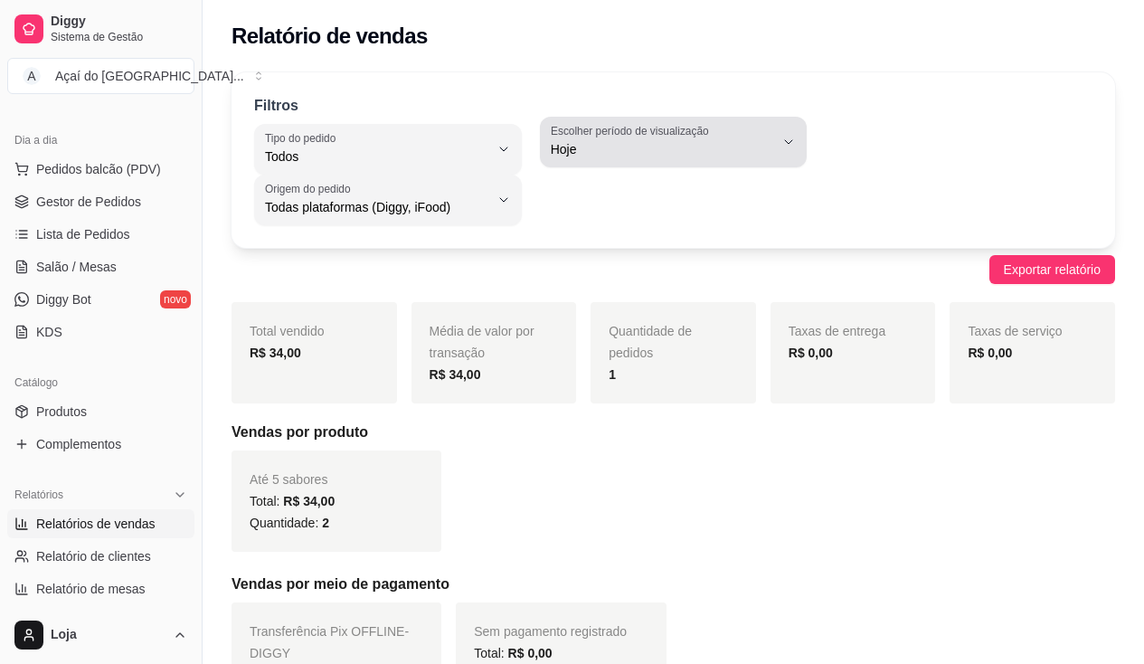
click at [785, 141] on icon "button" at bounding box center [789, 142] width 14 height 14
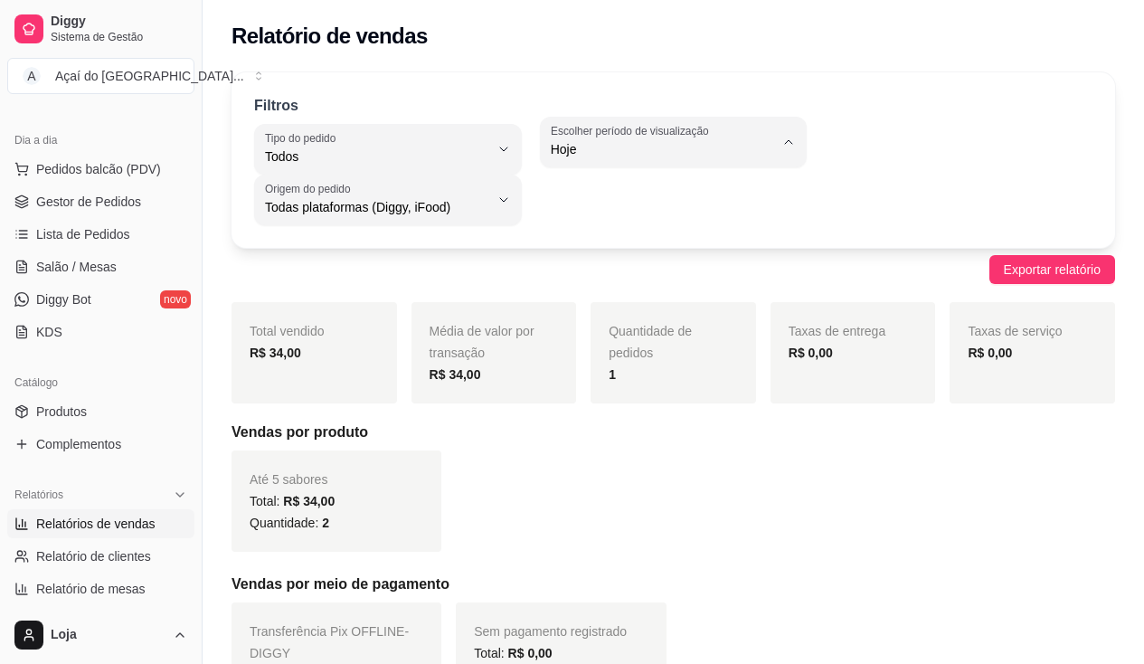
click at [692, 231] on span "Ontem" at bounding box center [665, 221] width 212 height 17
type input "1"
select select "1"
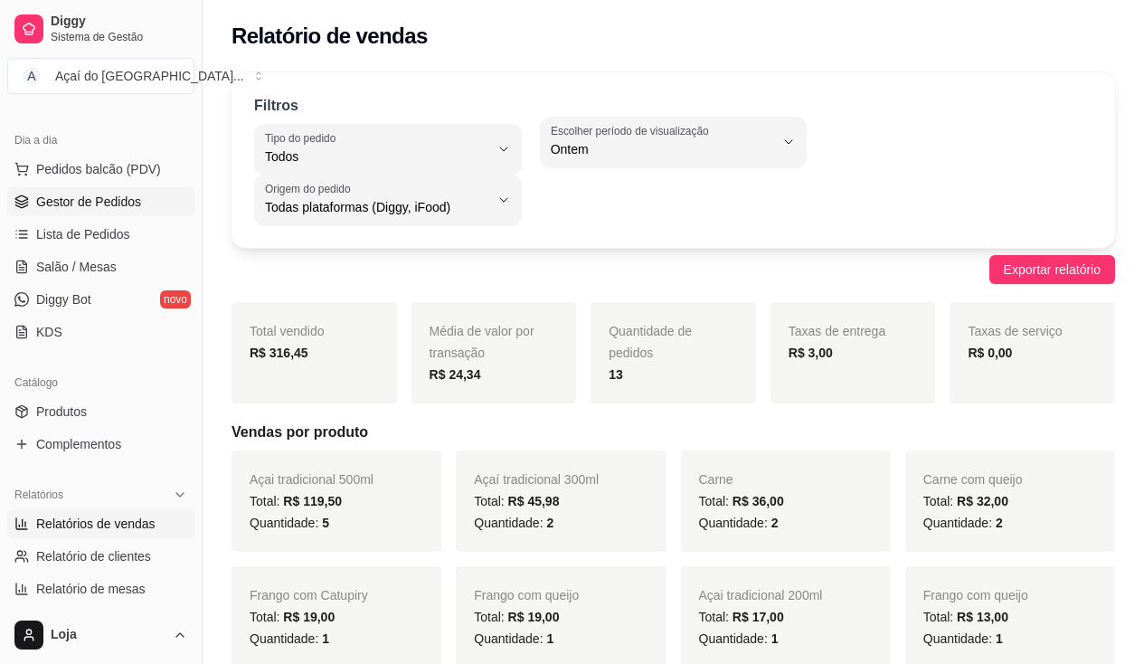
click at [81, 203] on span "Gestor de Pedidos" at bounding box center [88, 202] width 105 height 18
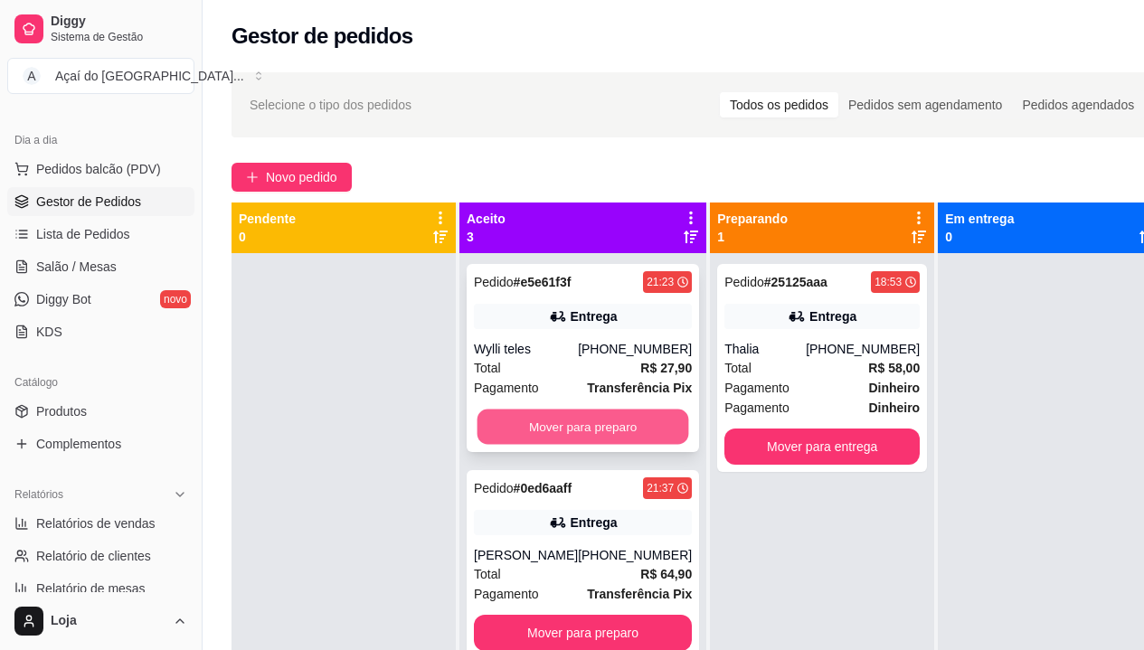
click at [525, 428] on button "Mover para preparo" at bounding box center [584, 427] width 212 height 35
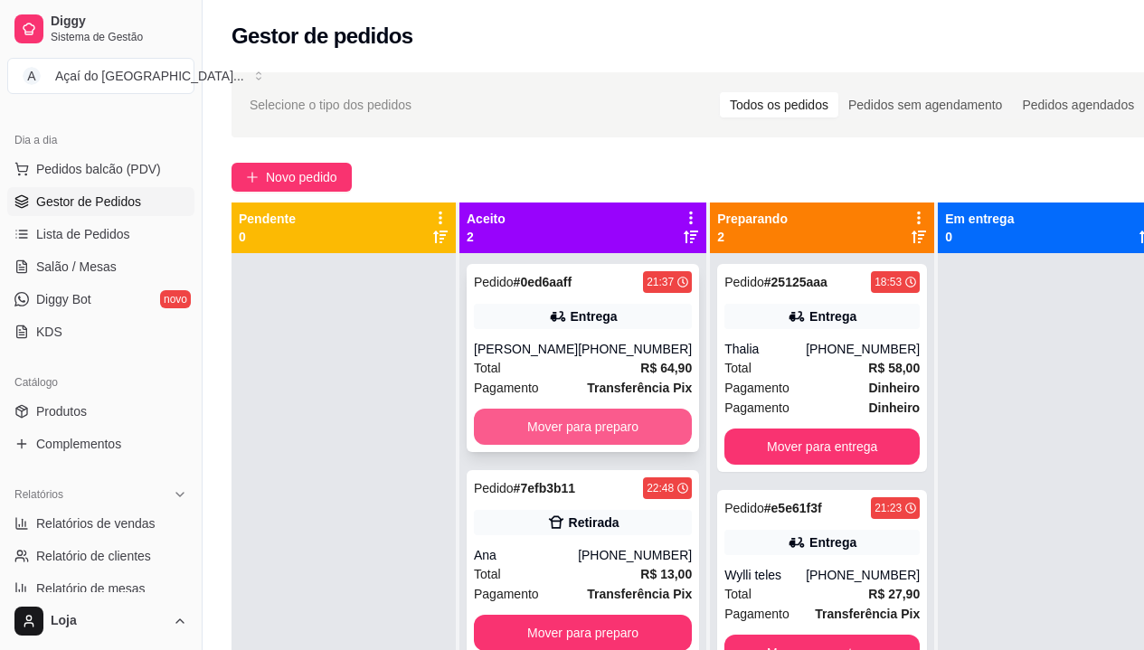
click at [532, 433] on button "Mover para preparo" at bounding box center [583, 427] width 218 height 36
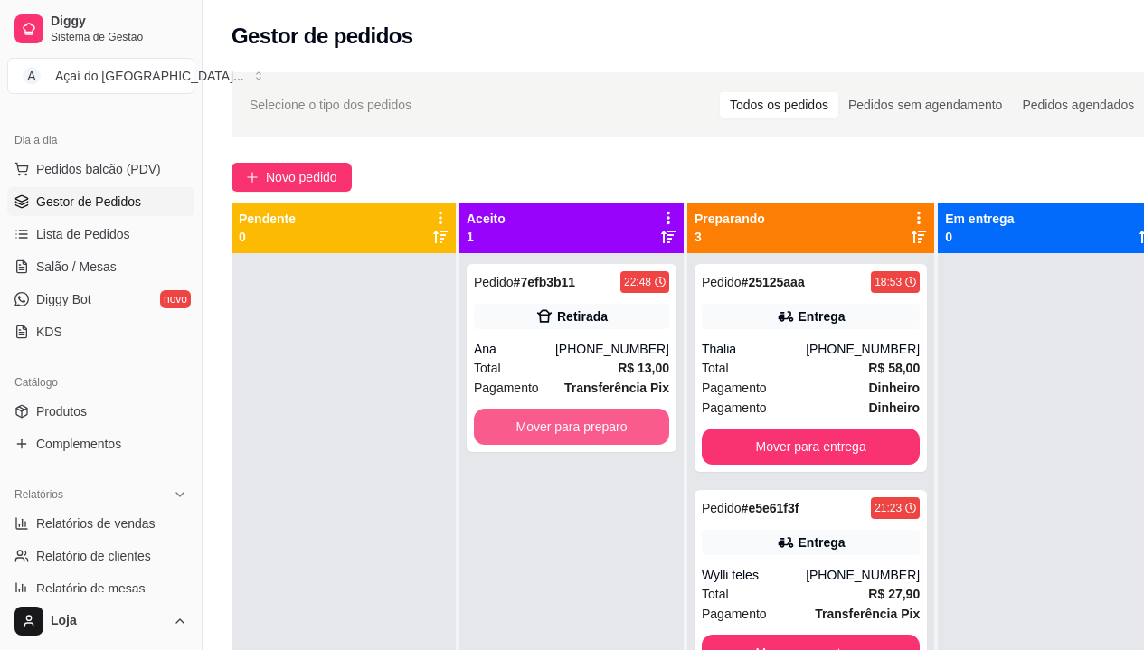
click at [532, 433] on button "Mover para preparo" at bounding box center [571, 427] width 195 height 36
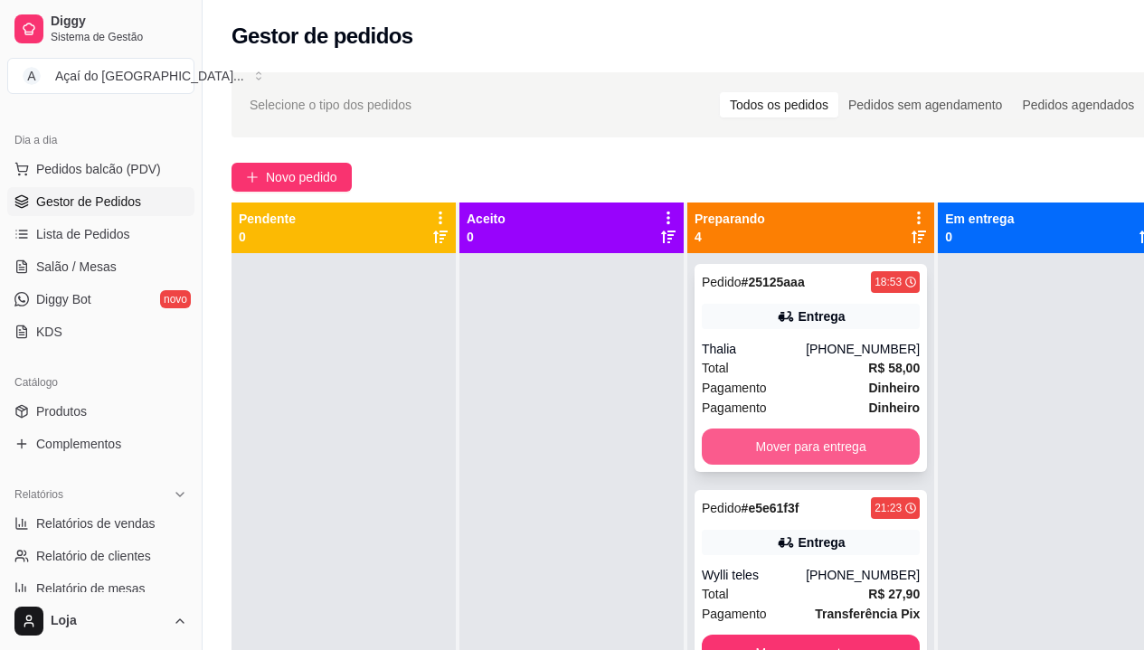
click at [827, 456] on button "Mover para entrega" at bounding box center [811, 447] width 218 height 36
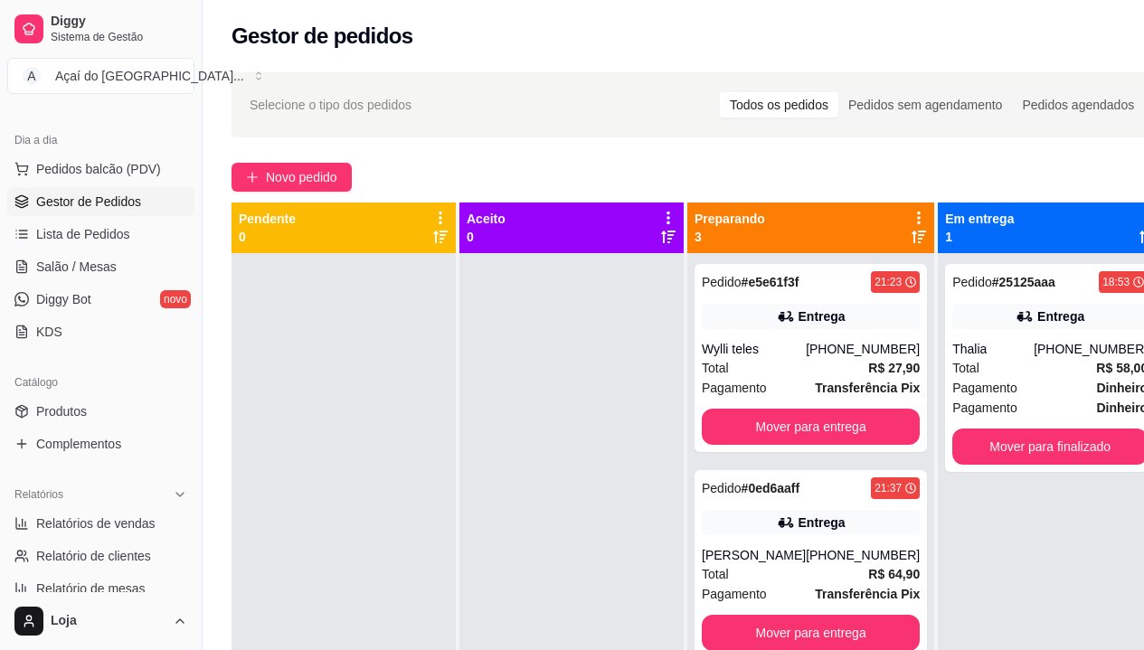
click at [827, 456] on div "Pedido # e5e61f3f 21:23 Entrega Wylli teles [PHONE_NUMBER] Total R$ 27,90 Pagam…" at bounding box center [811, 578] width 247 height 650
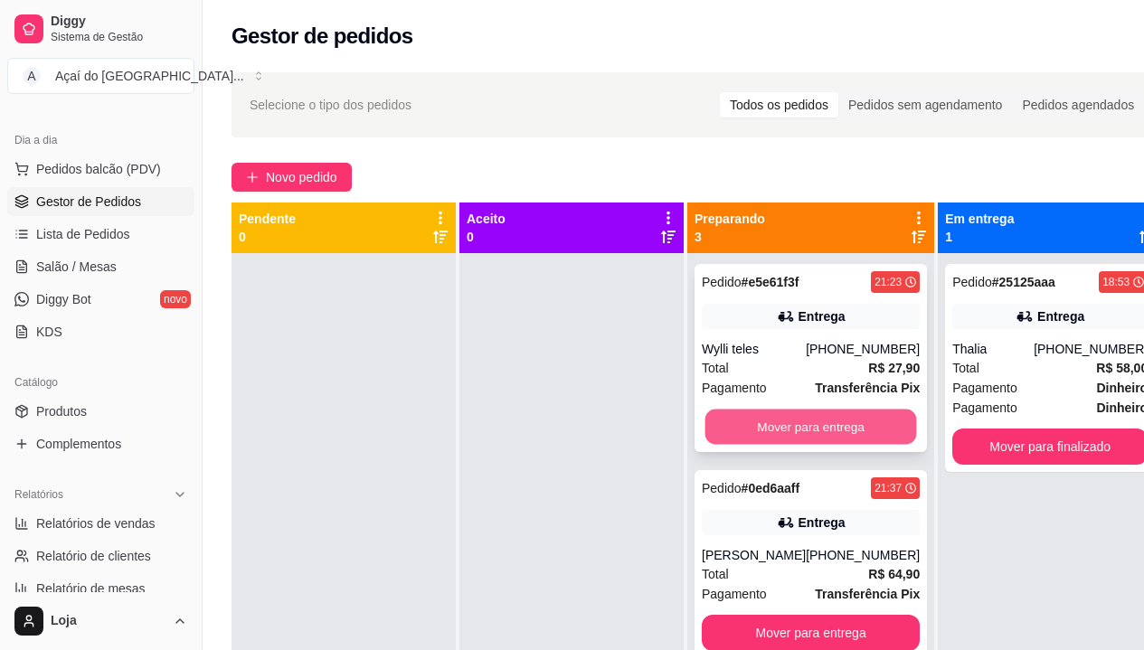
click at [825, 437] on button "Mover para entrega" at bounding box center [812, 427] width 212 height 35
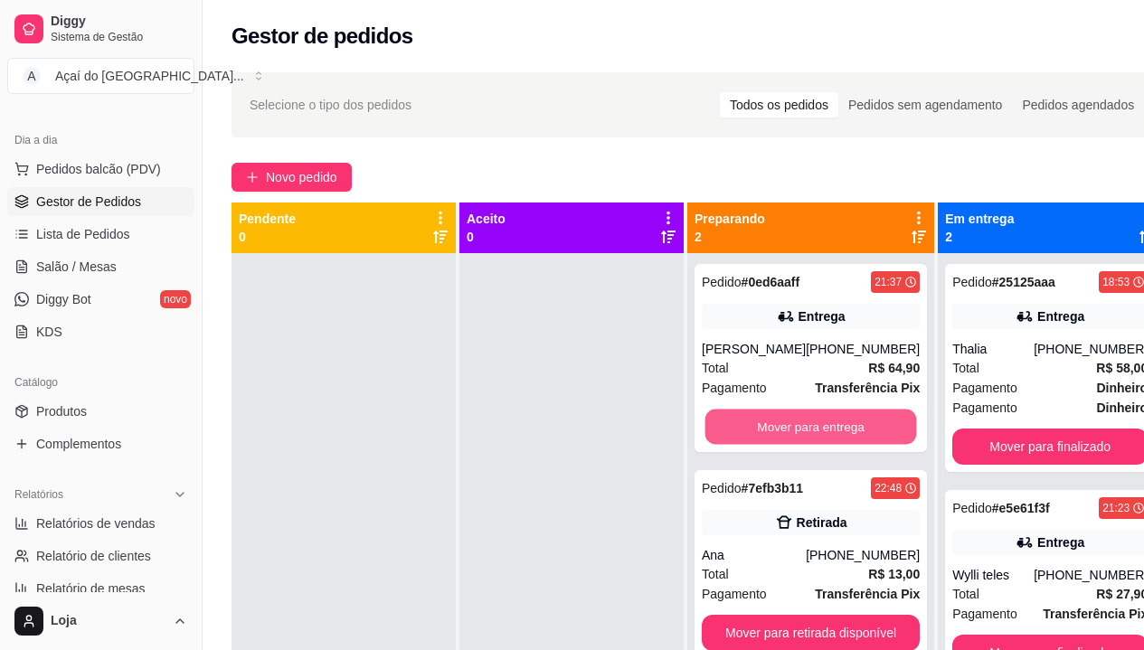
click at [825, 437] on button "Mover para entrega" at bounding box center [812, 427] width 212 height 35
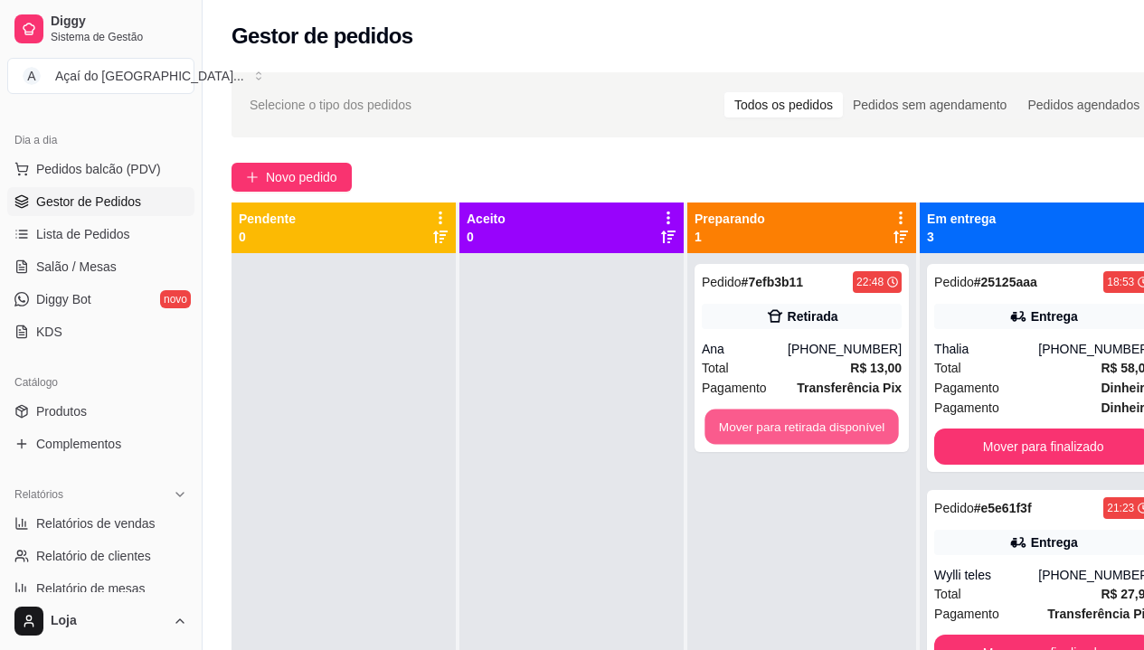
click at [825, 437] on button "Mover para retirada disponível" at bounding box center [802, 427] width 194 height 35
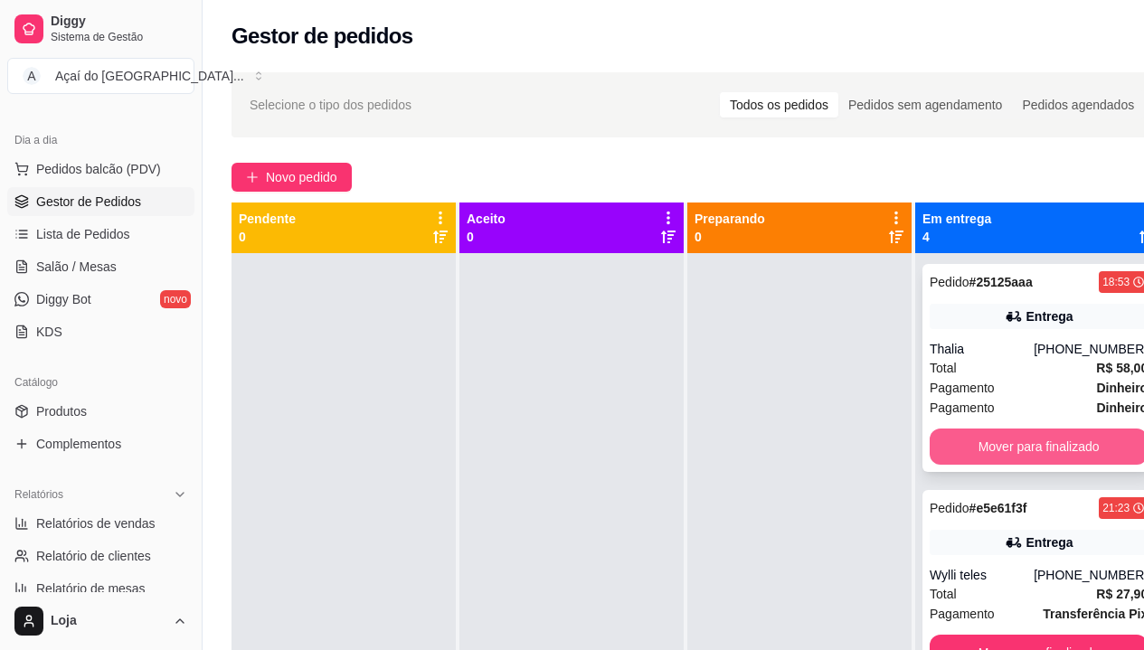
click at [1081, 435] on button "Mover para finalizado" at bounding box center [1039, 447] width 218 height 36
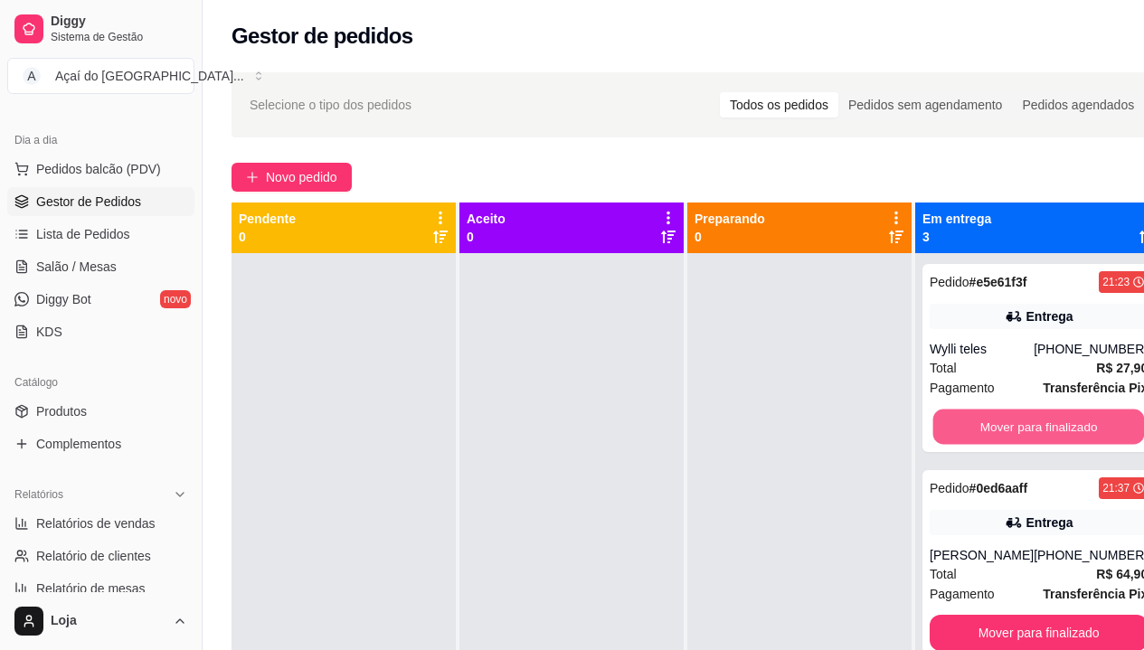
click at [1081, 435] on button "Mover para finalizado" at bounding box center [1040, 427] width 212 height 35
click at [1081, 435] on button "Mover para finalizado" at bounding box center [1039, 427] width 218 height 36
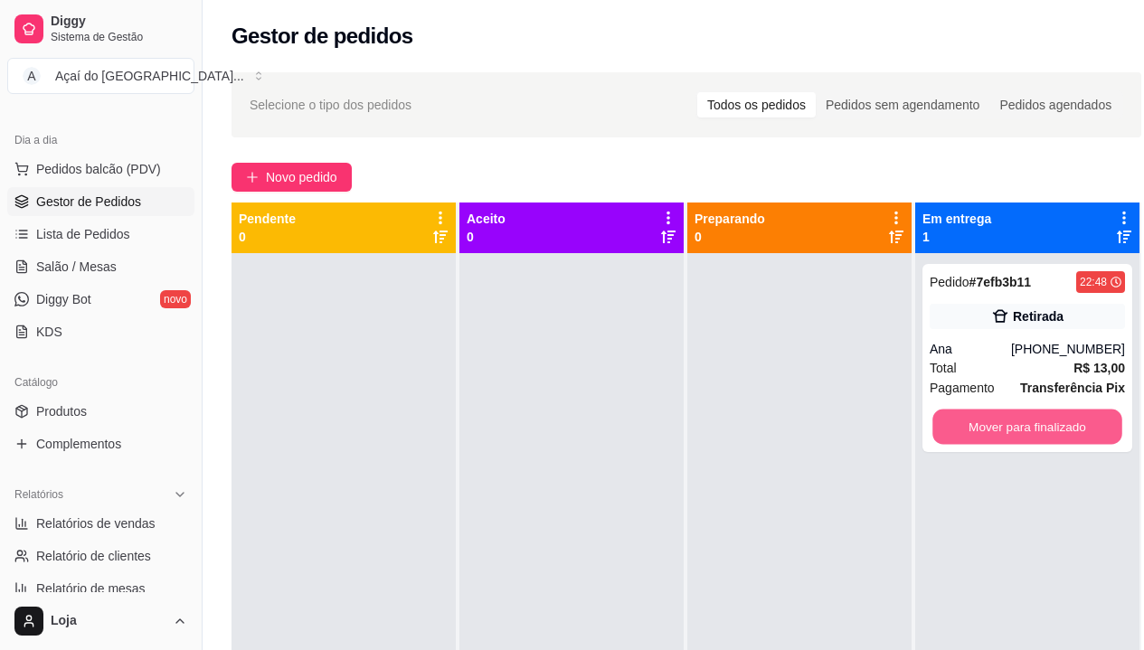
click at [1081, 435] on button "Mover para finalizado" at bounding box center [1028, 427] width 190 height 35
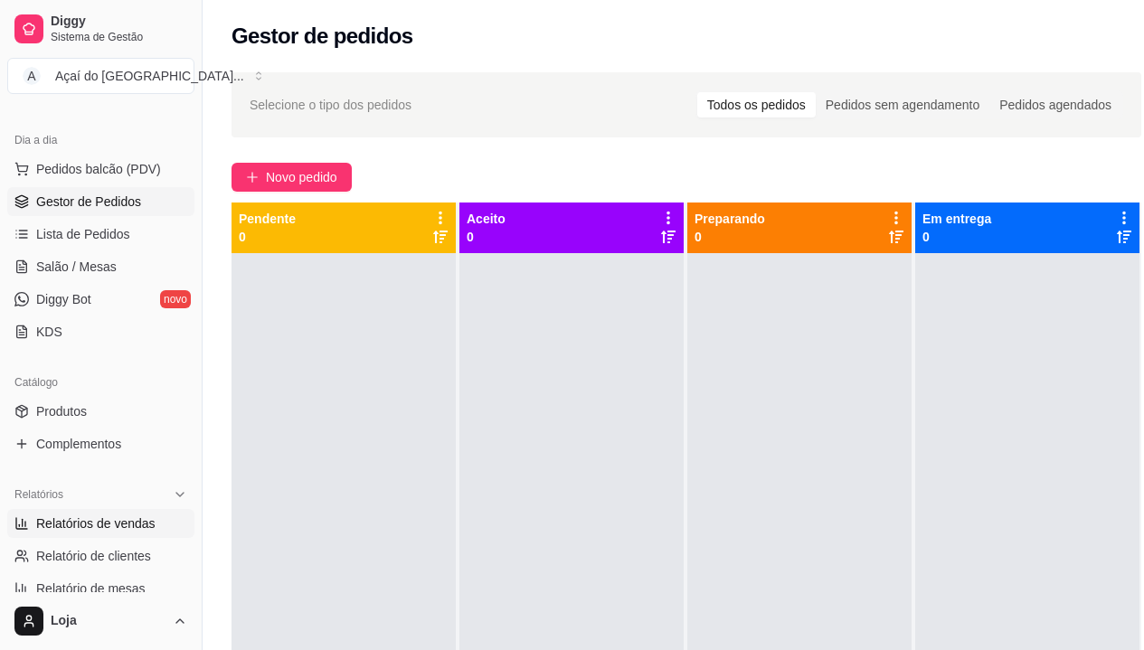
click at [79, 525] on span "Relatórios de vendas" at bounding box center [95, 524] width 119 height 18
select select "ALL"
select select "0"
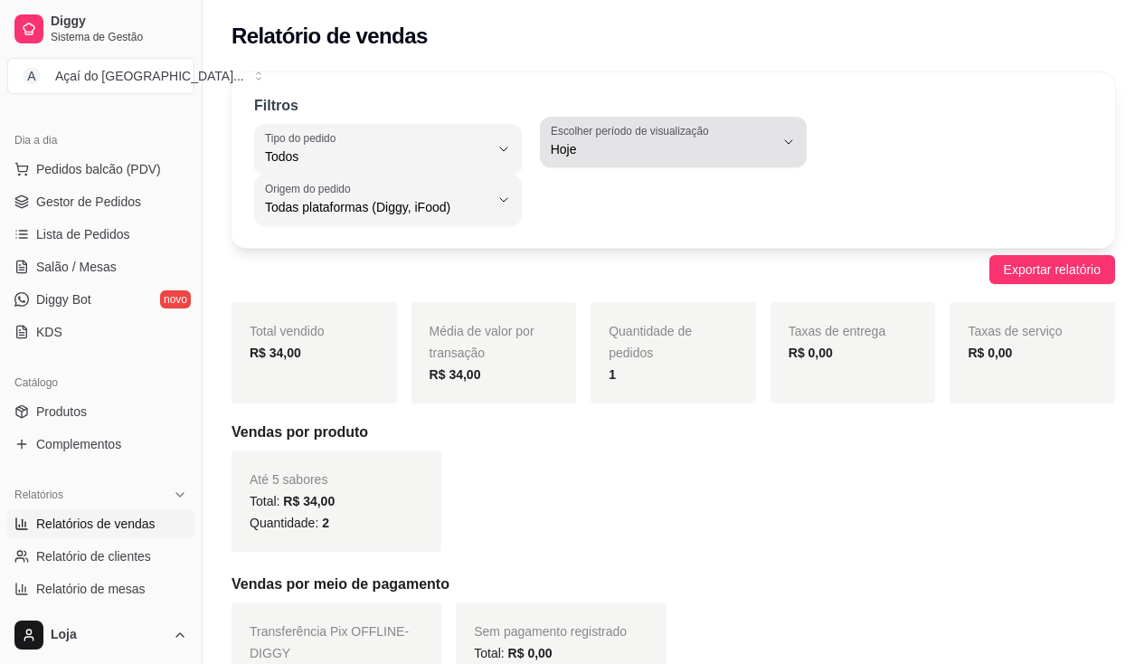
click at [667, 142] on span "Hoje" at bounding box center [663, 149] width 224 height 18
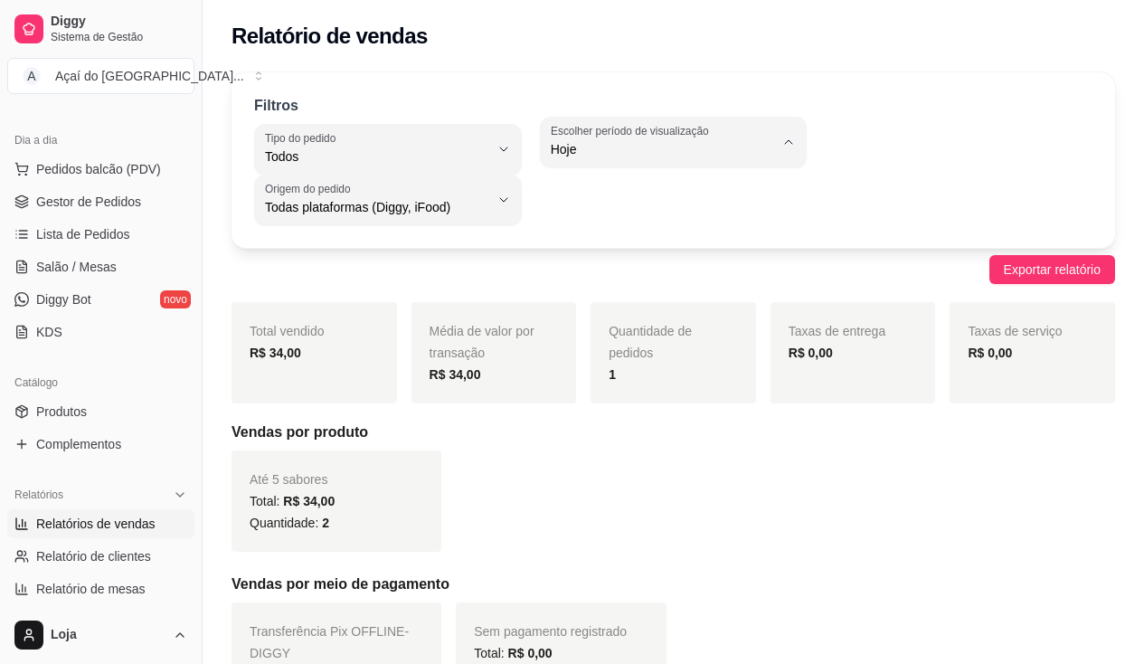
click at [665, 218] on span "Ontem" at bounding box center [665, 221] width 212 height 17
type input "1"
select select "1"
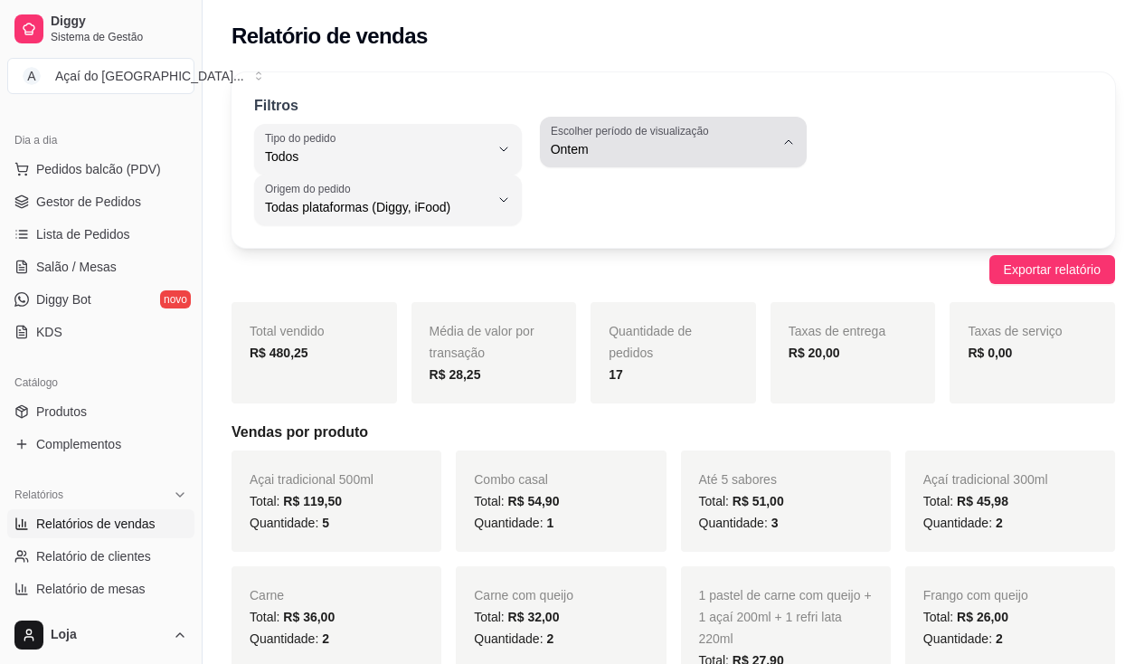
click at [654, 144] on span "Ontem" at bounding box center [663, 149] width 224 height 18
